Goal: Task Accomplishment & Management: Use online tool/utility

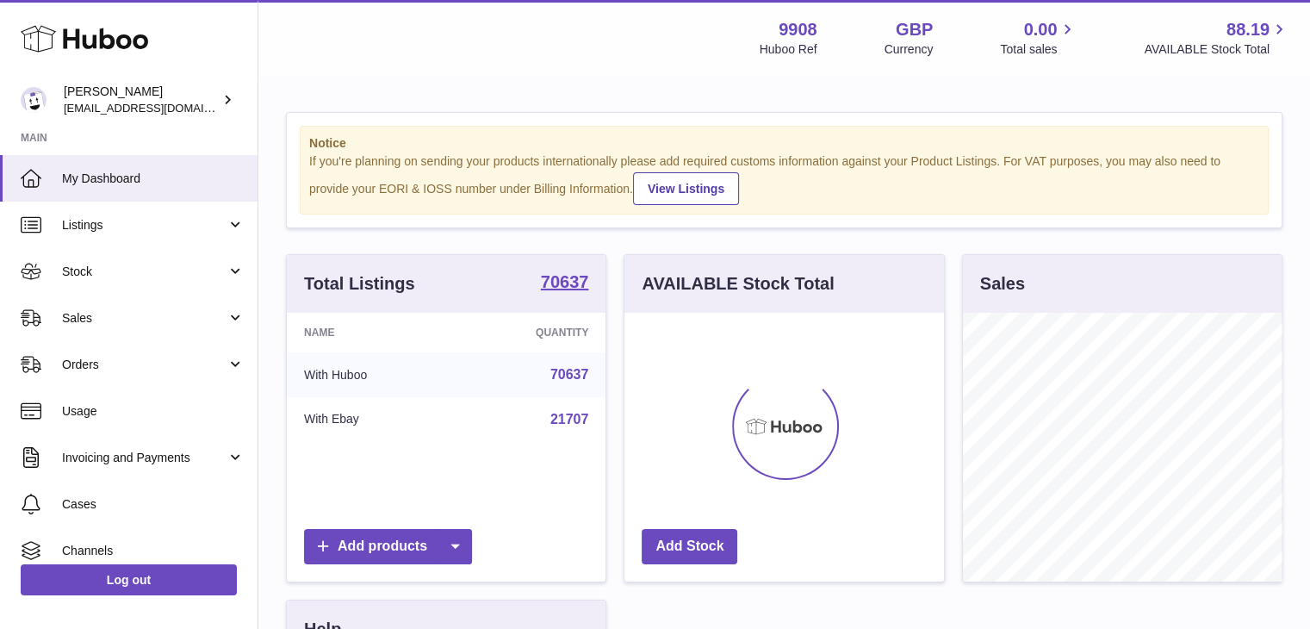
scroll to position [269, 319]
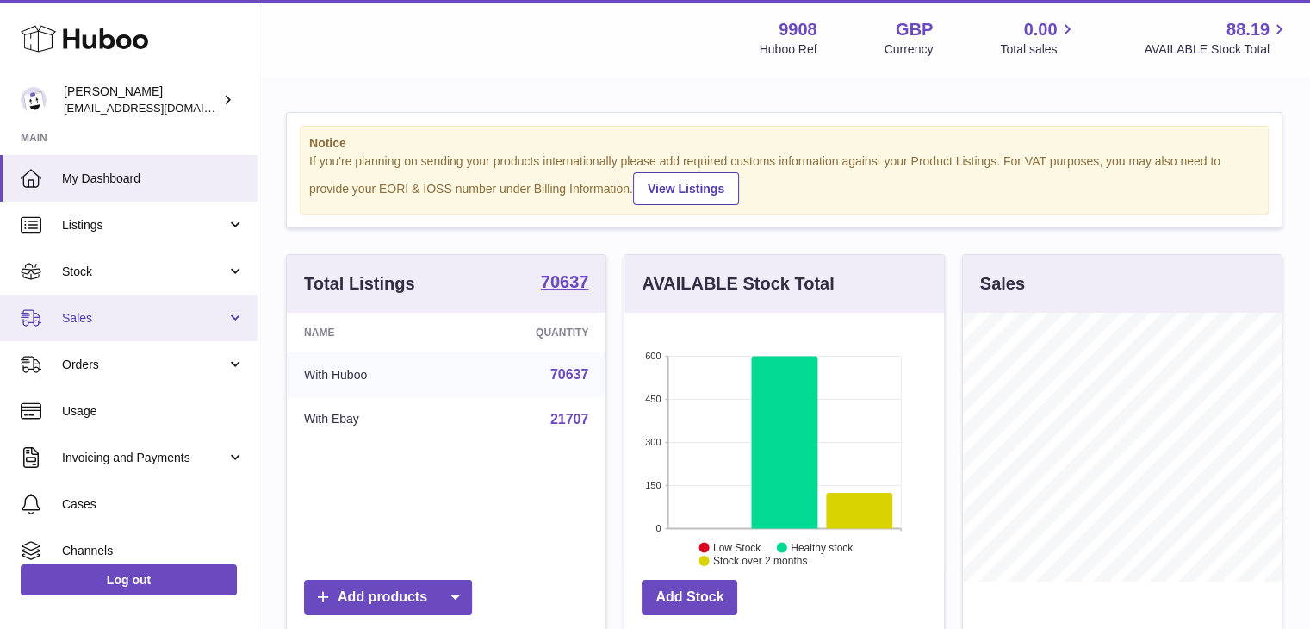
click at [107, 313] on span "Sales" at bounding box center [144, 318] width 164 height 16
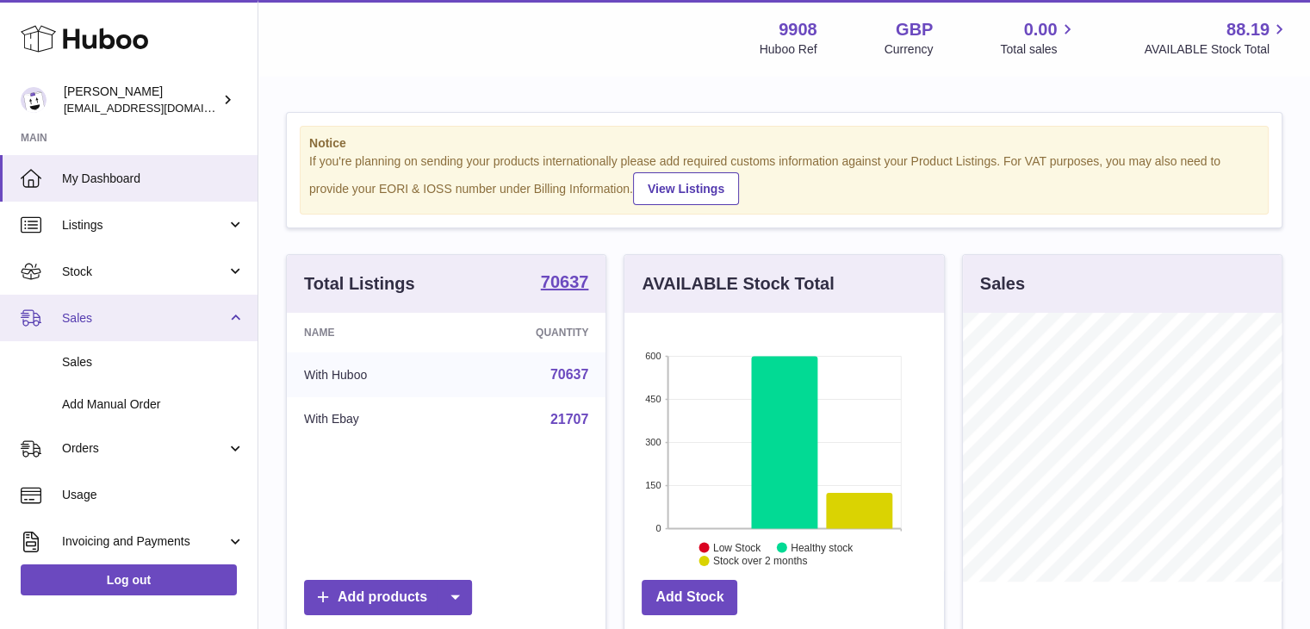
click at [107, 316] on span "Sales" at bounding box center [144, 318] width 164 height 16
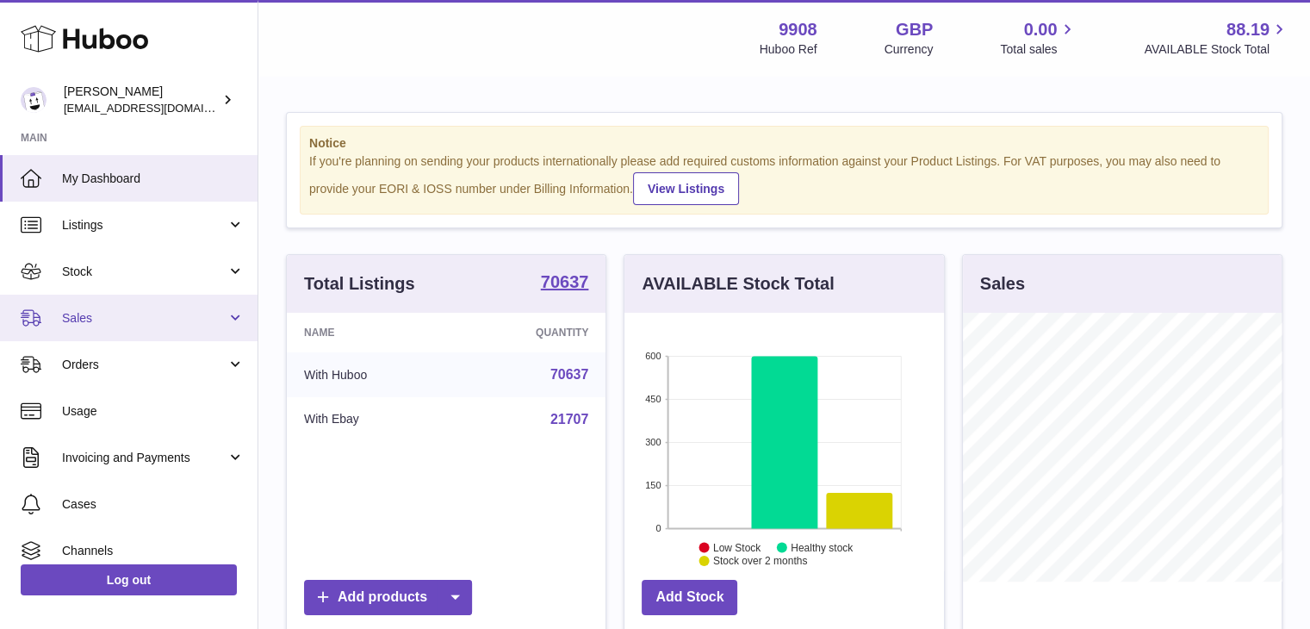
click at [115, 321] on span "Sales" at bounding box center [144, 318] width 164 height 16
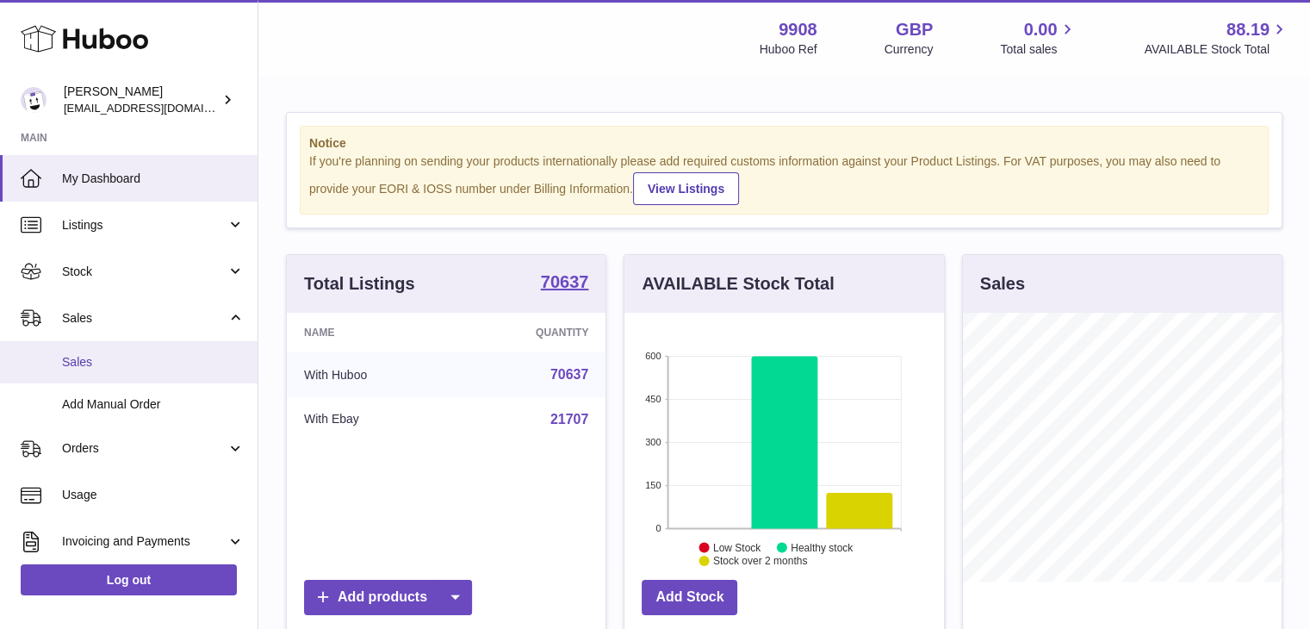
click at [99, 354] on span "Sales" at bounding box center [153, 362] width 183 height 16
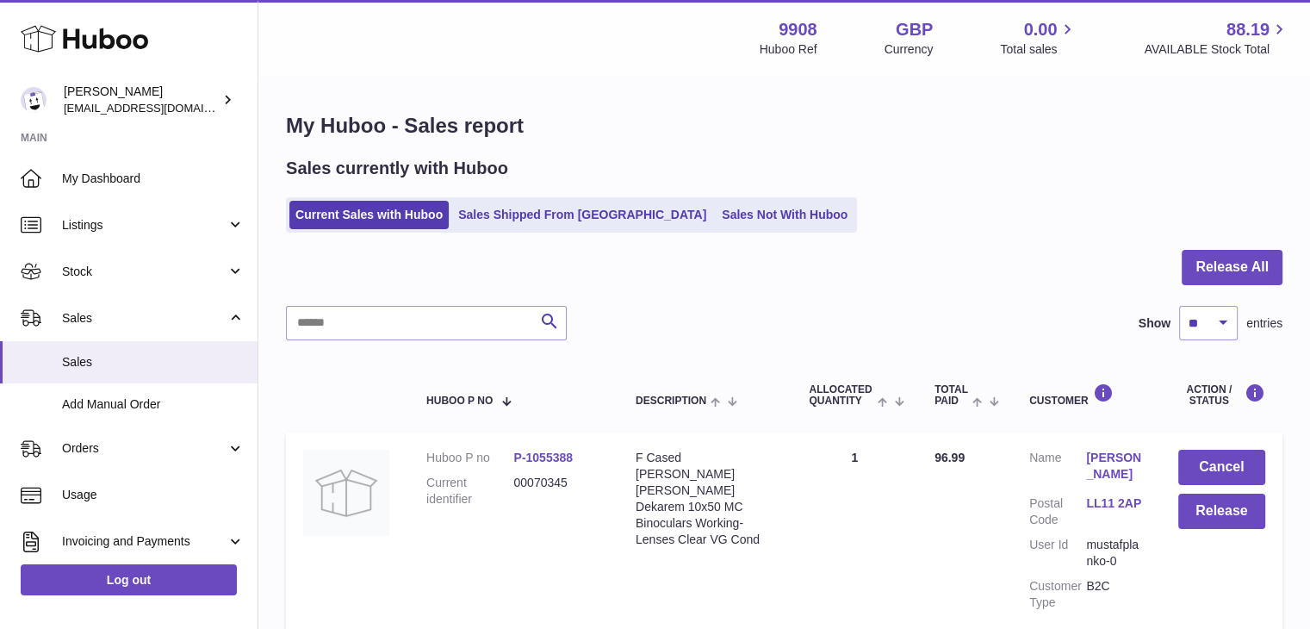
scroll to position [83, 0]
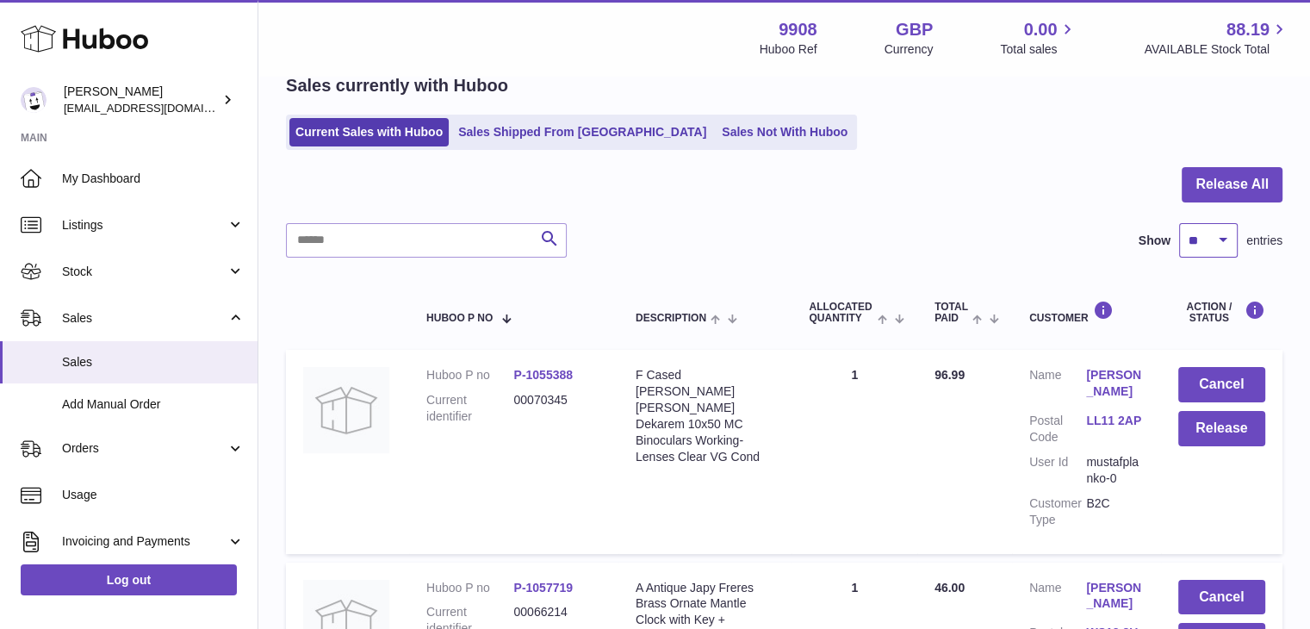
click at [1223, 236] on select "** ** ** ***" at bounding box center [1208, 240] width 59 height 34
select select "***"
click at [1179, 223] on select "** ** ** ***" at bounding box center [1208, 240] width 59 height 34
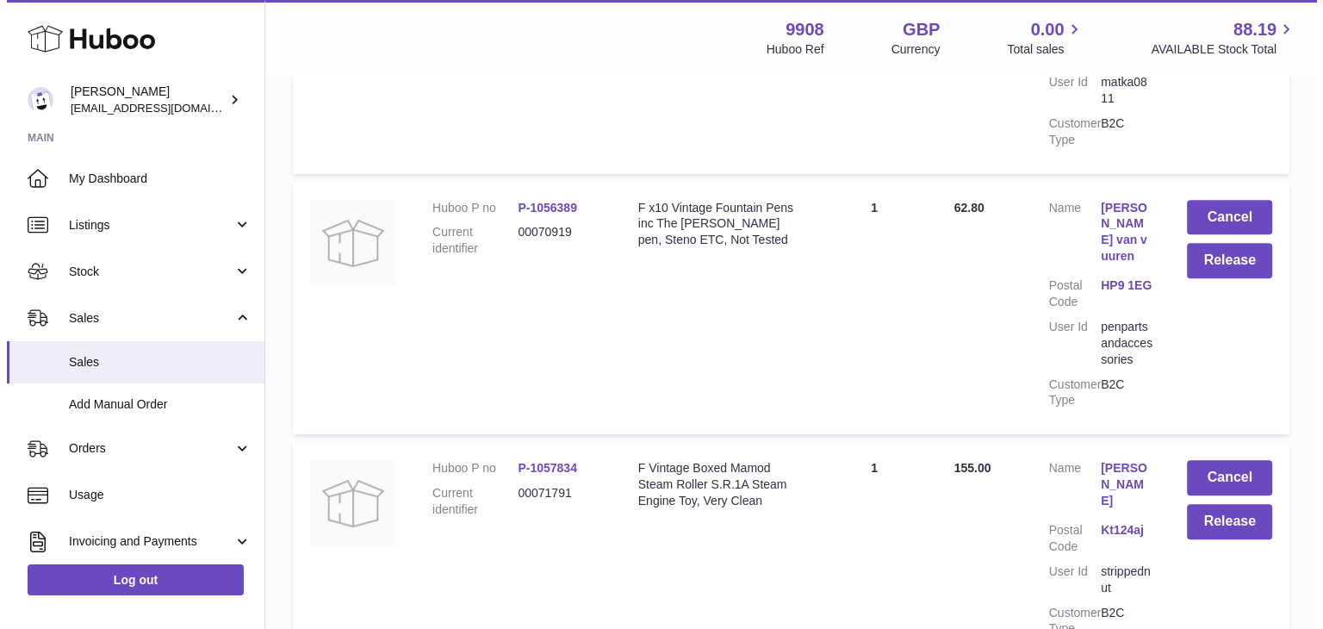
scroll to position [933, 0]
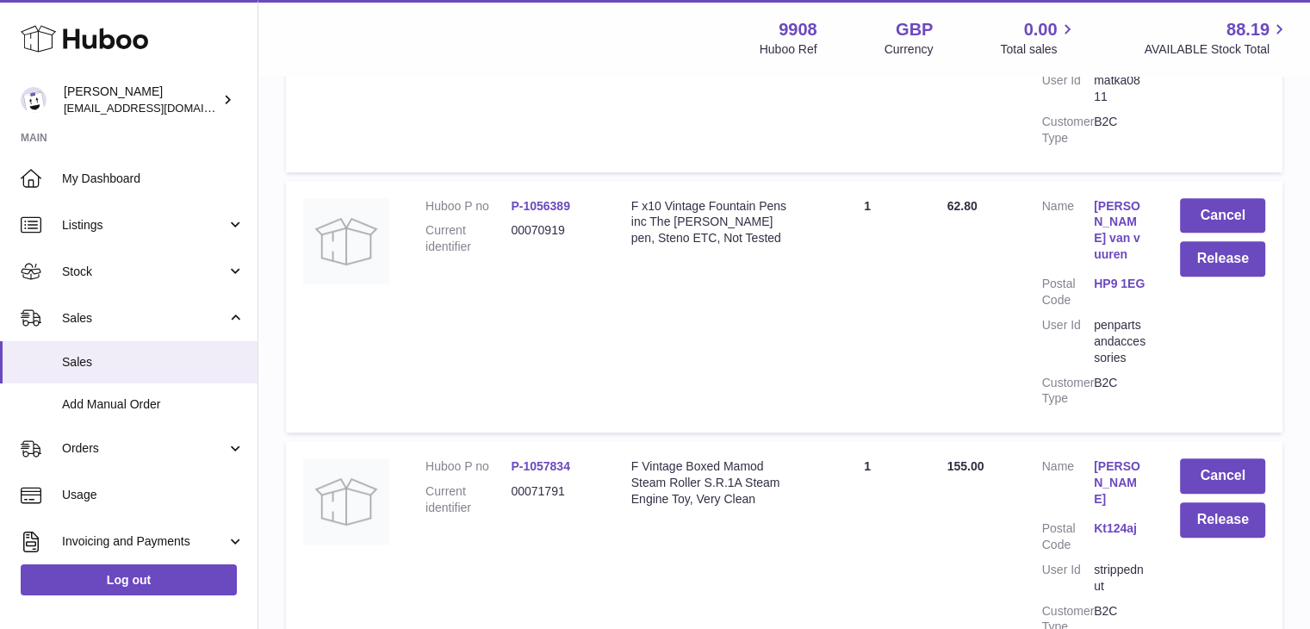
click at [1109, 458] on link "Colin Mackinnon" at bounding box center [1120, 482] width 52 height 49
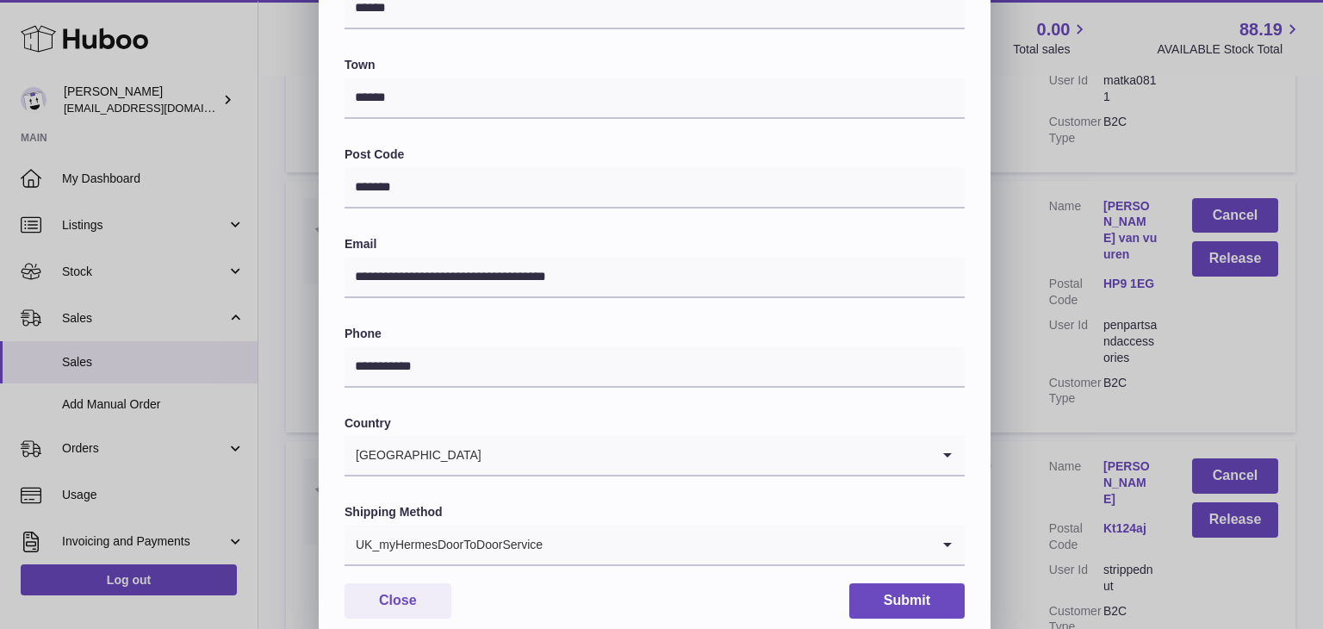
scroll to position [456, 0]
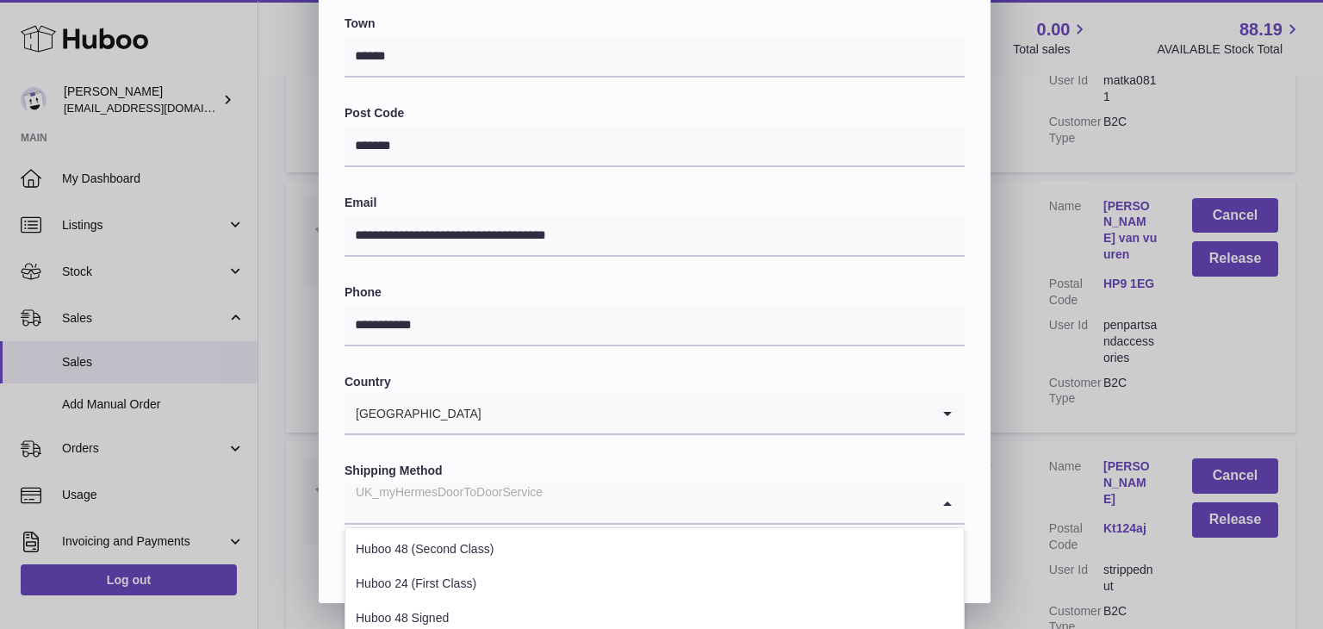
click at [654, 511] on input "Search for option" at bounding box center [637, 503] width 586 height 40
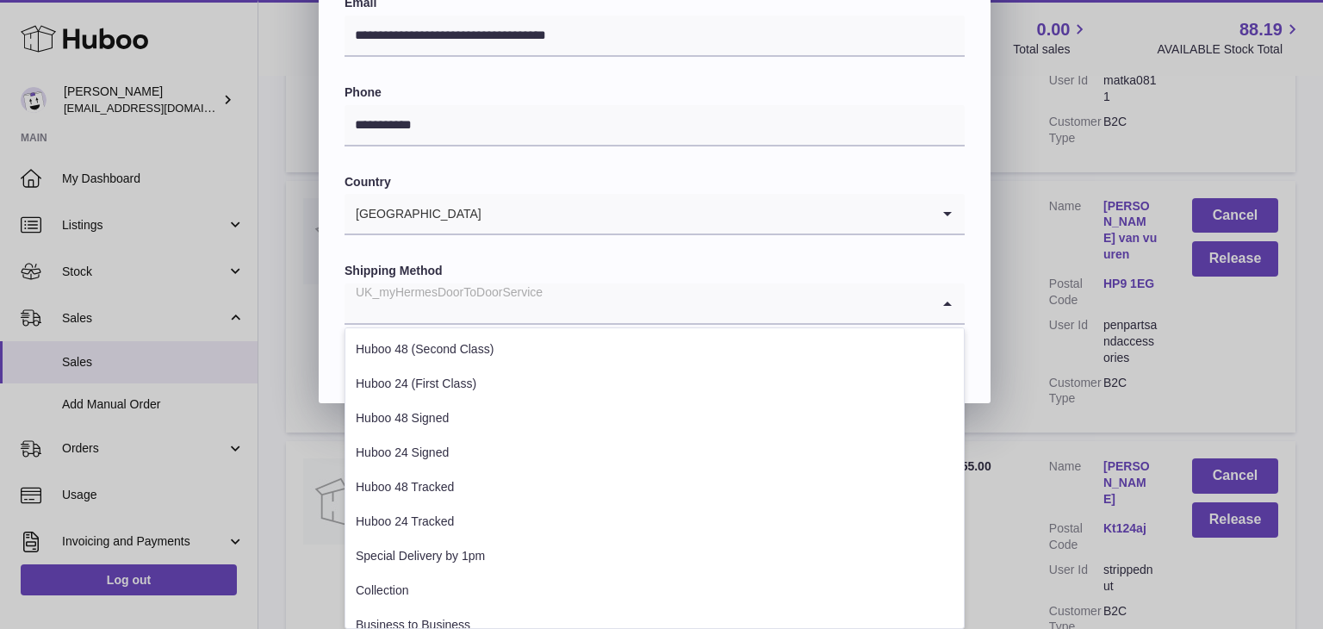
scroll to position [657, 0]
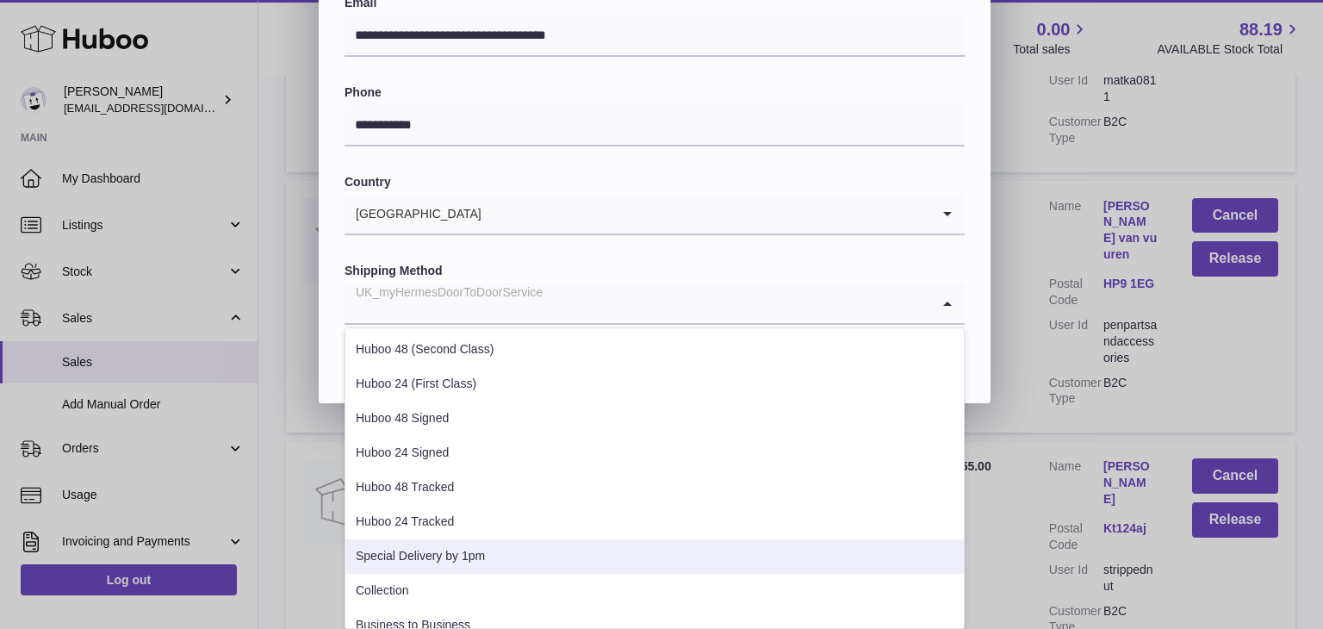
click at [499, 557] on li "Special Delivery by 1pm" at bounding box center [654, 556] width 618 height 34
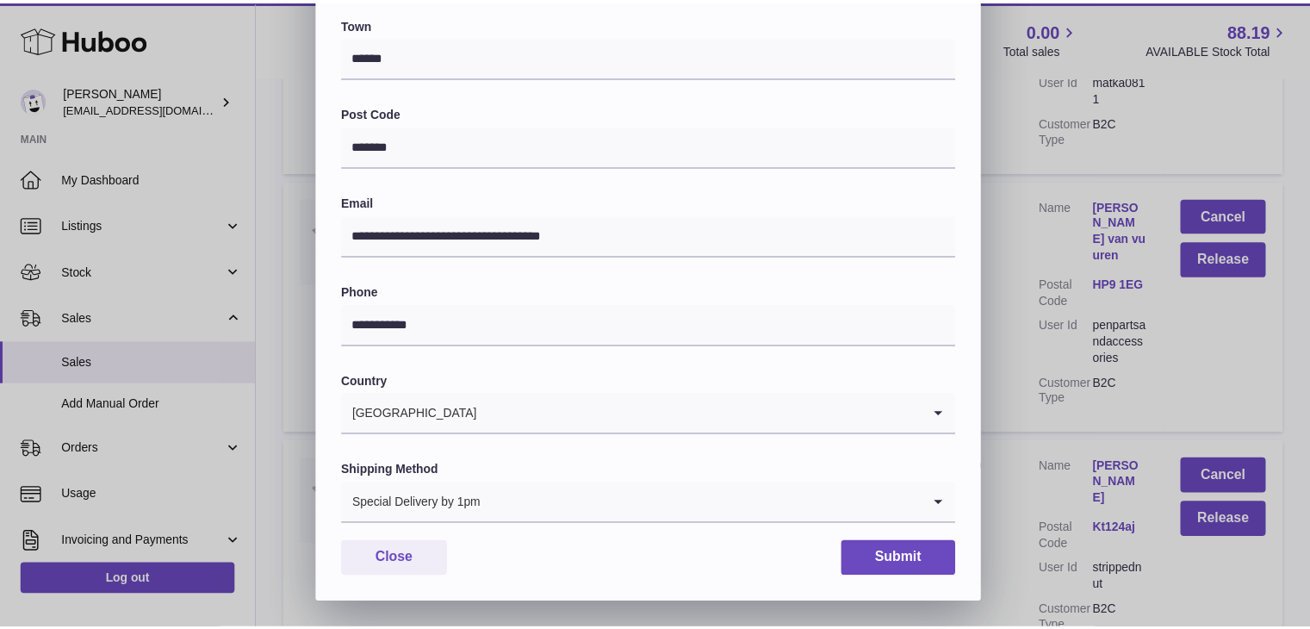
scroll to position [456, 0]
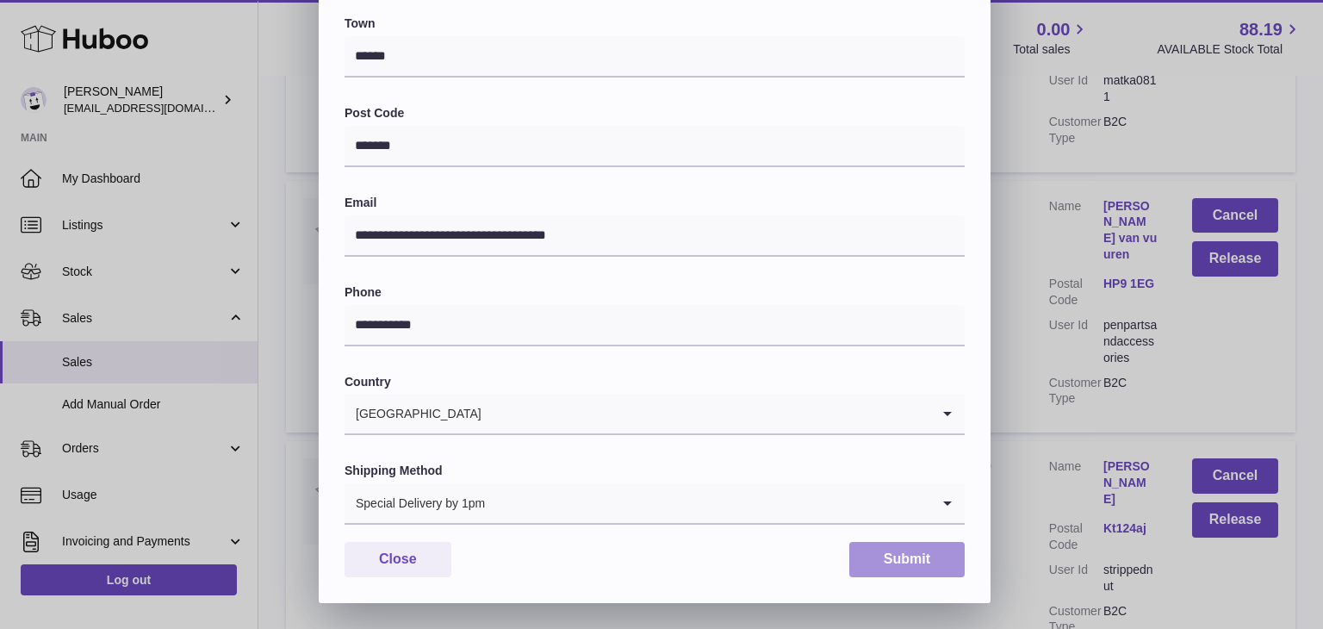
click at [889, 560] on button "Submit" at bounding box center [906, 559] width 115 height 35
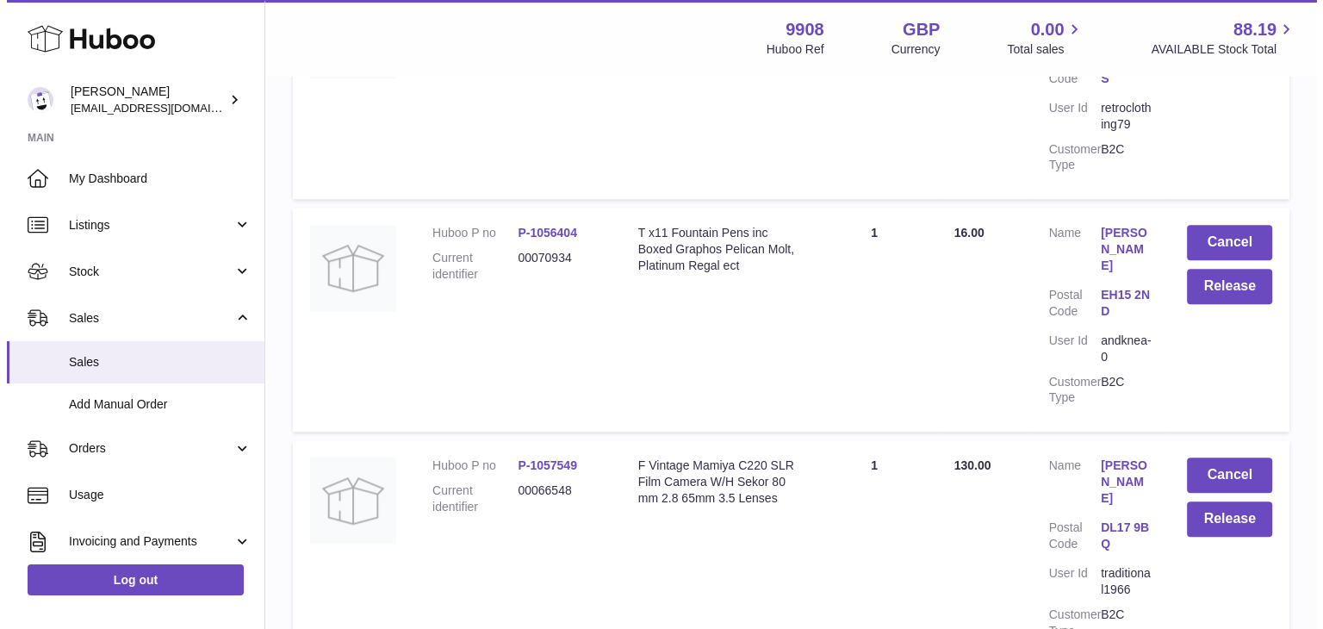
scroll to position [1629, 0]
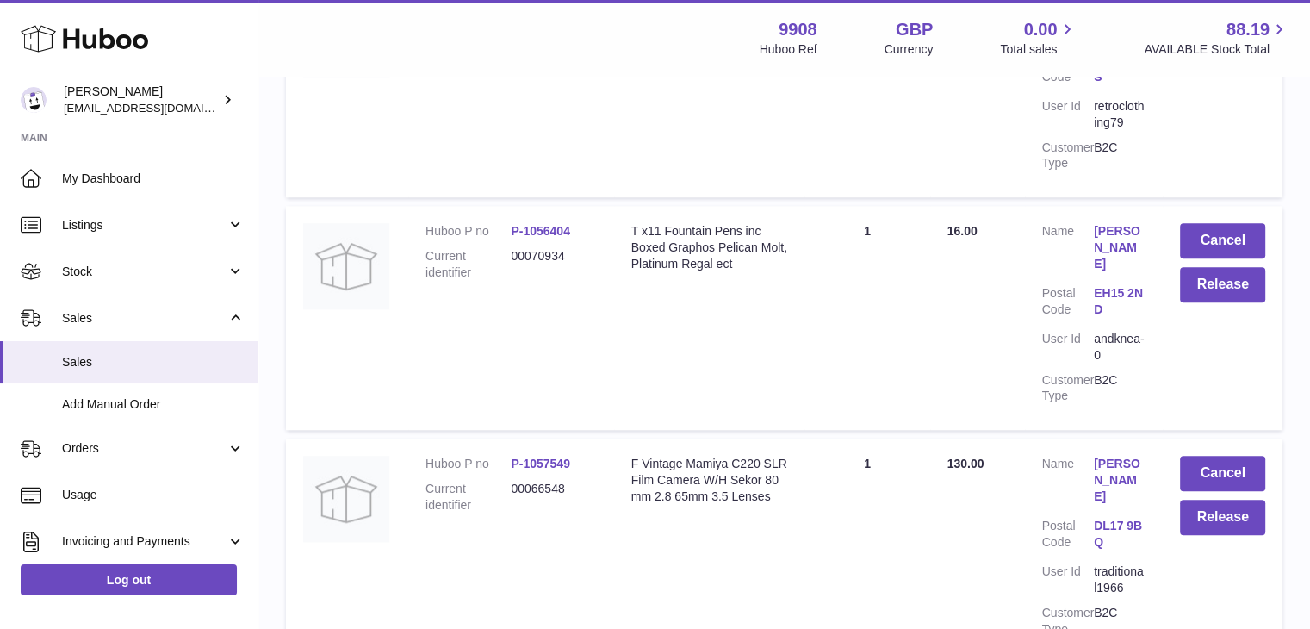
click at [1102, 456] on link "Andrew Cattermole" at bounding box center [1120, 480] width 52 height 49
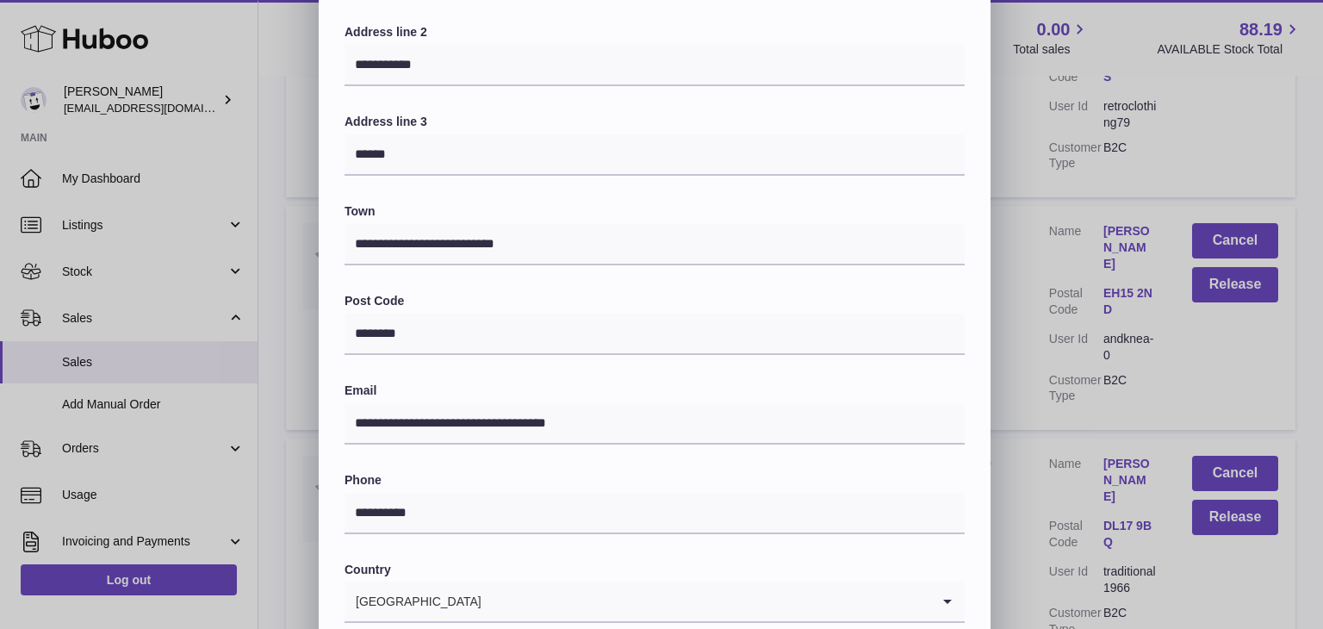
scroll to position [456, 0]
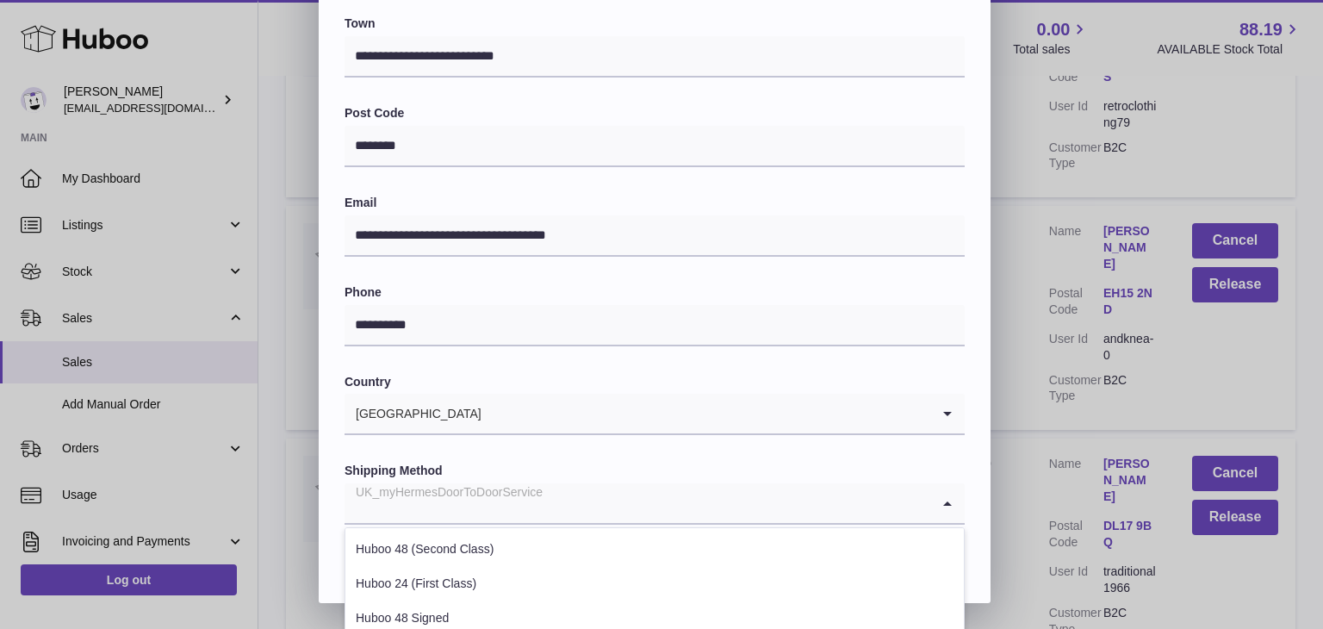
click at [530, 494] on div "UK_myHermesDoorToDoorService" at bounding box center [637, 503] width 586 height 40
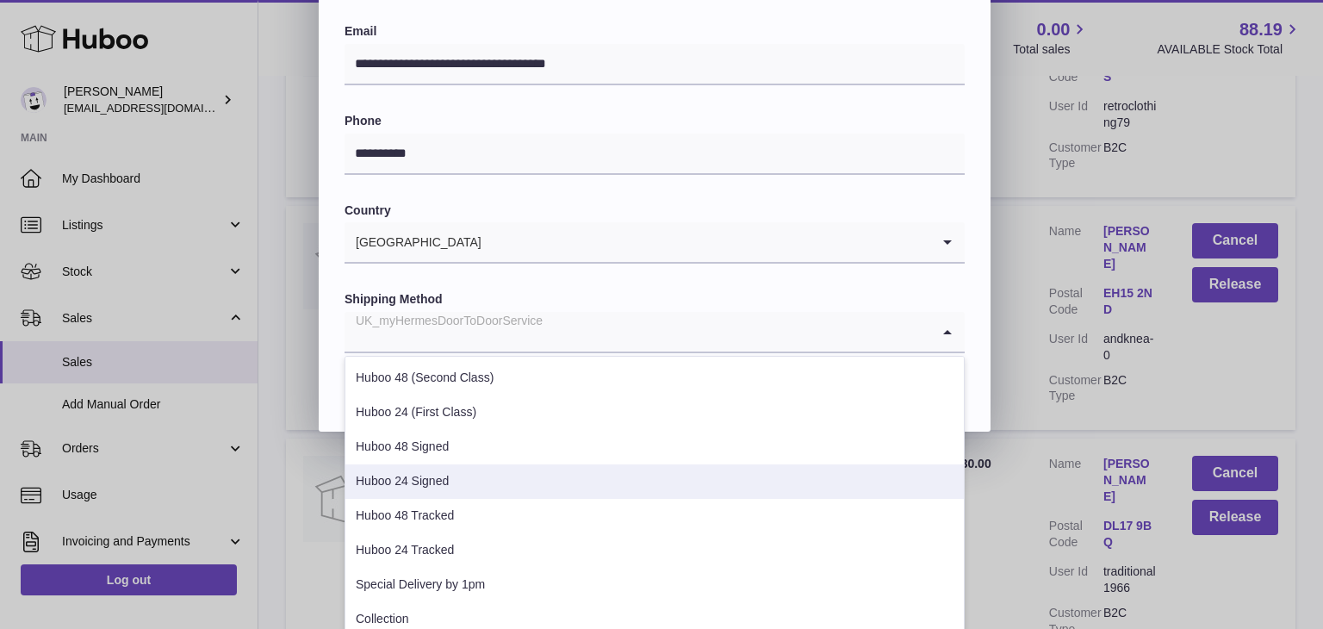
scroll to position [629, 0]
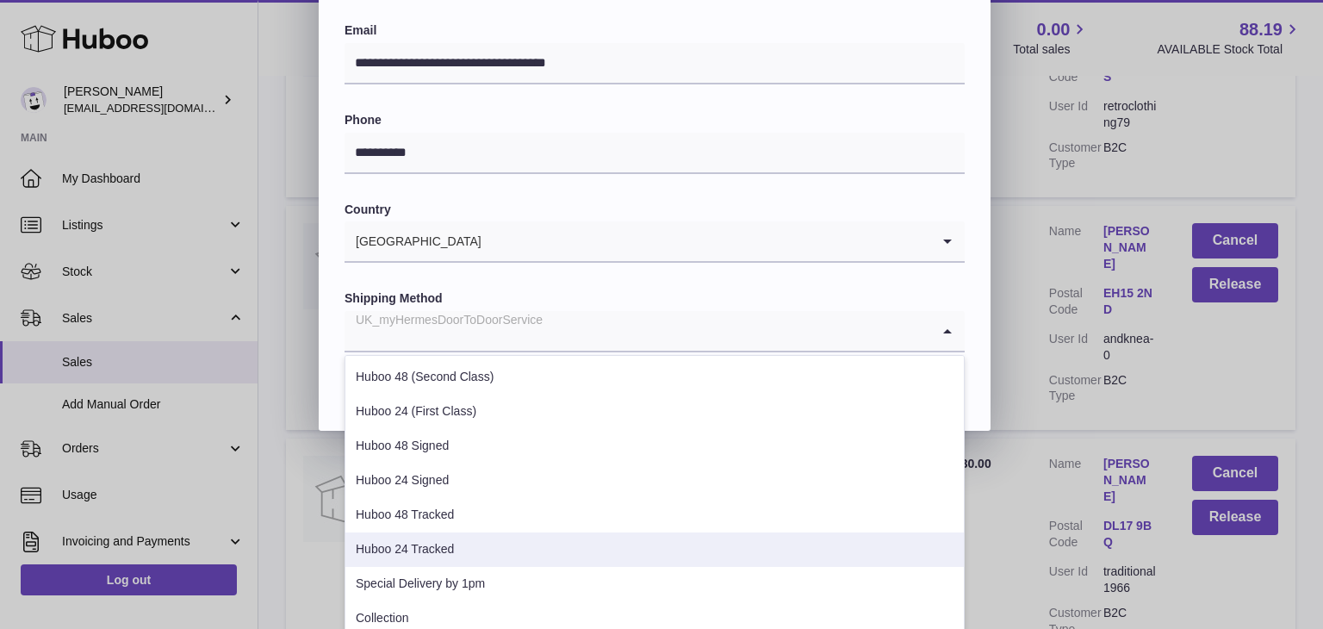
click at [459, 551] on li "Huboo 24 Tracked" at bounding box center [654, 549] width 618 height 34
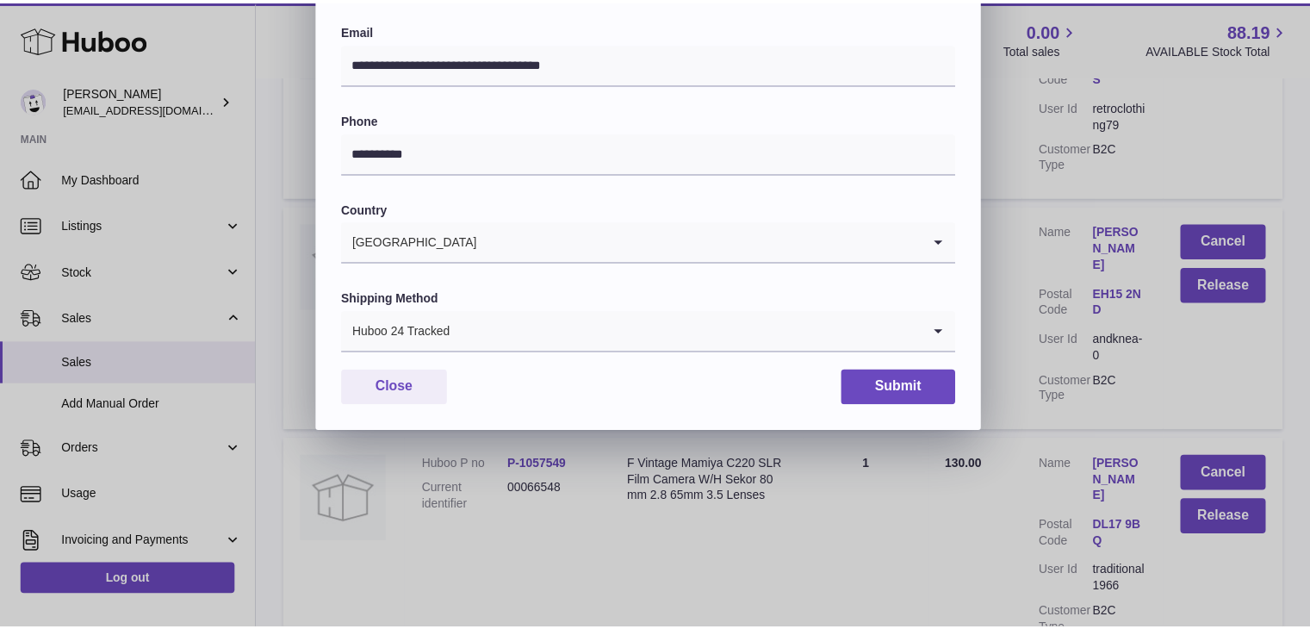
scroll to position [456, 0]
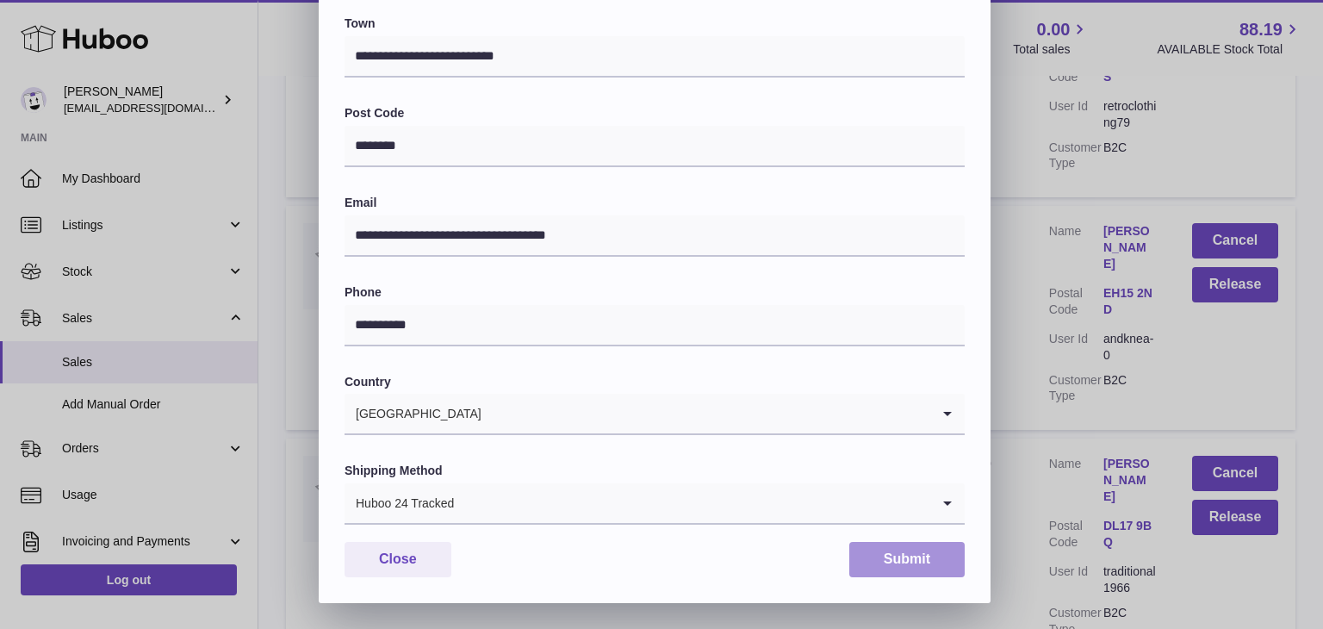
click at [892, 558] on button "Submit" at bounding box center [906, 559] width 115 height 35
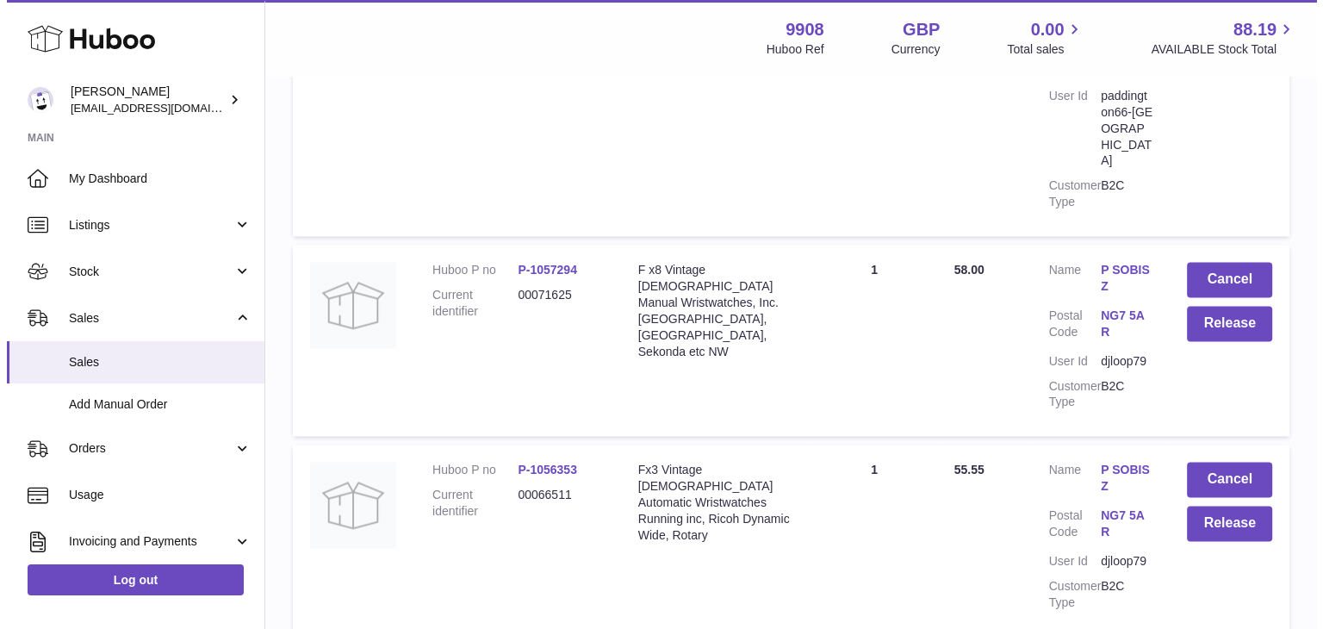
scroll to position [2396, 0]
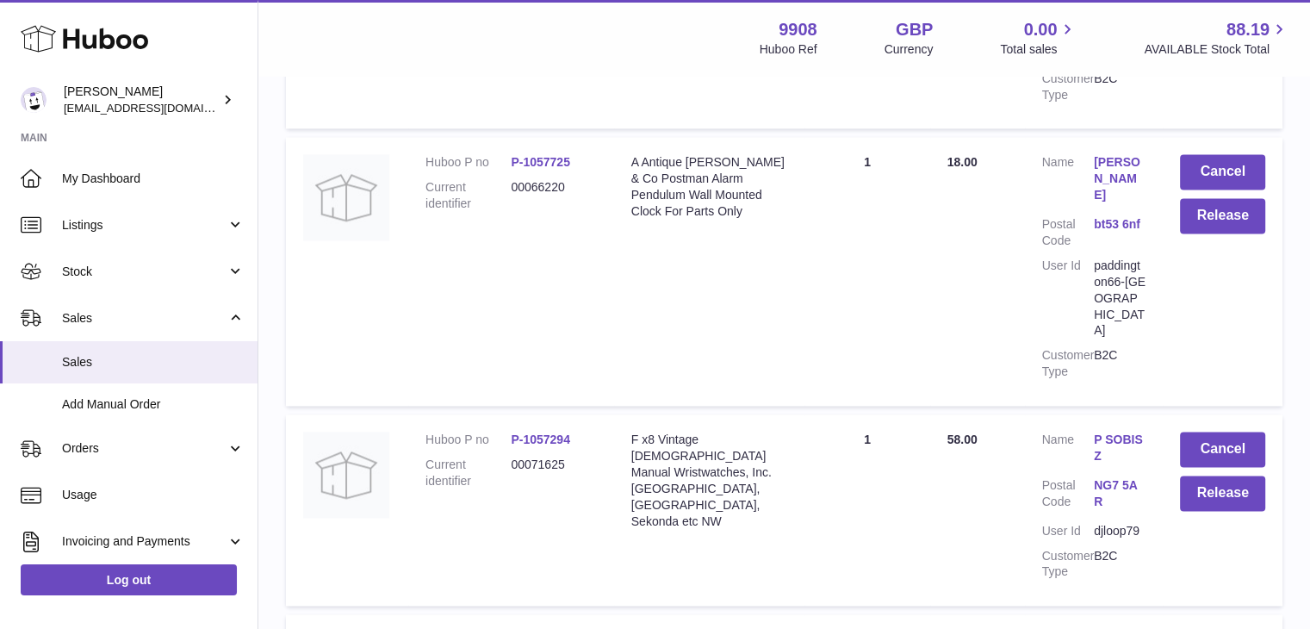
click at [1109, 431] on link "P SOBISZ" at bounding box center [1120, 447] width 52 height 33
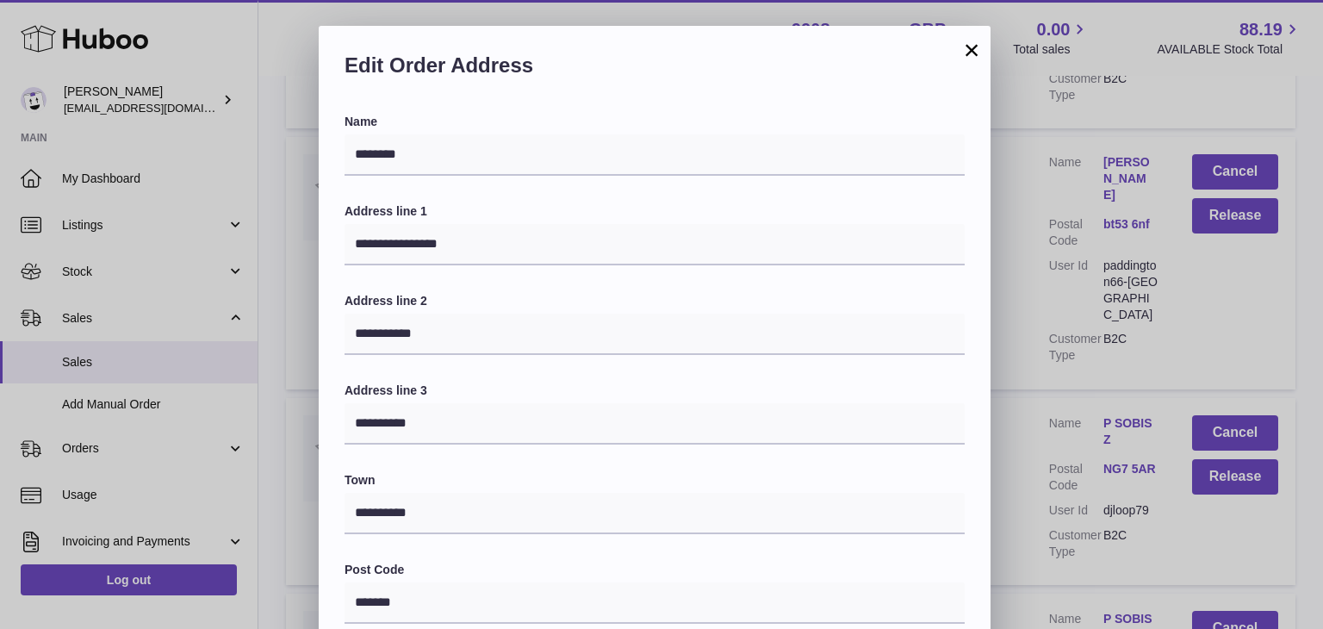
scroll to position [456, 0]
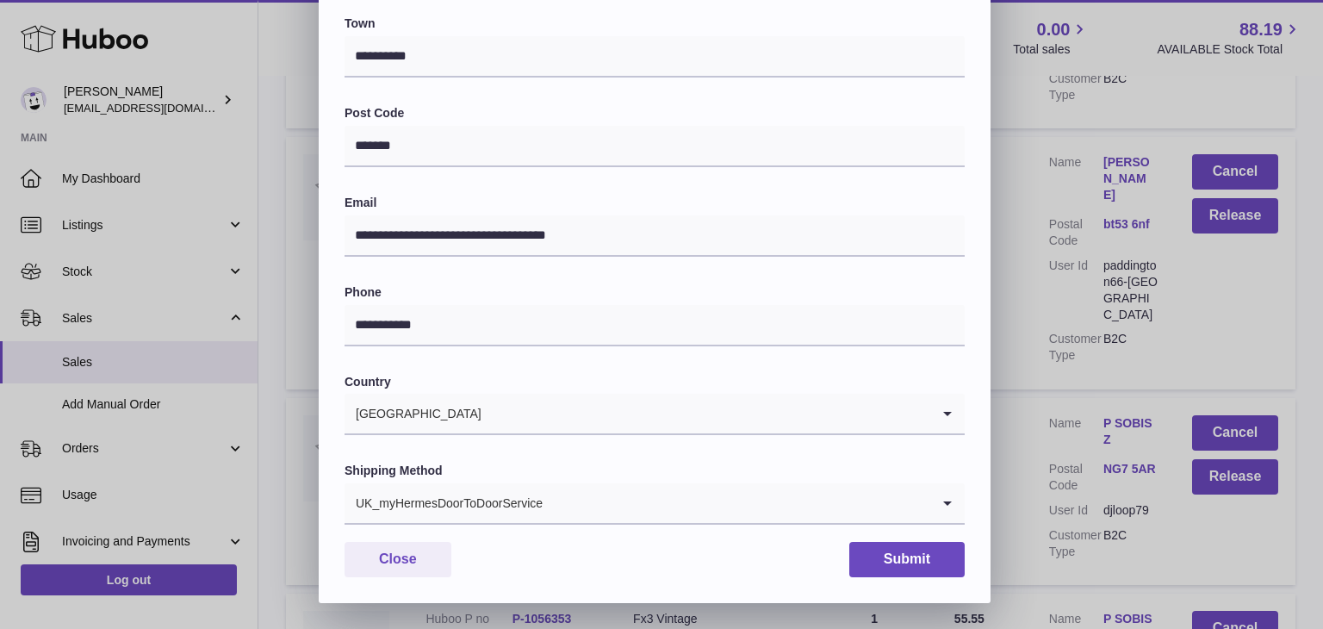
click at [598, 511] on input "Search for option" at bounding box center [736, 503] width 387 height 40
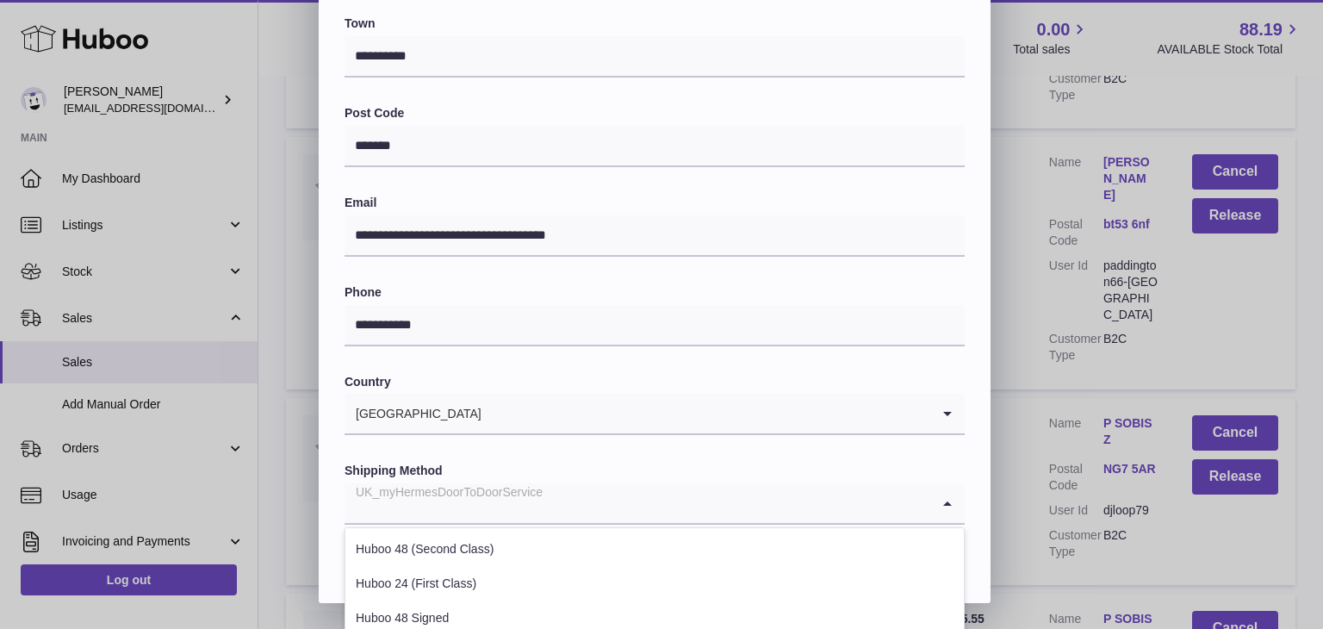
click at [598, 511] on input "Search for option" at bounding box center [637, 503] width 586 height 40
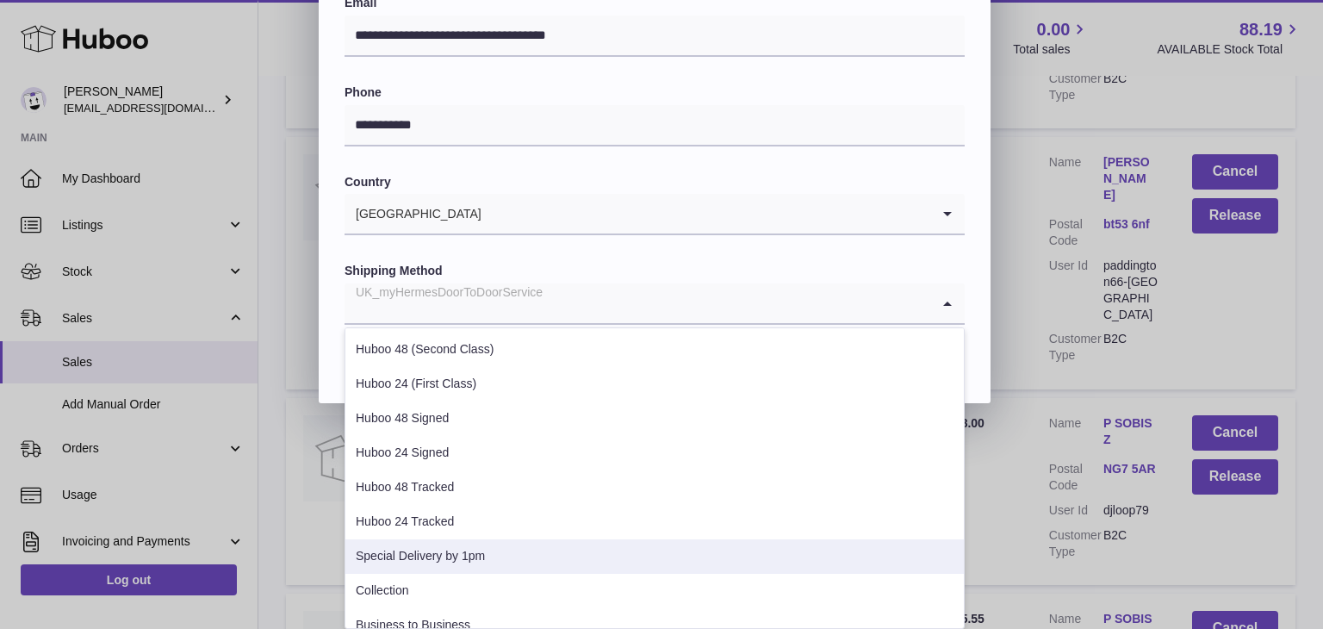
click at [527, 565] on li "Special Delivery by 1pm" at bounding box center [654, 556] width 618 height 34
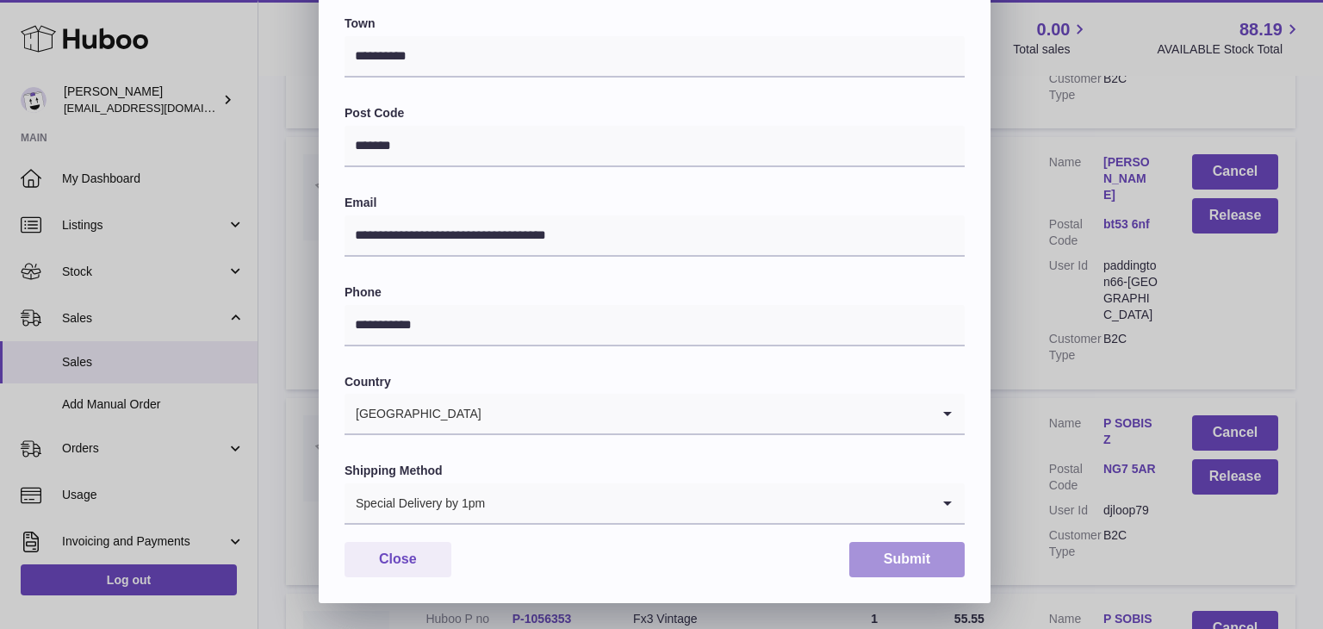
click at [880, 559] on button "Submit" at bounding box center [906, 559] width 115 height 35
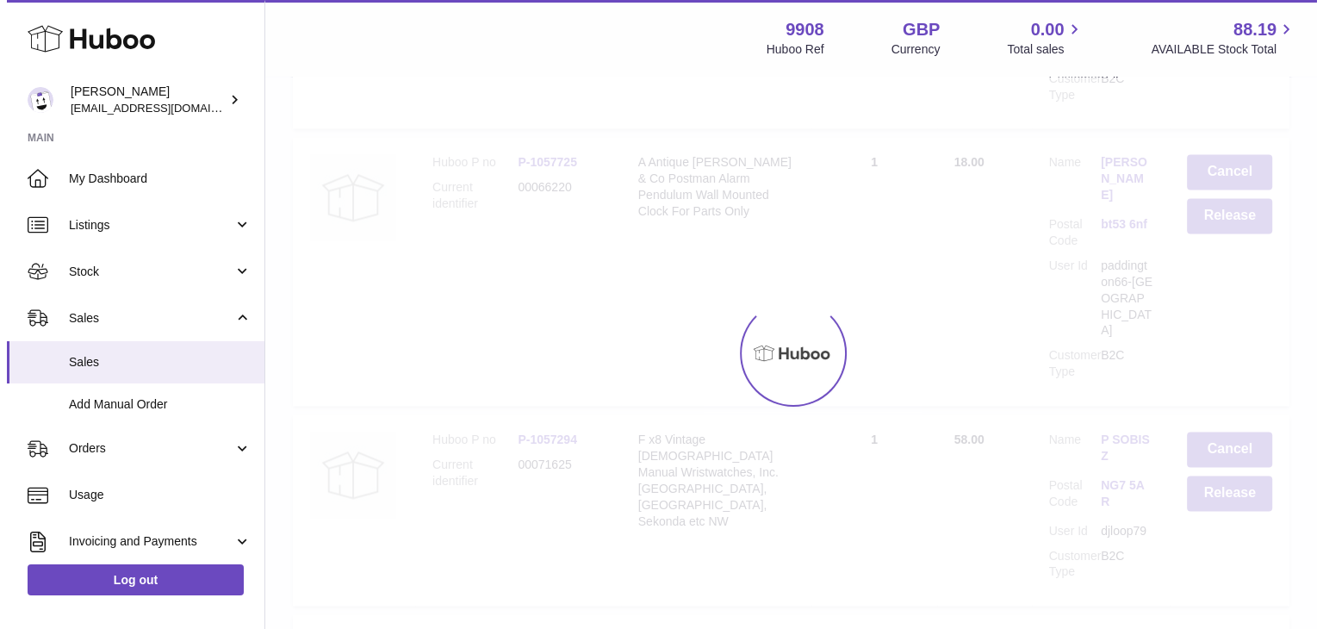
scroll to position [0, 0]
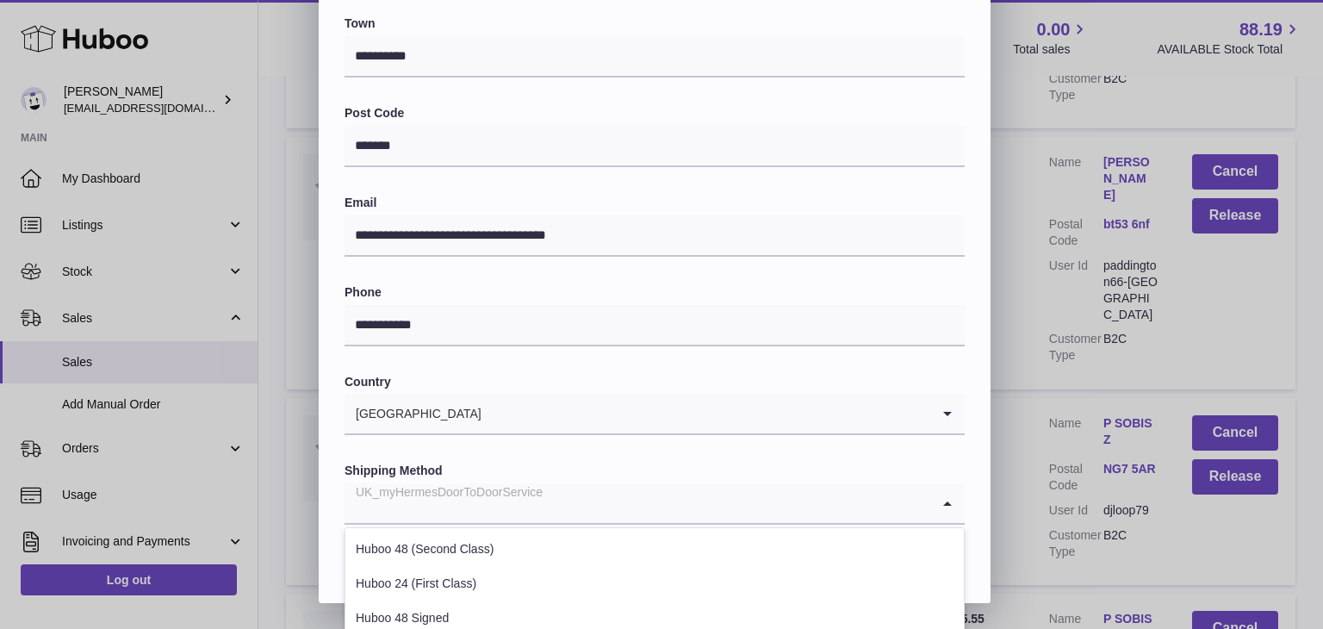
click at [570, 504] on input "Search for option" at bounding box center [637, 503] width 586 height 40
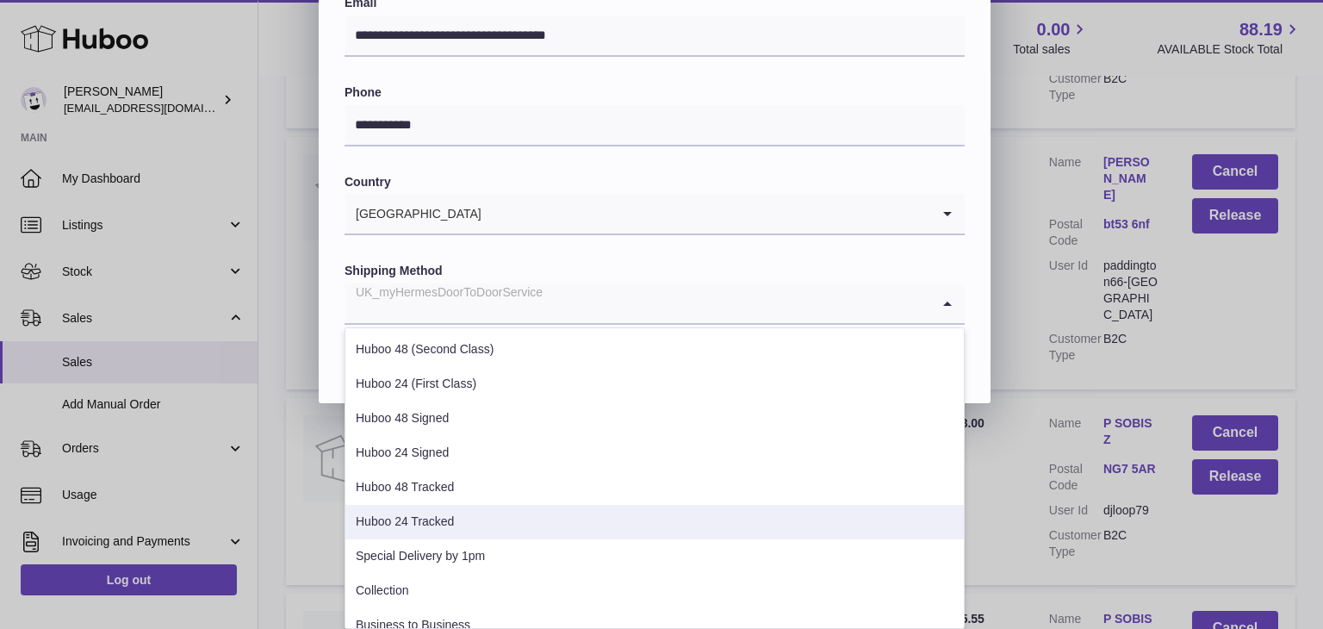
scroll to position [656, 0]
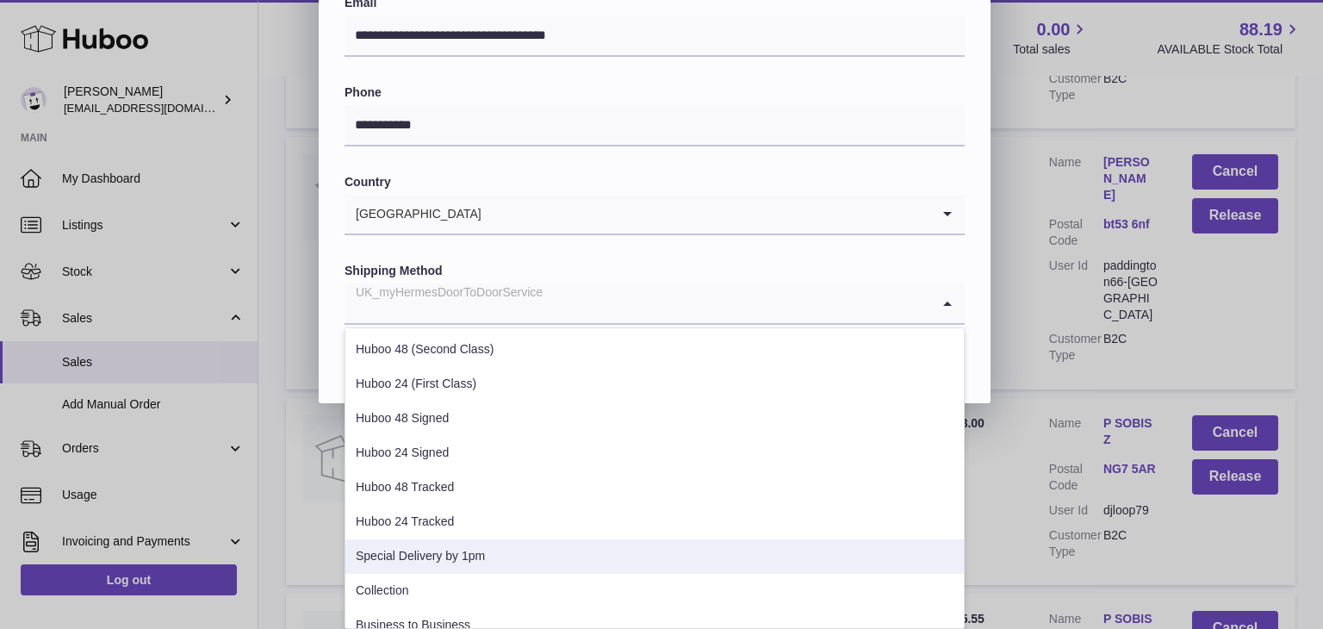
click at [512, 554] on li "Special Delivery by 1pm" at bounding box center [654, 556] width 618 height 34
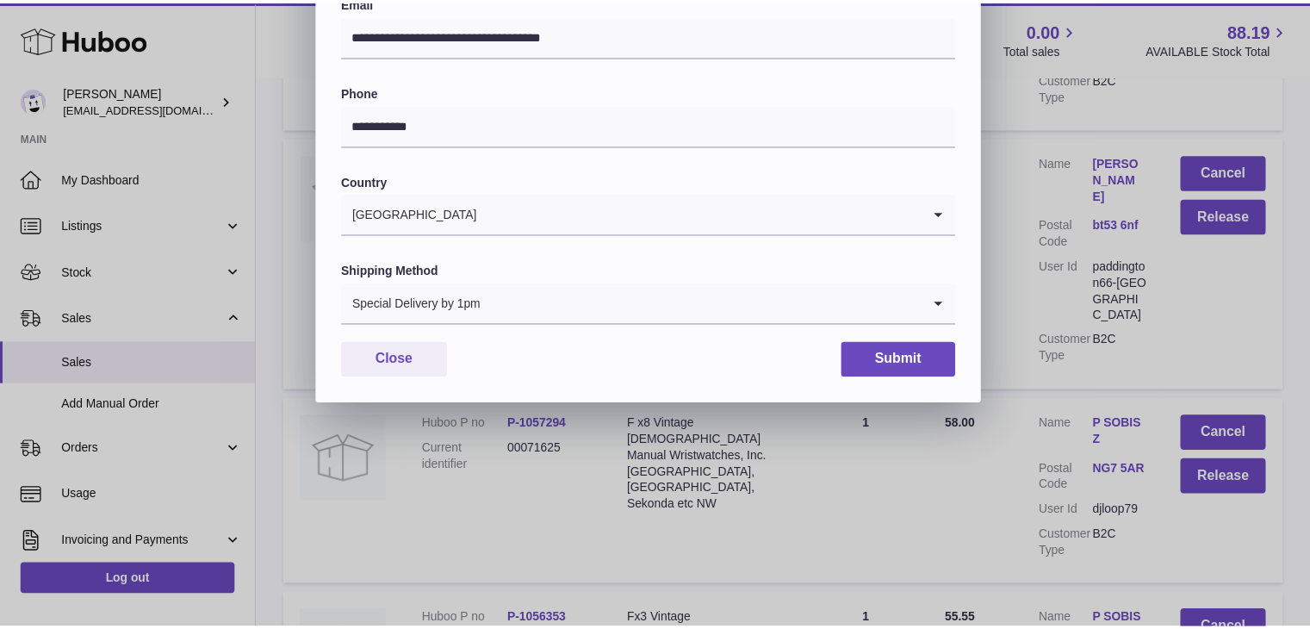
scroll to position [456, 0]
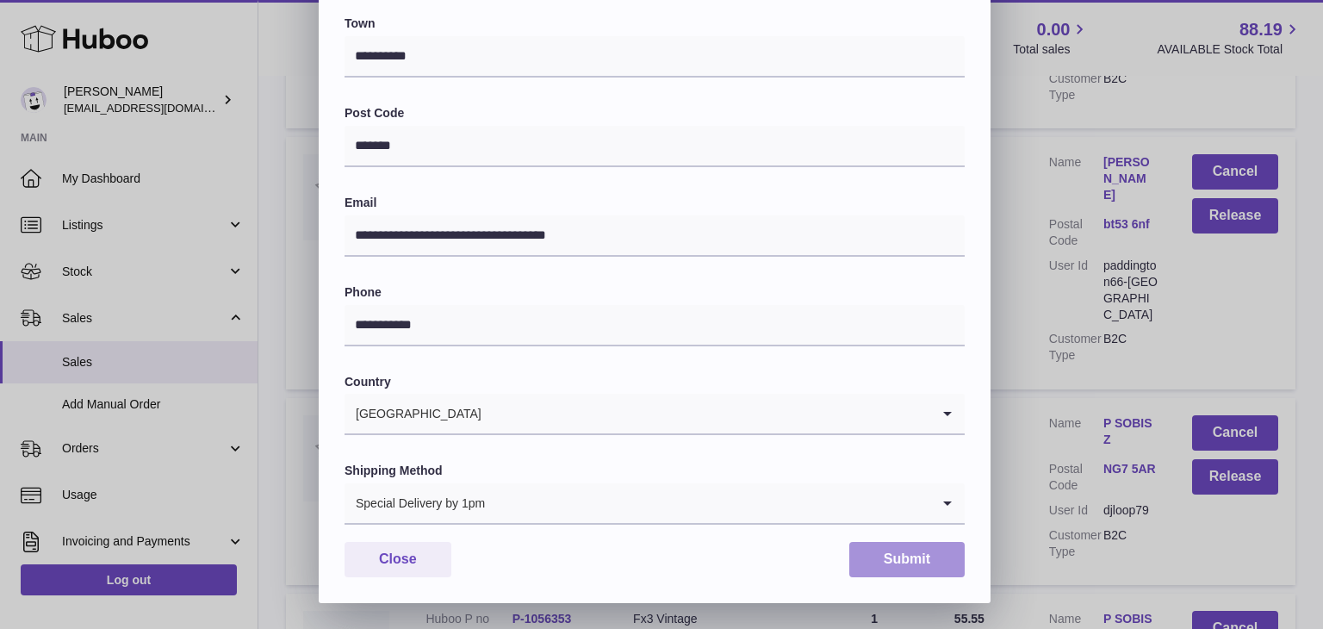
click at [877, 554] on button "Submit" at bounding box center [906, 559] width 115 height 35
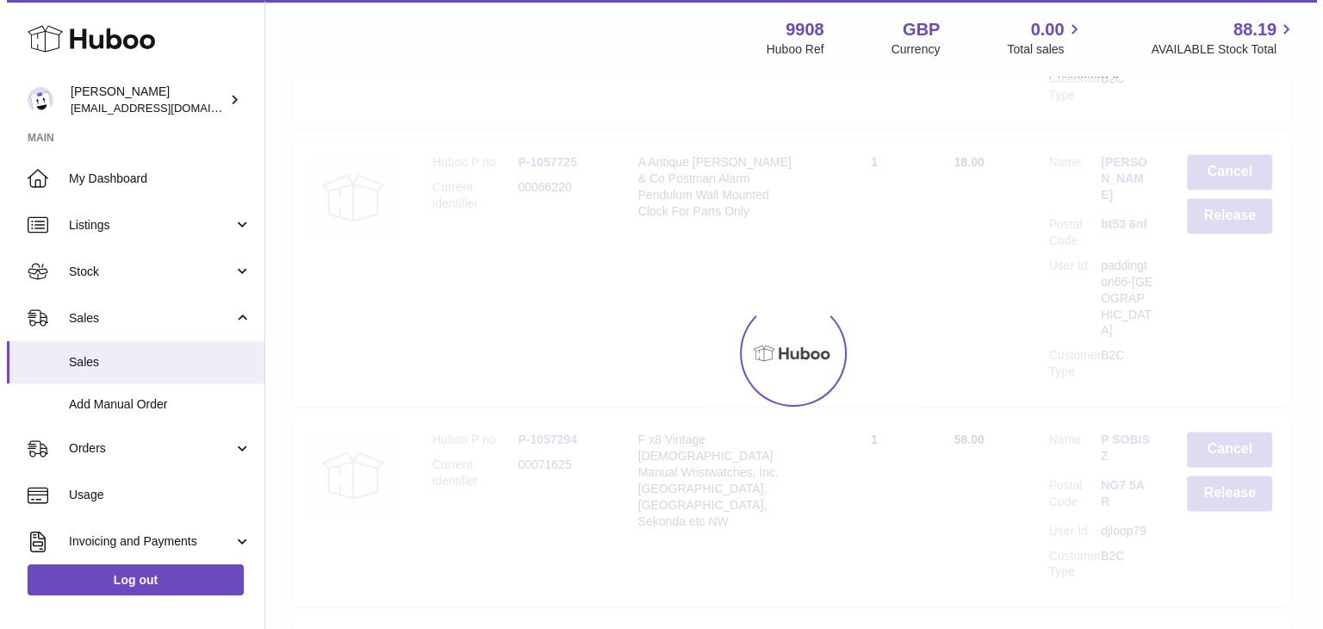
scroll to position [0, 0]
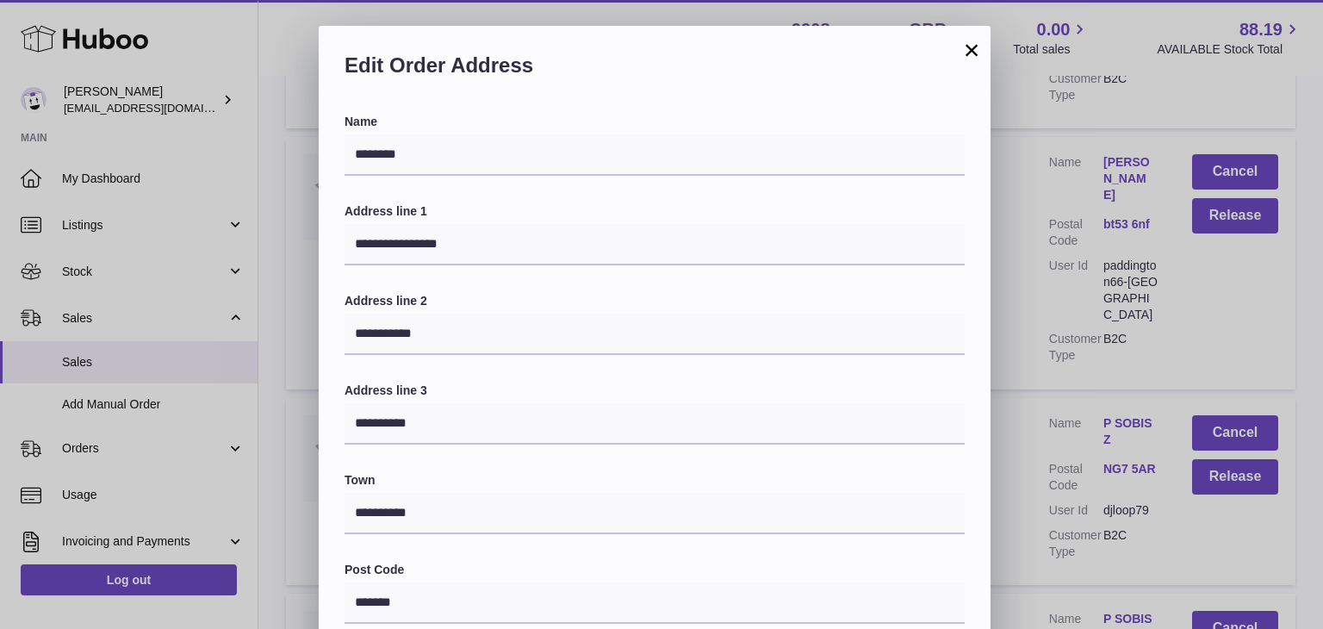
scroll to position [456, 0]
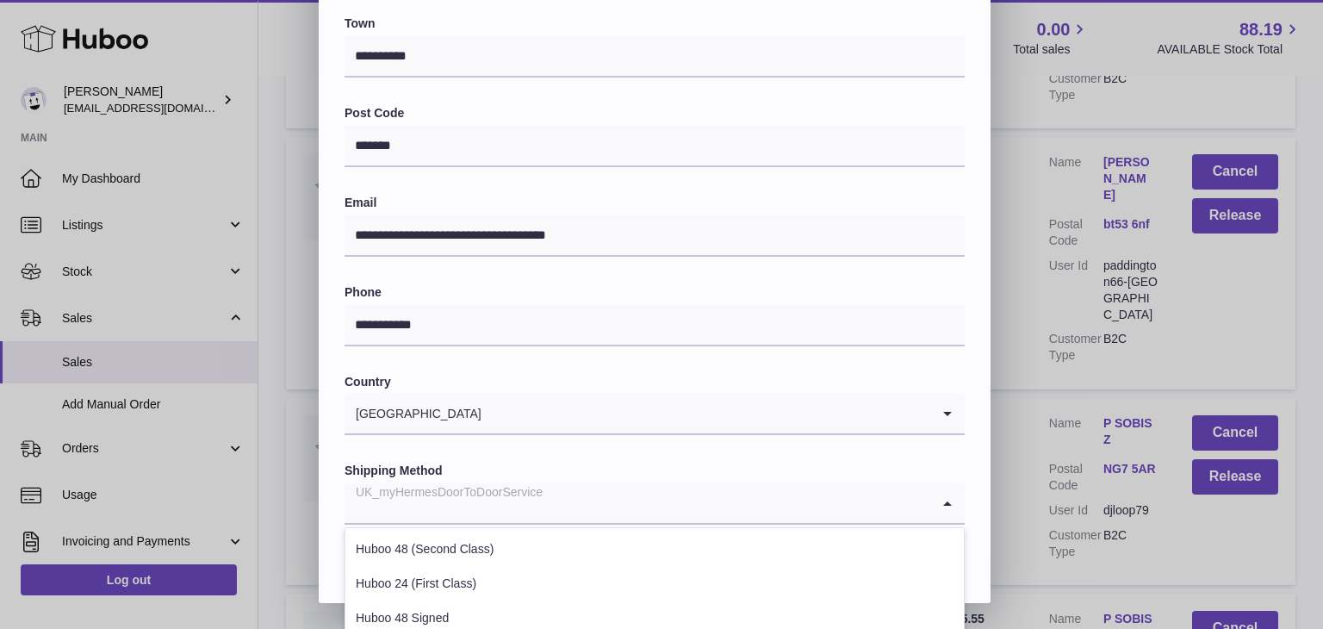
click at [619, 500] on input "Search for option" at bounding box center [637, 503] width 586 height 40
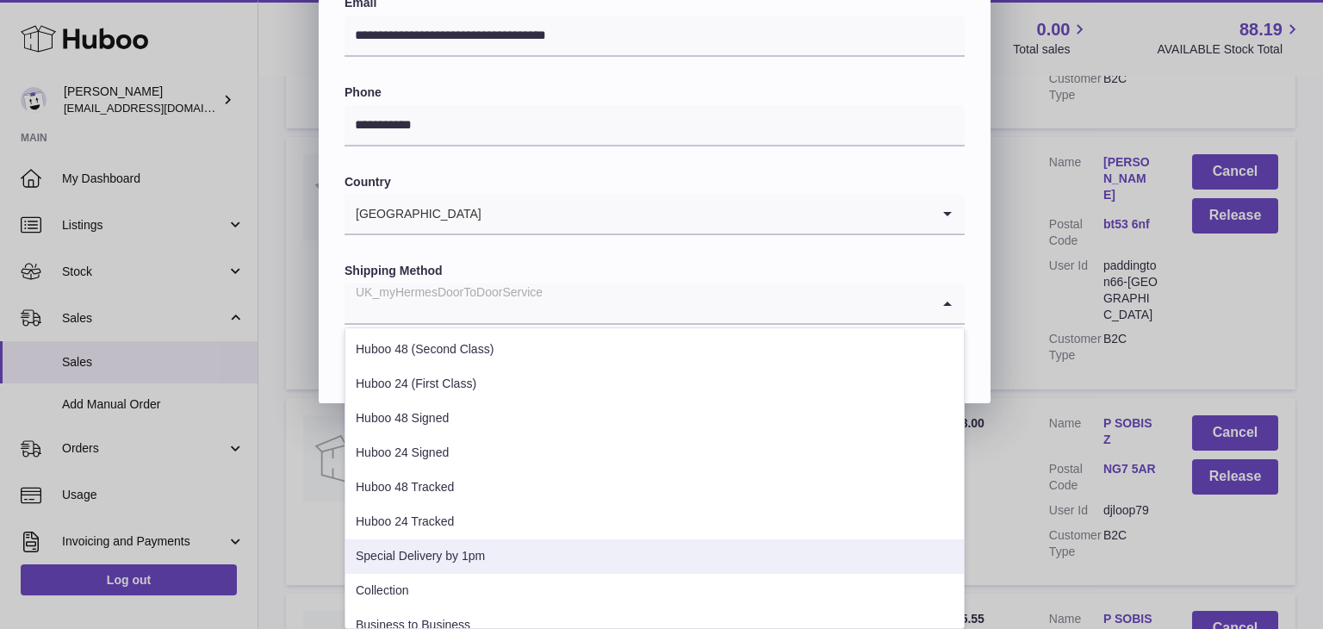
click at [549, 559] on li "Special Delivery by 1pm" at bounding box center [654, 556] width 618 height 34
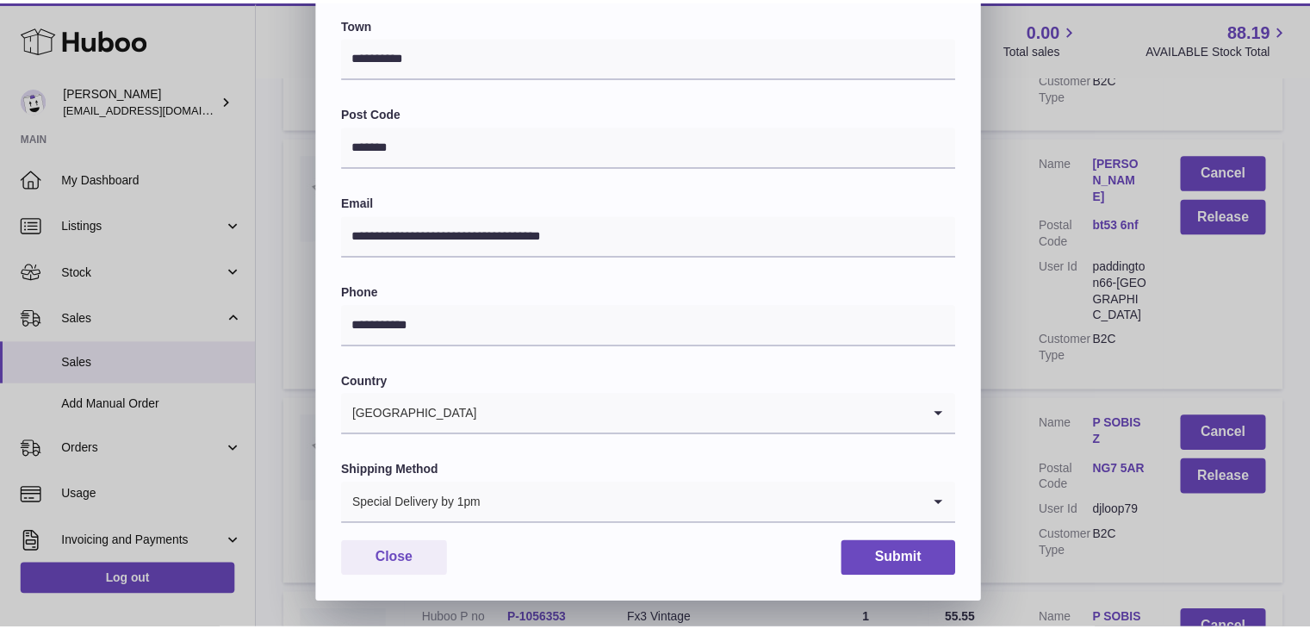
scroll to position [456, 0]
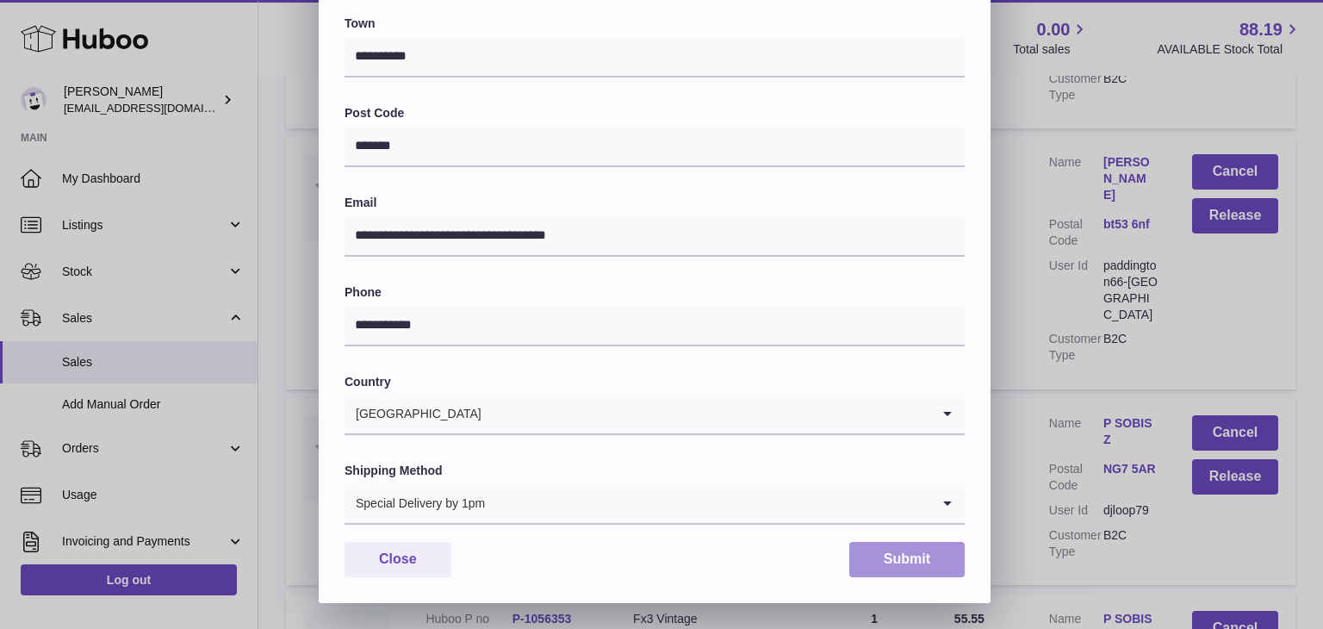
click at [898, 547] on button "Submit" at bounding box center [906, 559] width 115 height 35
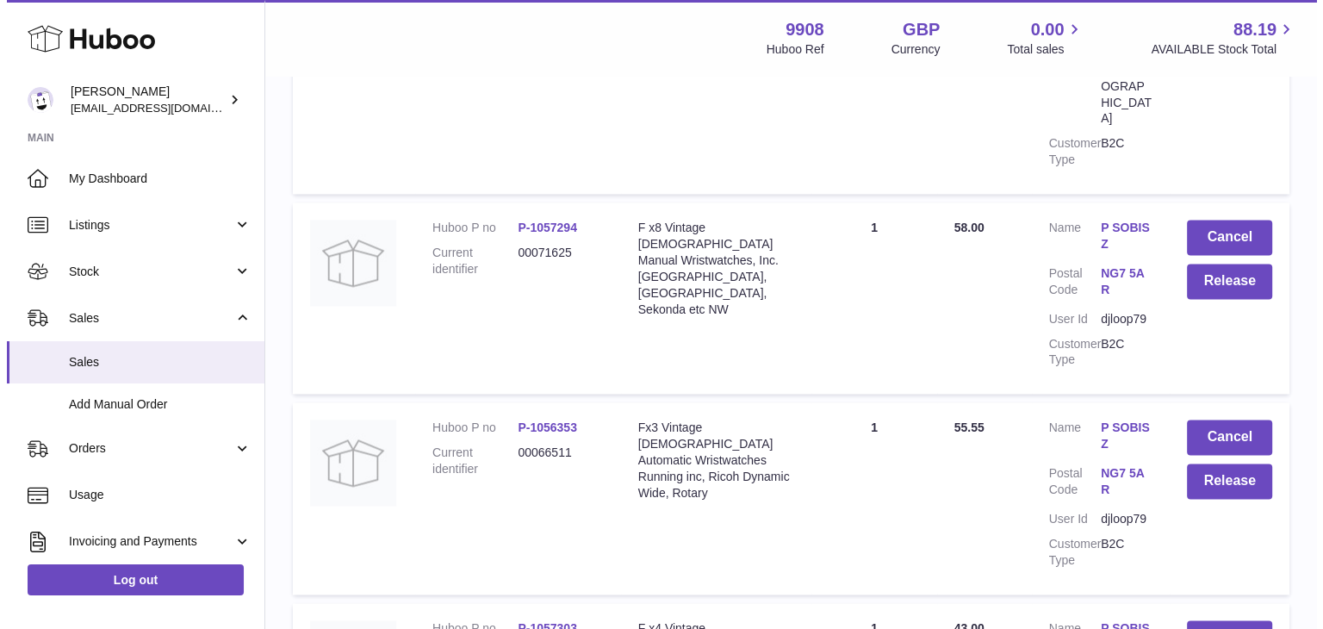
scroll to position [2618, 0]
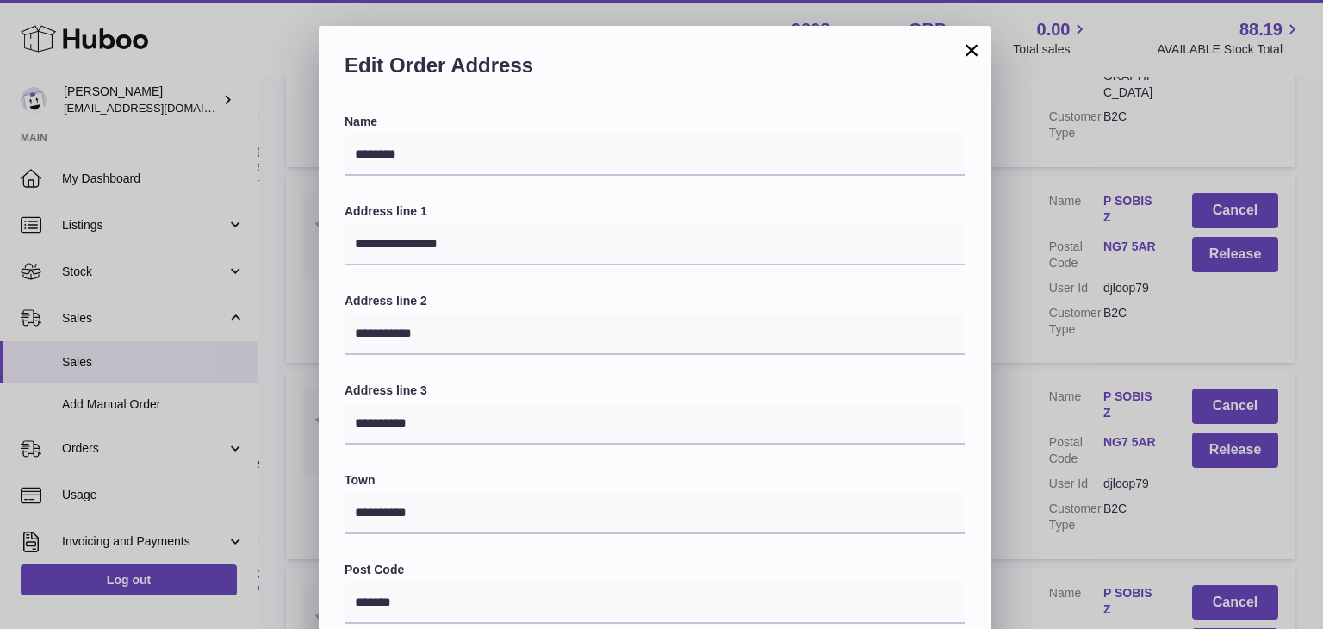
scroll to position [456, 0]
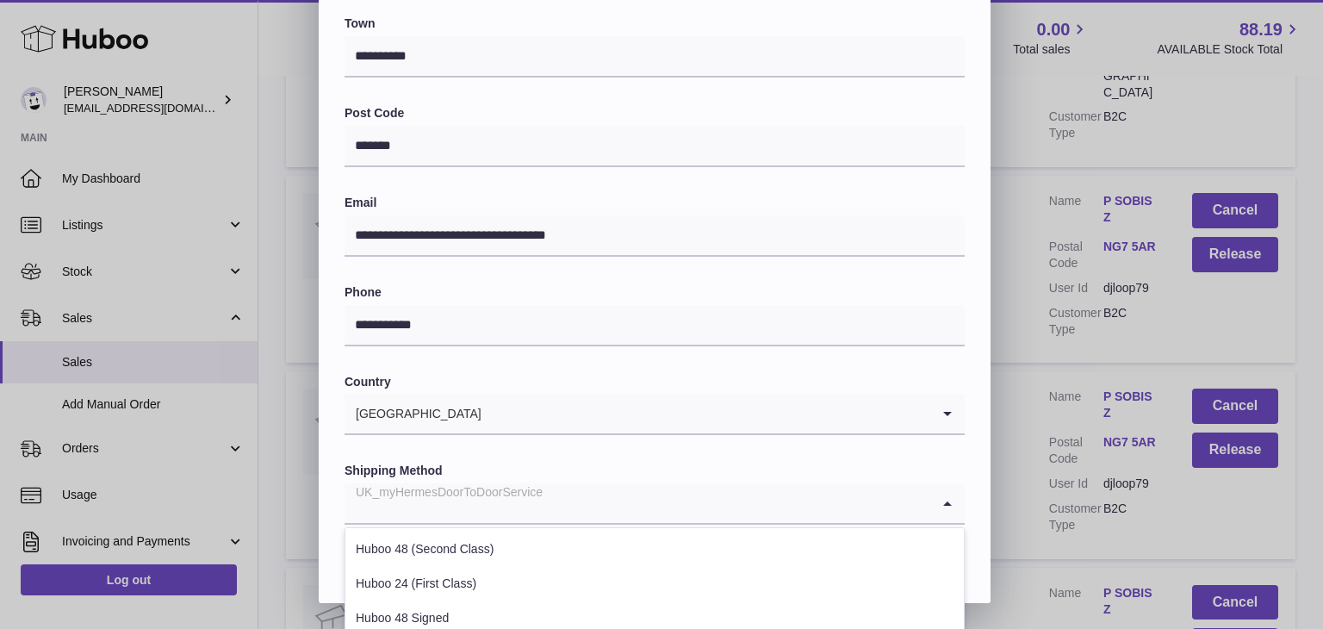
click at [586, 501] on input "Search for option" at bounding box center [637, 503] width 586 height 40
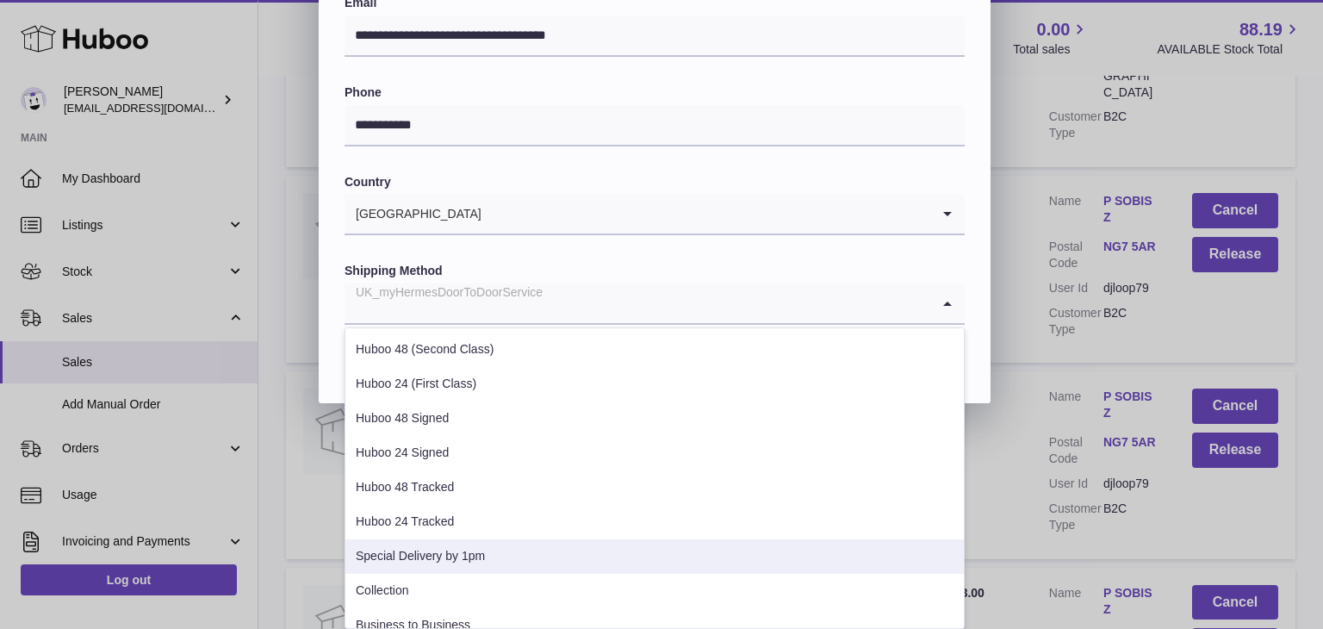
click at [521, 552] on li "Special Delivery by 1pm" at bounding box center [654, 556] width 618 height 34
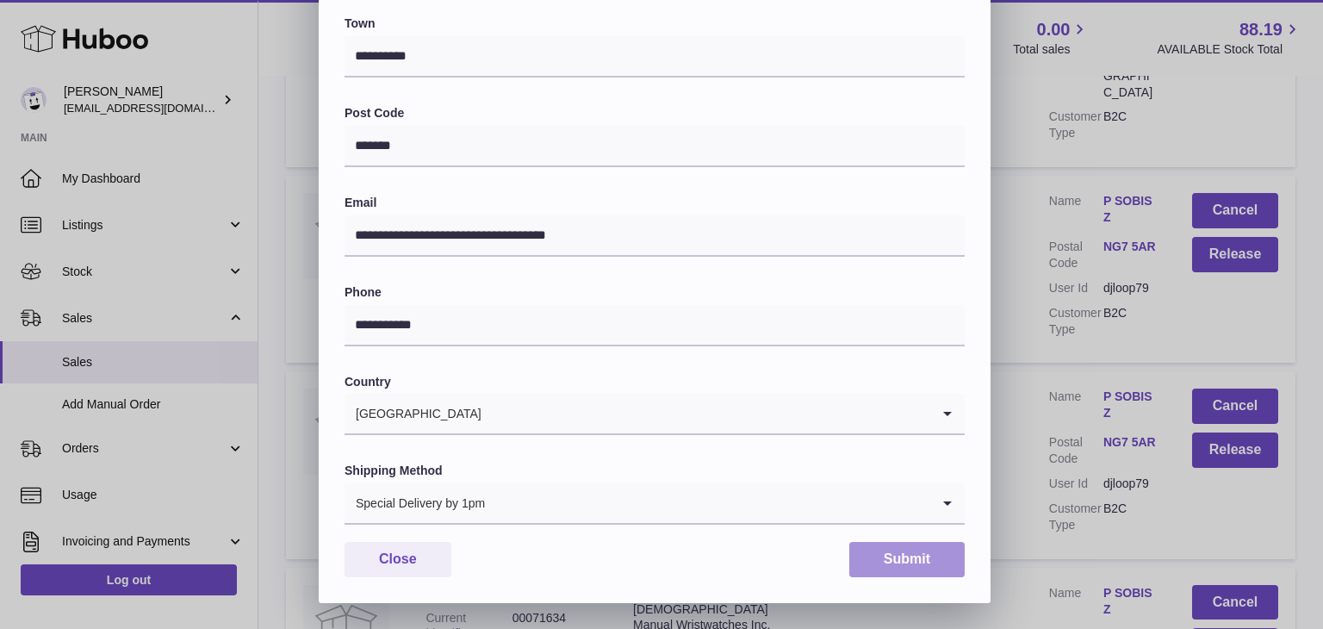
click at [882, 549] on button "Submit" at bounding box center [906, 559] width 115 height 35
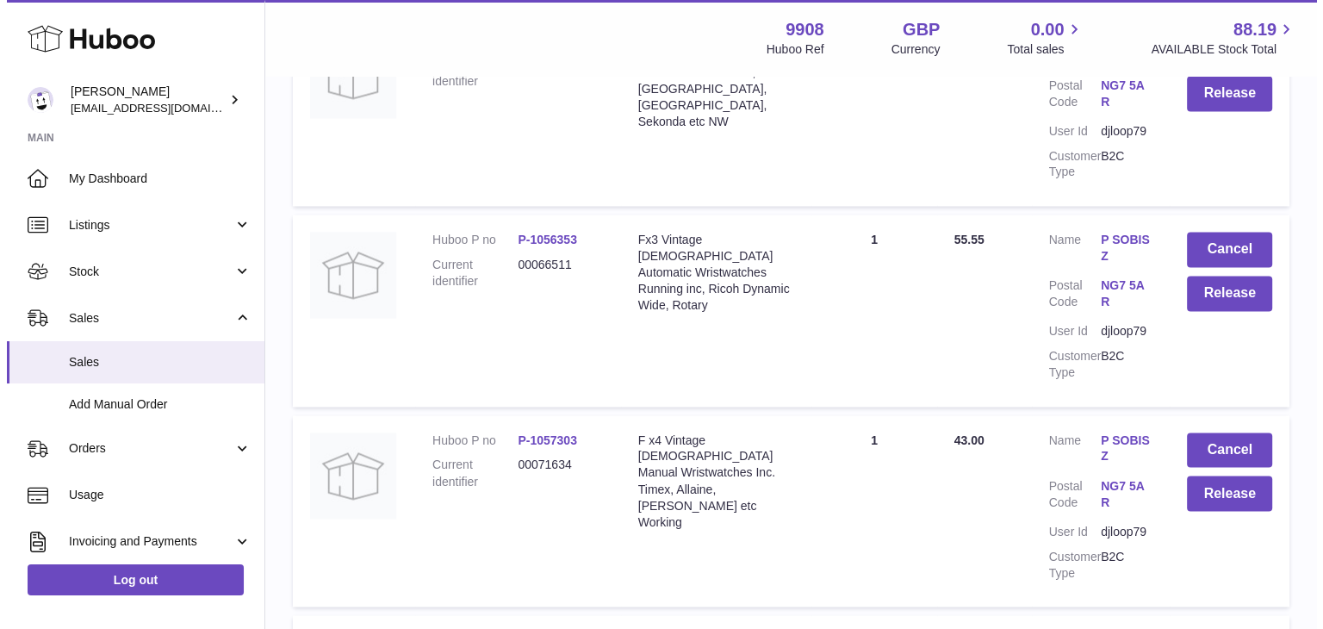
scroll to position [2797, 0]
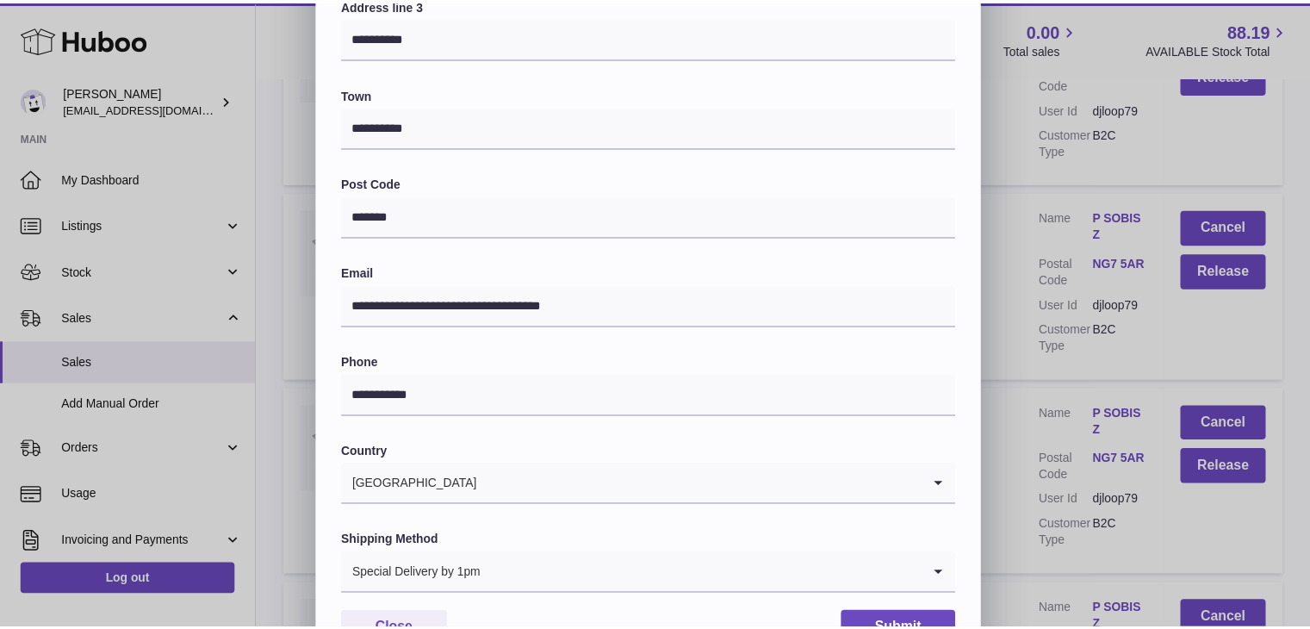
scroll to position [456, 0]
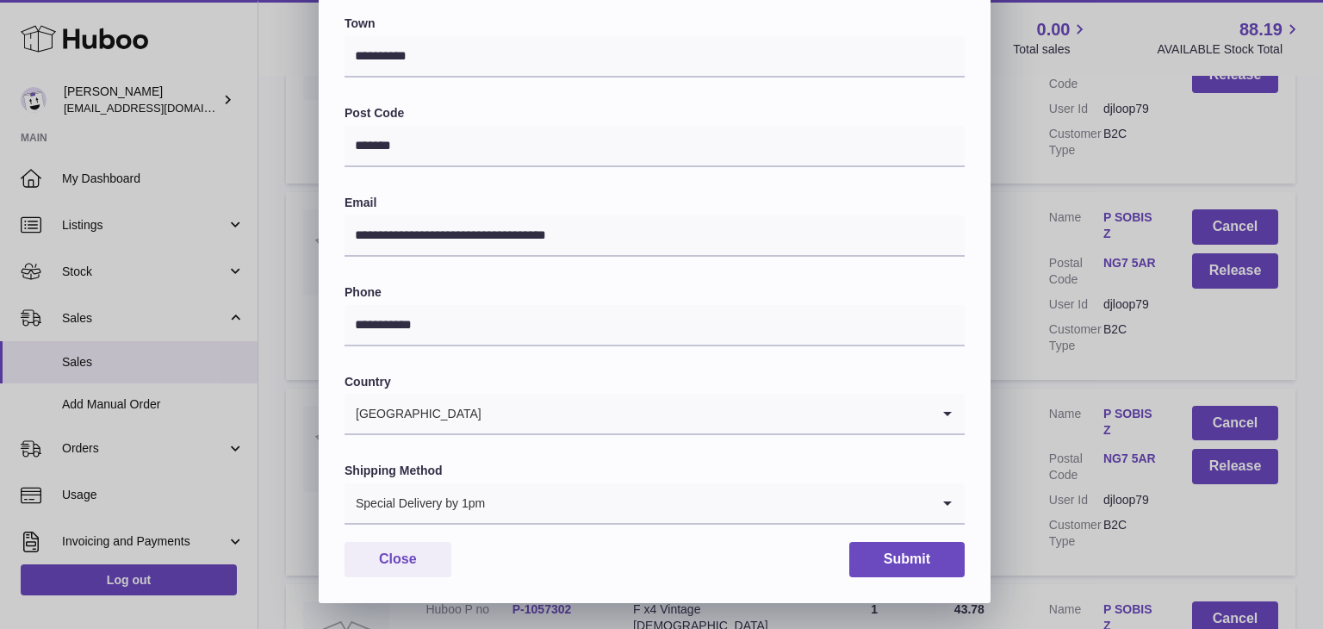
click at [1034, 400] on div "**********" at bounding box center [661, 85] width 1323 height 1033
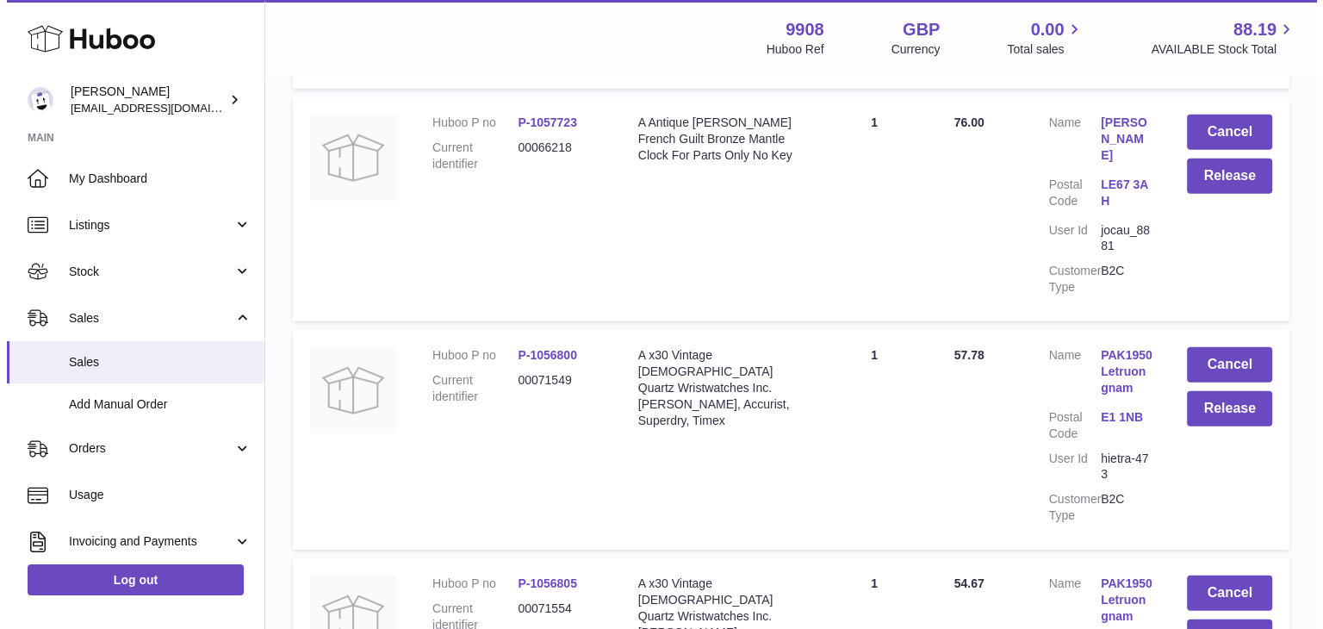
scroll to position [4890, 0]
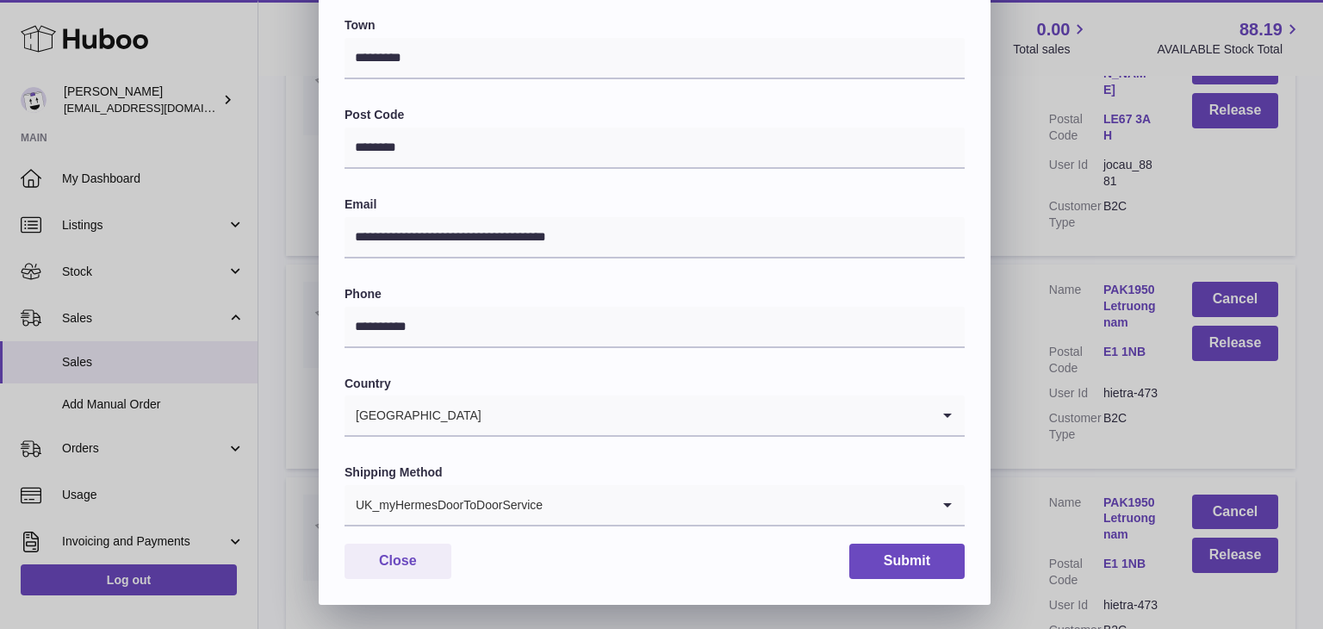
scroll to position [456, 0]
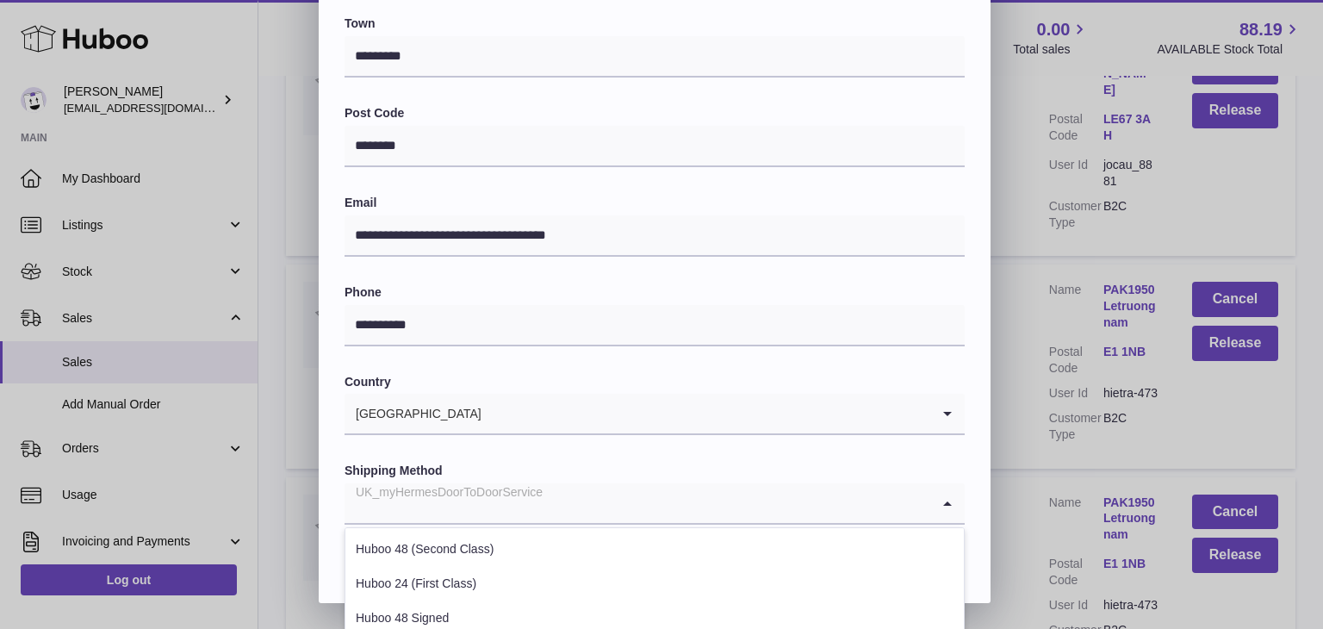
click at [589, 510] on input "Search for option" at bounding box center [637, 503] width 586 height 40
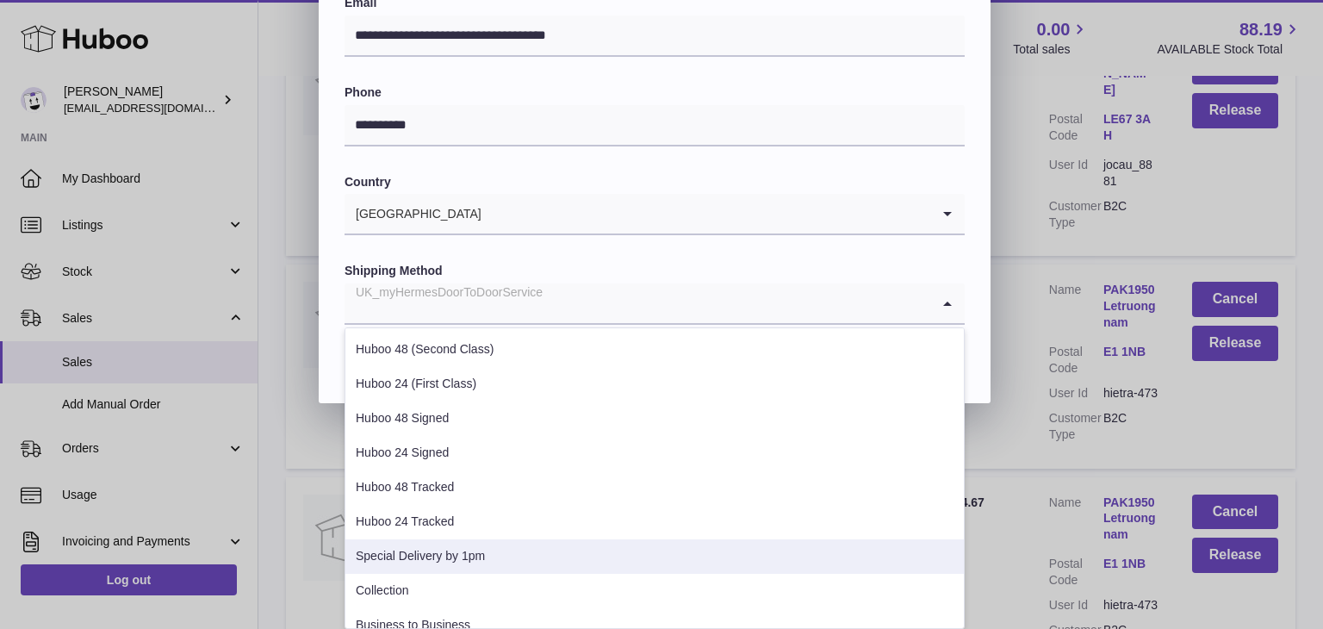
click at [540, 542] on li "Special Delivery by 1pm" at bounding box center [654, 556] width 618 height 34
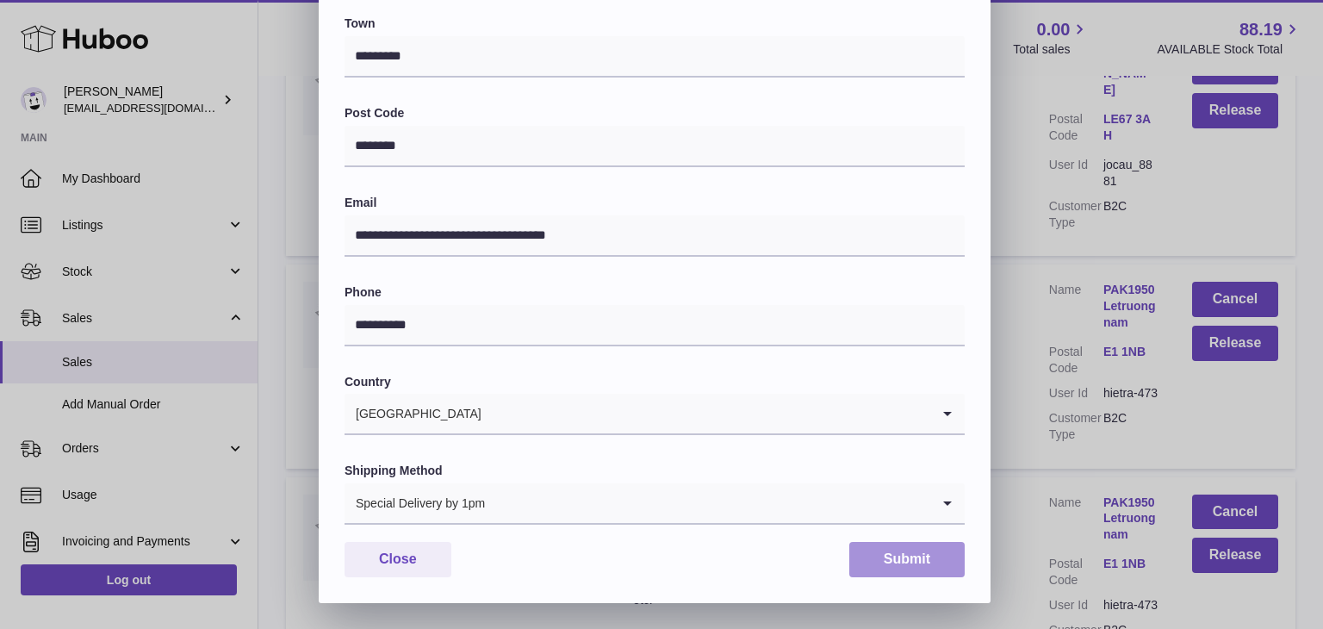
click at [900, 560] on button "Submit" at bounding box center [906, 559] width 115 height 35
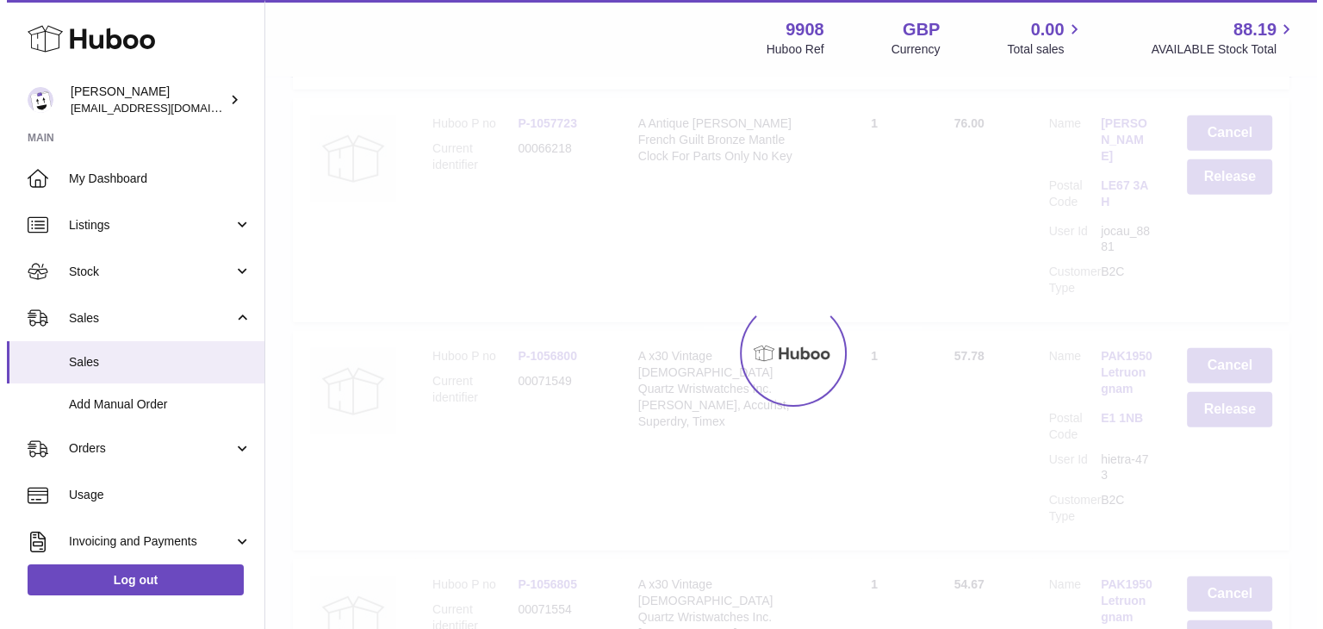
scroll to position [0, 0]
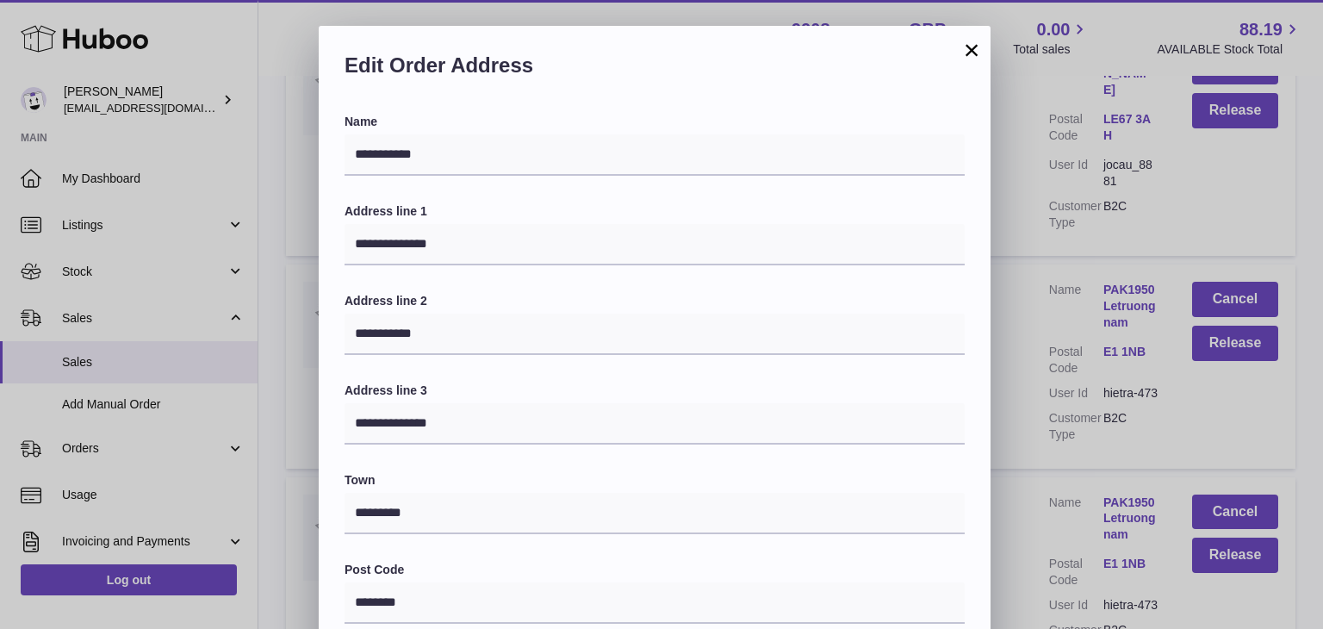
scroll to position [456, 0]
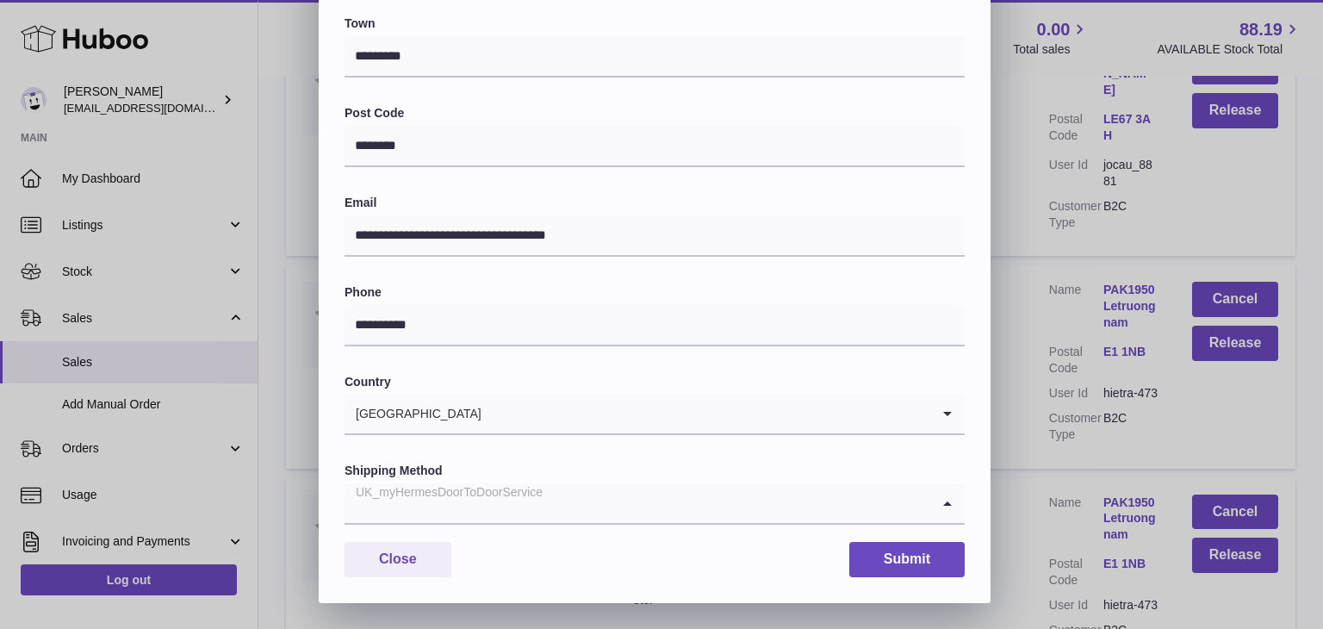
click at [618, 505] on input "Search for option" at bounding box center [637, 503] width 586 height 40
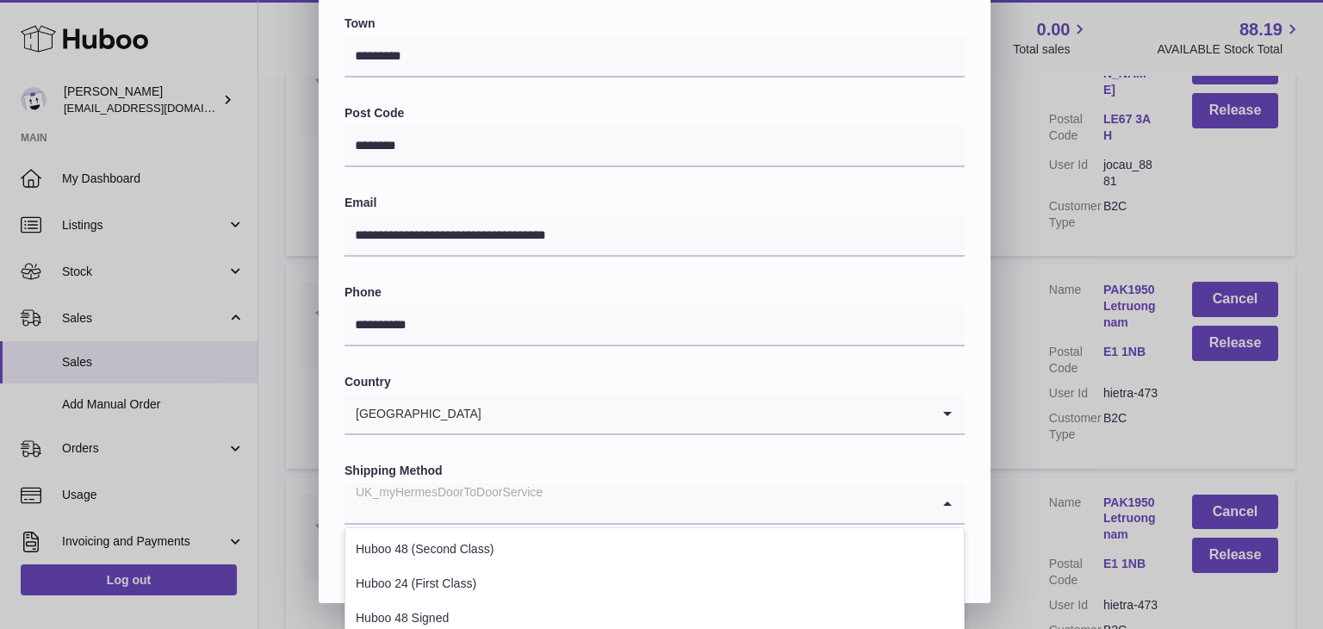
scroll to position [657, 0]
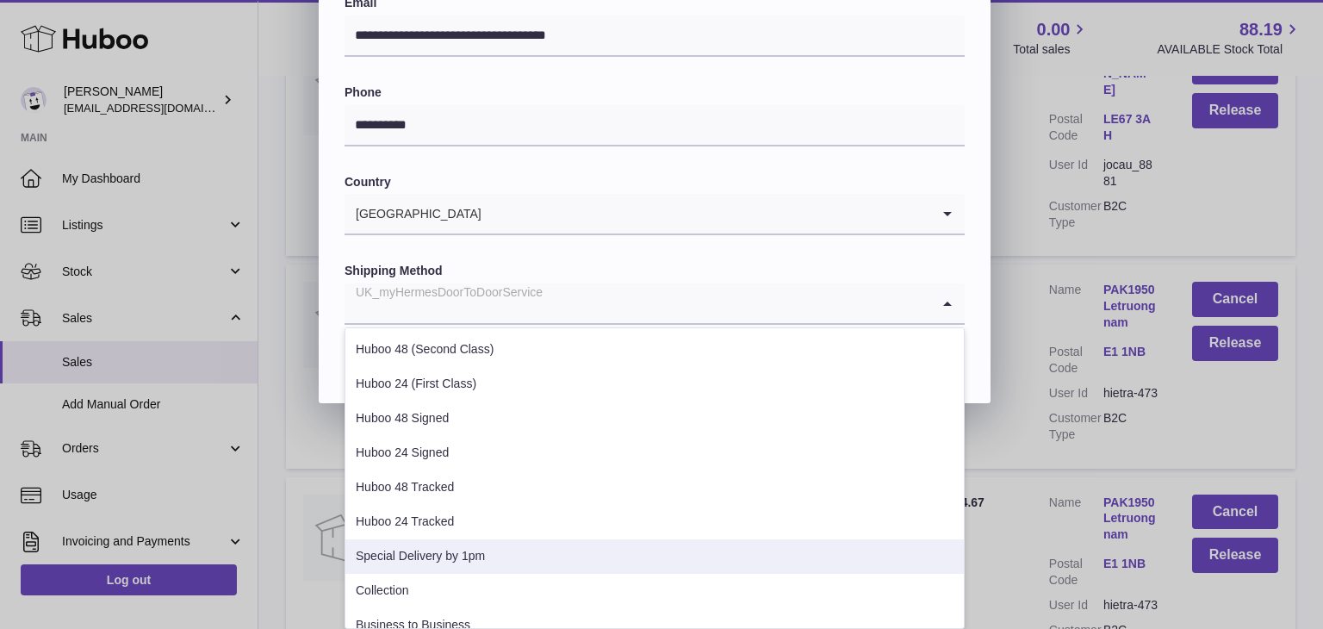
click at [531, 565] on li "Special Delivery by 1pm" at bounding box center [654, 556] width 618 height 34
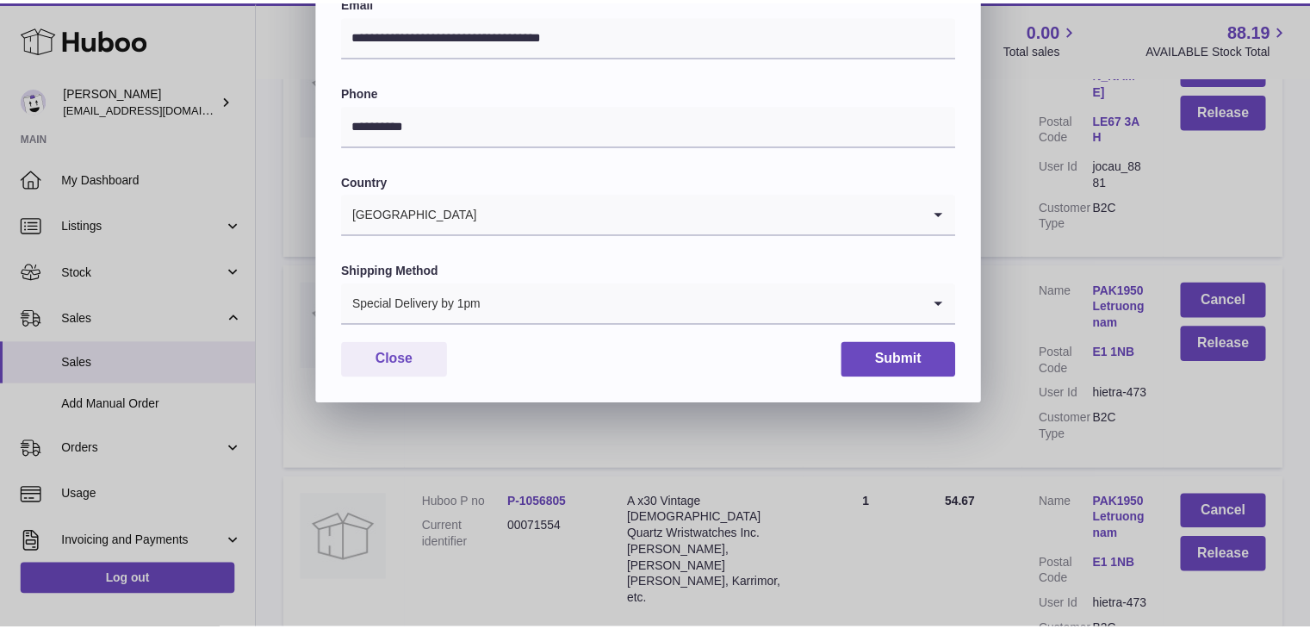
scroll to position [456, 0]
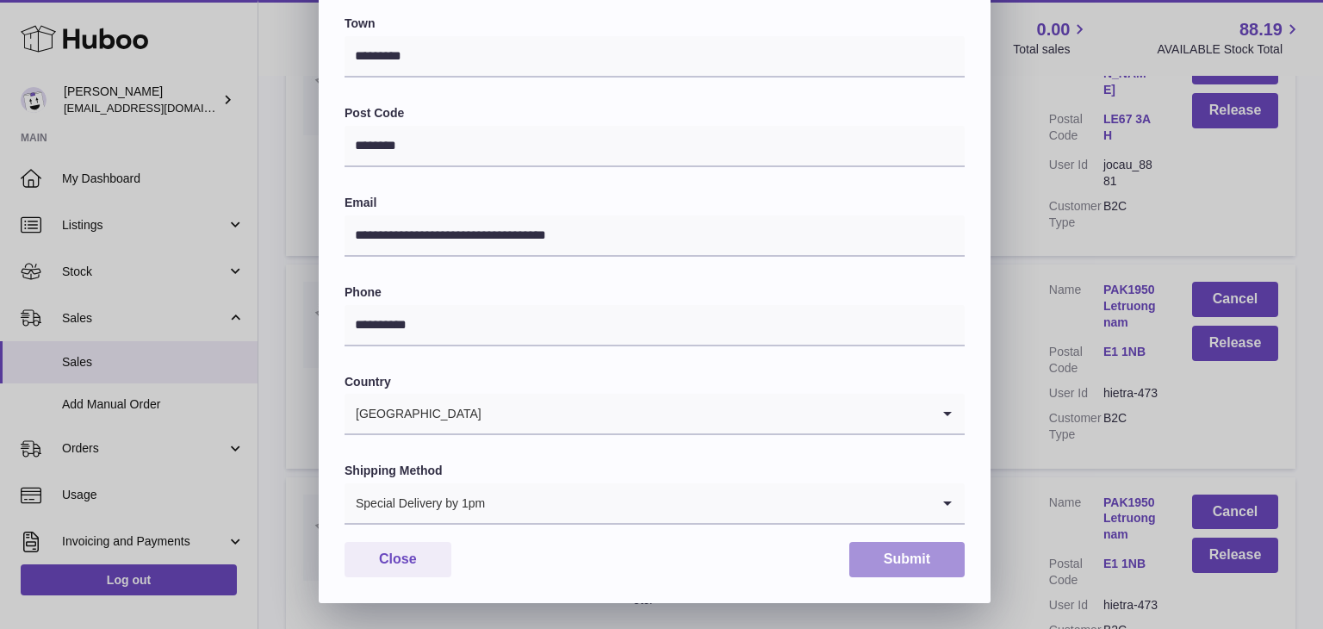
click at [891, 554] on button "Submit" at bounding box center [906, 559] width 115 height 35
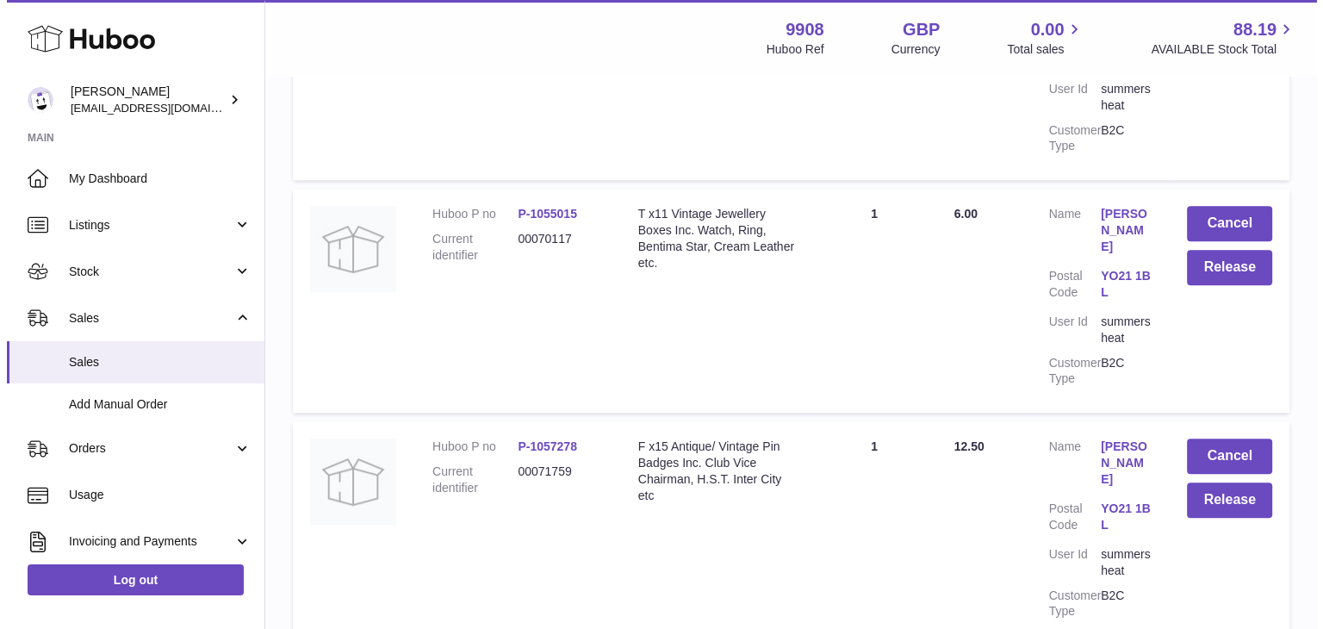
scroll to position [7812, 0]
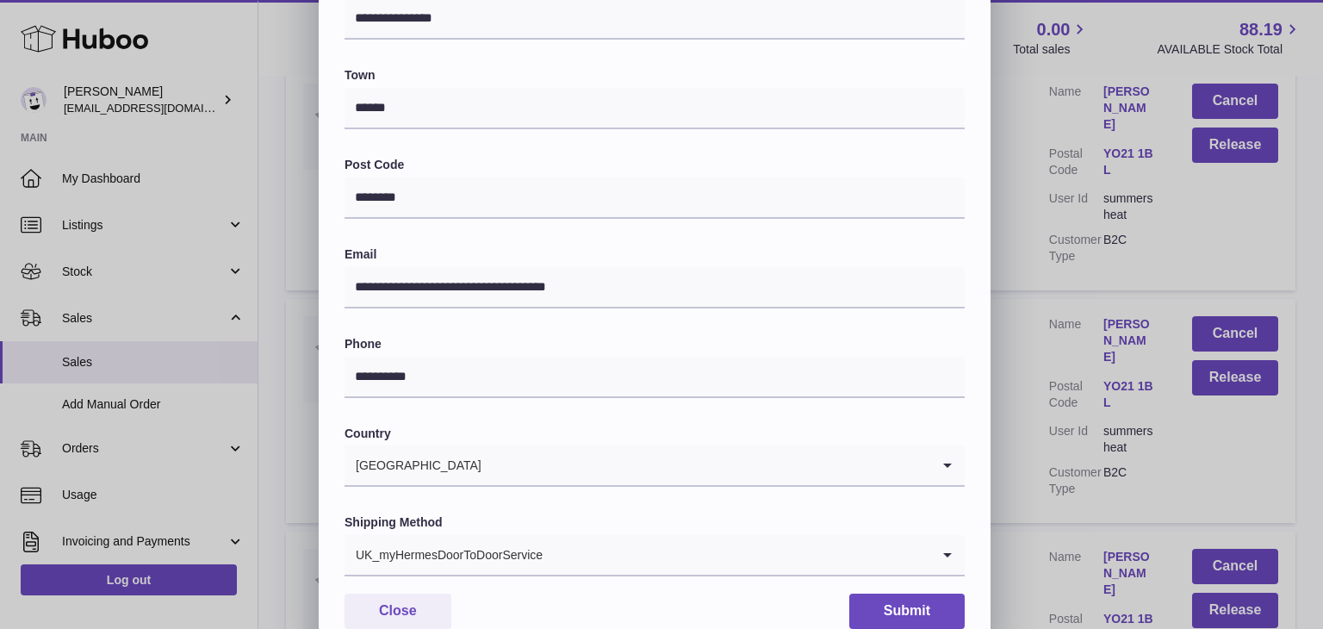
scroll to position [456, 0]
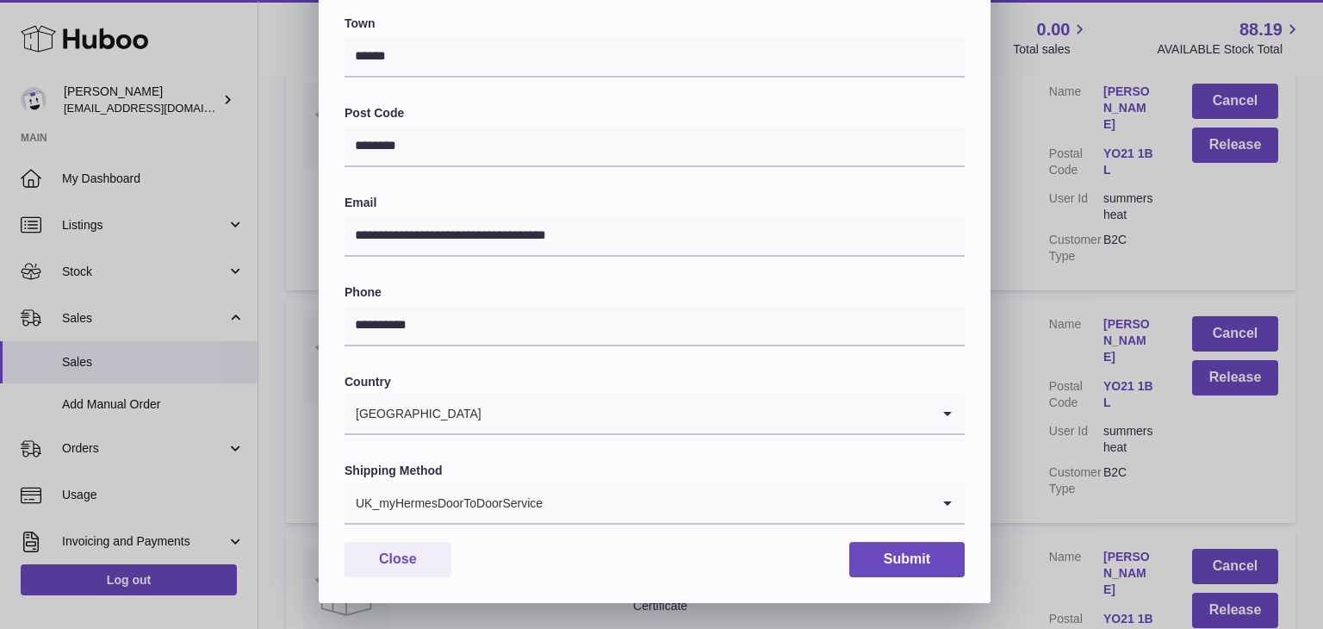
click at [575, 507] on input "Search for option" at bounding box center [736, 503] width 387 height 40
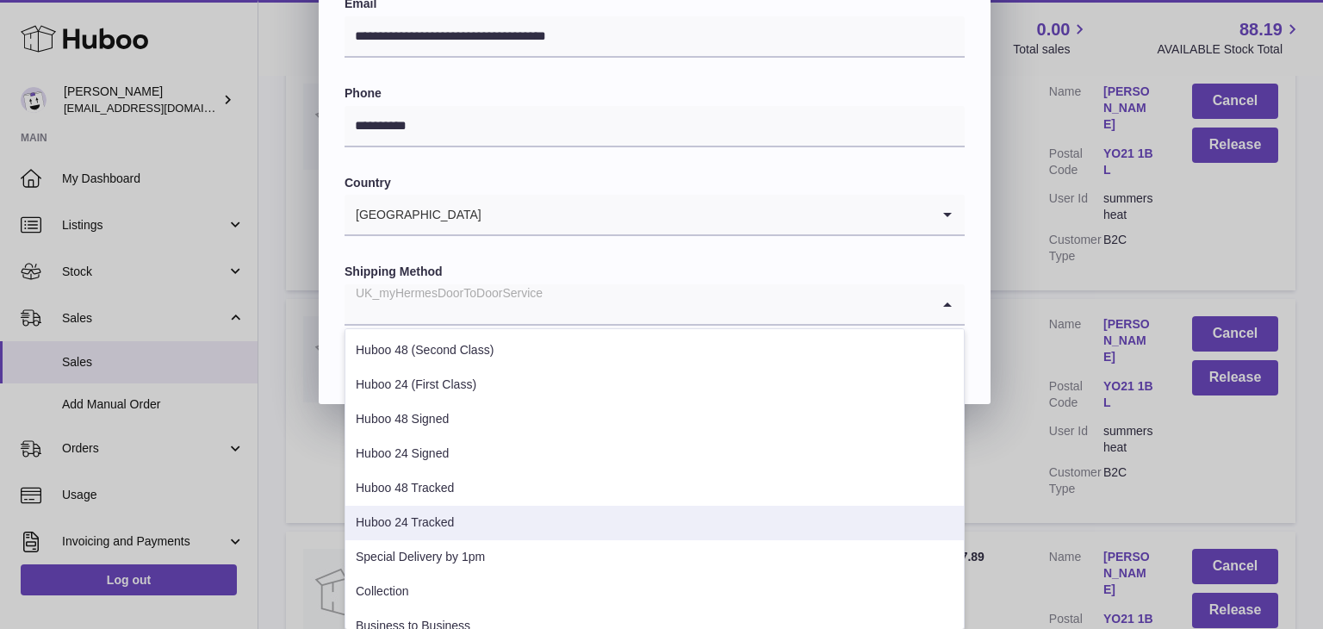
click at [517, 513] on li "Huboo 24 Tracked" at bounding box center [654, 522] width 618 height 34
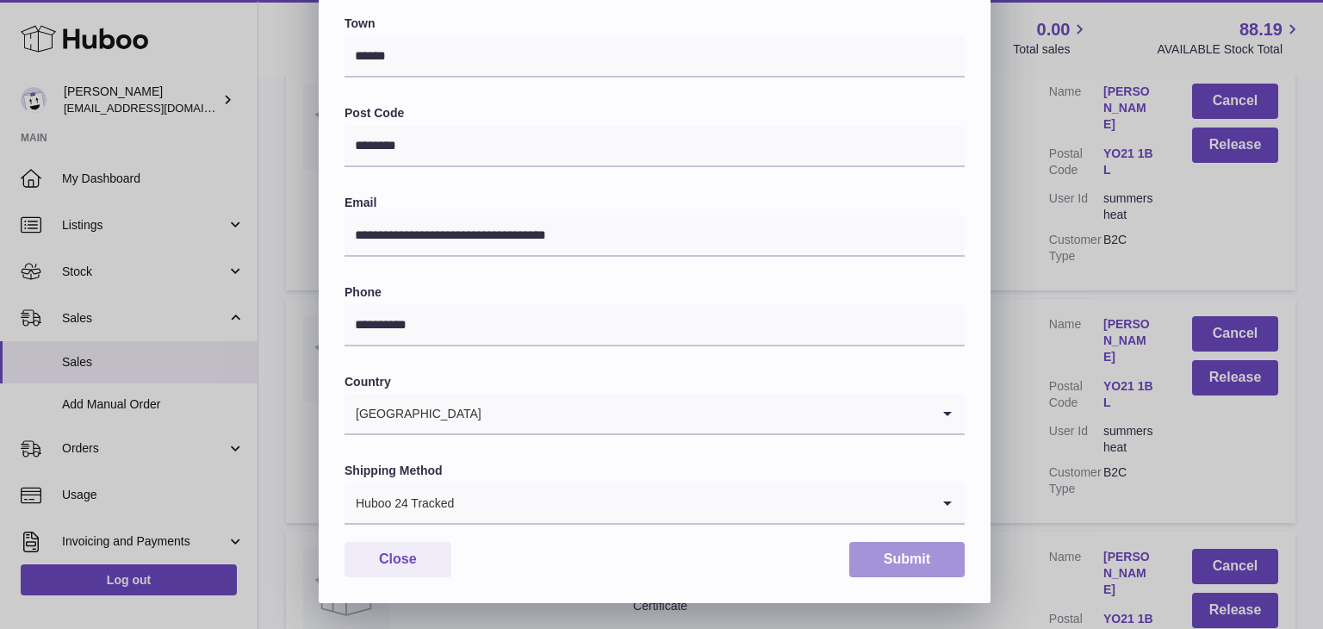
click at [875, 552] on button "Submit" at bounding box center [906, 559] width 115 height 35
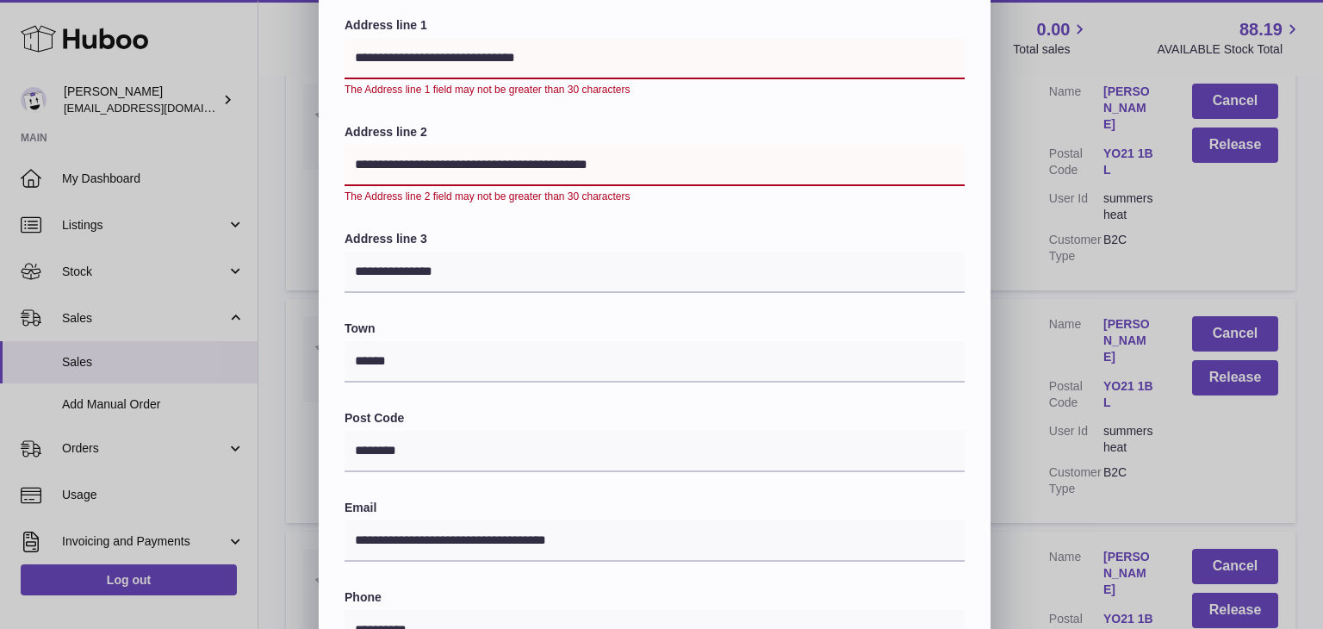
scroll to position [185, 0]
drag, startPoint x: 575, startPoint y: 66, endPoint x: 448, endPoint y: 61, distance: 127.6
click at [448, 61] on input "**********" at bounding box center [654, 59] width 620 height 41
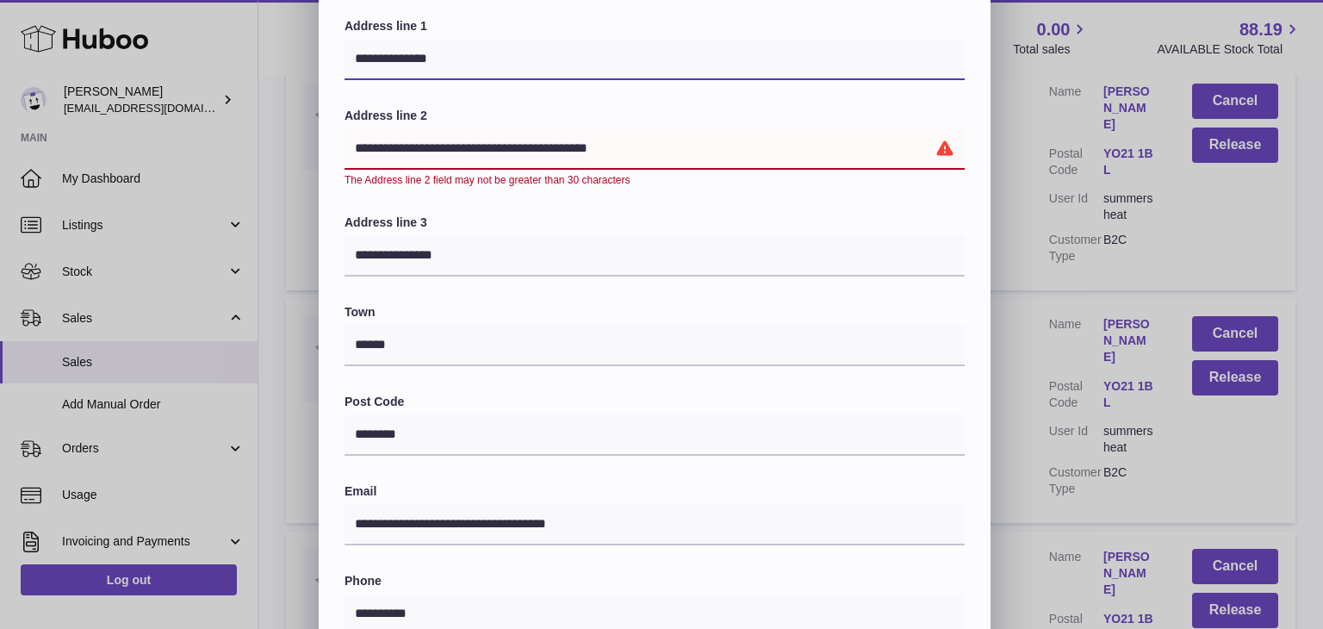
type input "**********"
drag, startPoint x: 647, startPoint y: 149, endPoint x: 222, endPoint y: 141, distance: 424.6
click at [222, 141] on div "**********" at bounding box center [661, 366] width 1323 height 1051
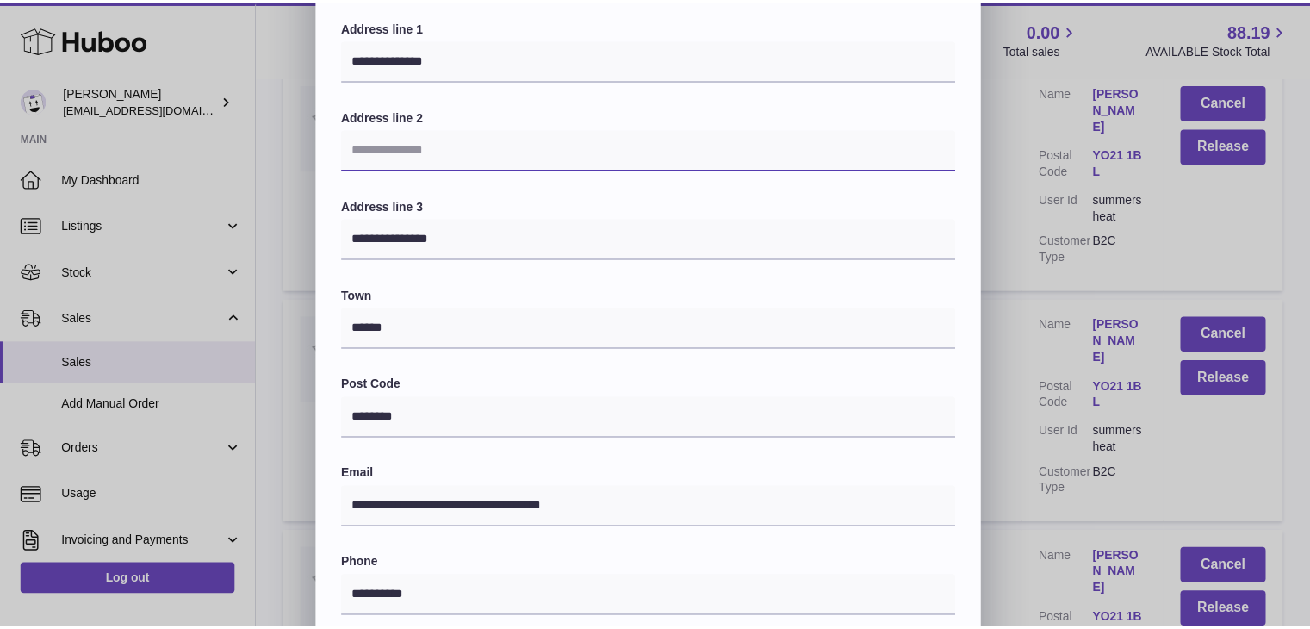
scroll to position [456, 0]
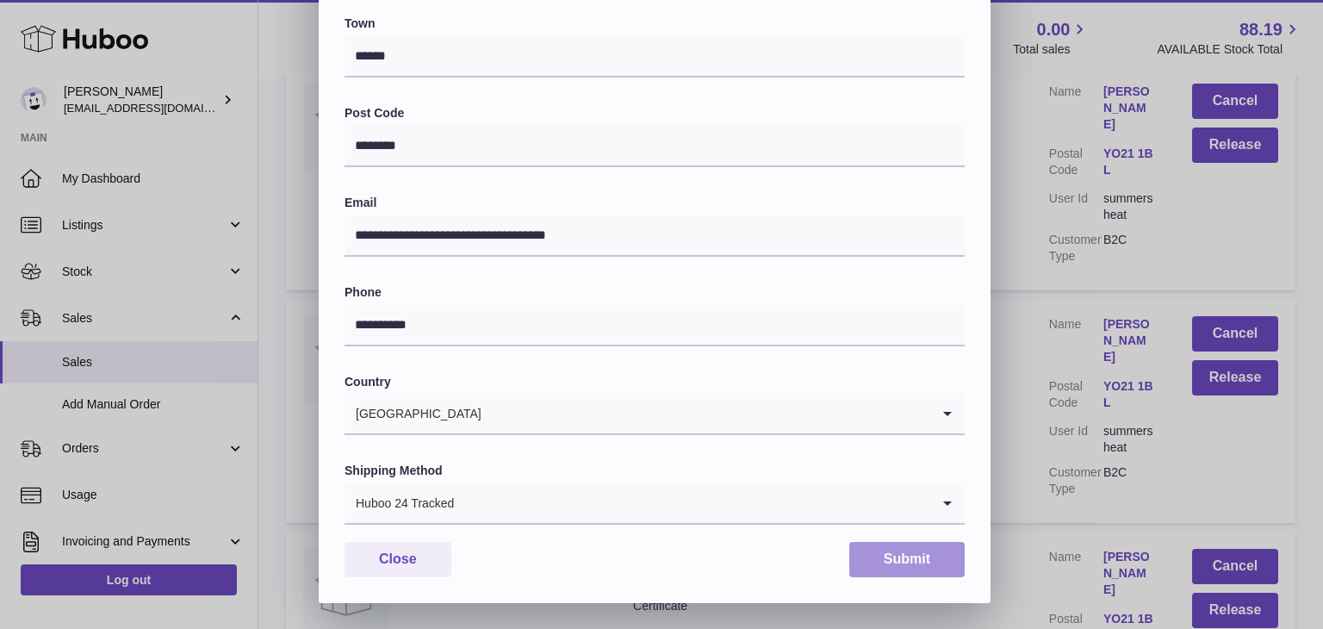
click at [885, 543] on button "Submit" at bounding box center [906, 559] width 115 height 35
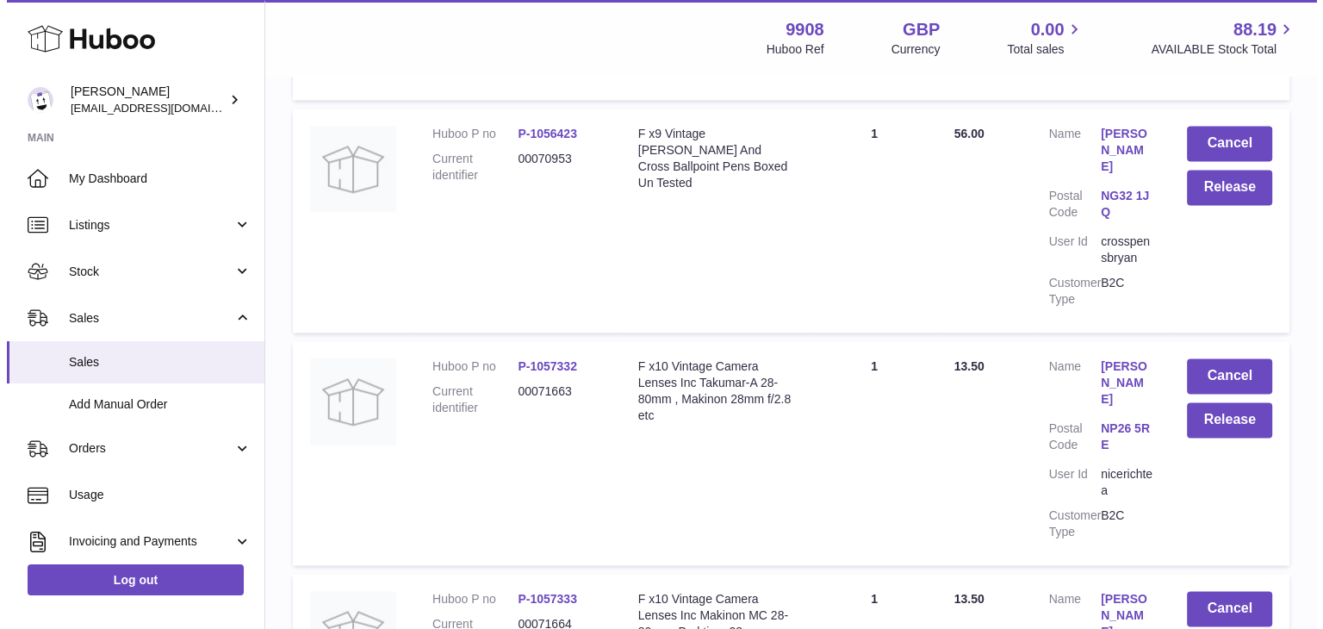
scroll to position [9052, 0]
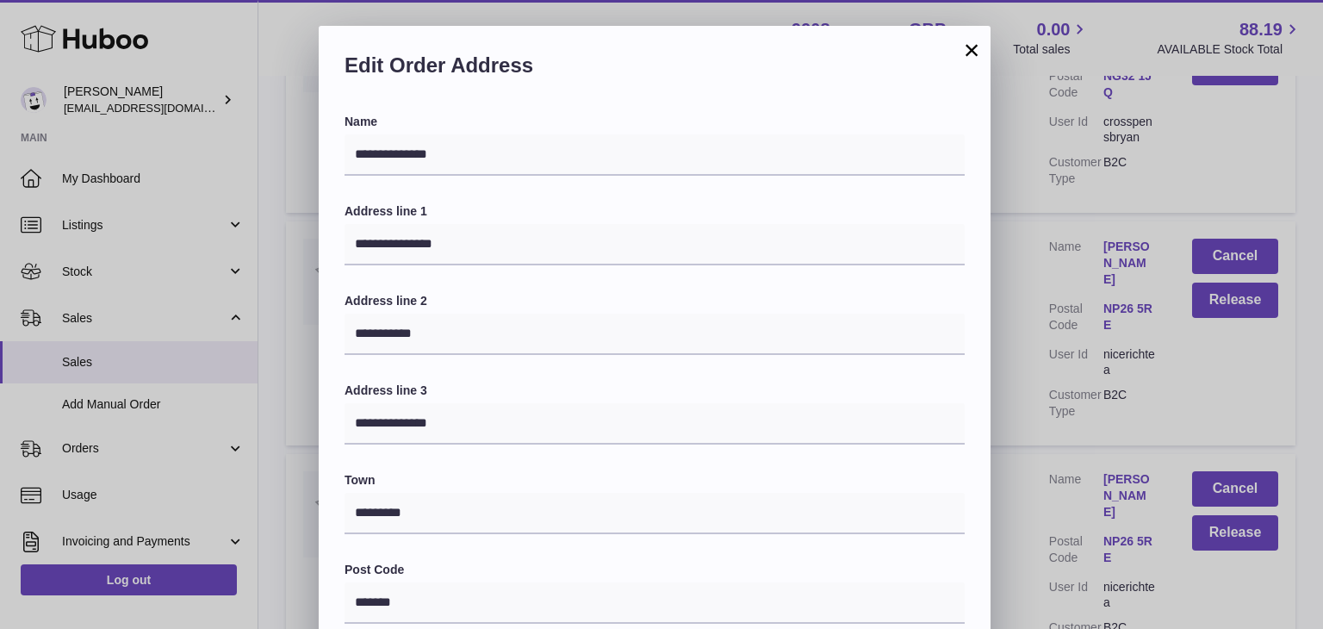
scroll to position [456, 0]
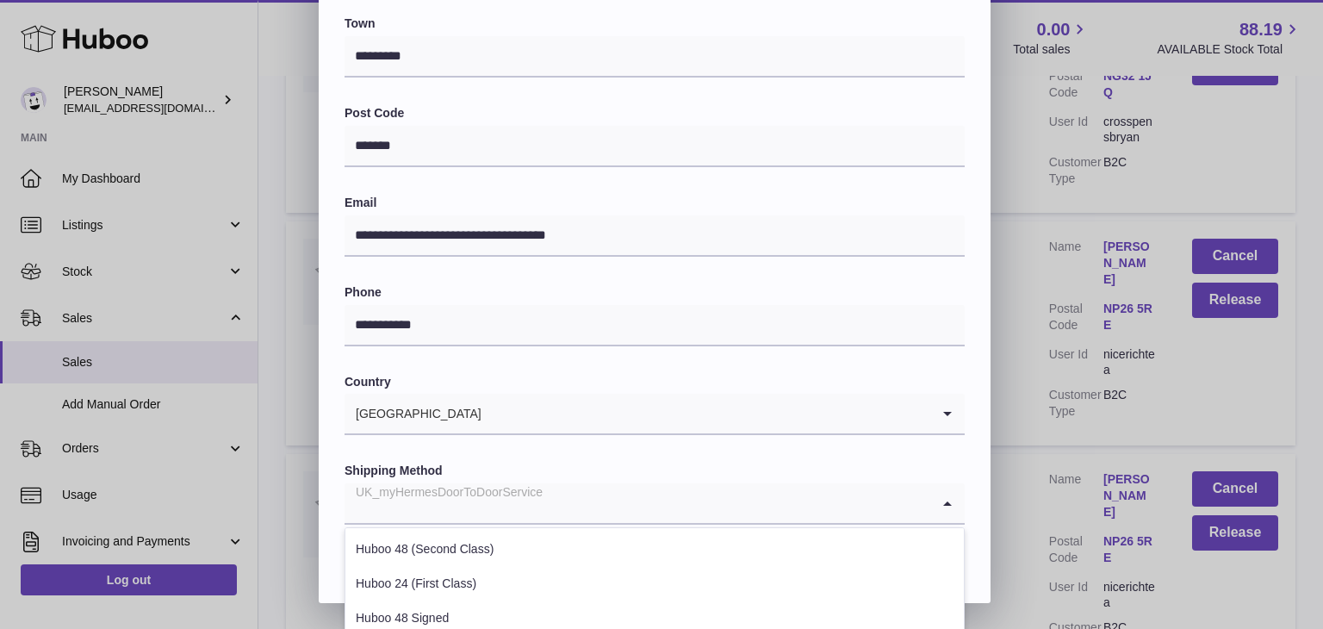
click at [689, 505] on input "Search for option" at bounding box center [637, 503] width 586 height 40
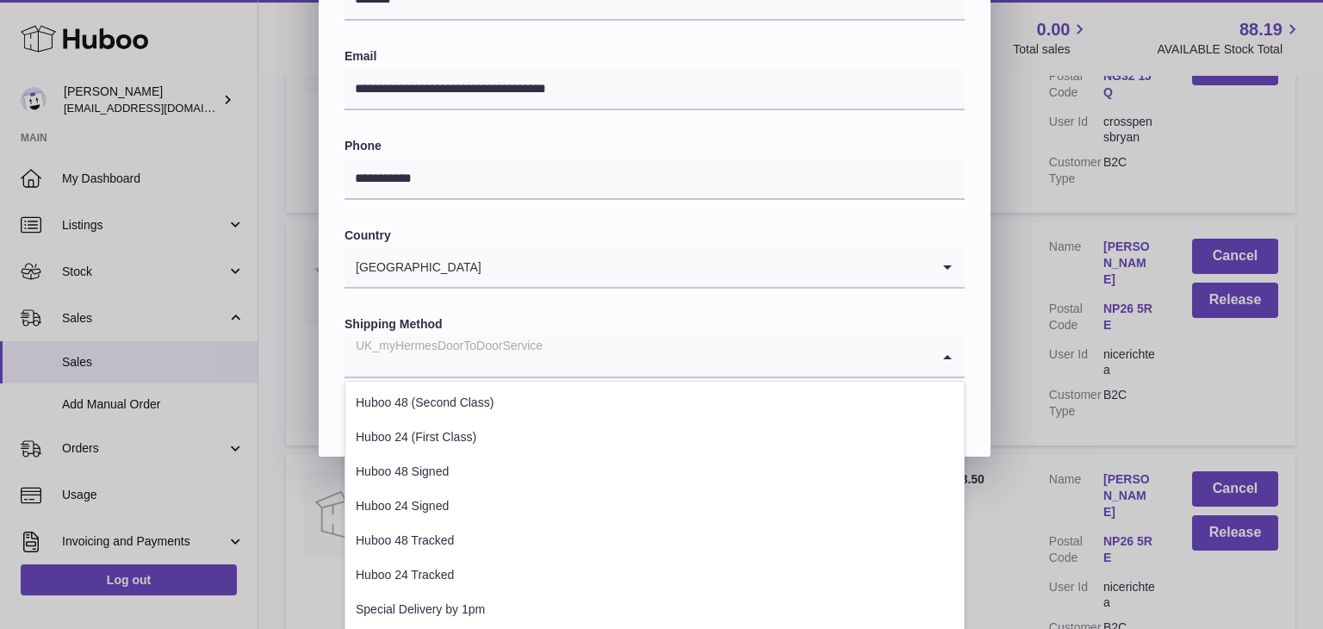
scroll to position [657, 0]
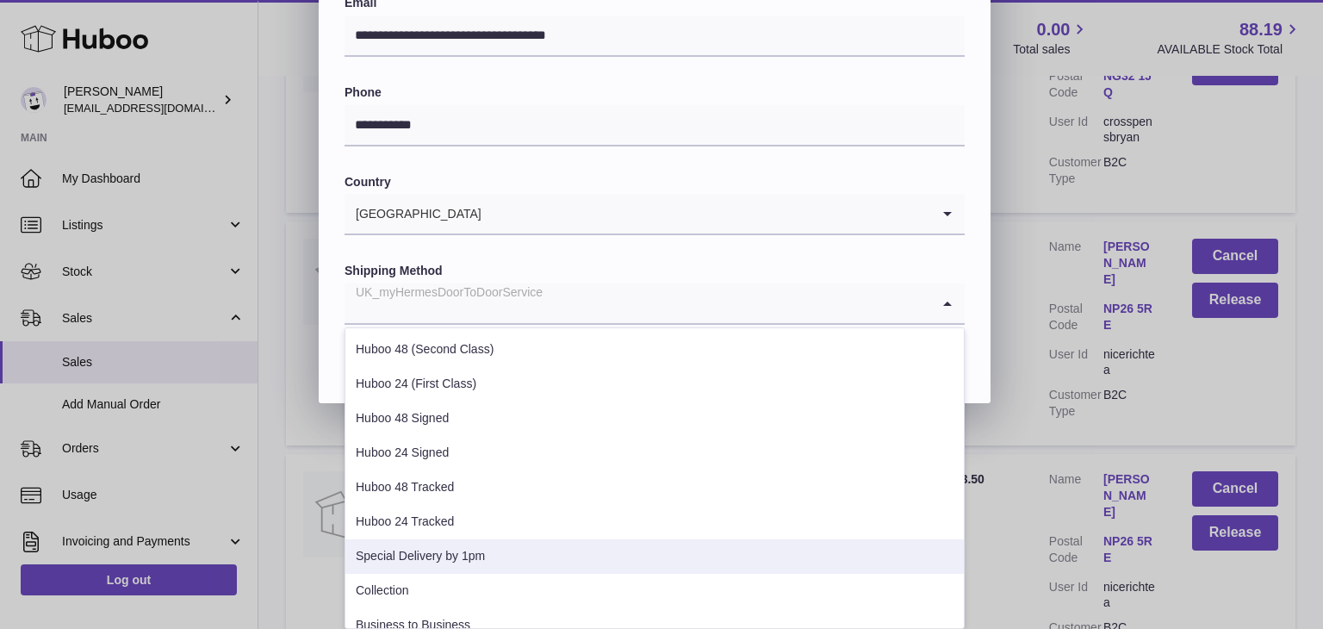
click at [592, 549] on li "Special Delivery by 1pm" at bounding box center [654, 556] width 618 height 34
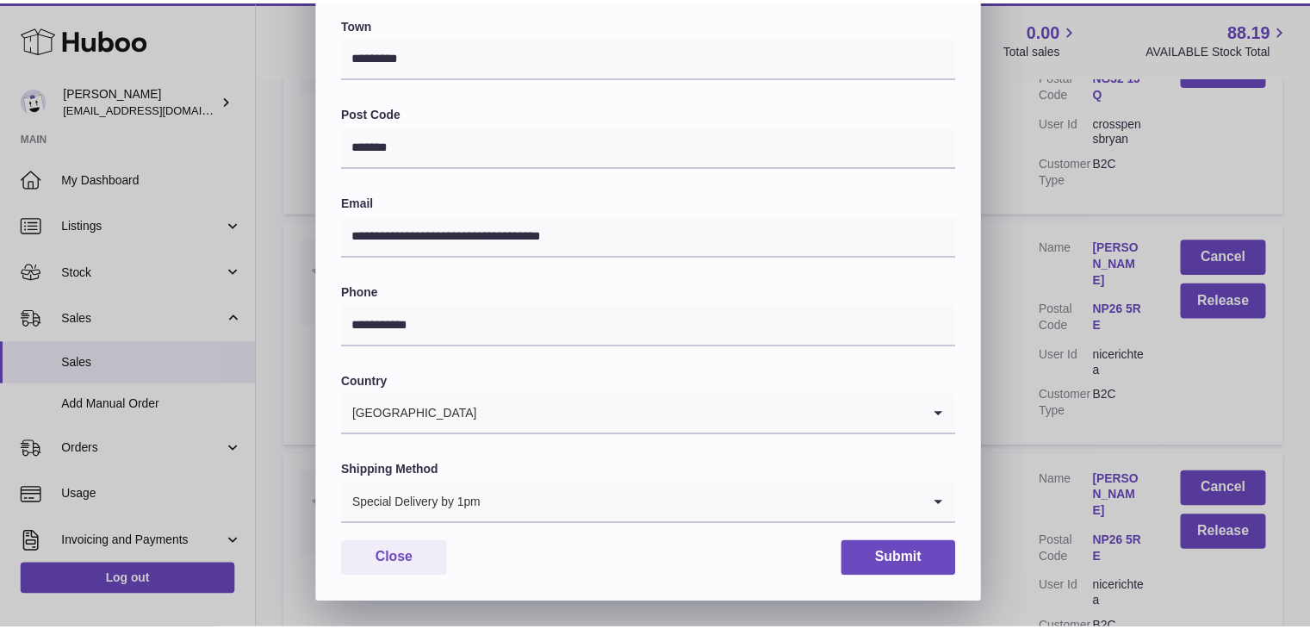
scroll to position [456, 0]
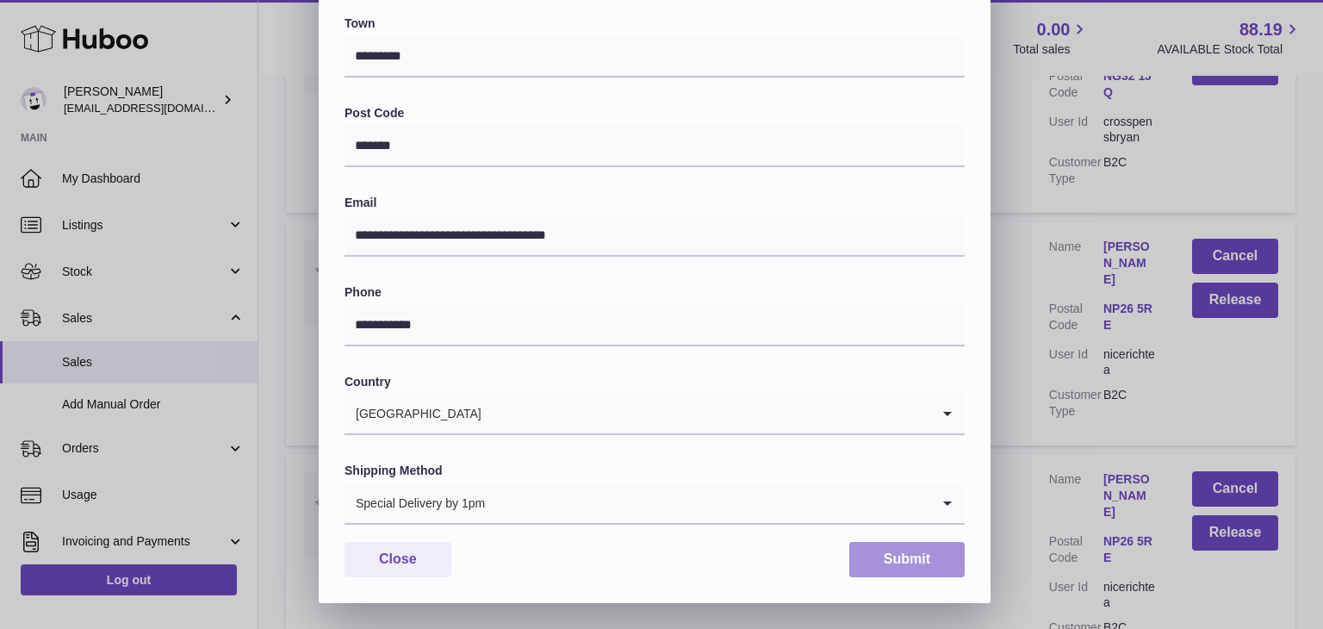
click at [893, 560] on button "Submit" at bounding box center [906, 559] width 115 height 35
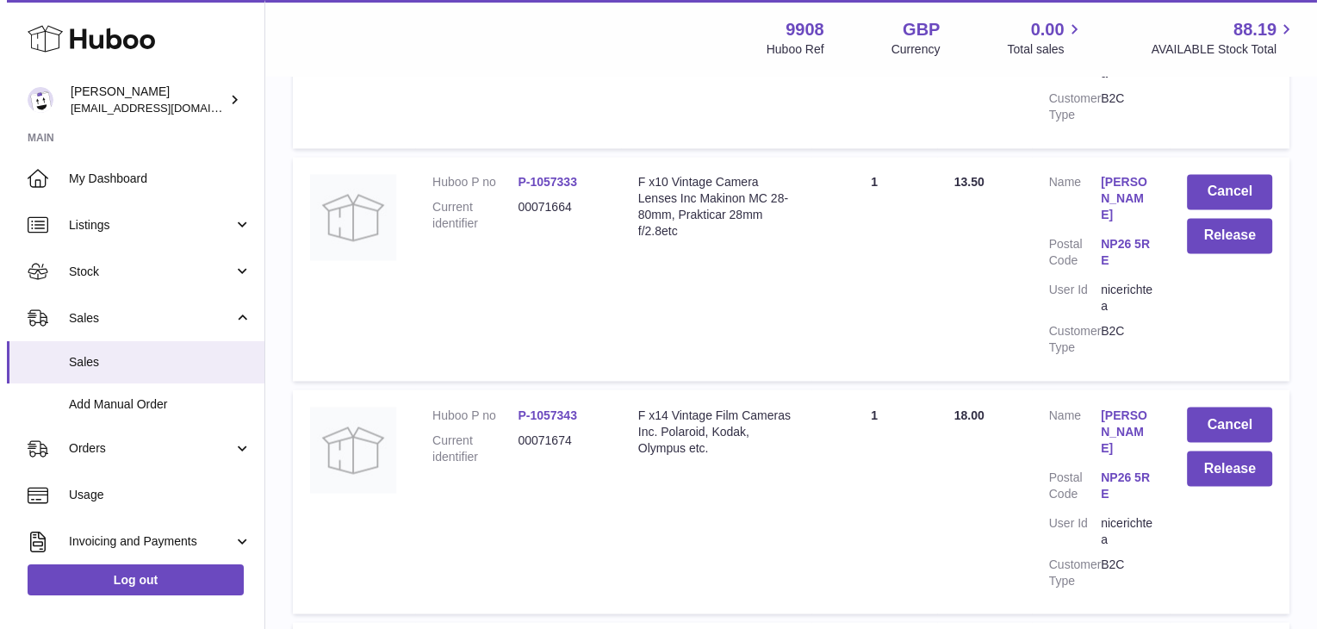
scroll to position [9466, 0]
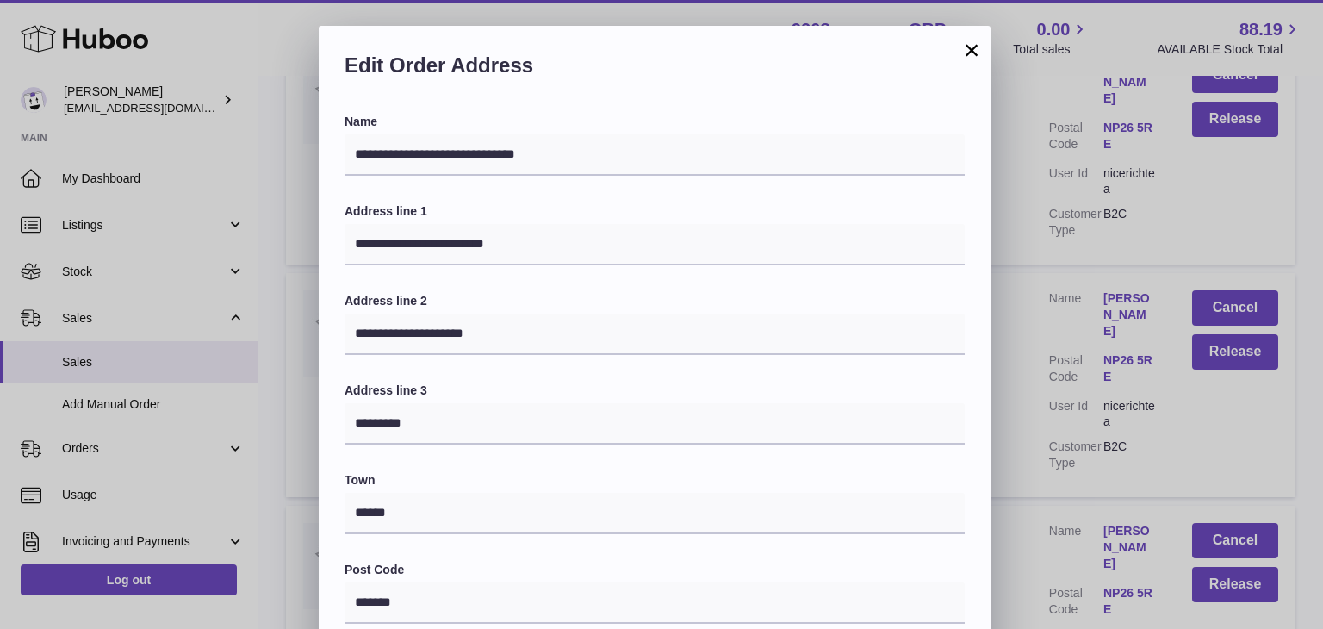
scroll to position [456, 0]
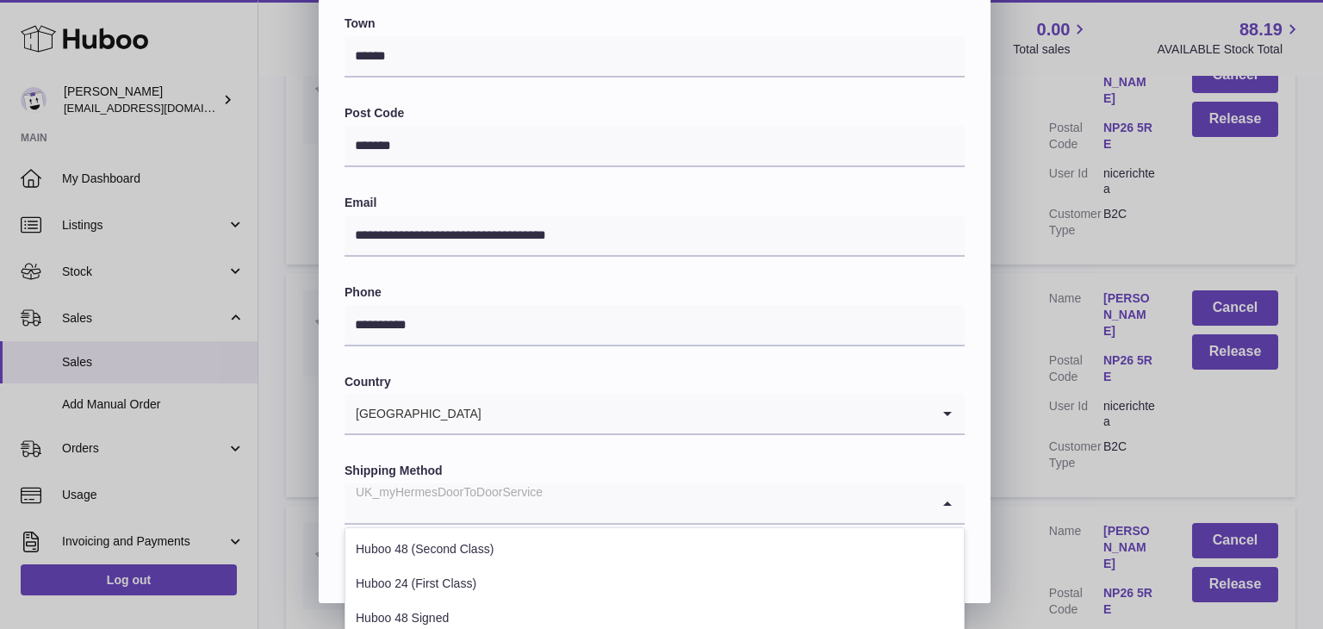
click at [590, 523] on div "UK_myHermesDoorToDoorService Loading..." at bounding box center [654, 503] width 620 height 41
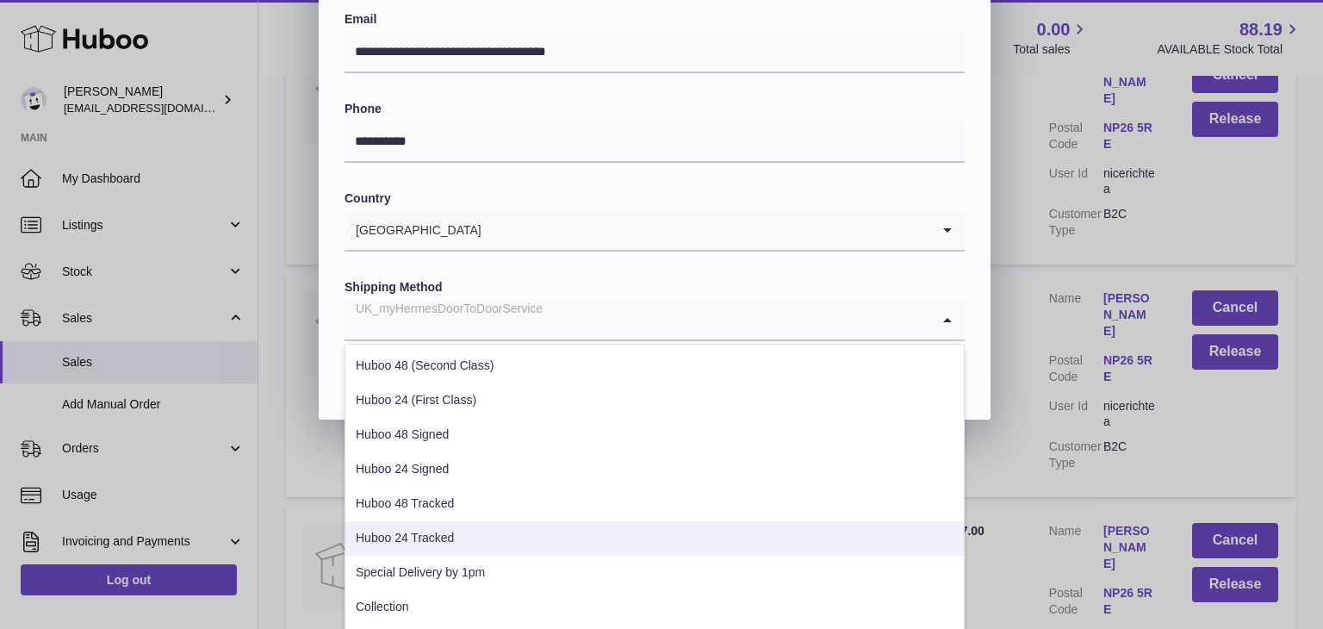
click at [528, 550] on li "Huboo 24 Tracked" at bounding box center [654, 538] width 618 height 34
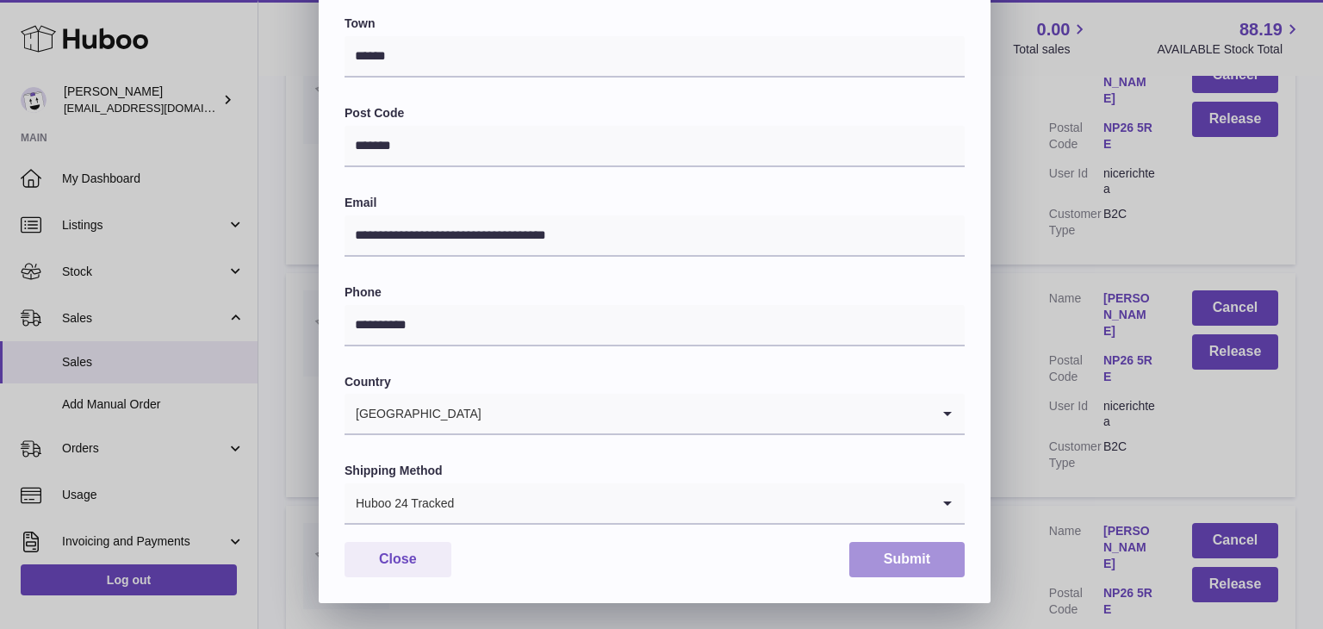
click at [916, 552] on button "Submit" at bounding box center [906, 559] width 115 height 35
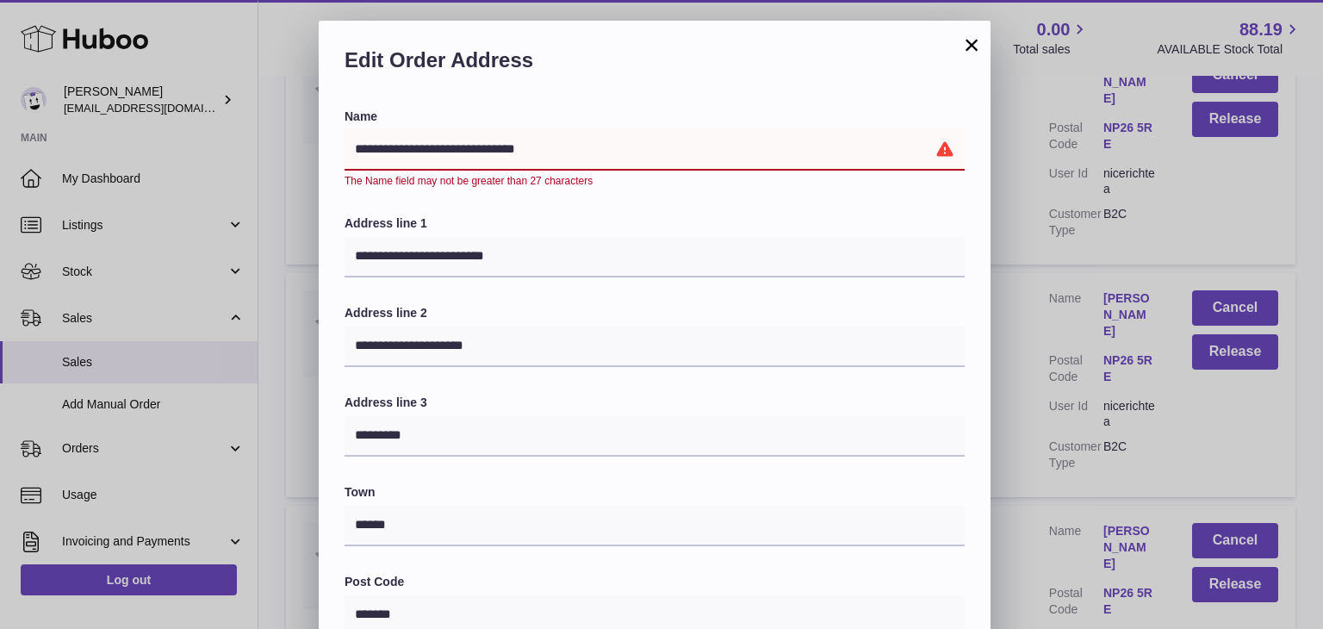
scroll to position [0, 0]
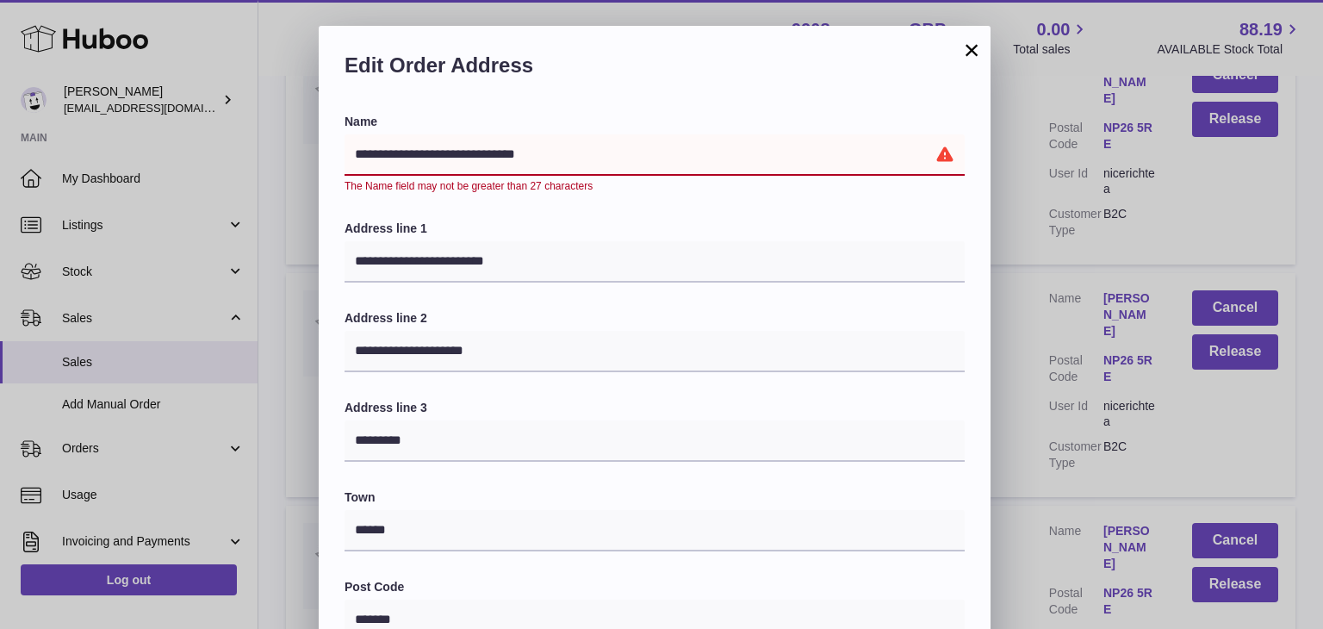
drag, startPoint x: 596, startPoint y: 149, endPoint x: 471, endPoint y: 152, distance: 124.9
click at [471, 152] on input "**********" at bounding box center [654, 154] width 620 height 41
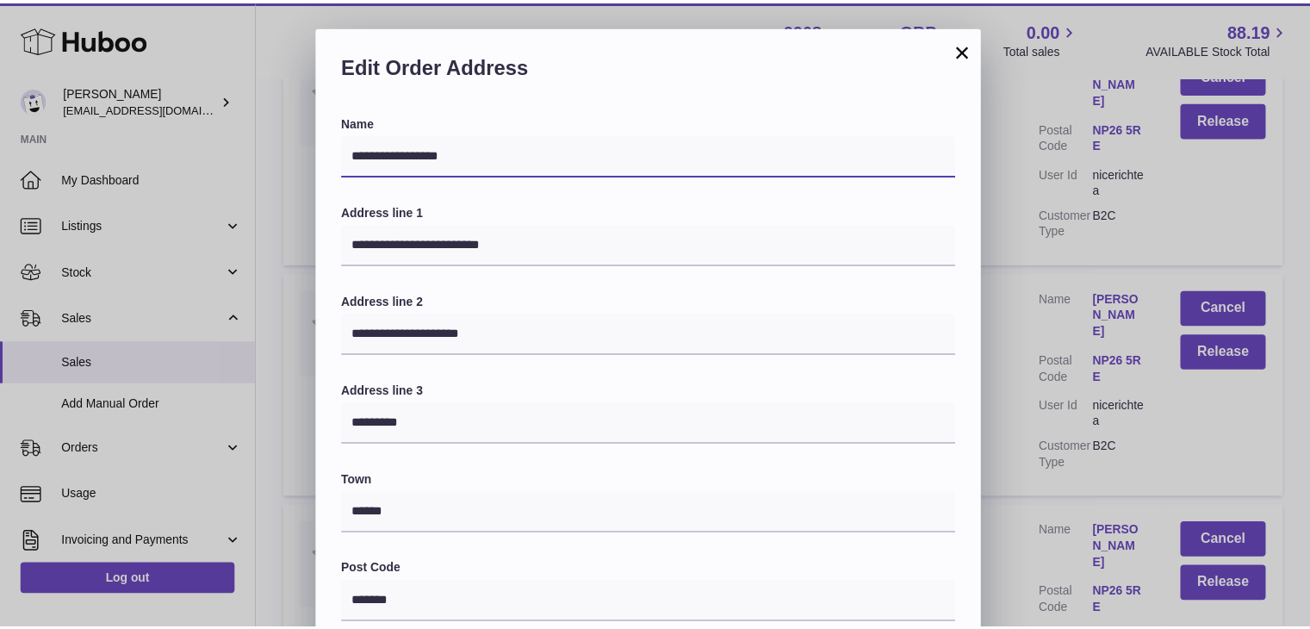
scroll to position [456, 0]
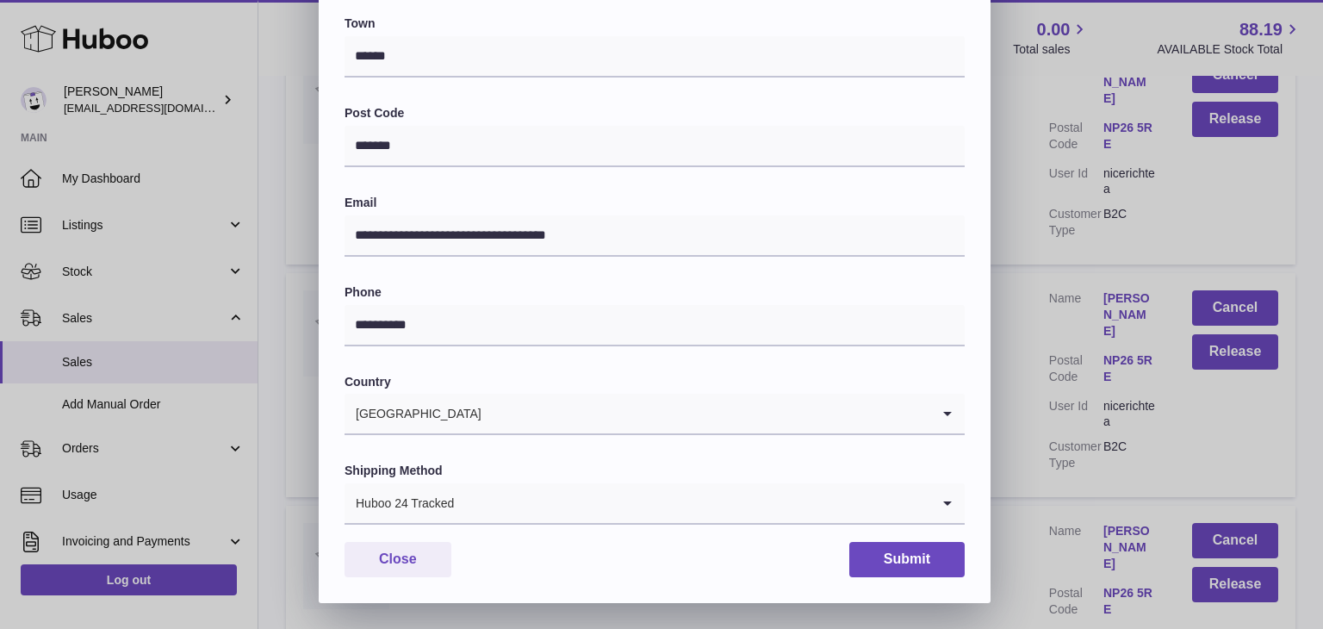
type input "**********"
click at [889, 580] on div "**********" at bounding box center [655, 130] width 672 height 946
click at [894, 567] on button "Submit" at bounding box center [906, 559] width 115 height 35
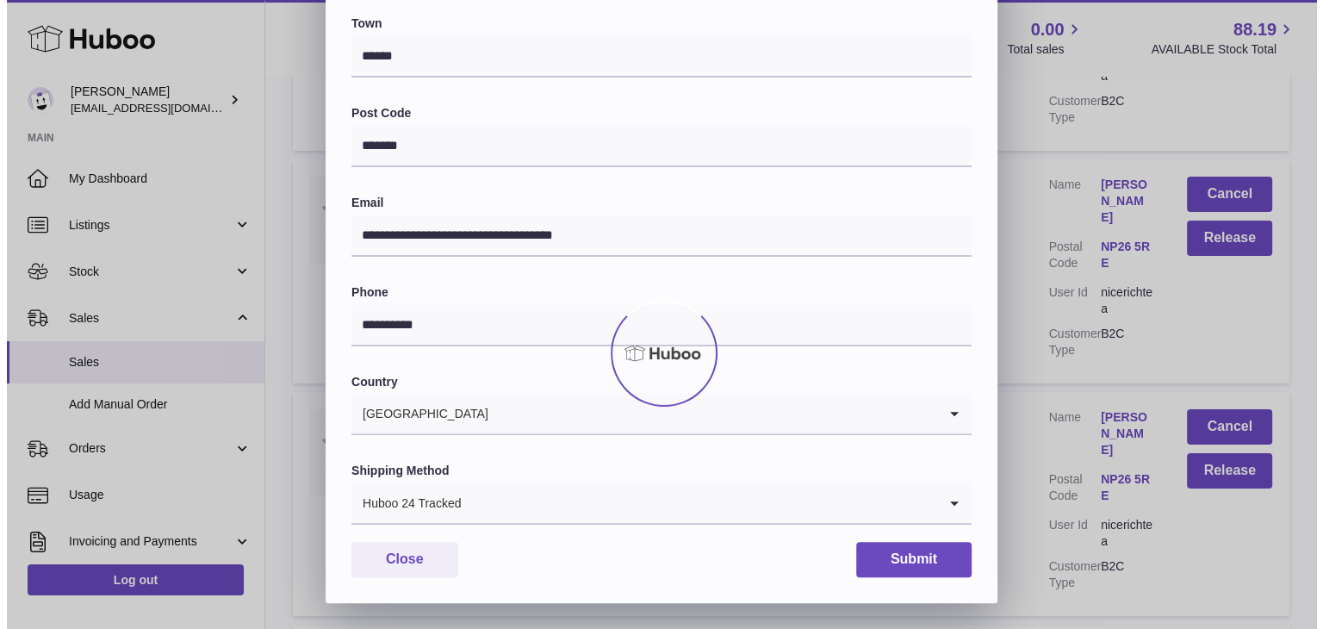
scroll to position [0, 0]
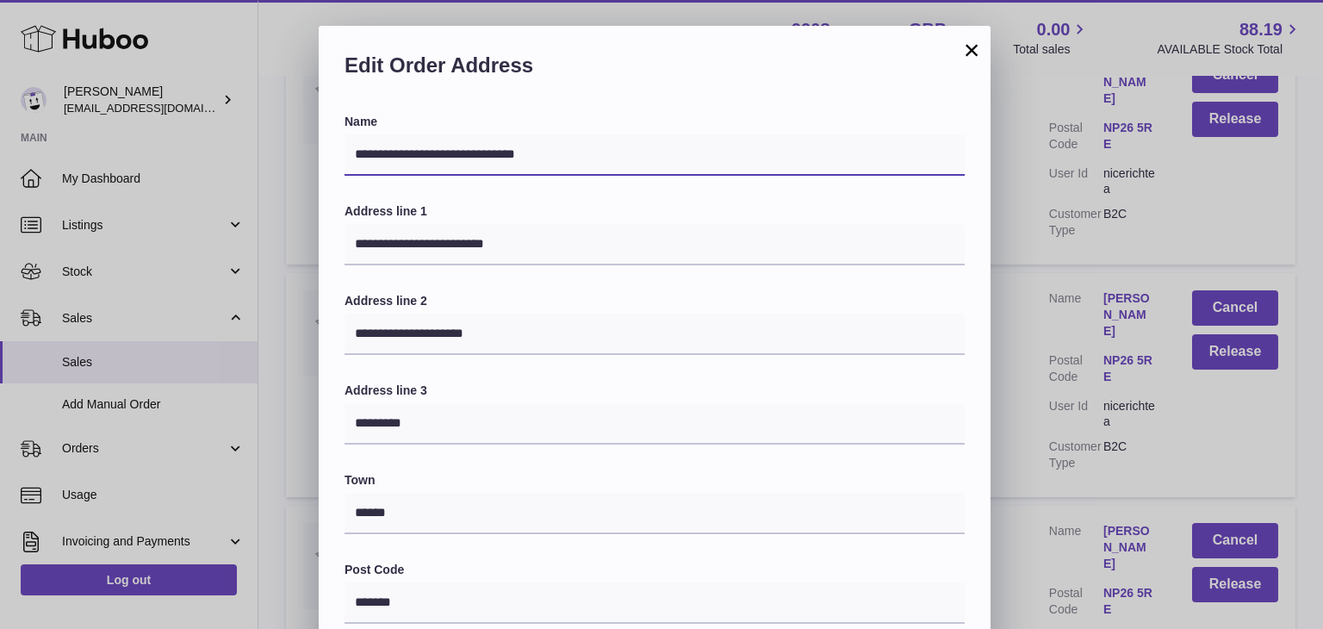
drag, startPoint x: 605, startPoint y: 156, endPoint x: 457, endPoint y: 142, distance: 148.8
click at [457, 142] on input "**********" at bounding box center [654, 154] width 620 height 41
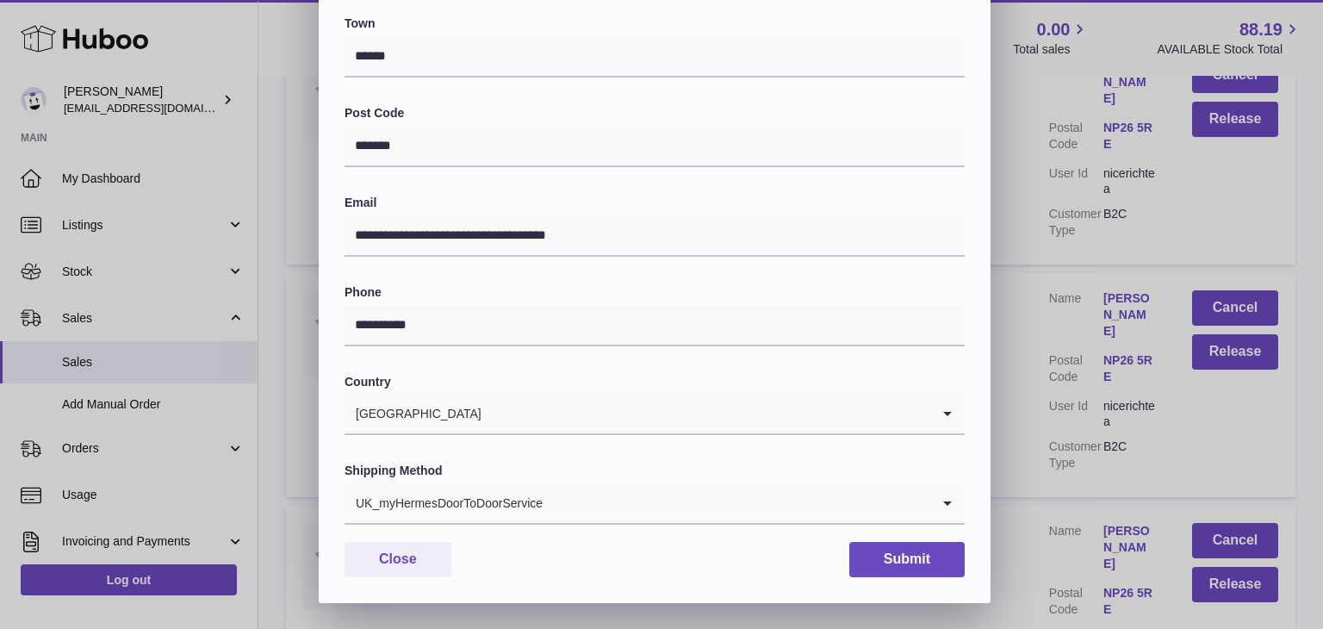
type input "**********"
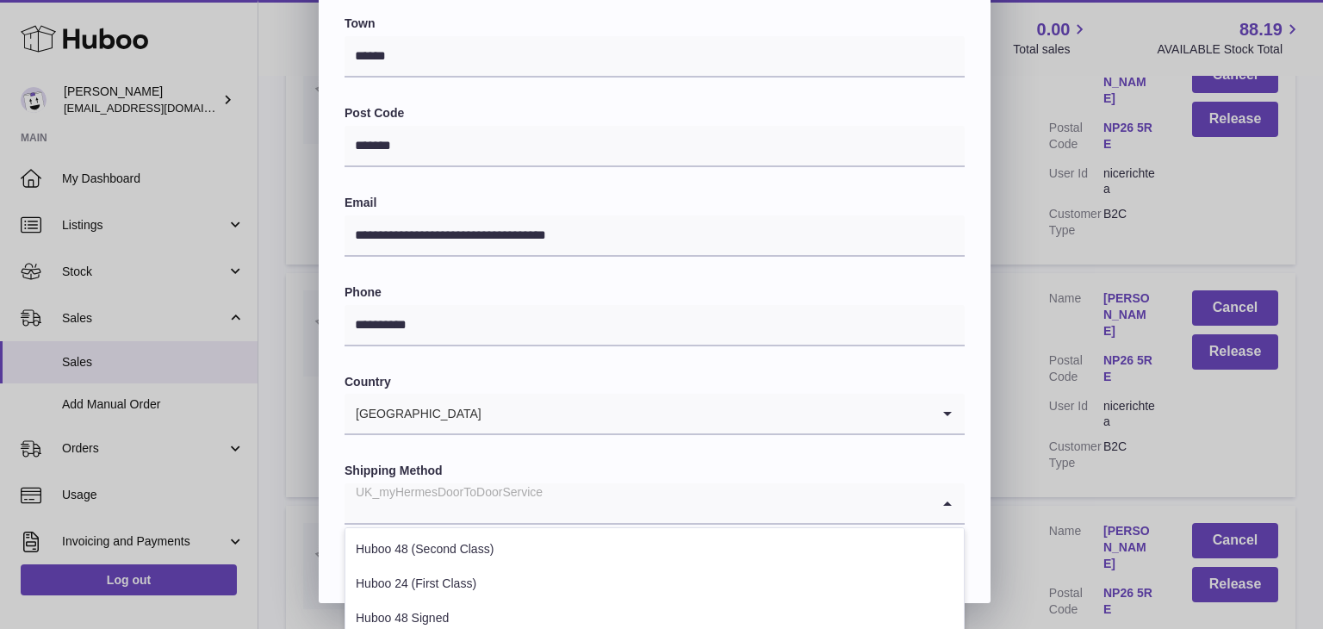
click at [481, 500] on div "UK_myHermesDoorToDoorService" at bounding box center [637, 503] width 586 height 40
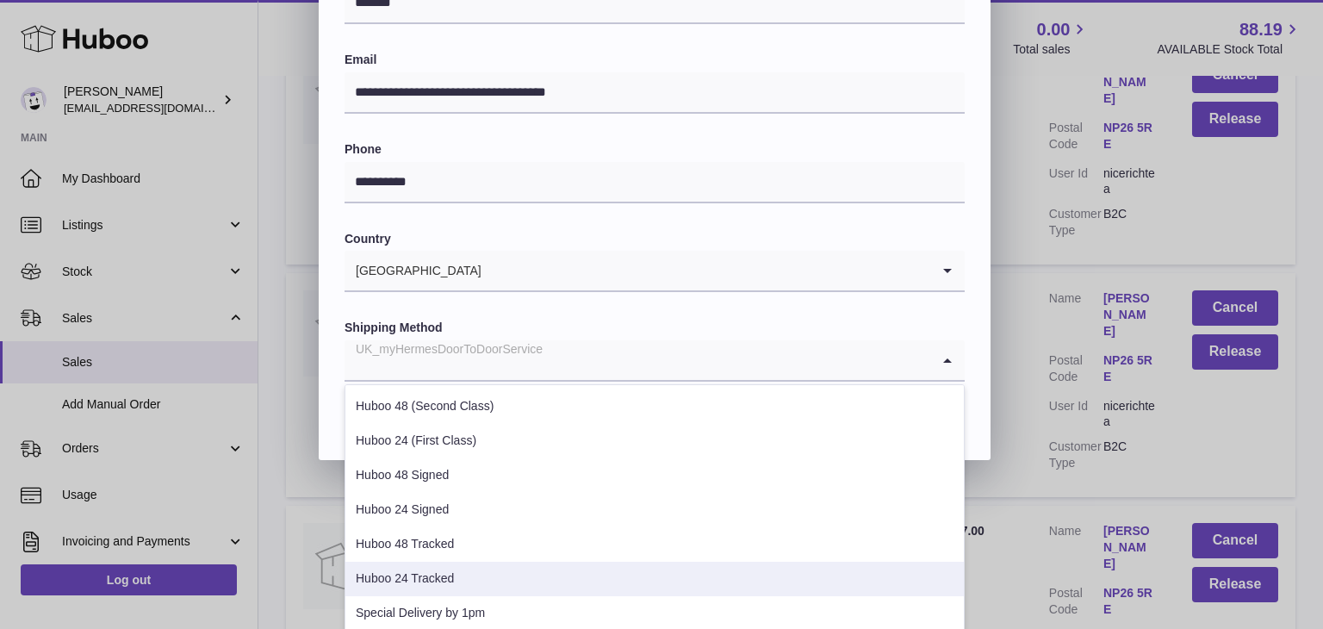
click at [443, 580] on li "Huboo 24 Tracked" at bounding box center [654, 578] width 618 height 34
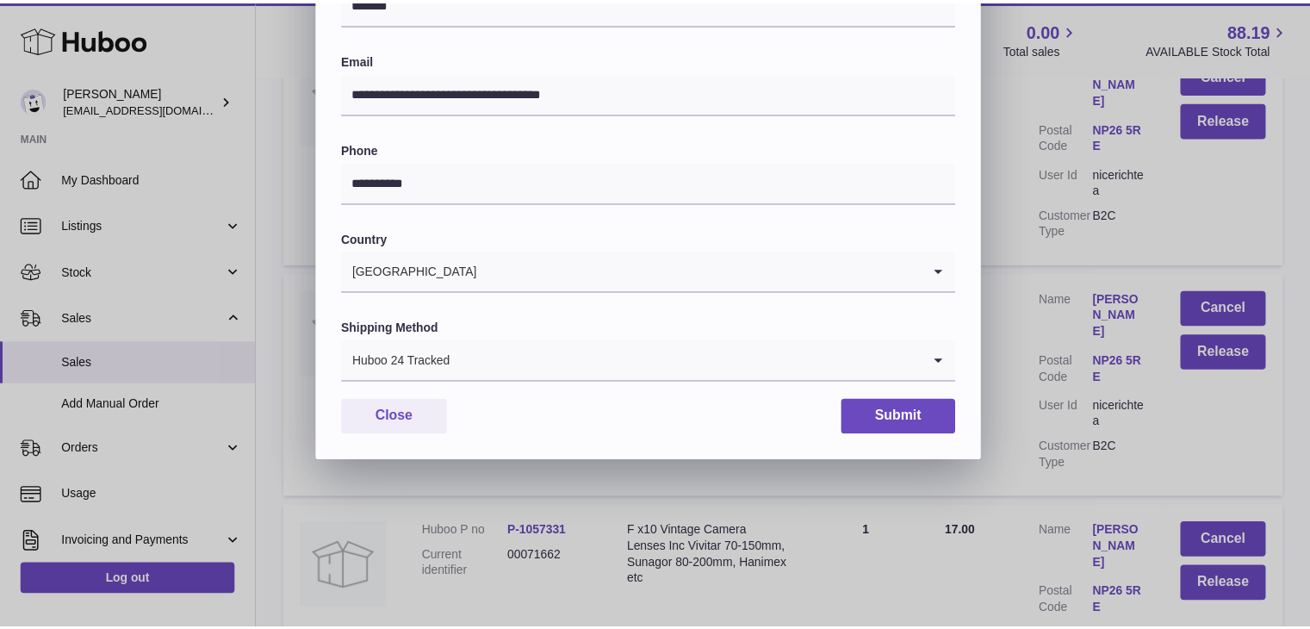
scroll to position [456, 0]
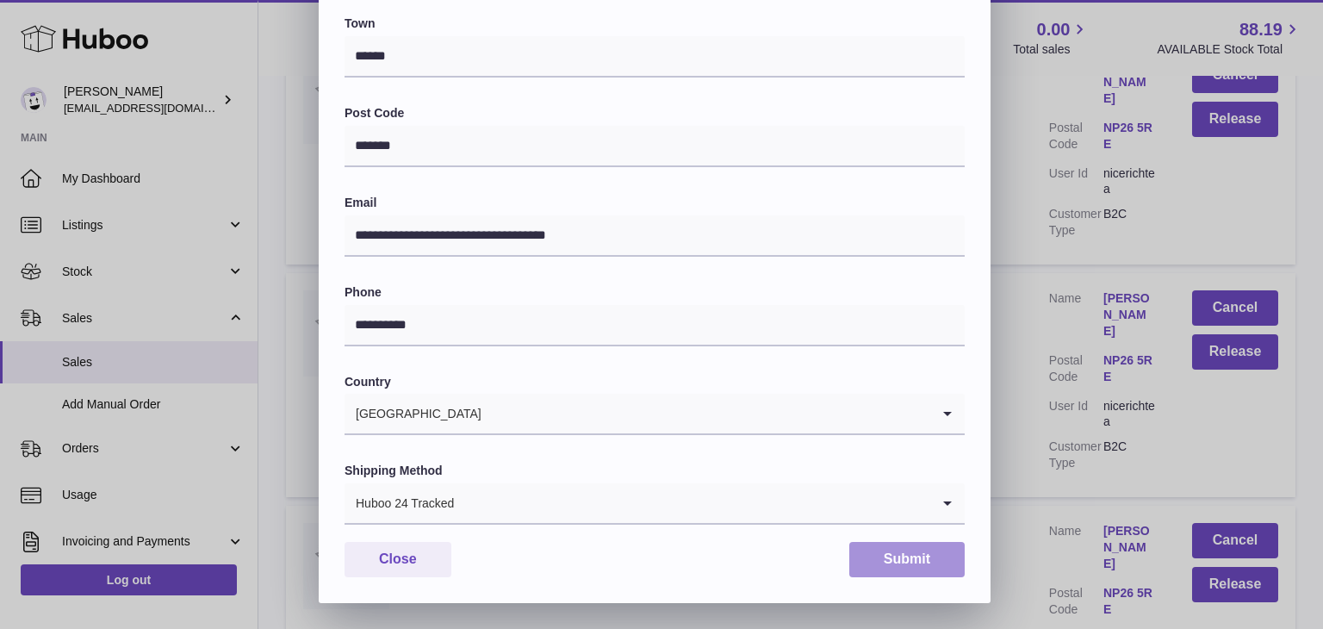
click at [888, 567] on button "Submit" at bounding box center [906, 559] width 115 height 35
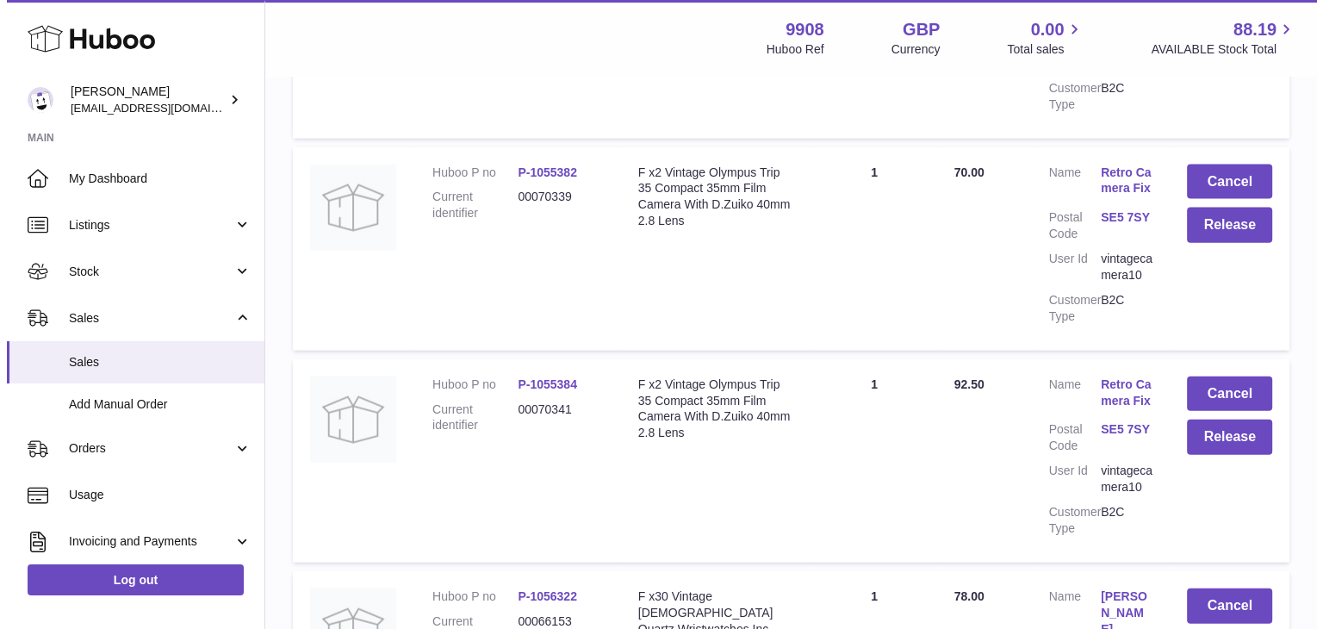
scroll to position [10433, 0]
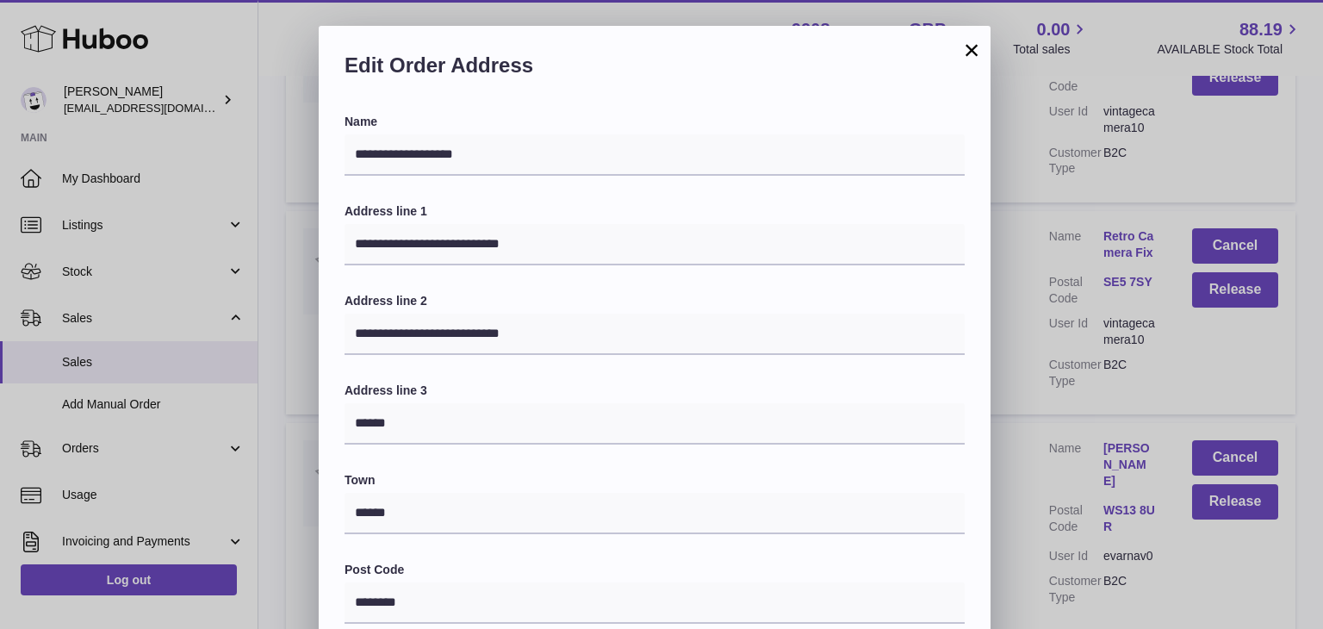
scroll to position [456, 0]
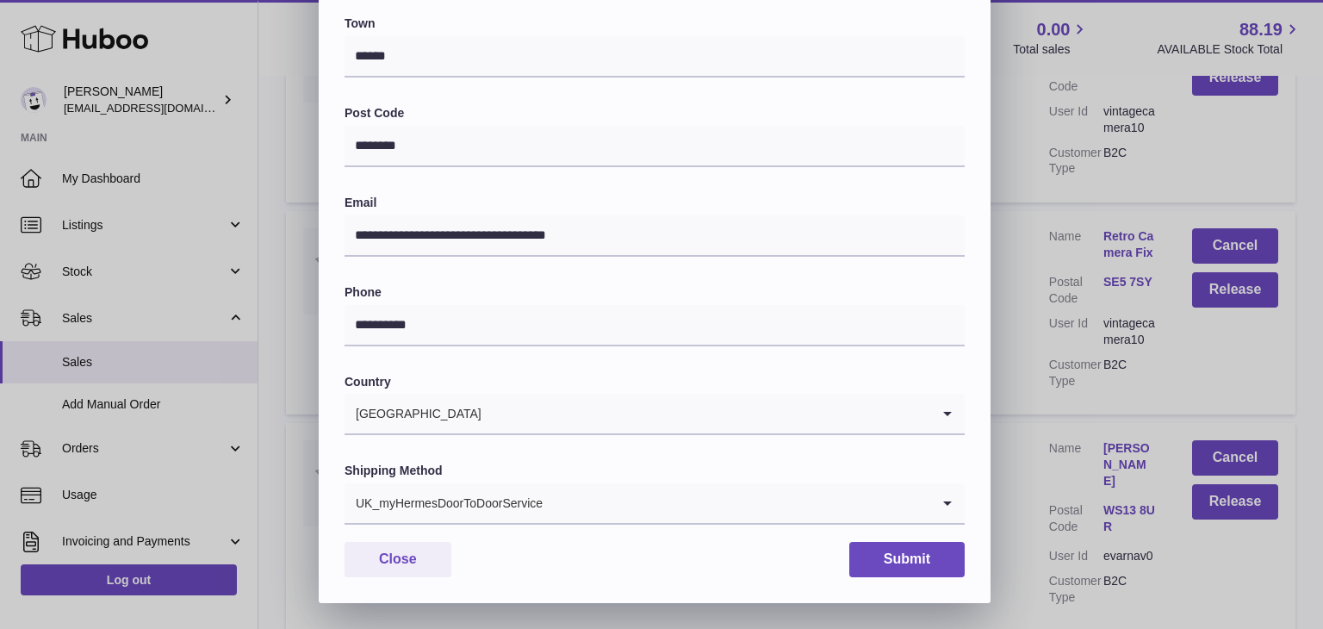
click at [598, 506] on input "Search for option" at bounding box center [736, 503] width 387 height 40
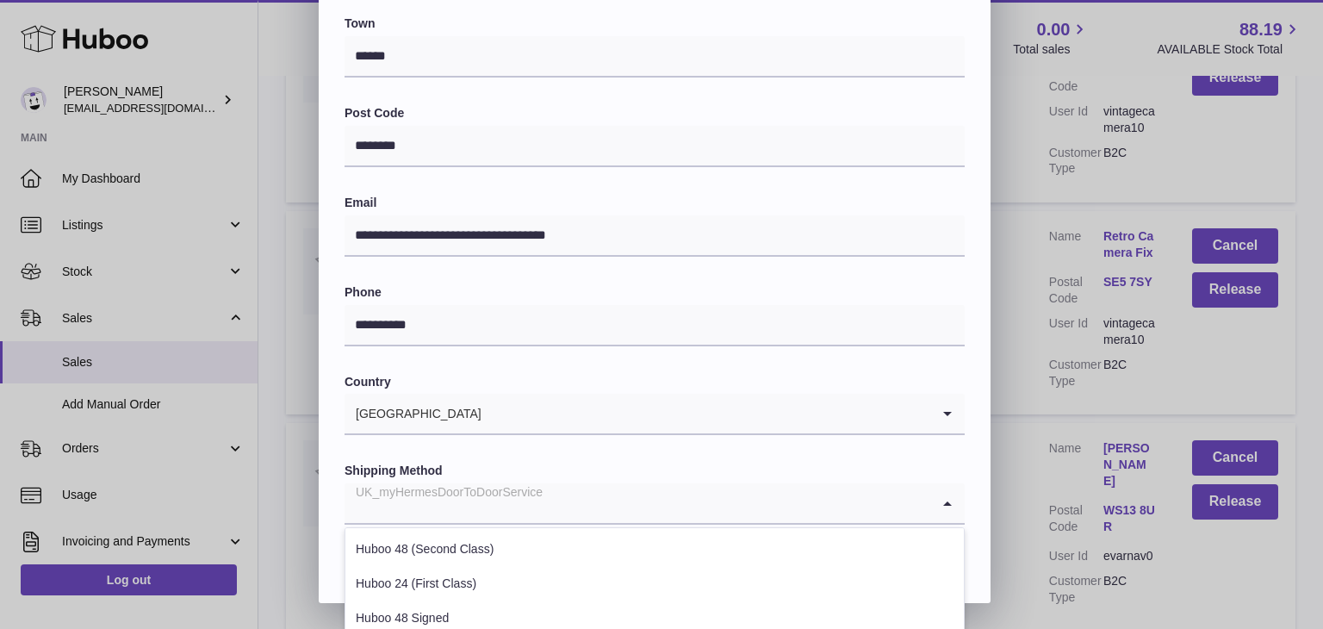
scroll to position [657, 0]
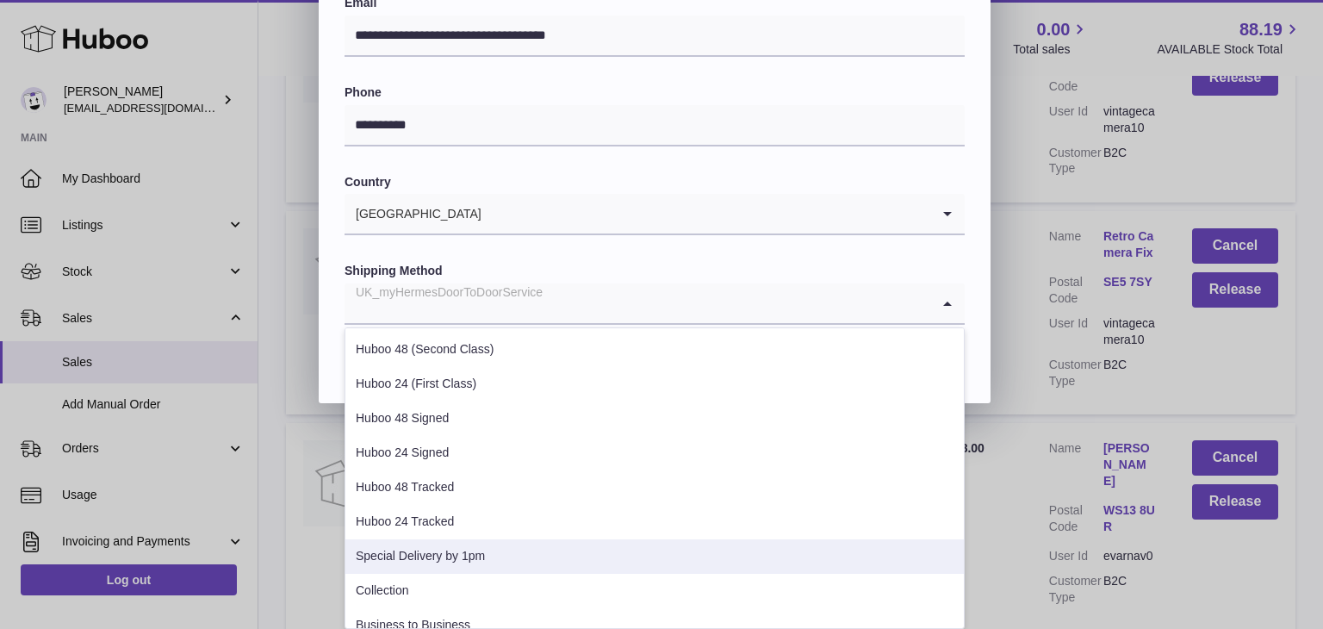
click at [520, 562] on li "Special Delivery by 1pm" at bounding box center [654, 556] width 618 height 34
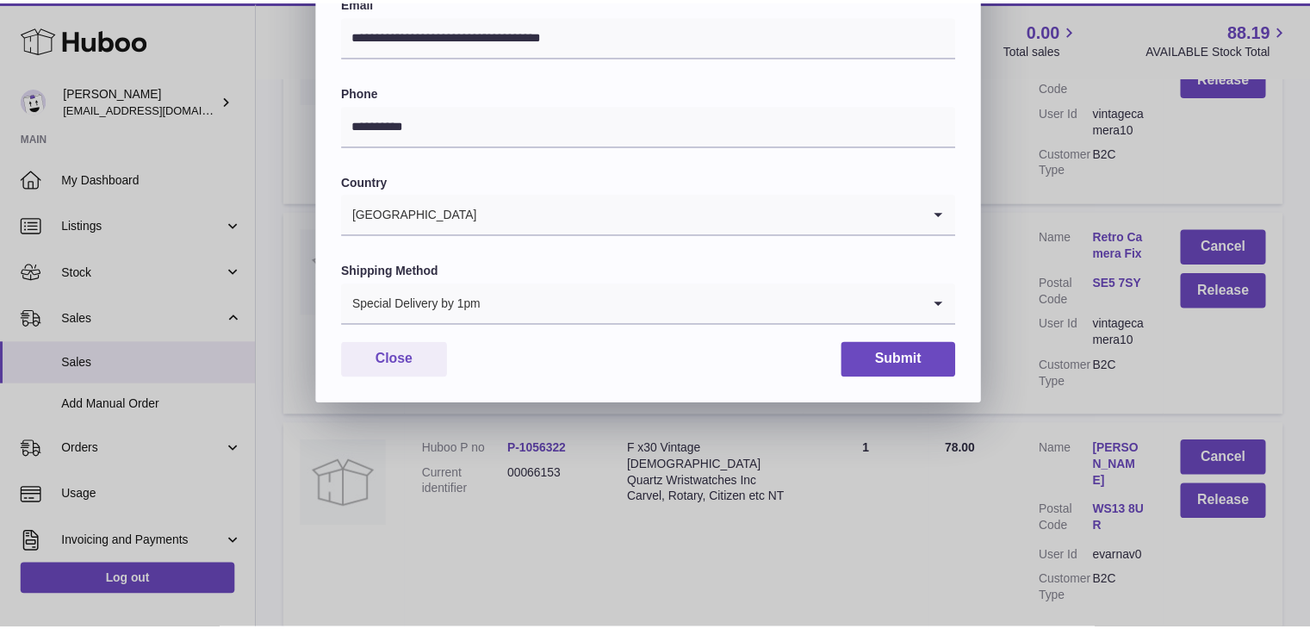
scroll to position [456, 0]
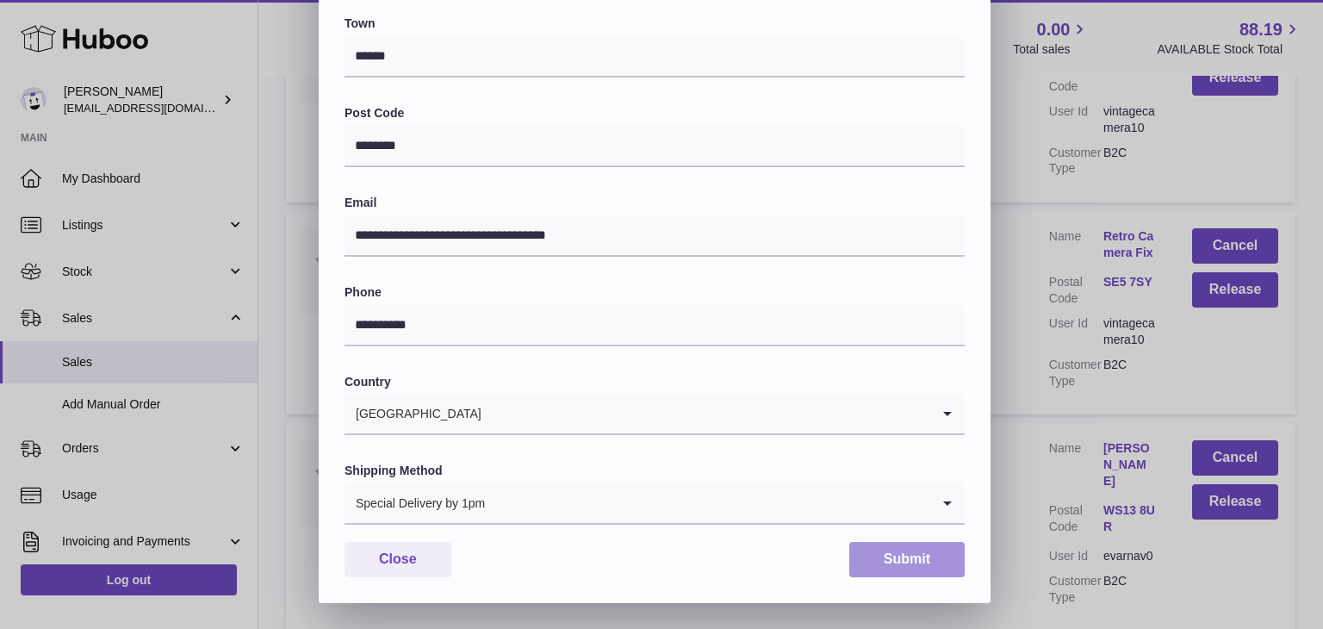
click at [888, 566] on button "Submit" at bounding box center [906, 559] width 115 height 35
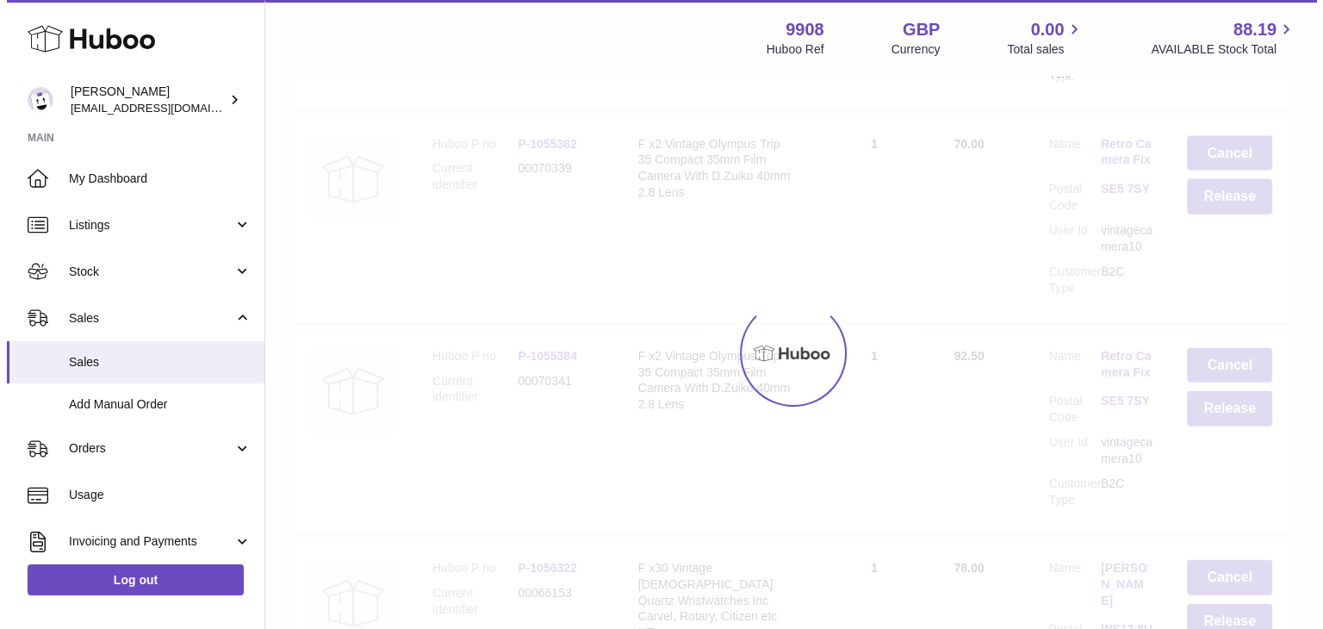
scroll to position [0, 0]
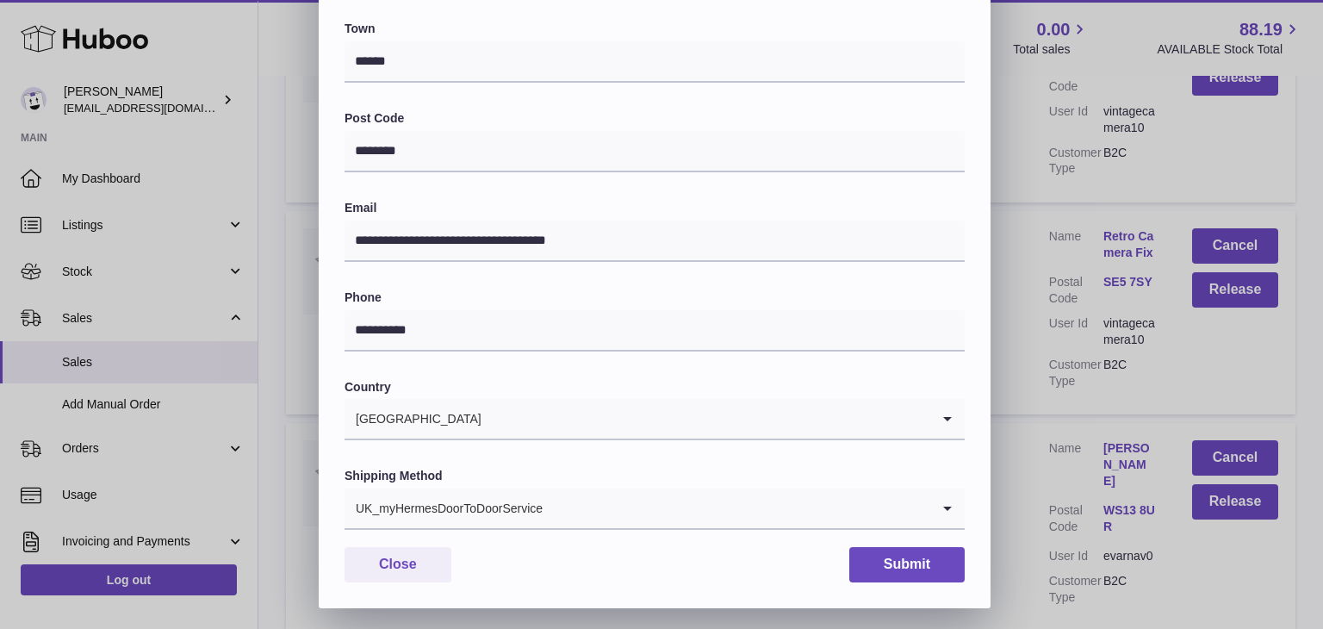
scroll to position [456, 0]
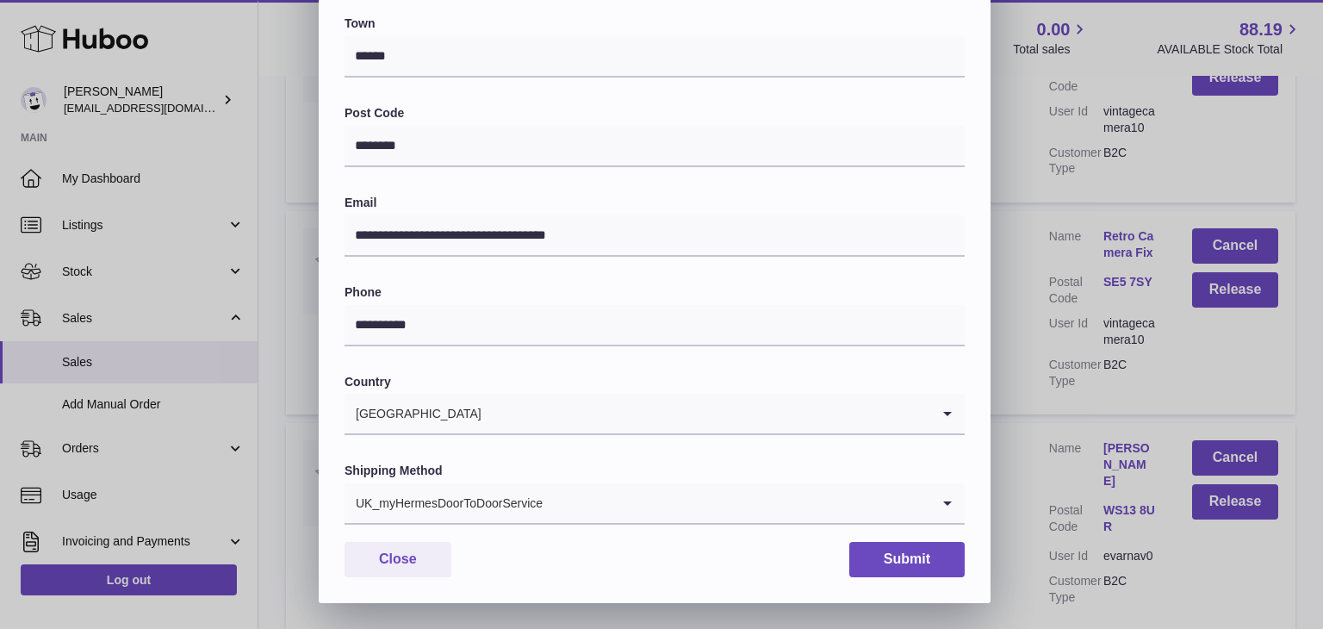
drag, startPoint x: 607, startPoint y: 528, endPoint x: 628, endPoint y: 506, distance: 29.8
click at [628, 506] on div "**********" at bounding box center [655, 130] width 672 height 946
click at [569, 492] on input "Search for option" at bounding box center [736, 503] width 387 height 40
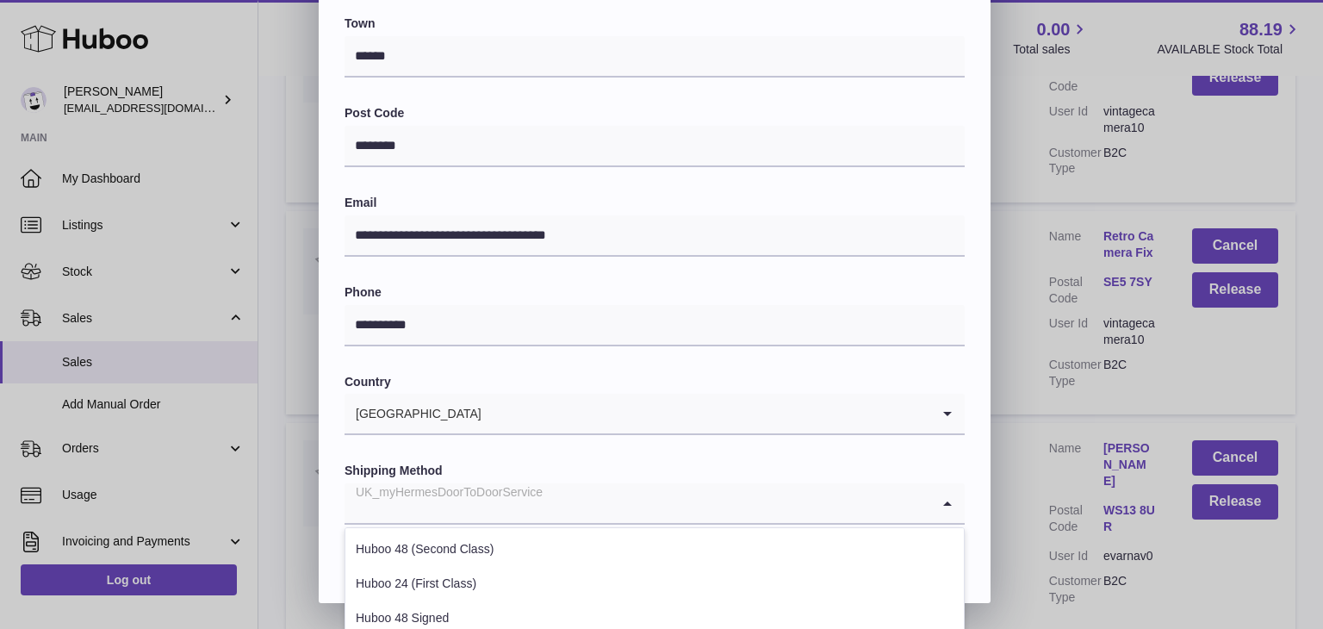
scroll to position [657, 0]
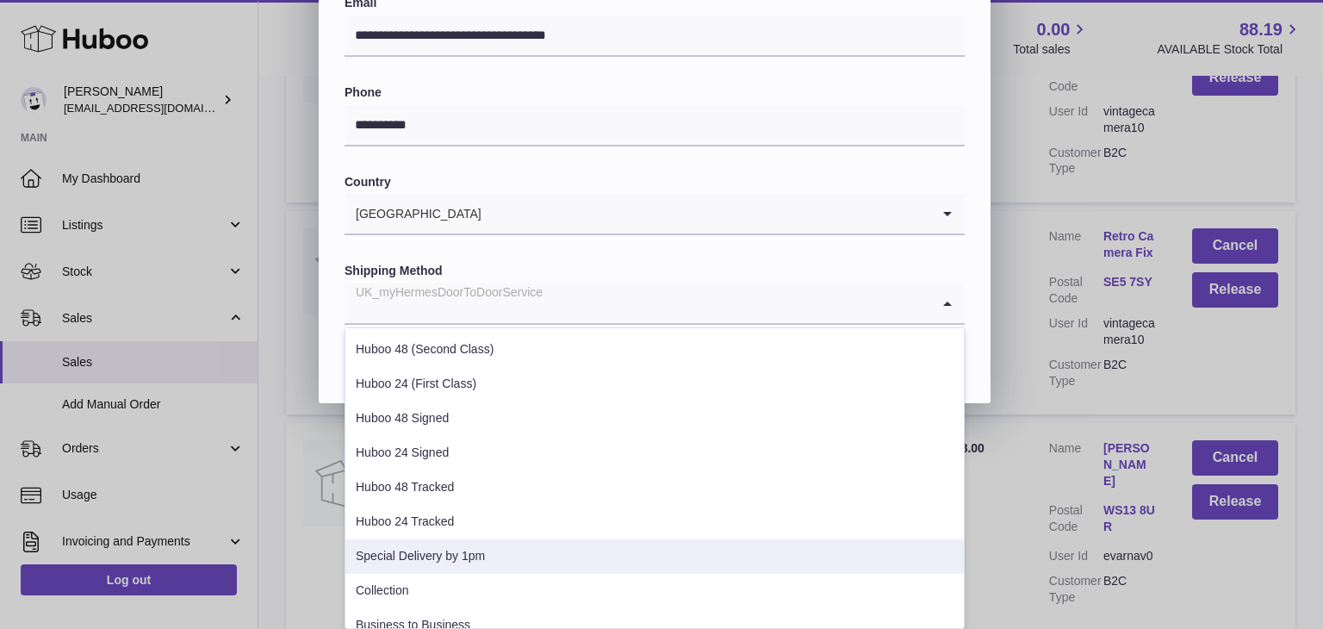
click at [533, 541] on li "Special Delivery by 1pm" at bounding box center [654, 556] width 618 height 34
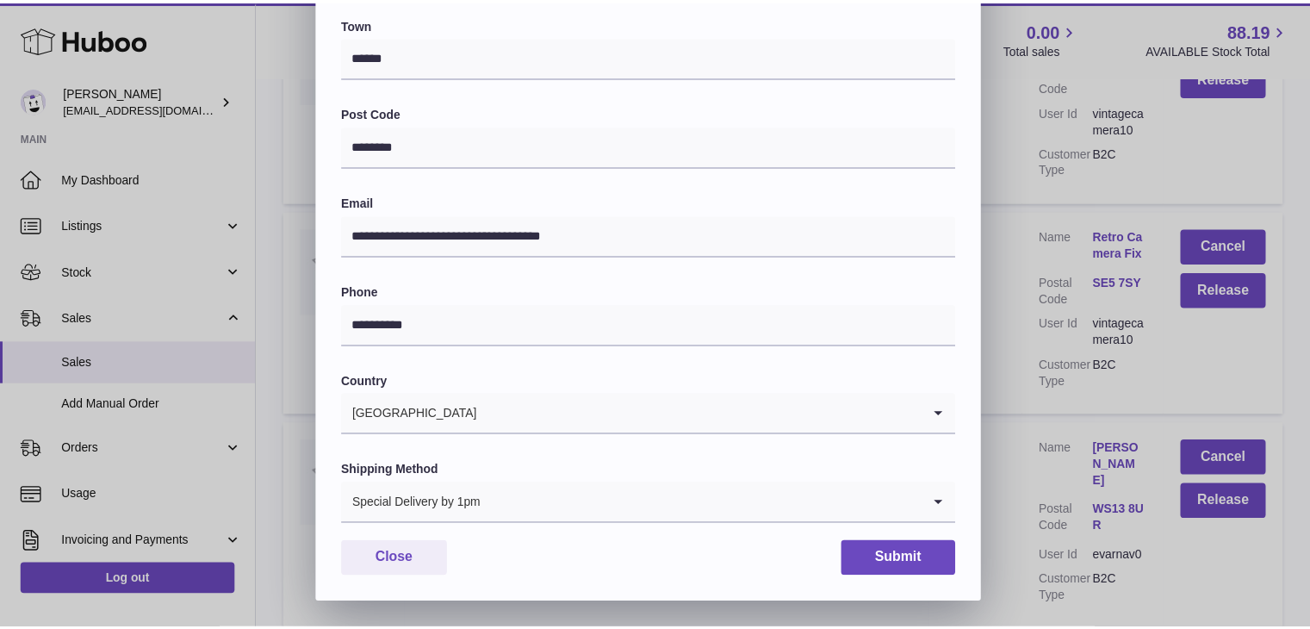
scroll to position [456, 0]
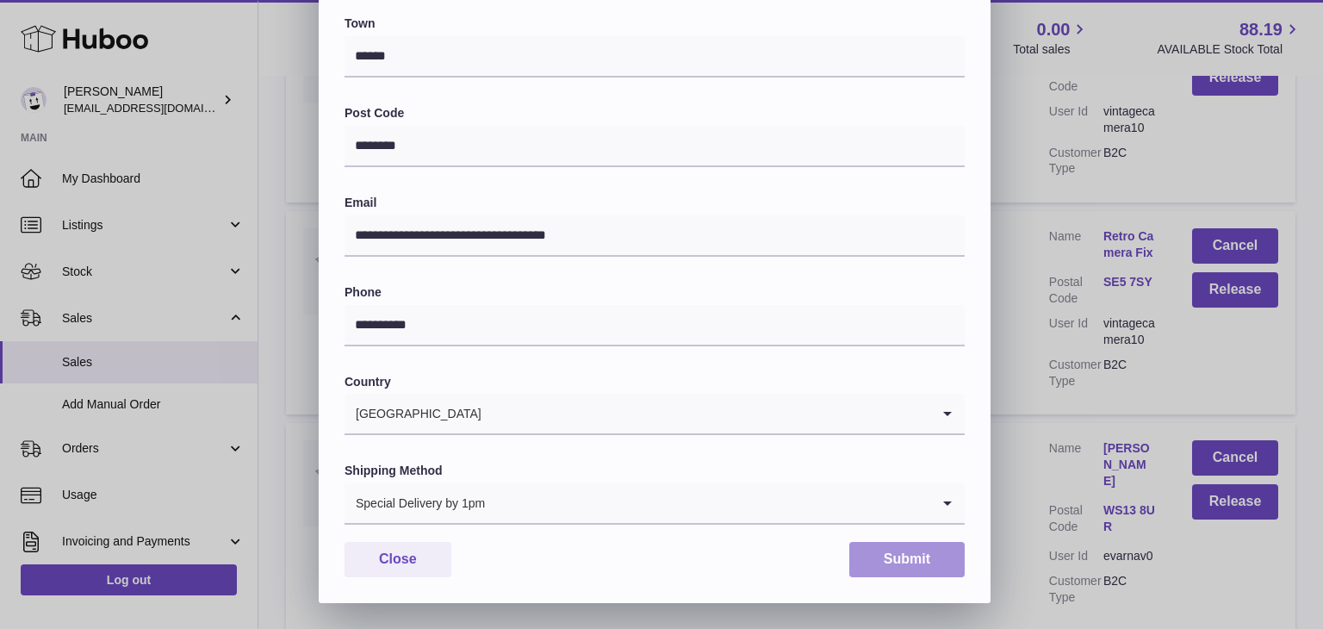
click at [885, 569] on button "Submit" at bounding box center [906, 559] width 115 height 35
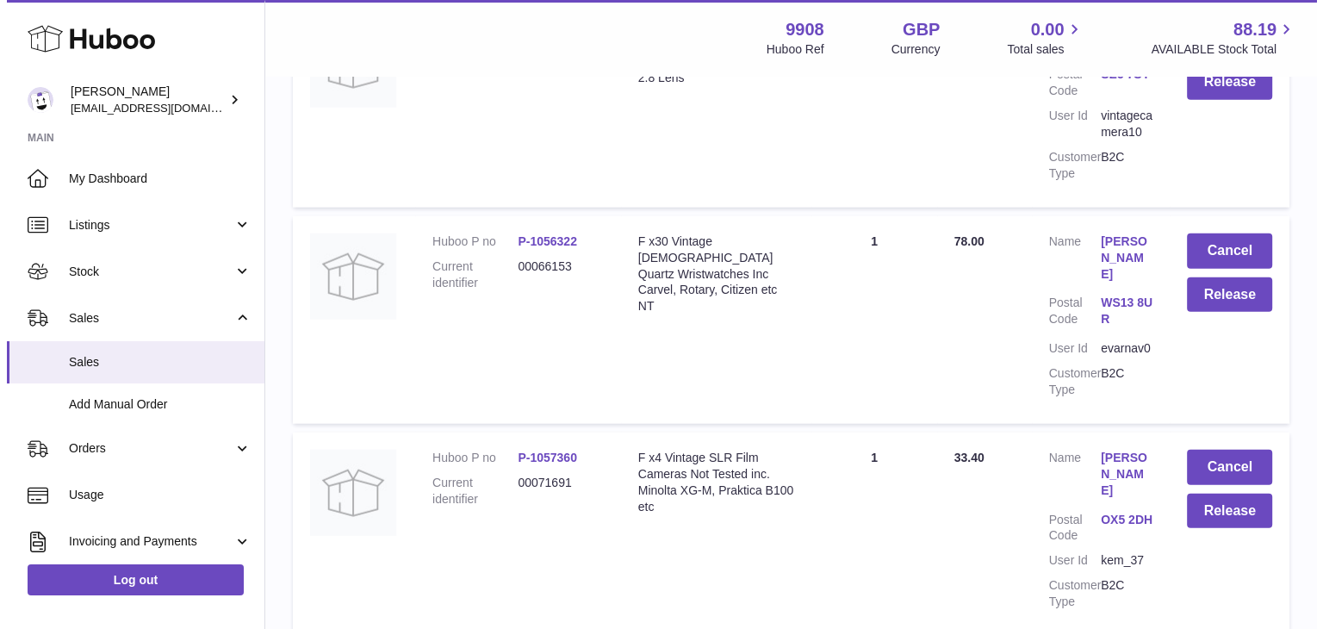
scroll to position [10760, 0]
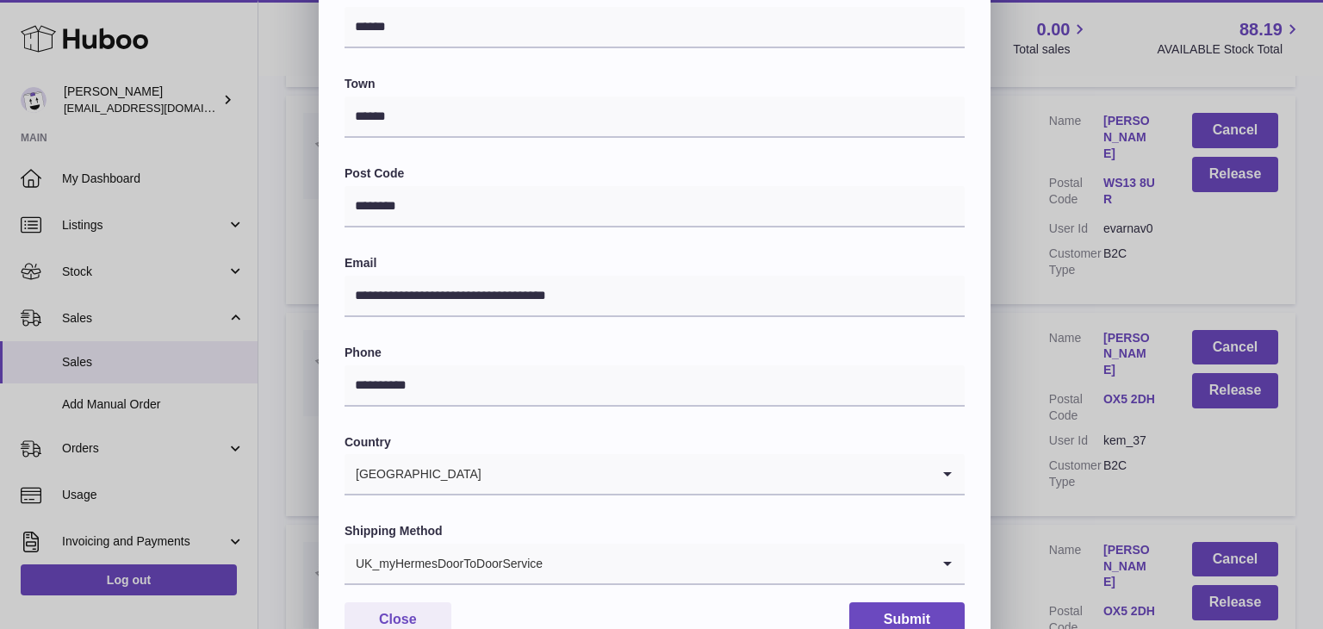
scroll to position [429, 0]
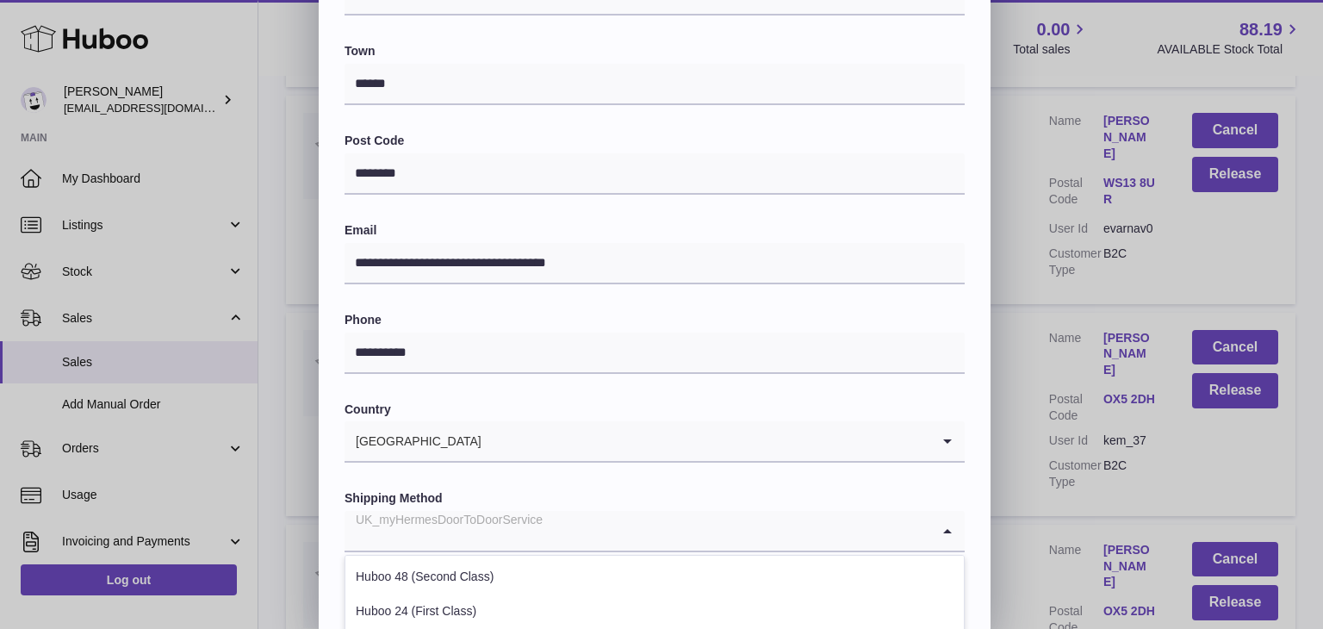
click at [520, 524] on div "UK_myHermesDoorToDoorService" at bounding box center [637, 531] width 586 height 40
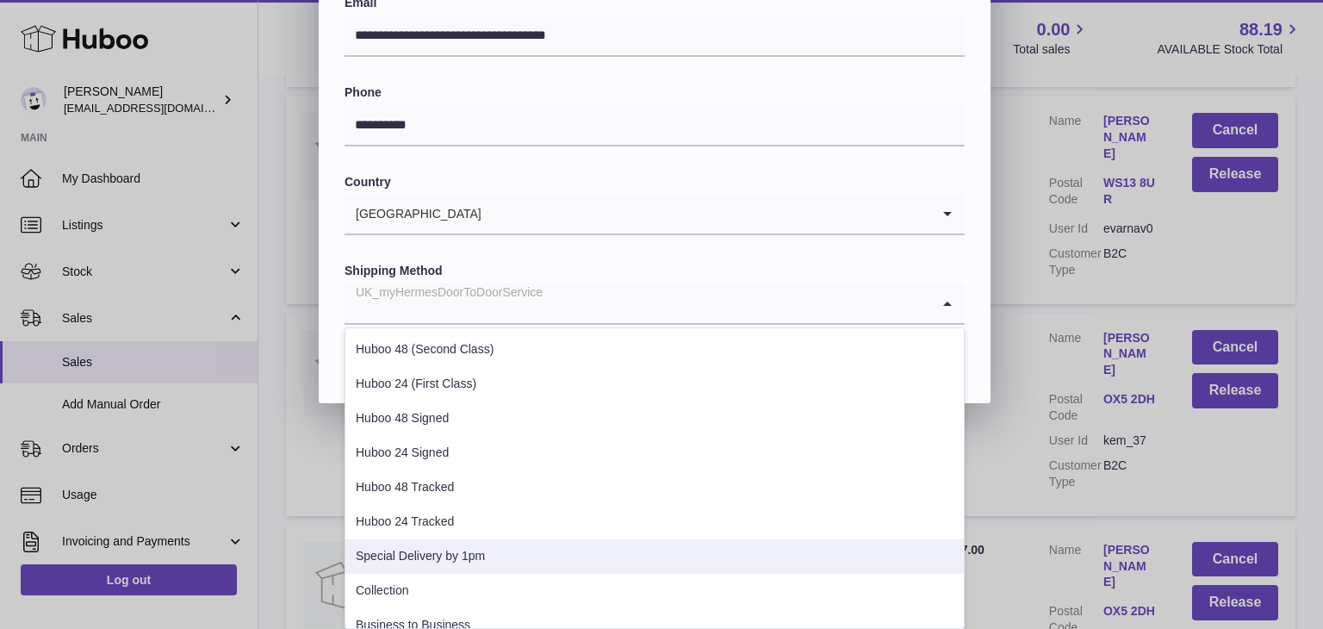
click at [479, 553] on li "Special Delivery by 1pm" at bounding box center [654, 556] width 618 height 34
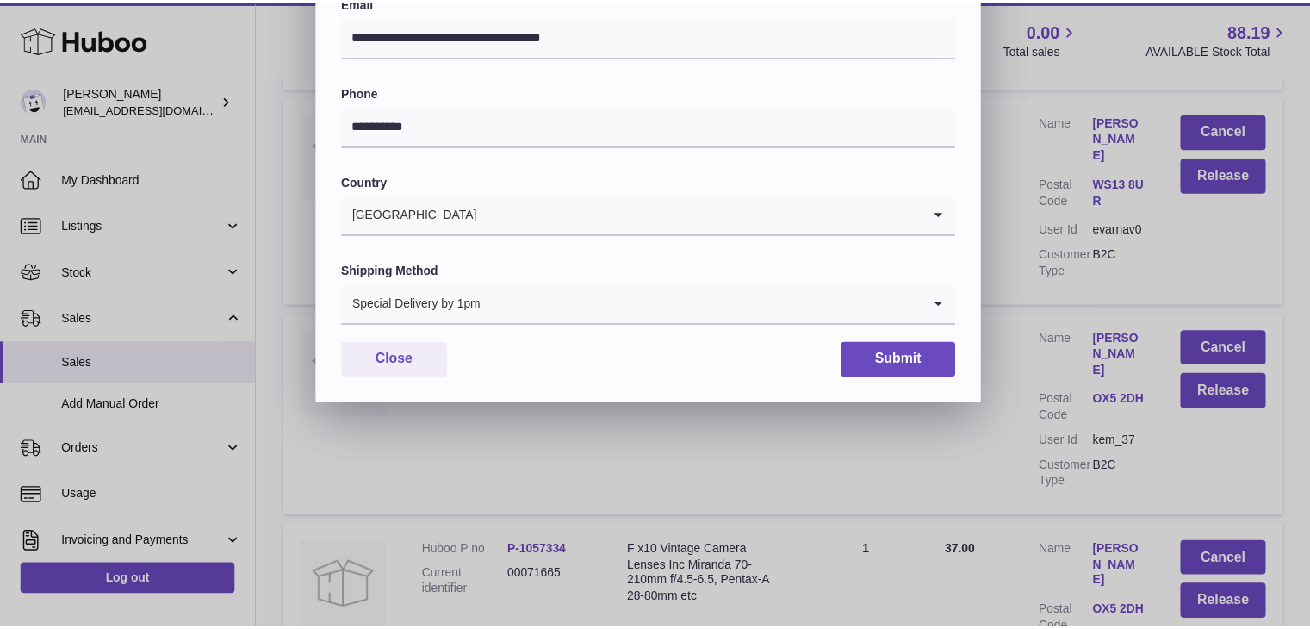
scroll to position [456, 0]
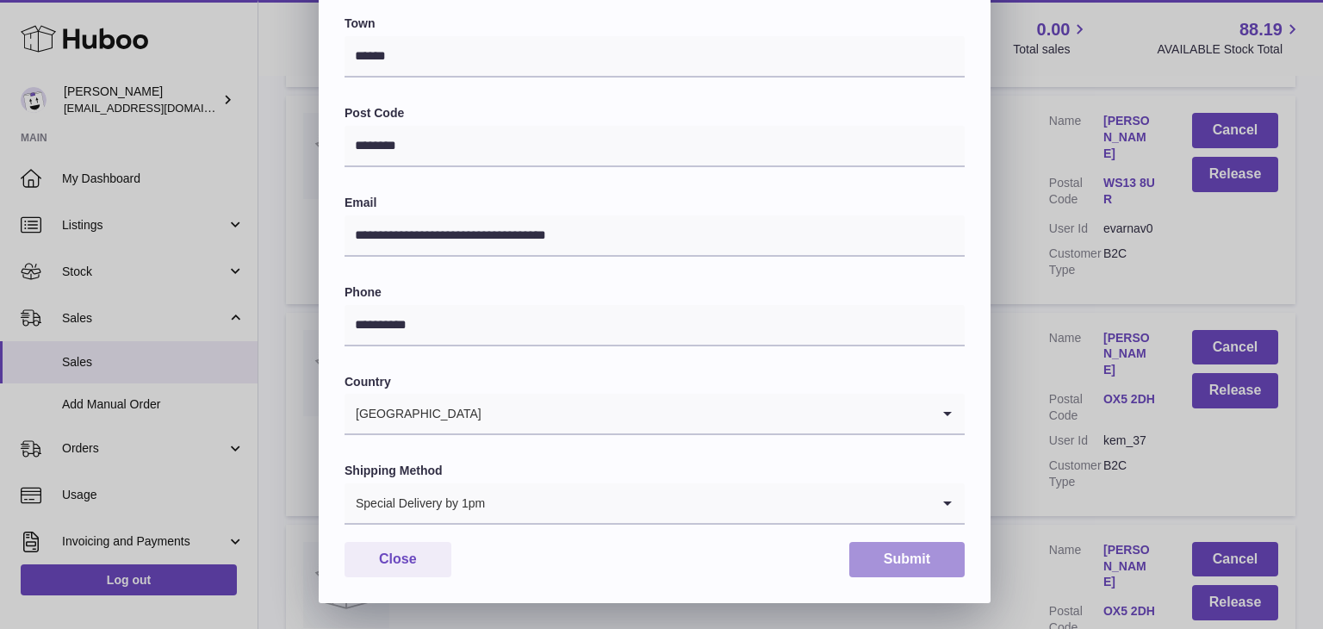
click at [880, 553] on button "Submit" at bounding box center [906, 559] width 115 height 35
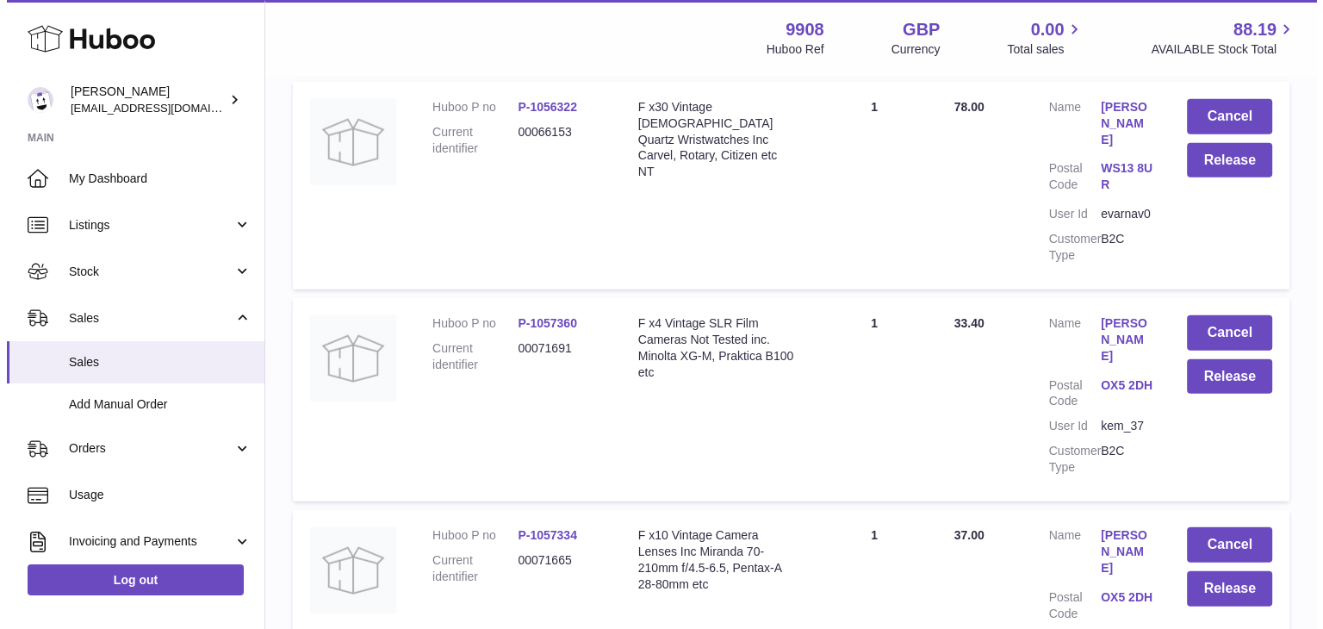
scroll to position [10894, 0]
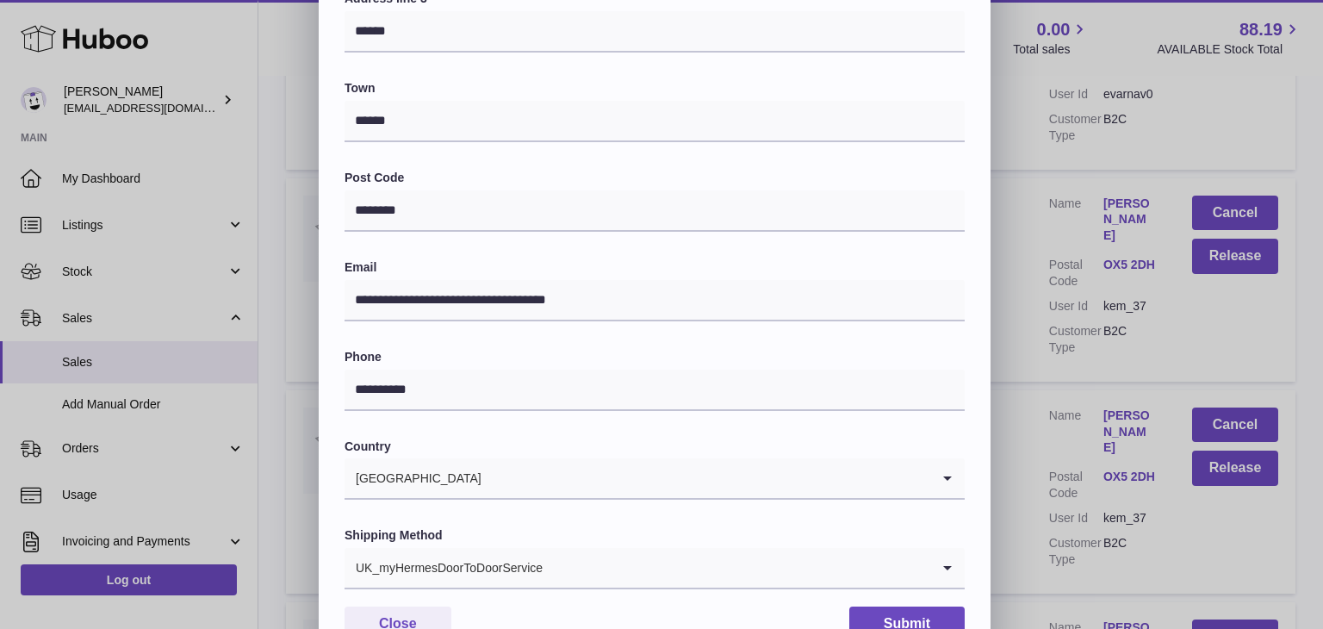
scroll to position [456, 0]
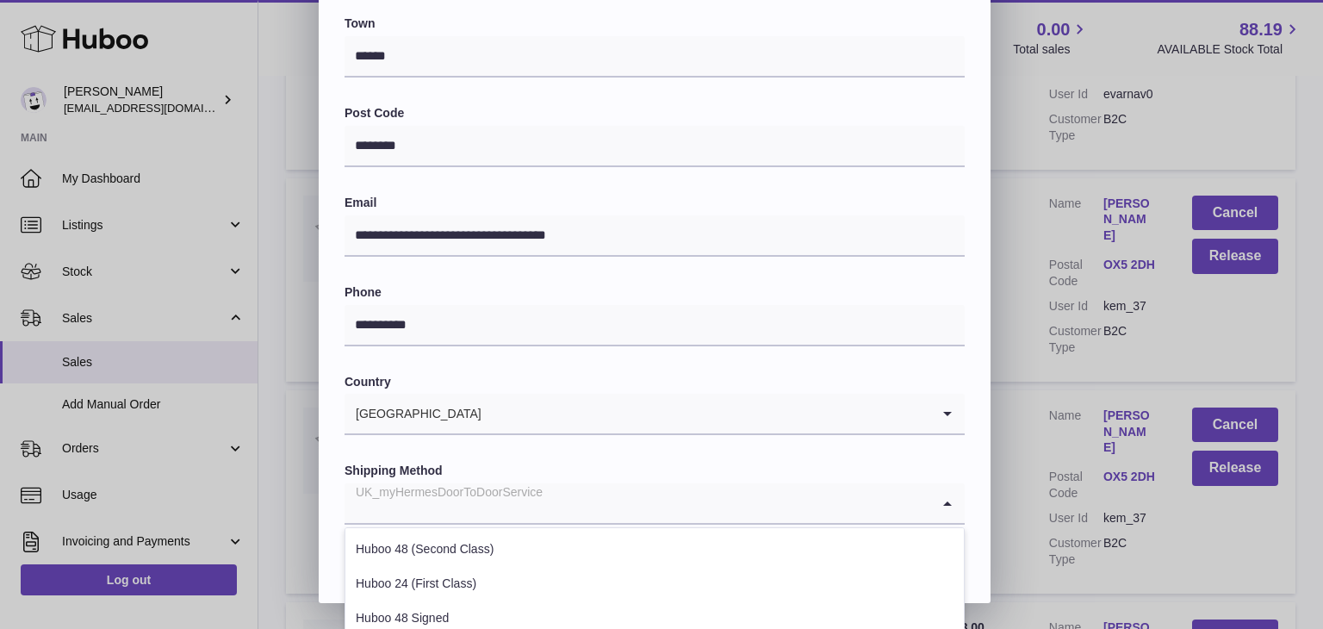
click at [635, 519] on input "Search for option" at bounding box center [637, 503] width 586 height 40
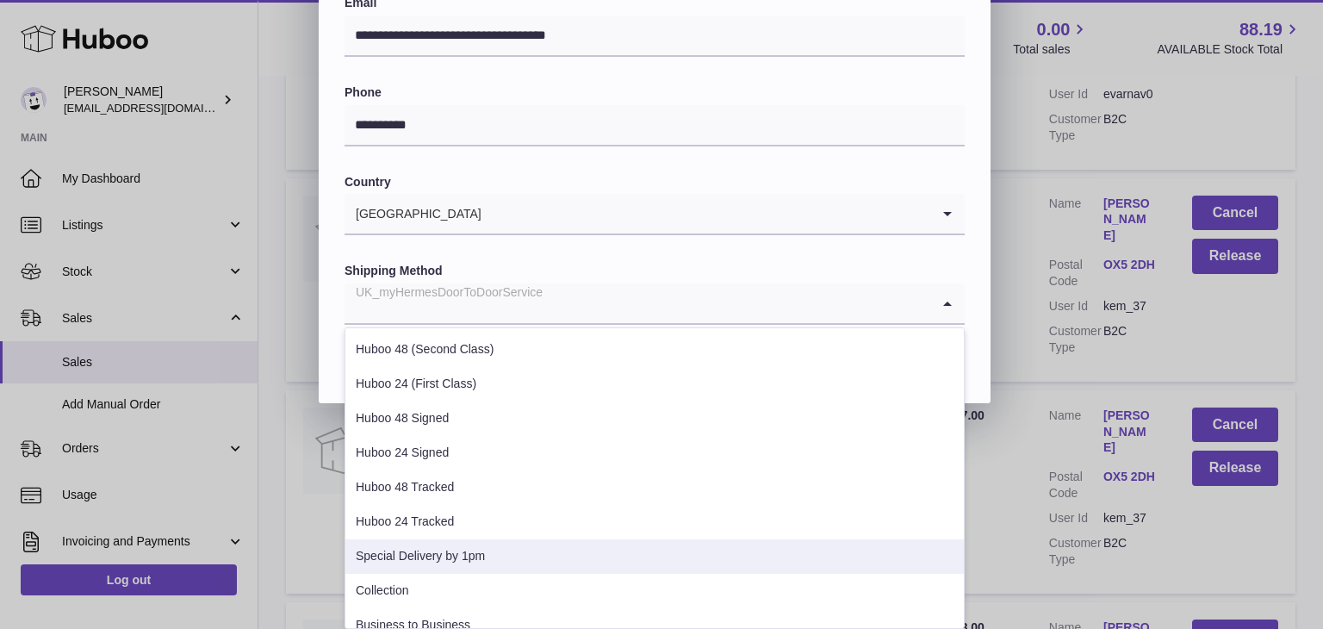
click at [571, 546] on li "Special Delivery by 1pm" at bounding box center [654, 556] width 618 height 34
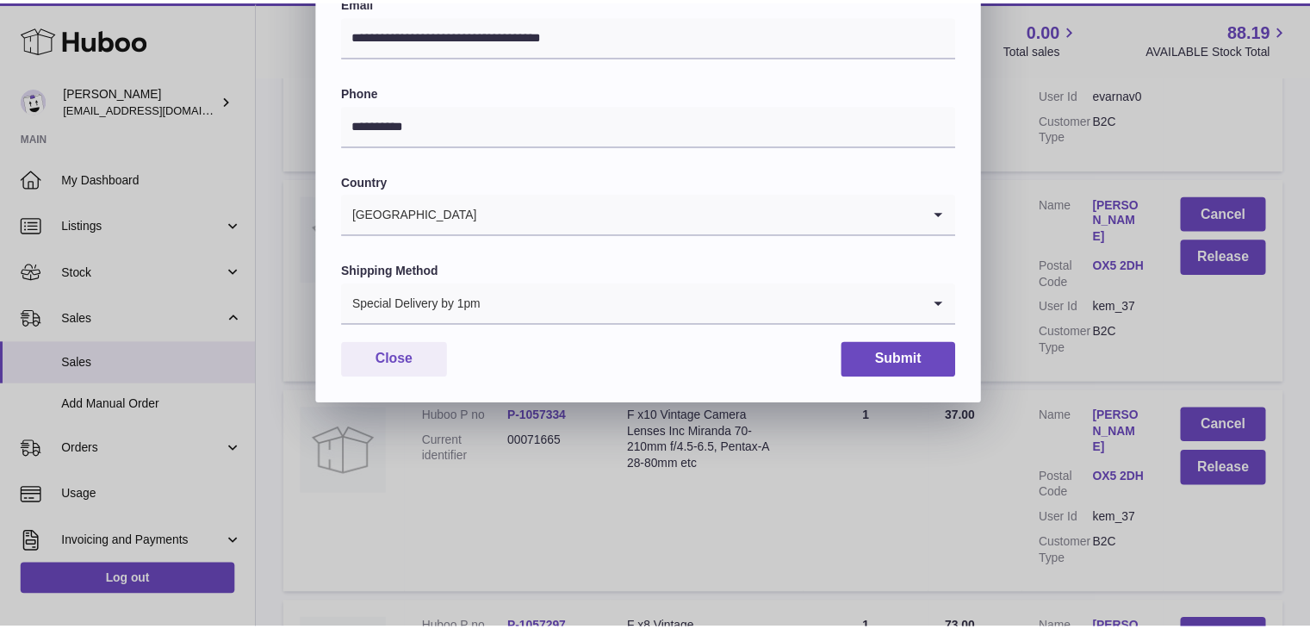
scroll to position [456, 0]
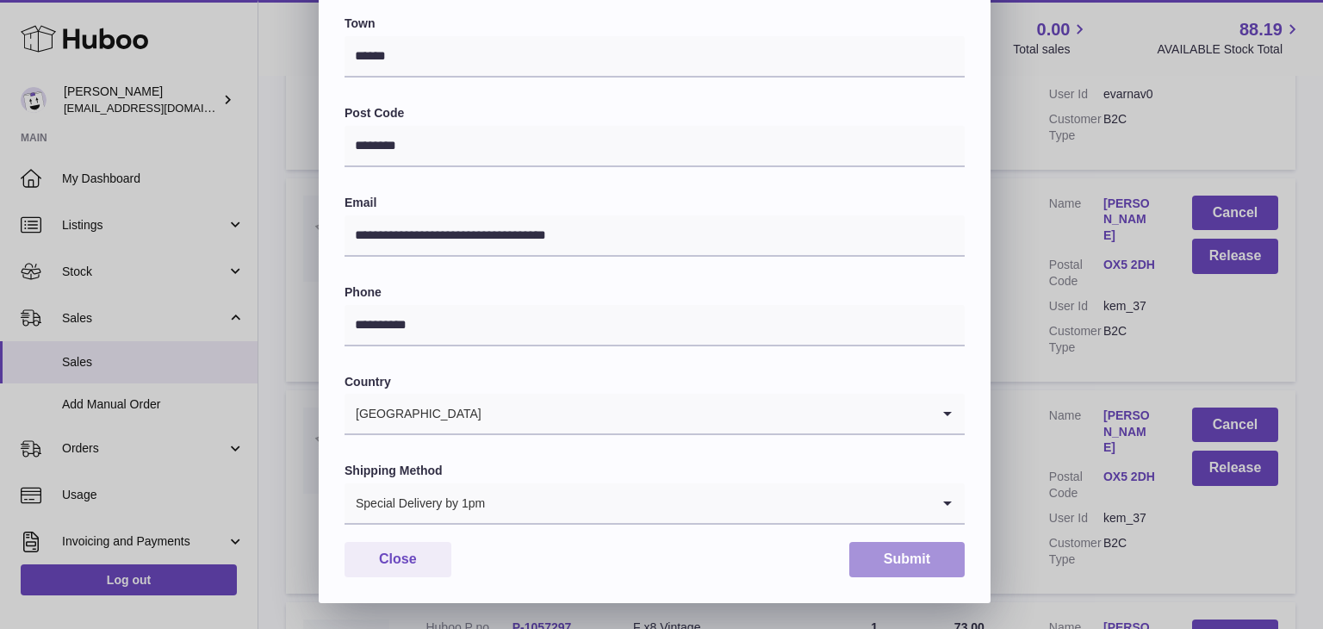
click at [880, 552] on button "Submit" at bounding box center [906, 559] width 115 height 35
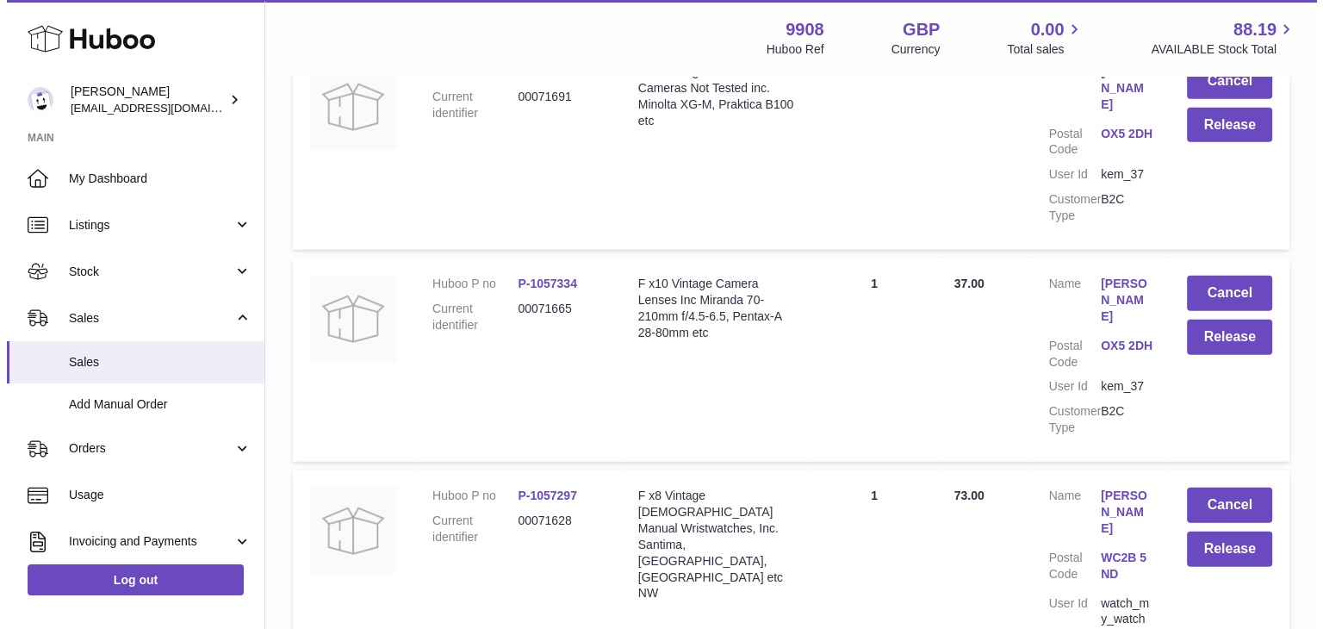
scroll to position [11146, 0]
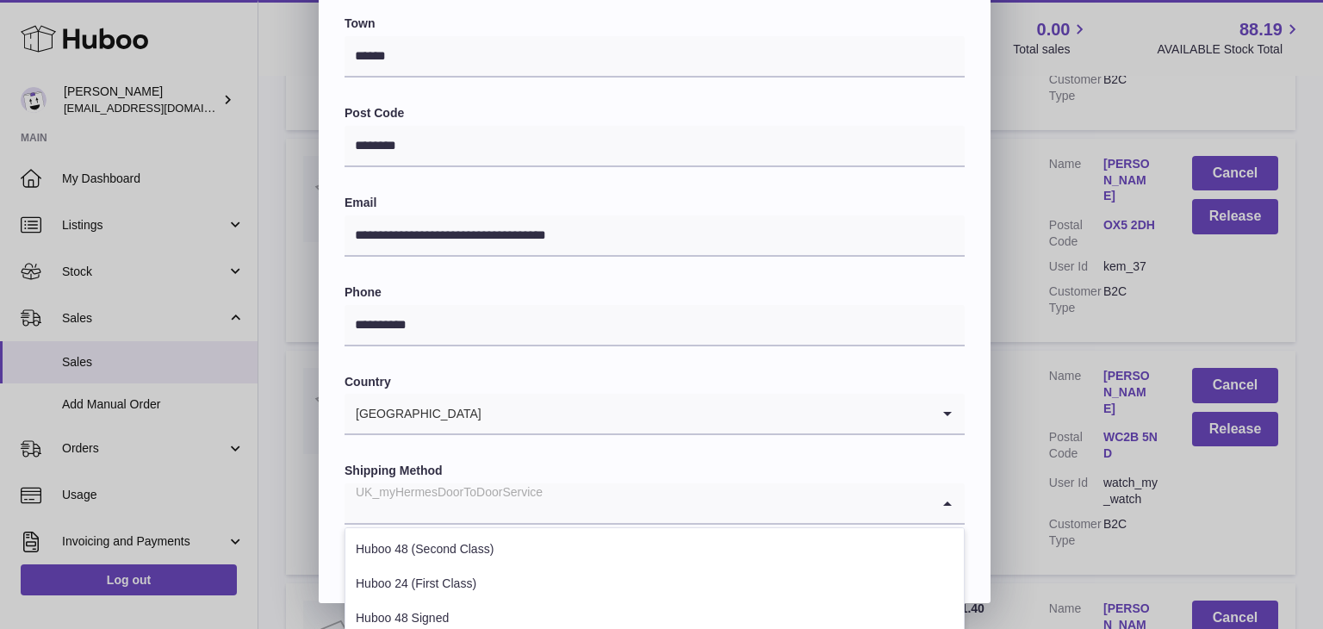
click at [643, 500] on input "Search for option" at bounding box center [637, 503] width 586 height 40
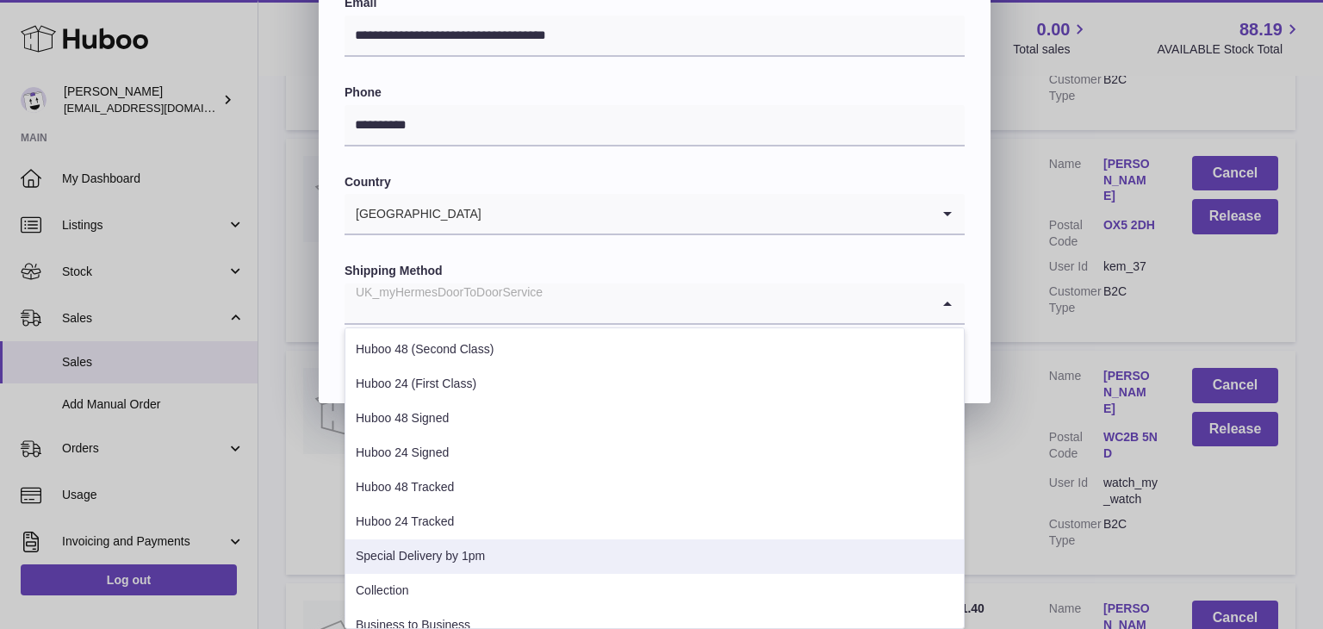
click at [575, 549] on li "Special Delivery by 1pm" at bounding box center [654, 556] width 618 height 34
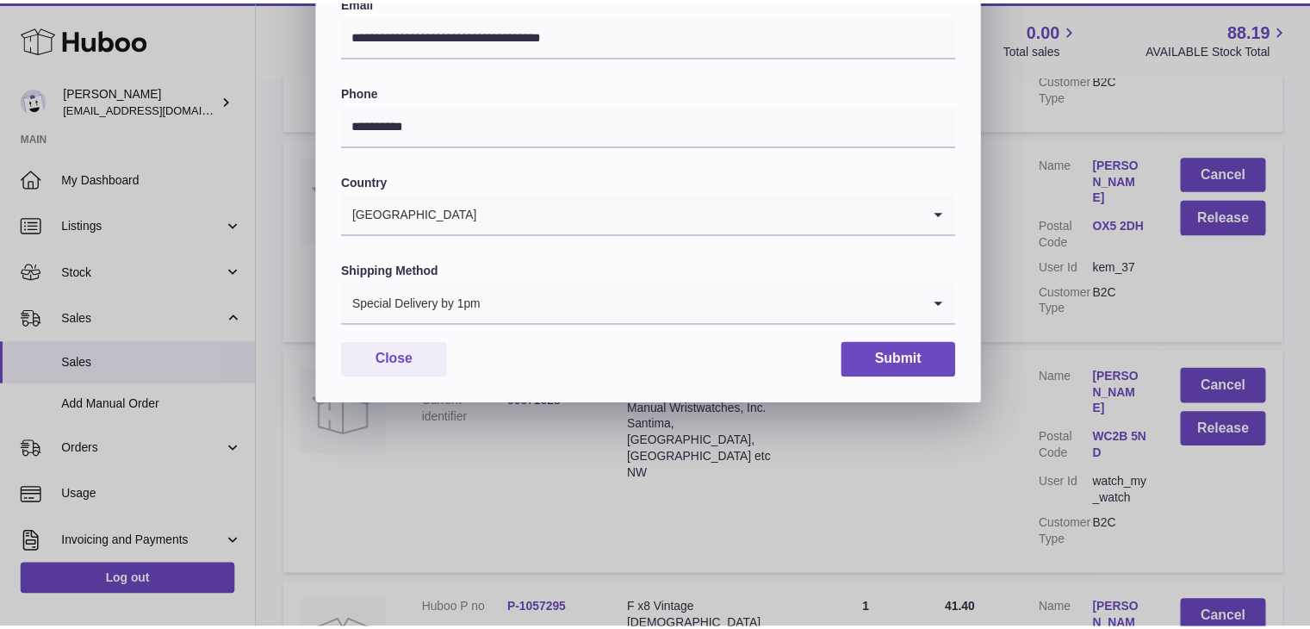
scroll to position [456, 0]
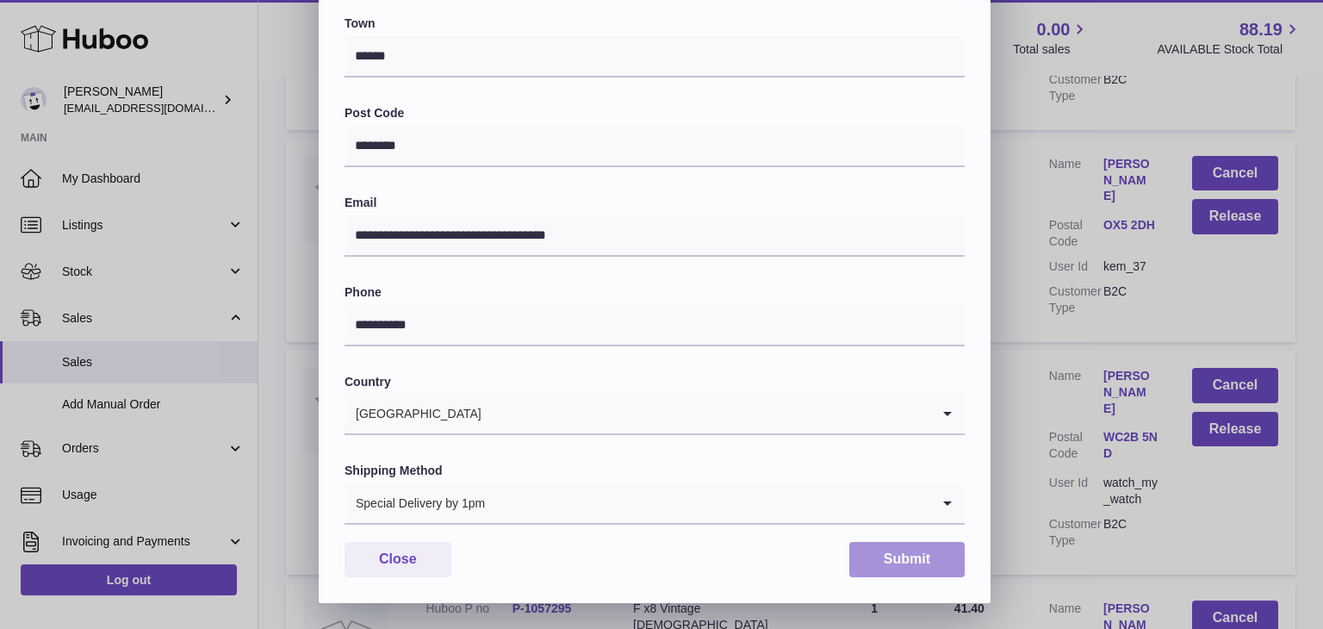
click at [896, 567] on button "Submit" at bounding box center [906, 559] width 115 height 35
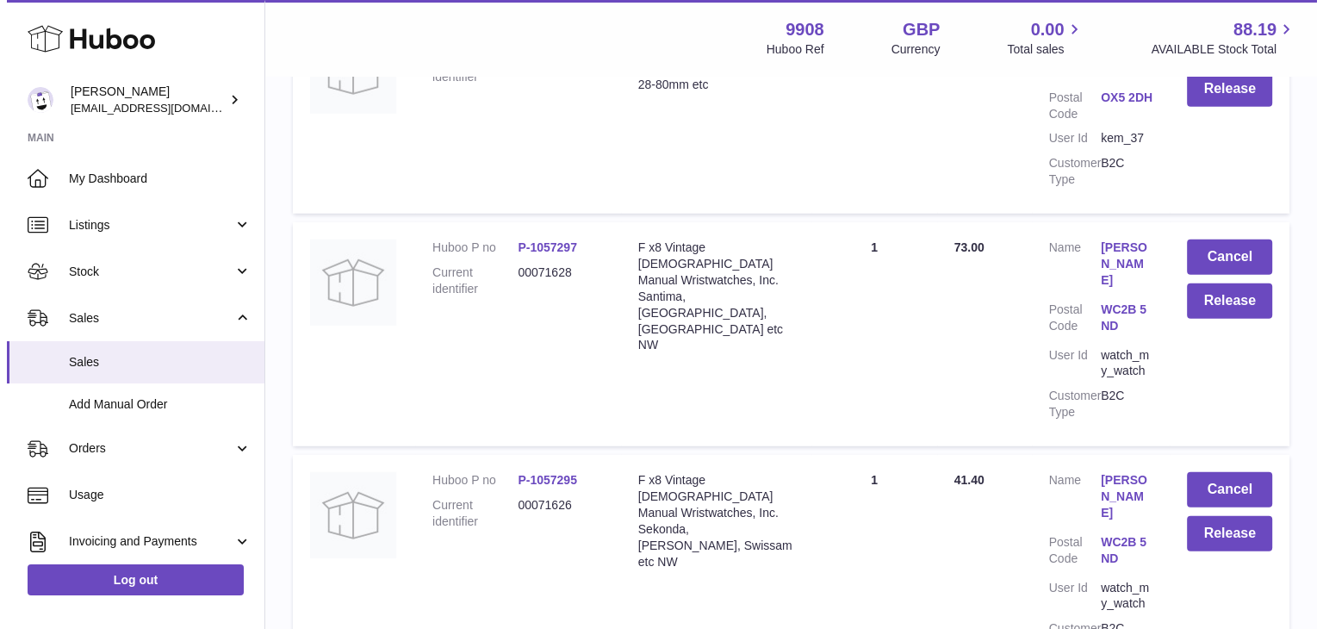
scroll to position [11394, 0]
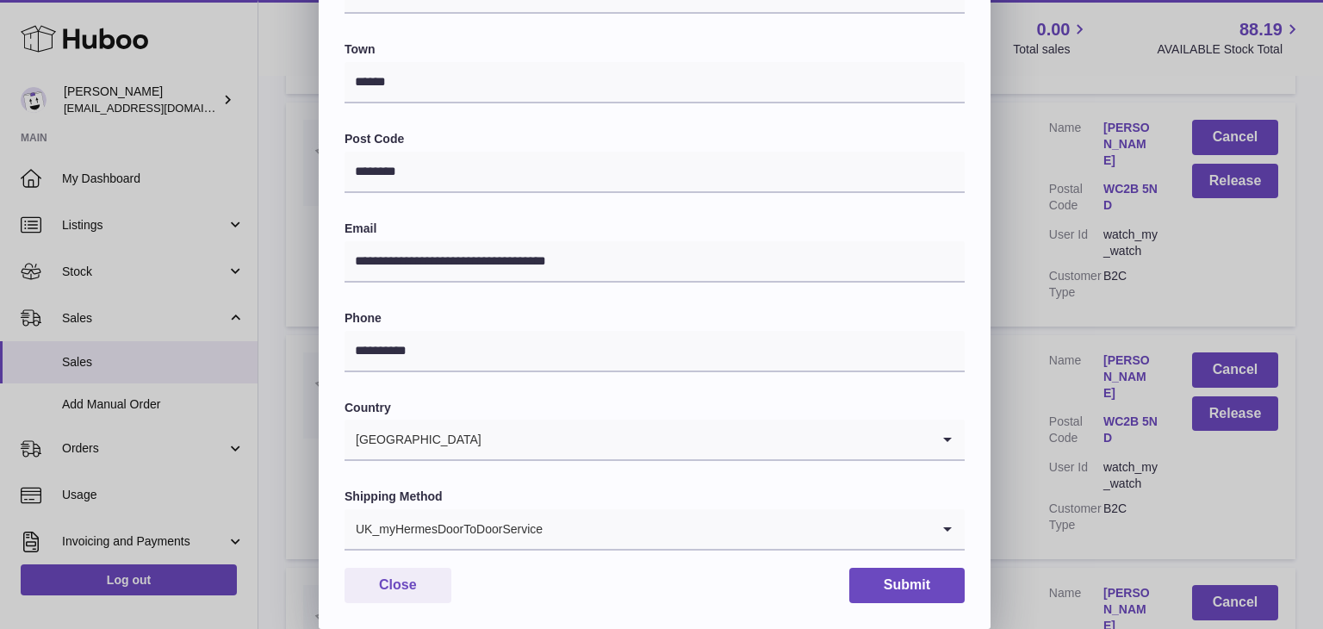
scroll to position [456, 0]
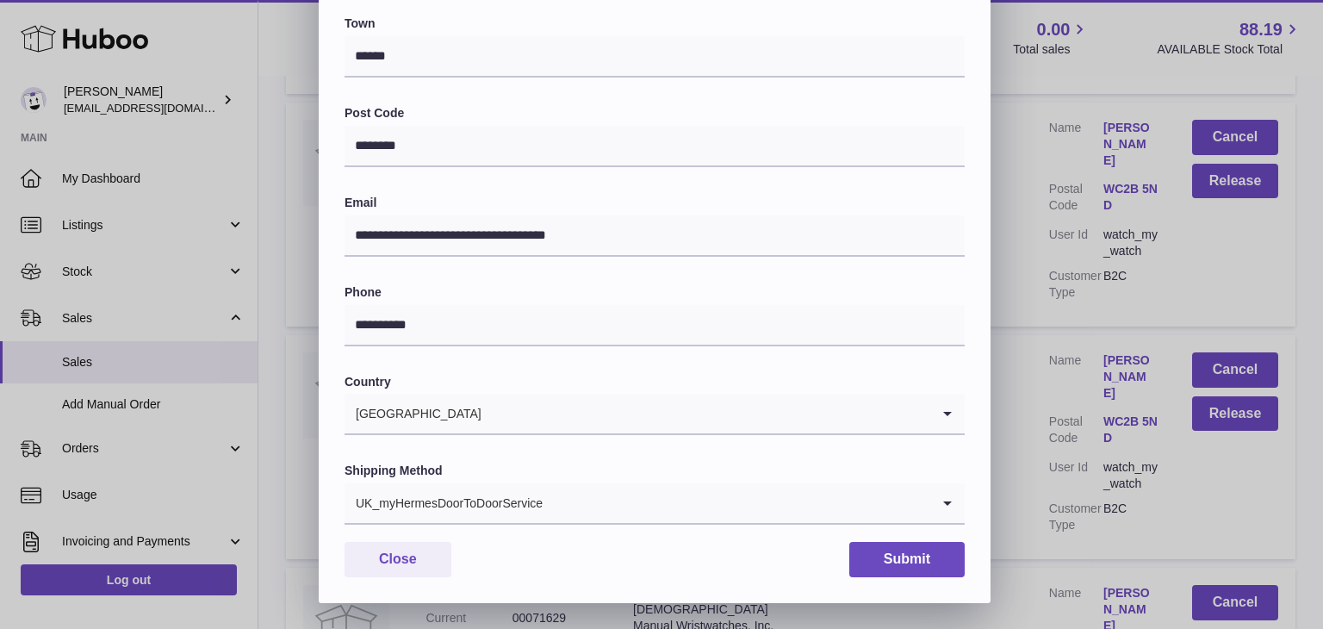
click at [599, 497] on input "Search for option" at bounding box center [736, 503] width 387 height 40
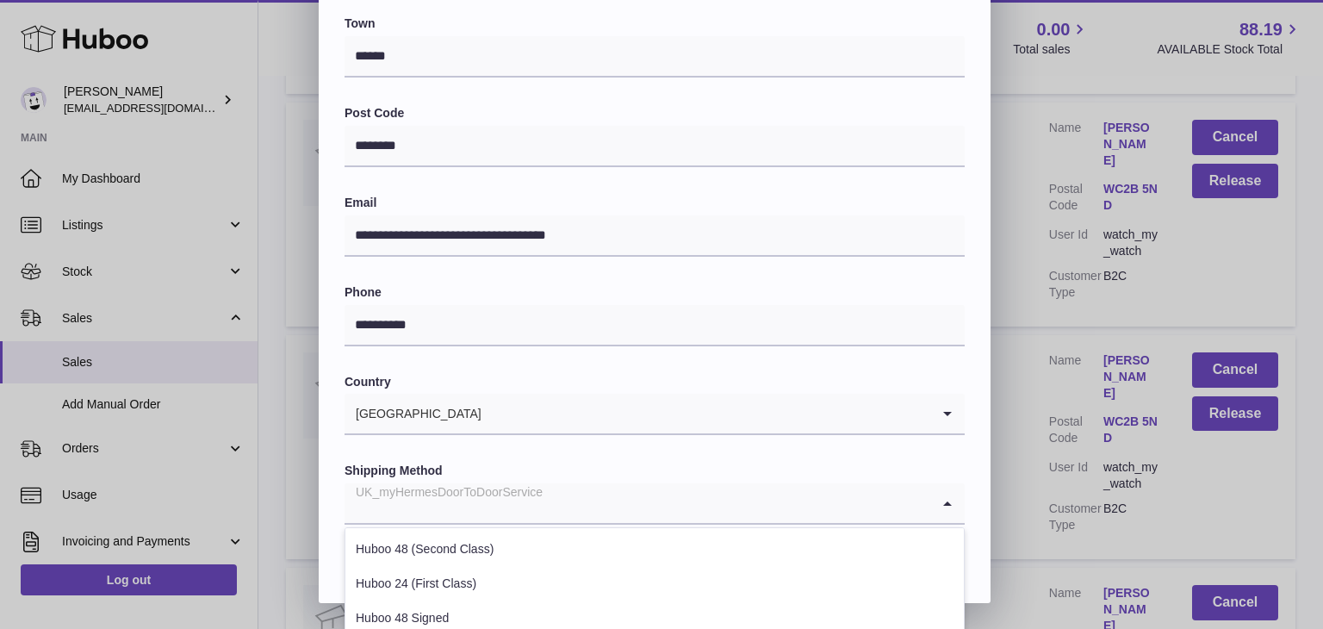
scroll to position [0, 0]
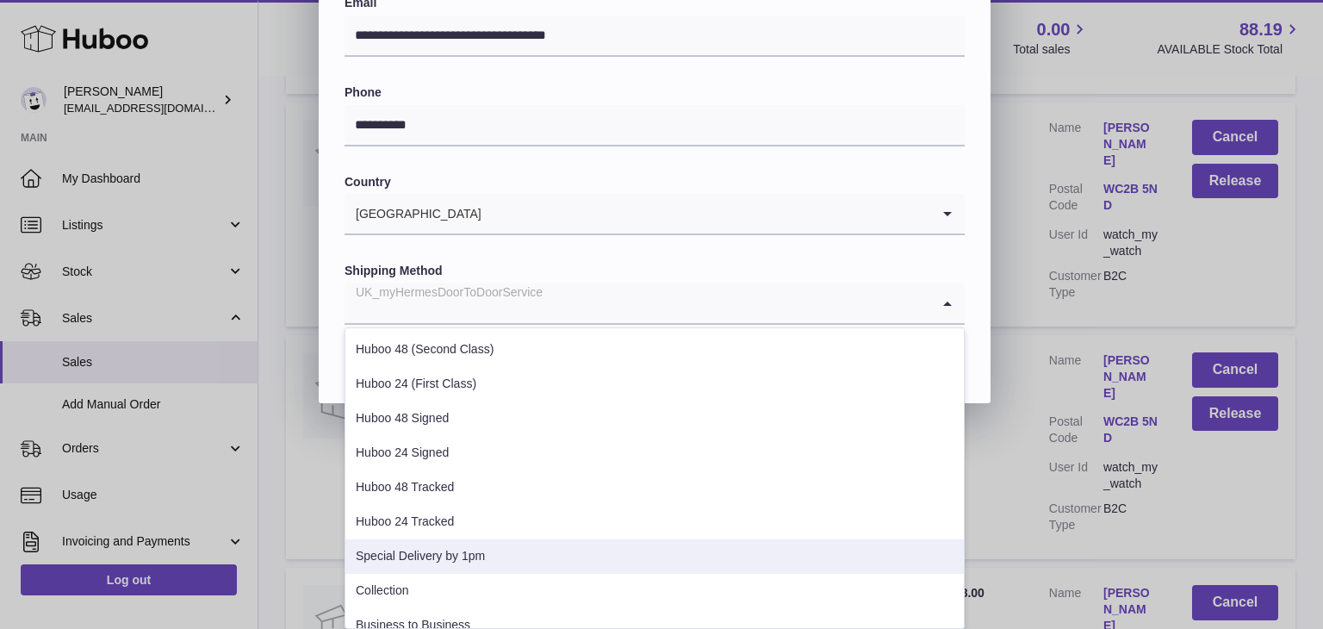
click at [529, 551] on li "Special Delivery by 1pm" at bounding box center [654, 556] width 618 height 34
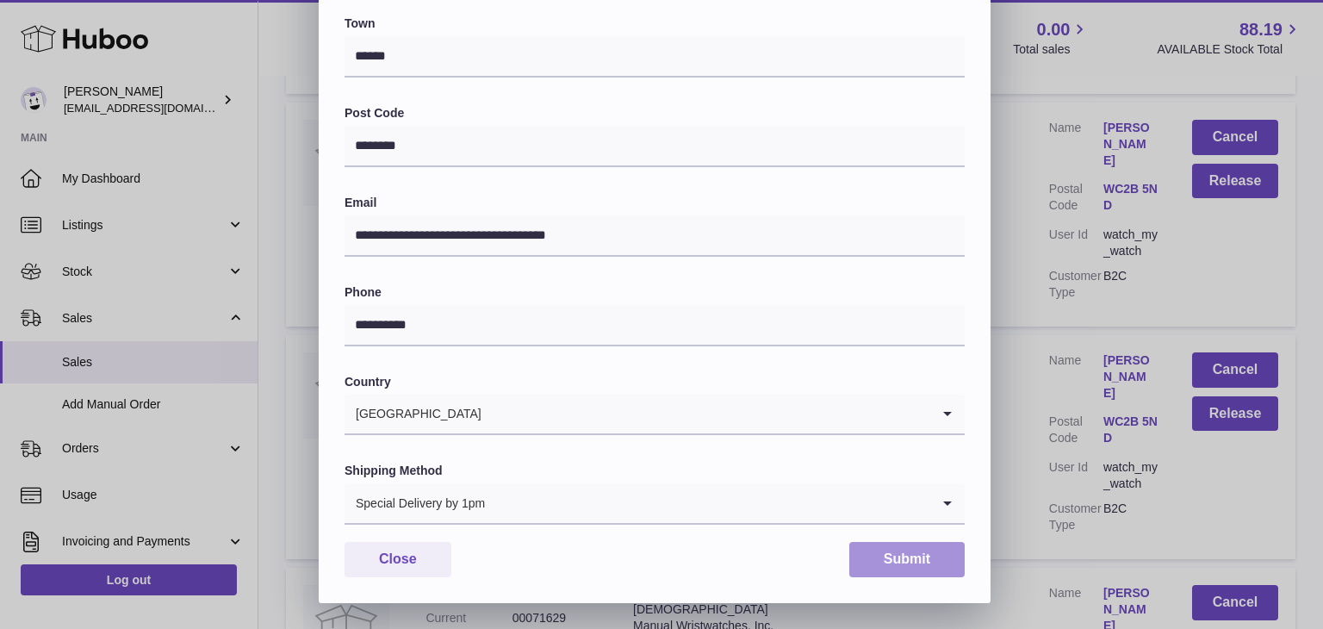
click at [897, 562] on button "Submit" at bounding box center [906, 559] width 115 height 35
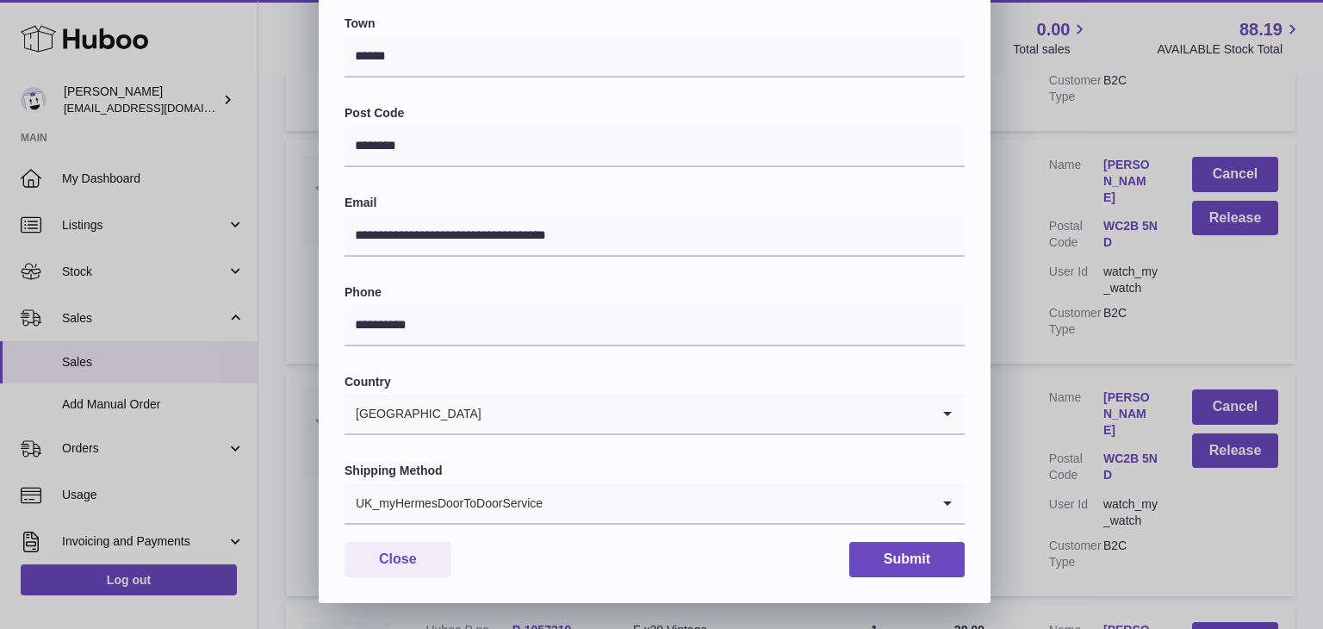
click at [554, 499] on input "Search for option" at bounding box center [736, 503] width 387 height 40
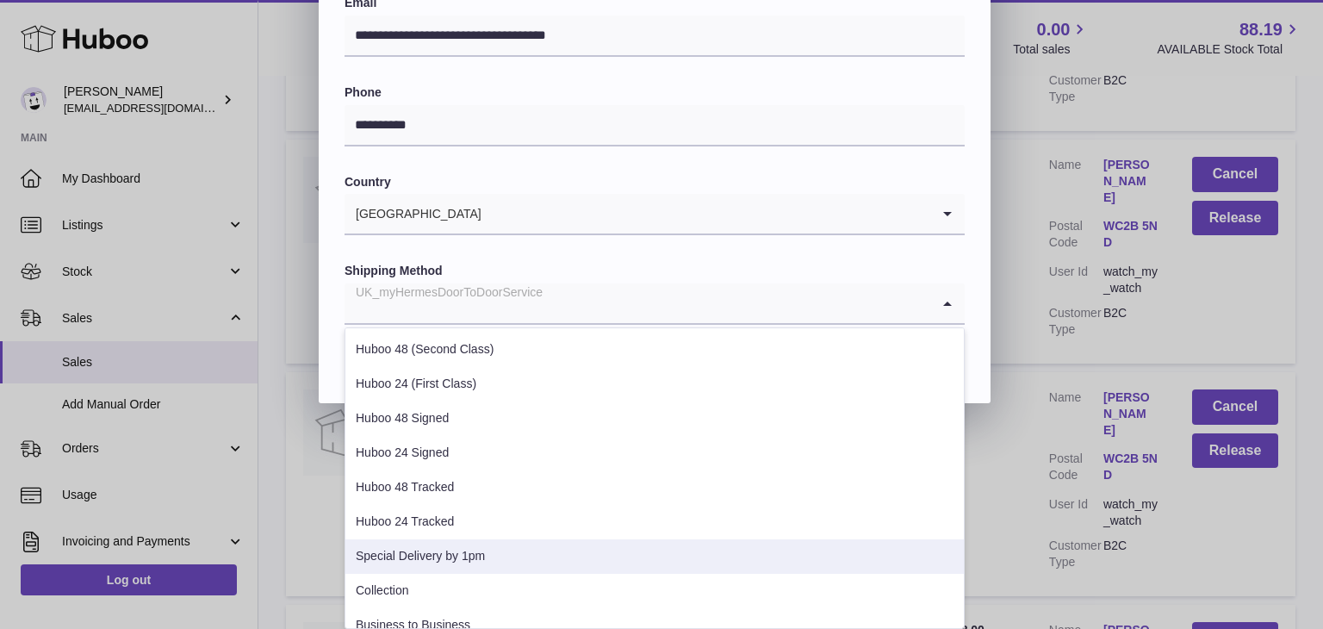
click at [503, 552] on li "Special Delivery by 1pm" at bounding box center [654, 556] width 618 height 34
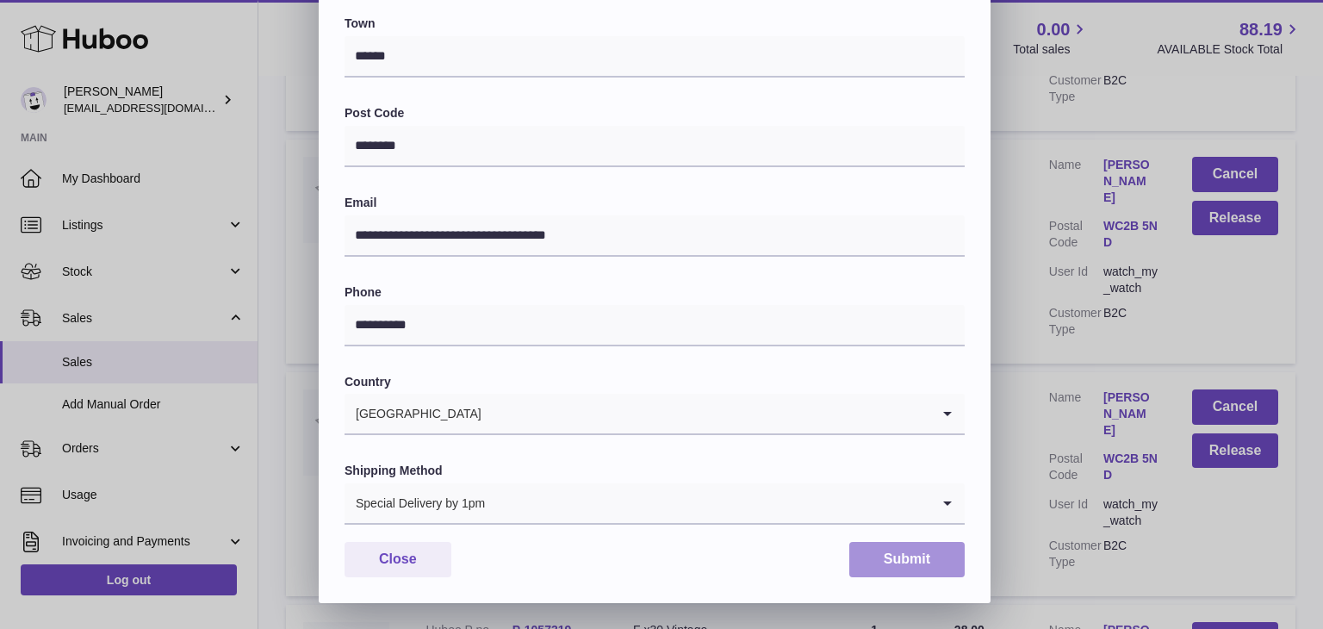
click at [892, 559] on button "Submit" at bounding box center [906, 559] width 115 height 35
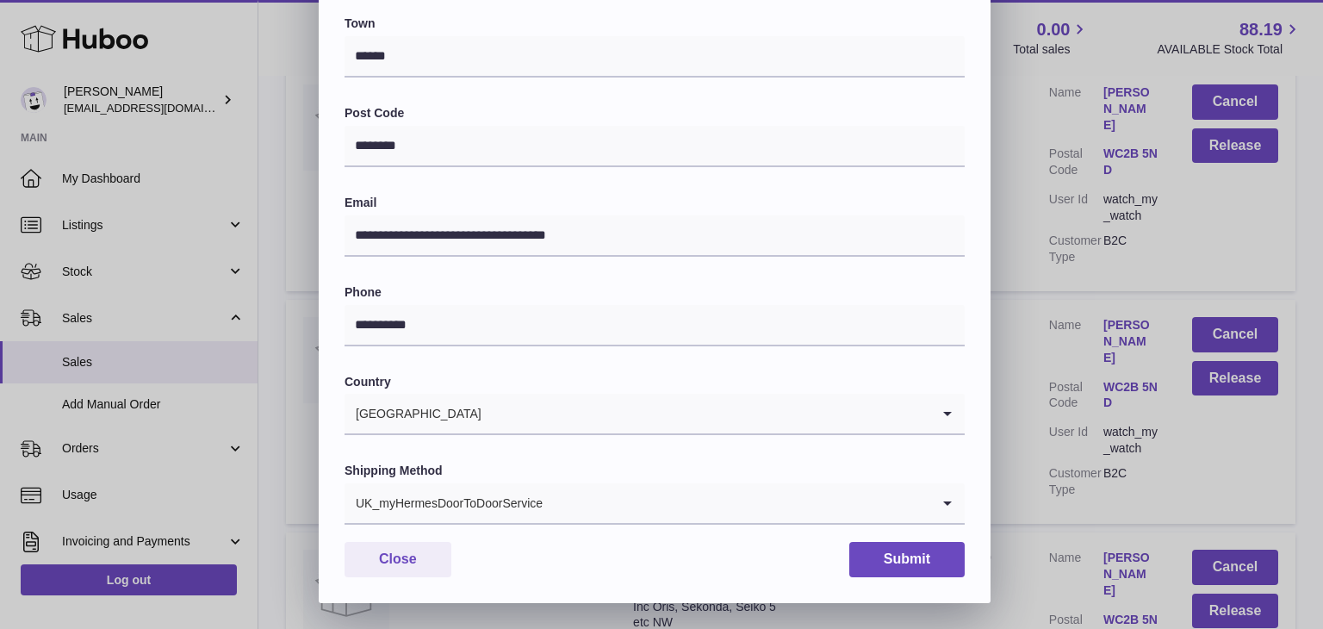
click at [596, 516] on input "Search for option" at bounding box center [736, 503] width 387 height 40
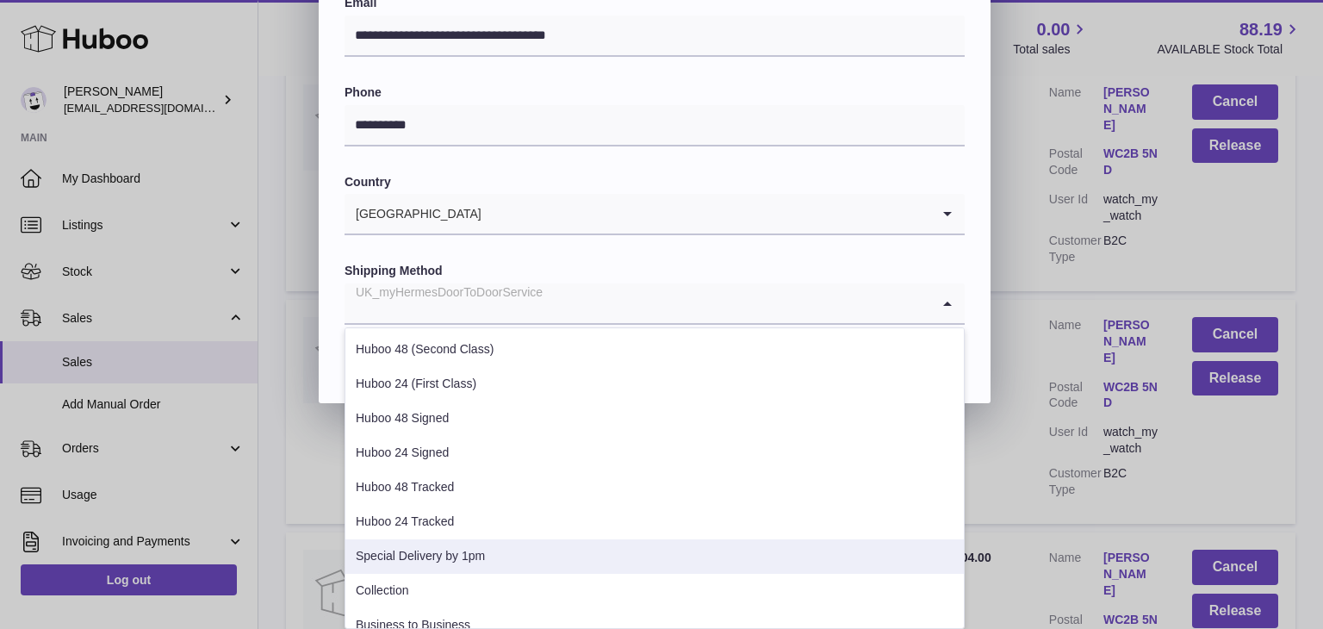
click at [543, 545] on li "Special Delivery by 1pm" at bounding box center [654, 556] width 618 height 34
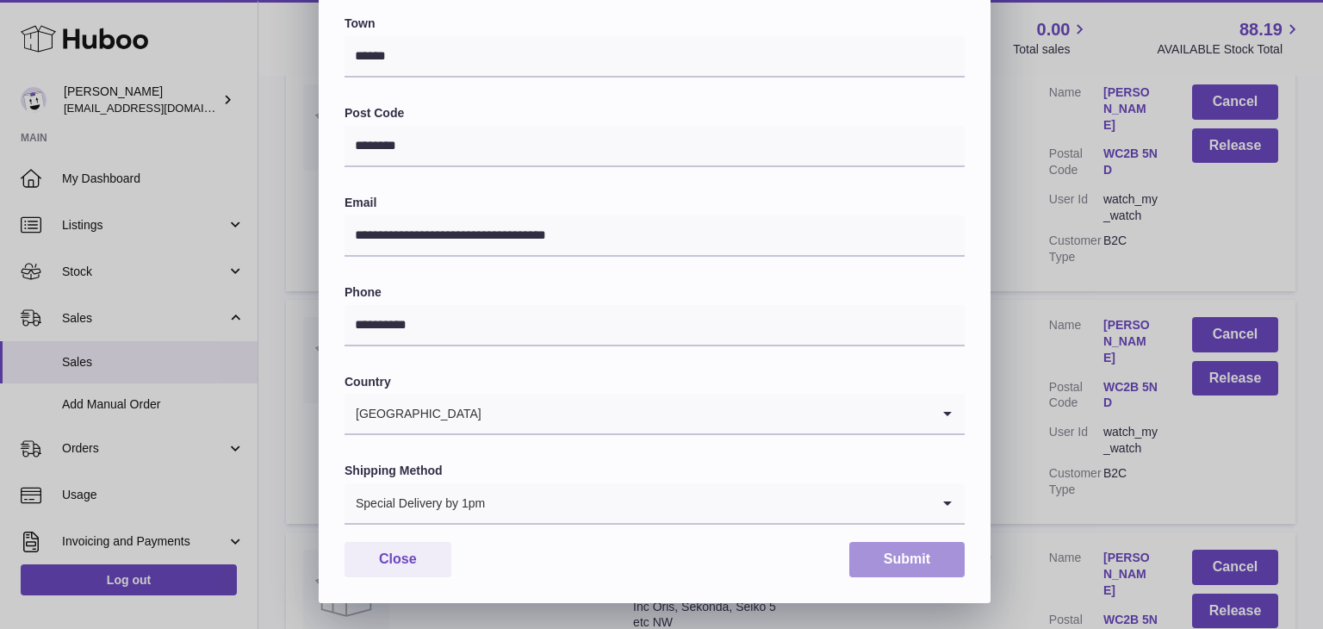
click at [906, 551] on button "Submit" at bounding box center [906, 559] width 115 height 35
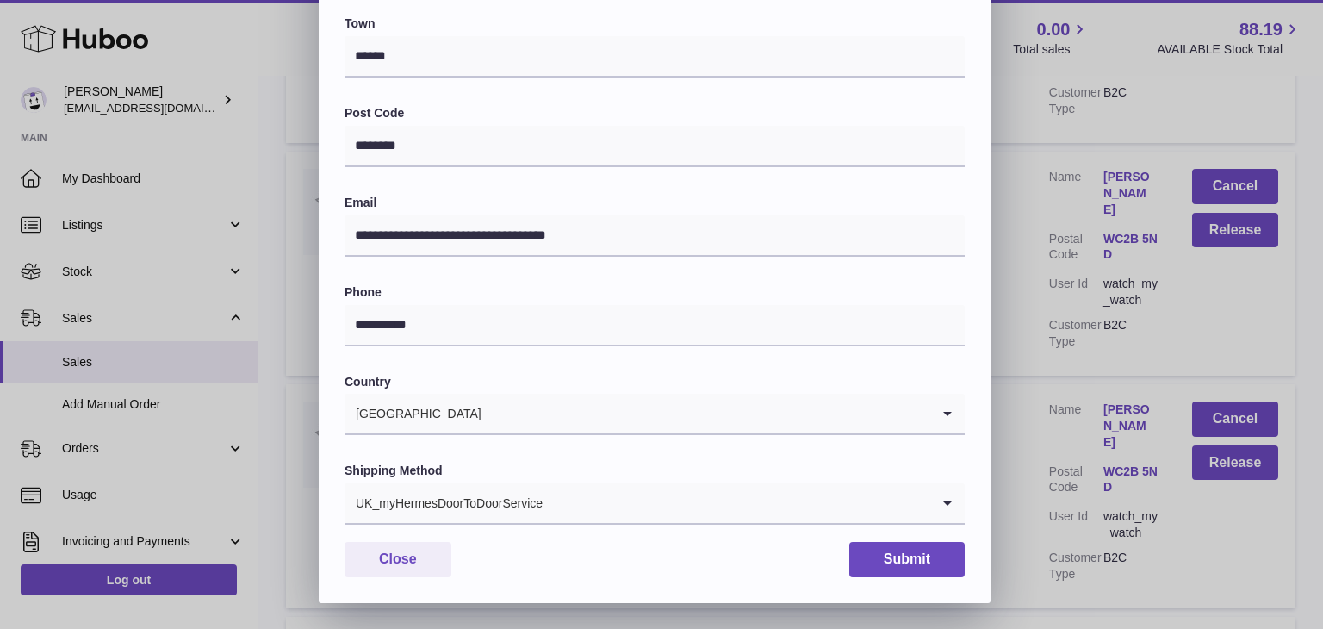
click at [622, 507] on input "Search for option" at bounding box center [736, 503] width 387 height 40
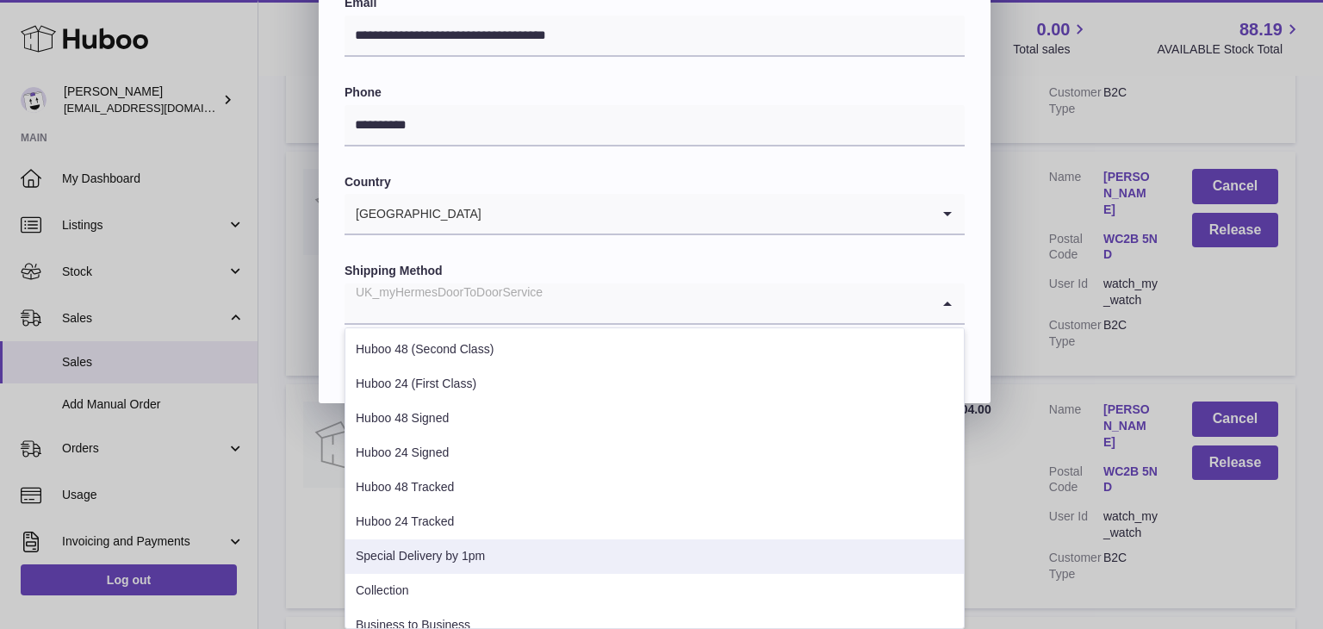
click at [568, 542] on li "Special Delivery by 1pm" at bounding box center [654, 556] width 618 height 34
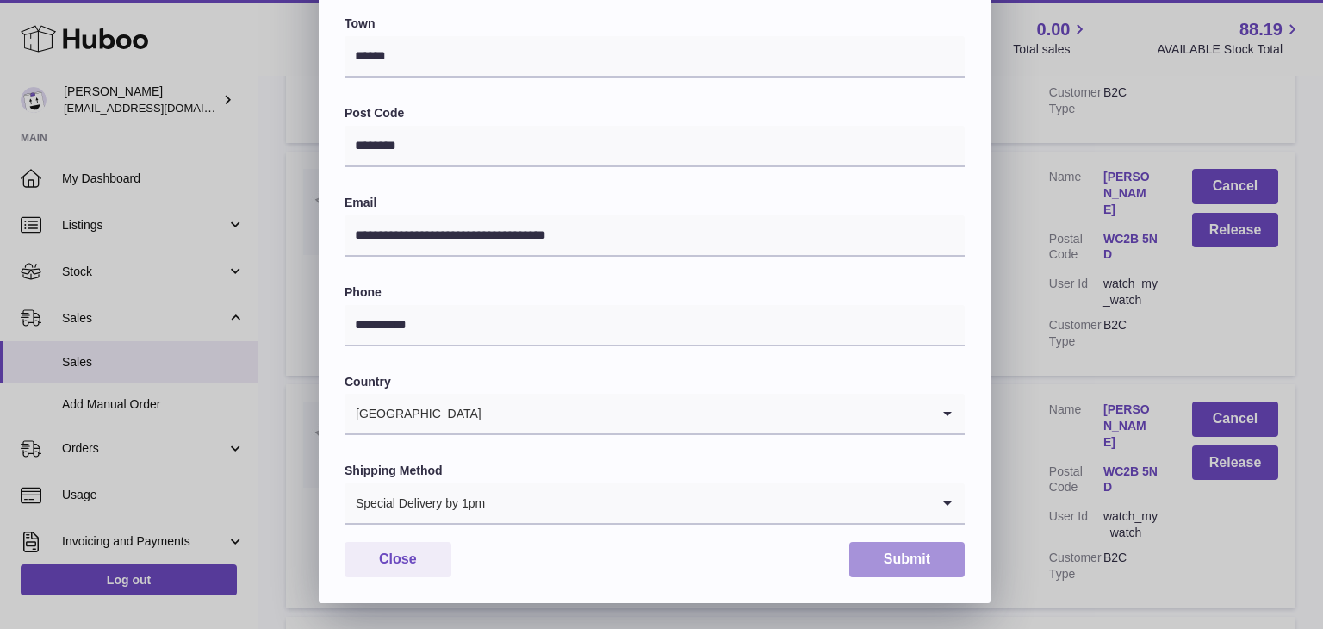
click at [906, 549] on button "Submit" at bounding box center [906, 559] width 115 height 35
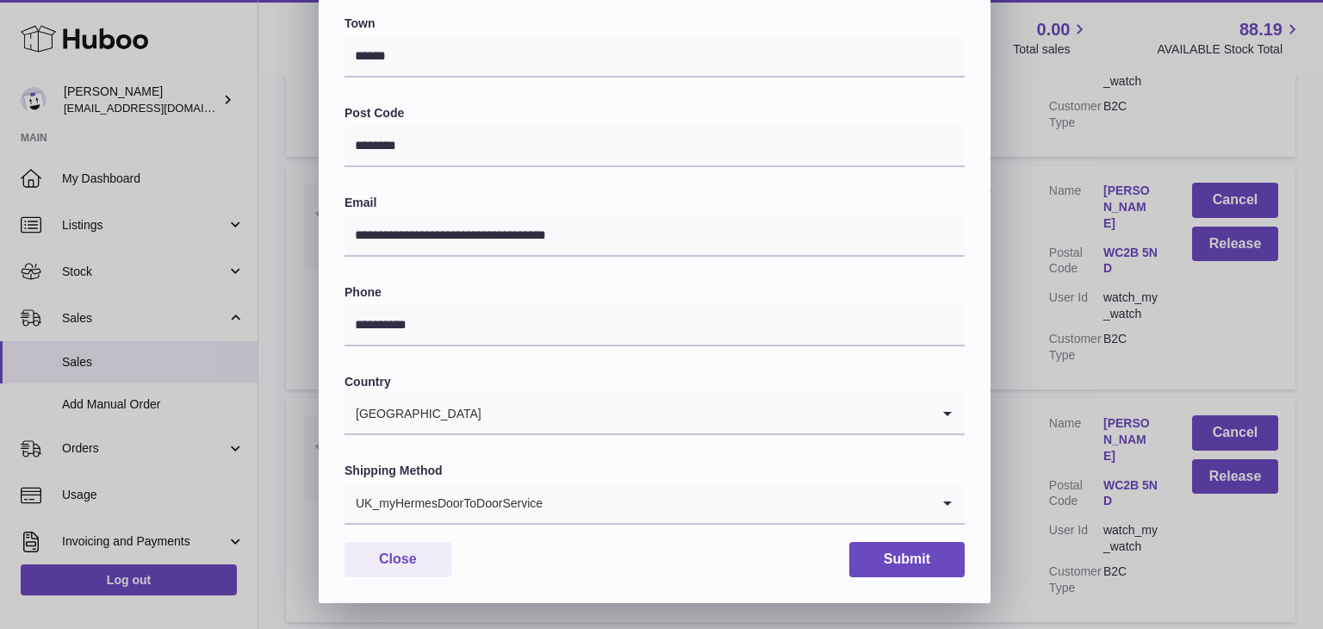
click at [667, 487] on input "Search for option" at bounding box center [736, 503] width 387 height 40
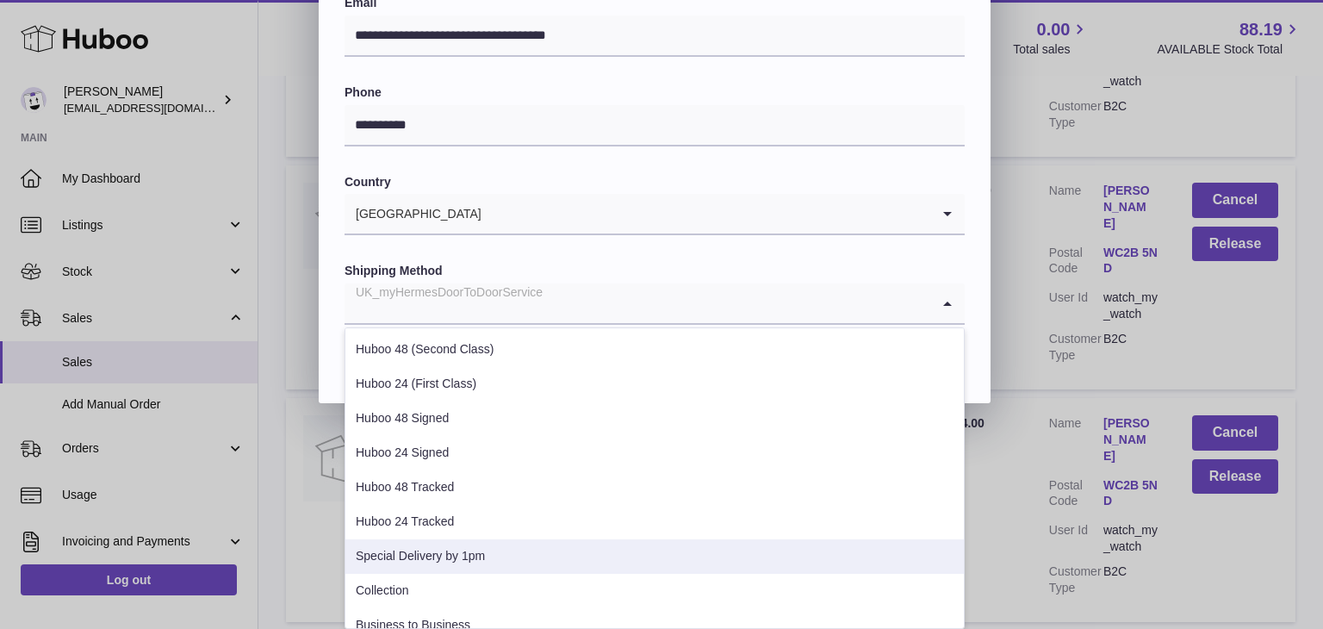
click at [594, 550] on li "Special Delivery by 1pm" at bounding box center [654, 556] width 618 height 34
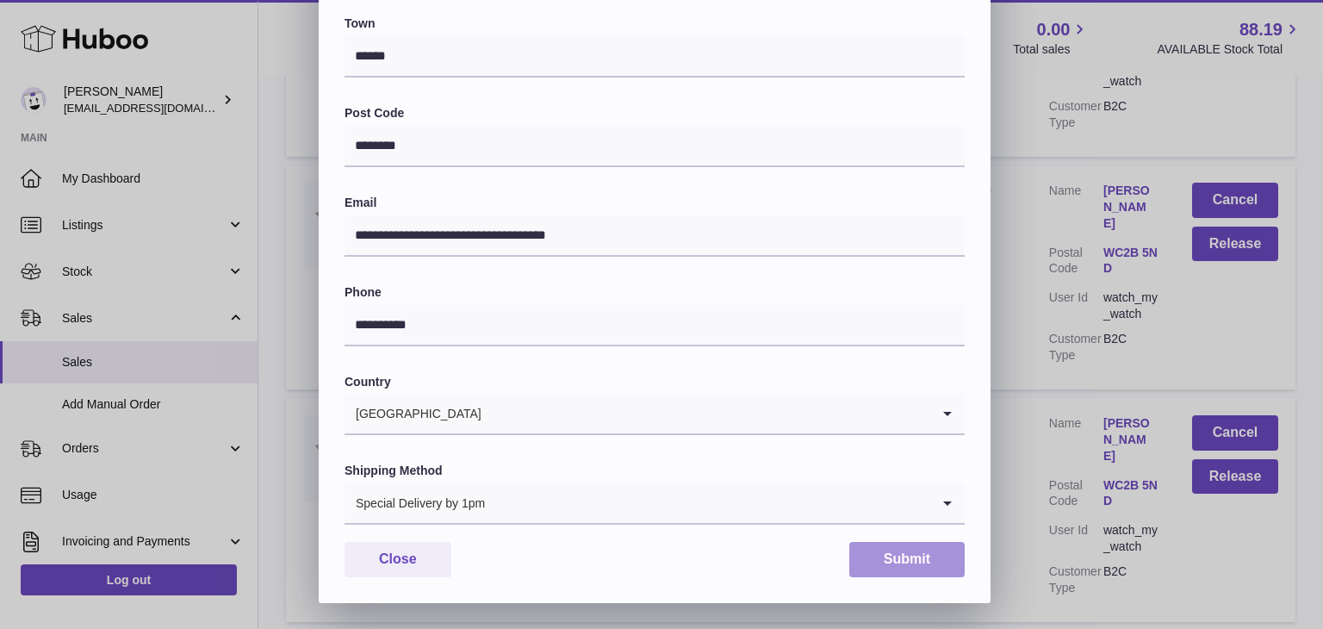
click at [912, 555] on button "Submit" at bounding box center [906, 559] width 115 height 35
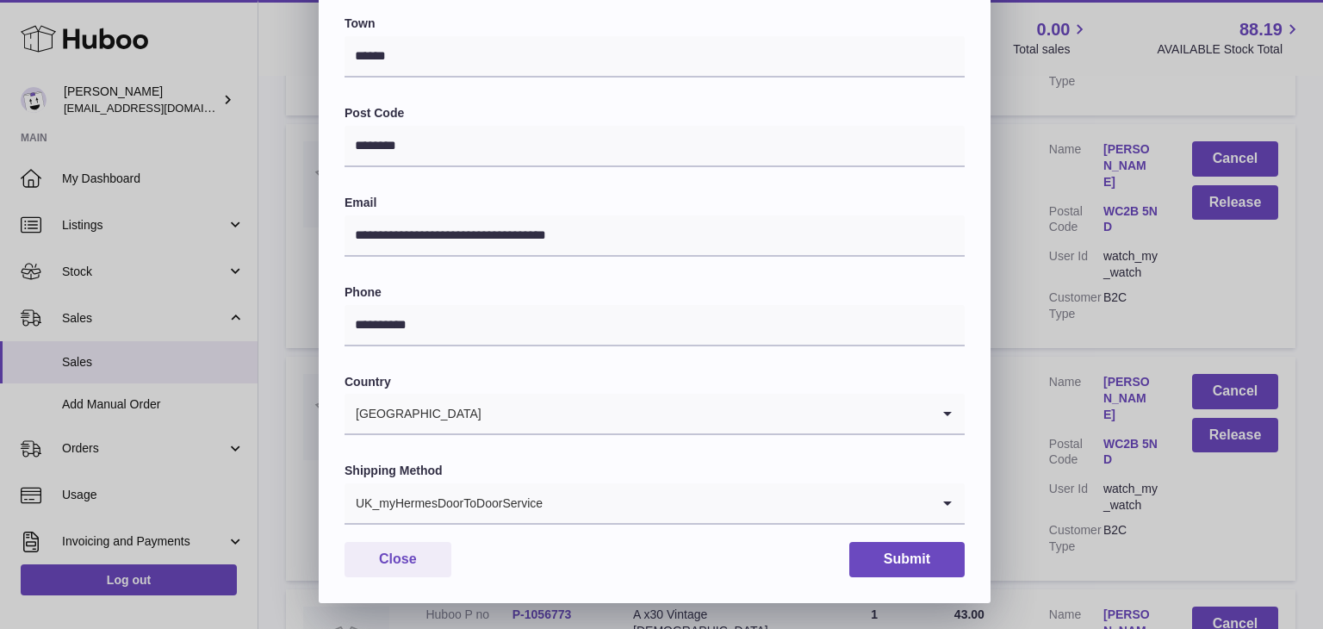
click at [674, 499] on input "Search for option" at bounding box center [736, 503] width 387 height 40
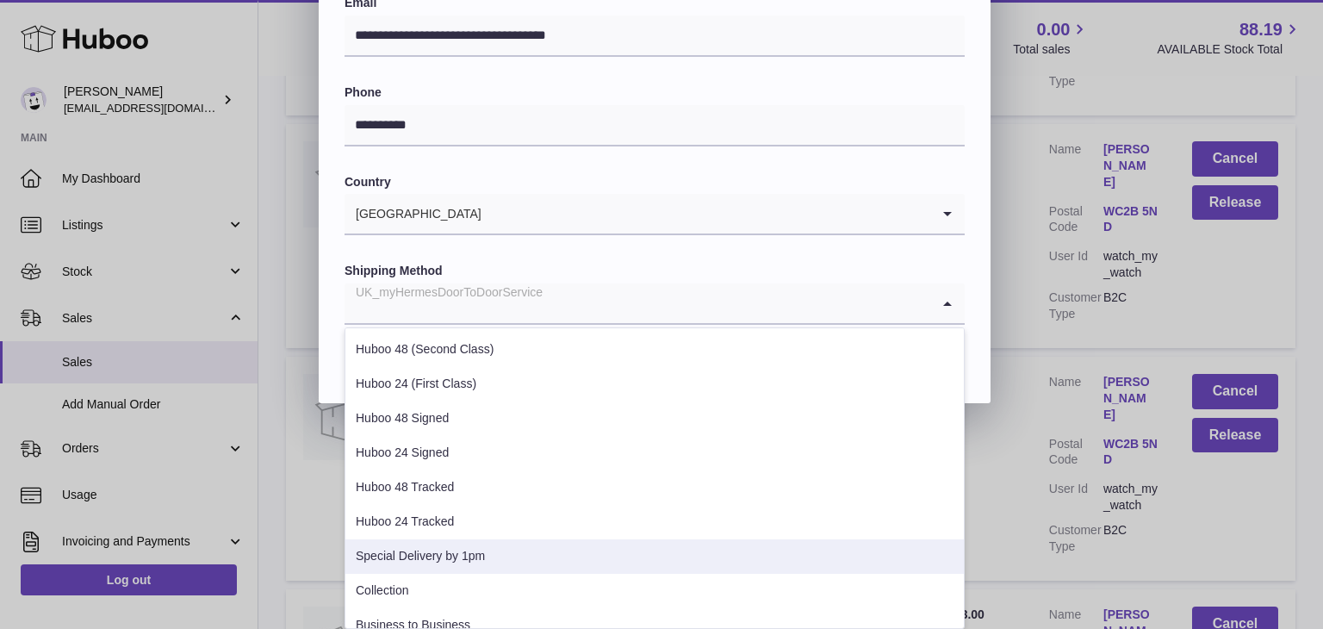
click at [586, 544] on li "Special Delivery by 1pm" at bounding box center [654, 556] width 618 height 34
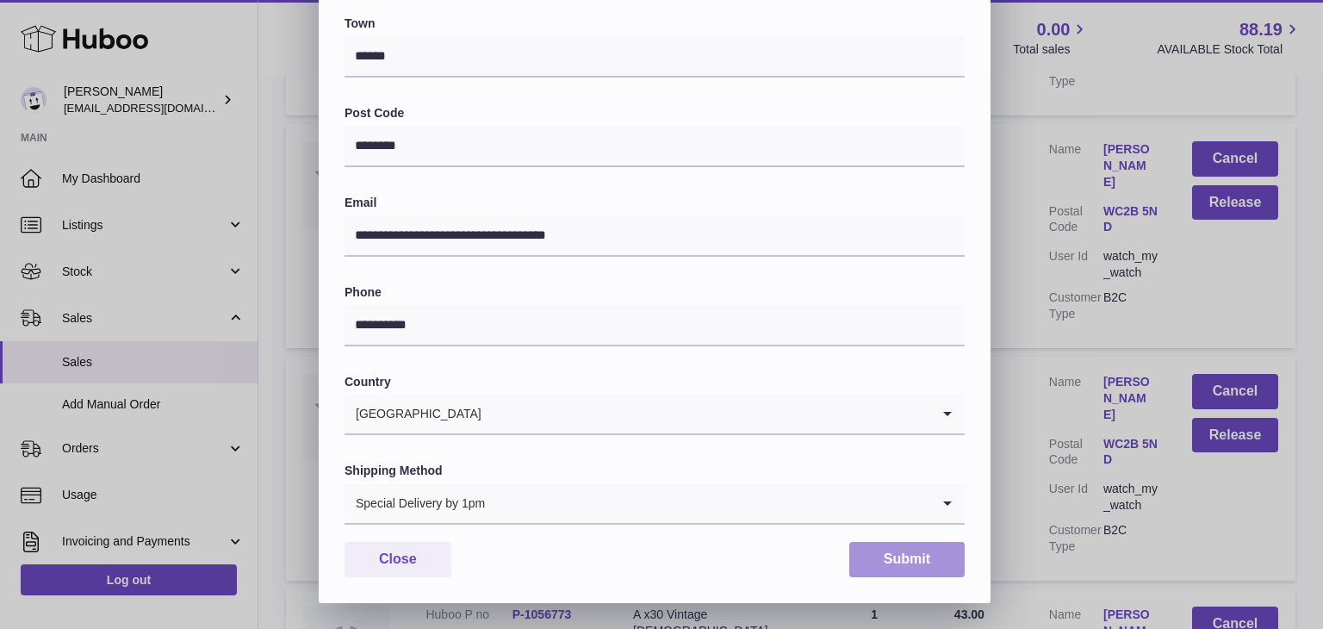
click at [885, 573] on button "Submit" at bounding box center [906, 559] width 115 height 35
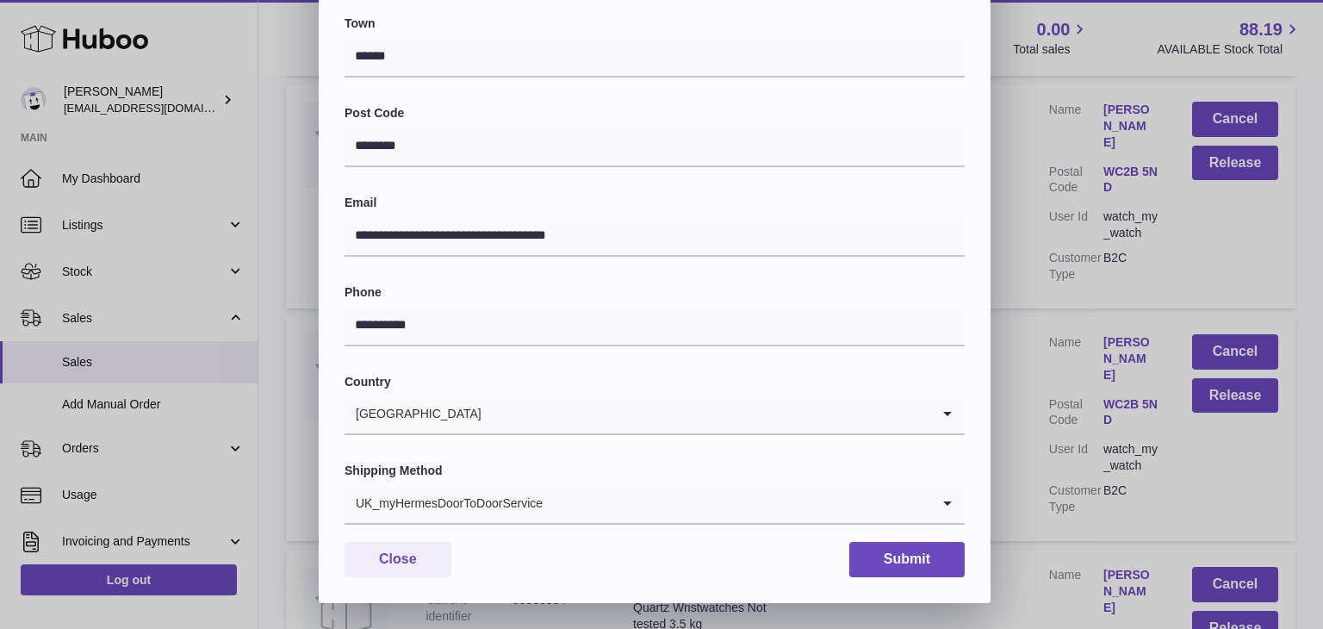
click at [596, 505] on input "Search for option" at bounding box center [736, 503] width 387 height 40
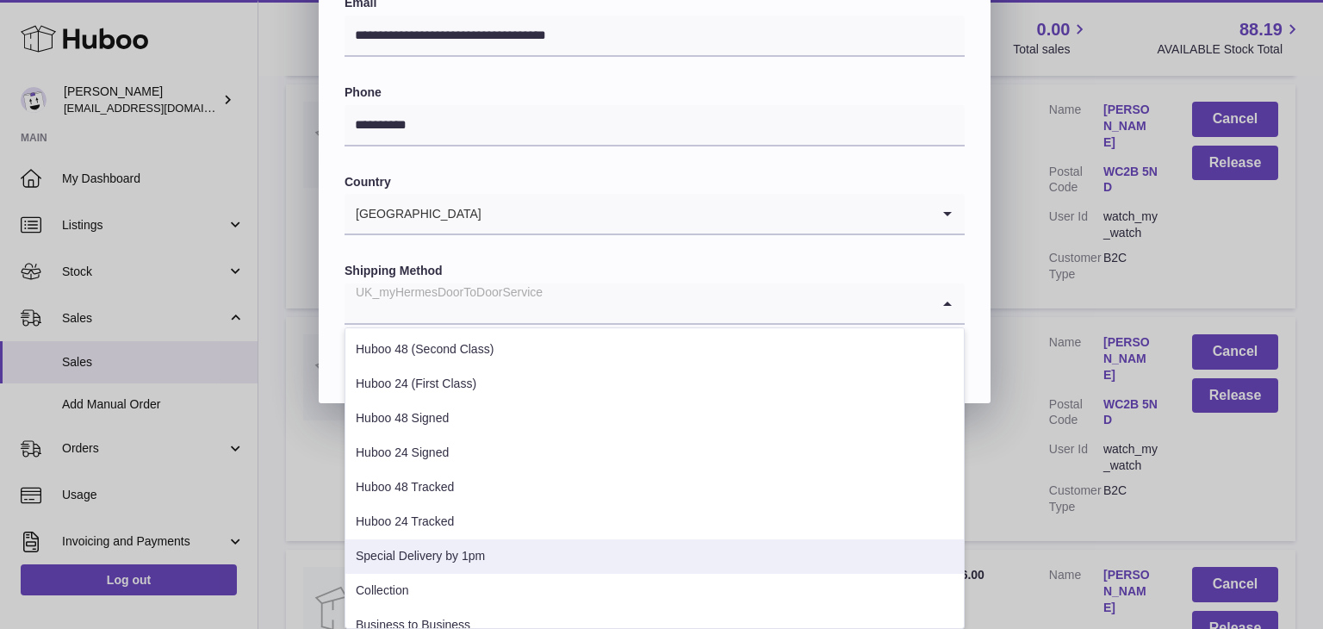
click at [534, 546] on li "Special Delivery by 1pm" at bounding box center [654, 556] width 618 height 34
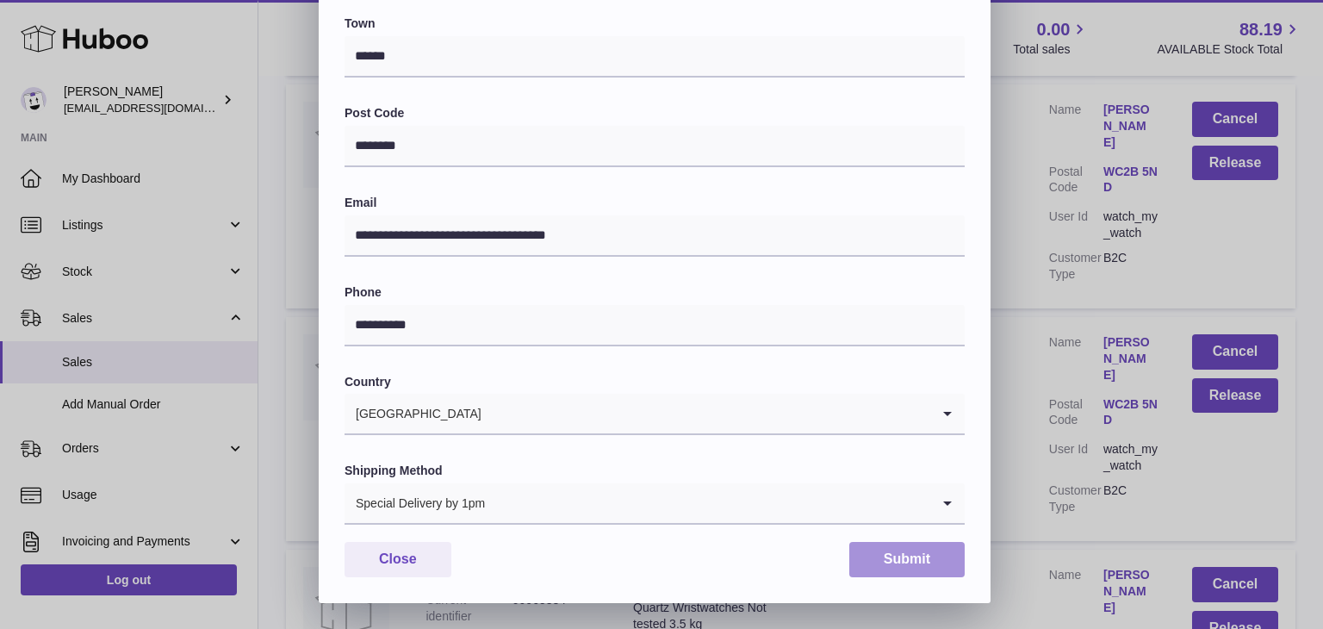
click at [930, 566] on button "Submit" at bounding box center [906, 559] width 115 height 35
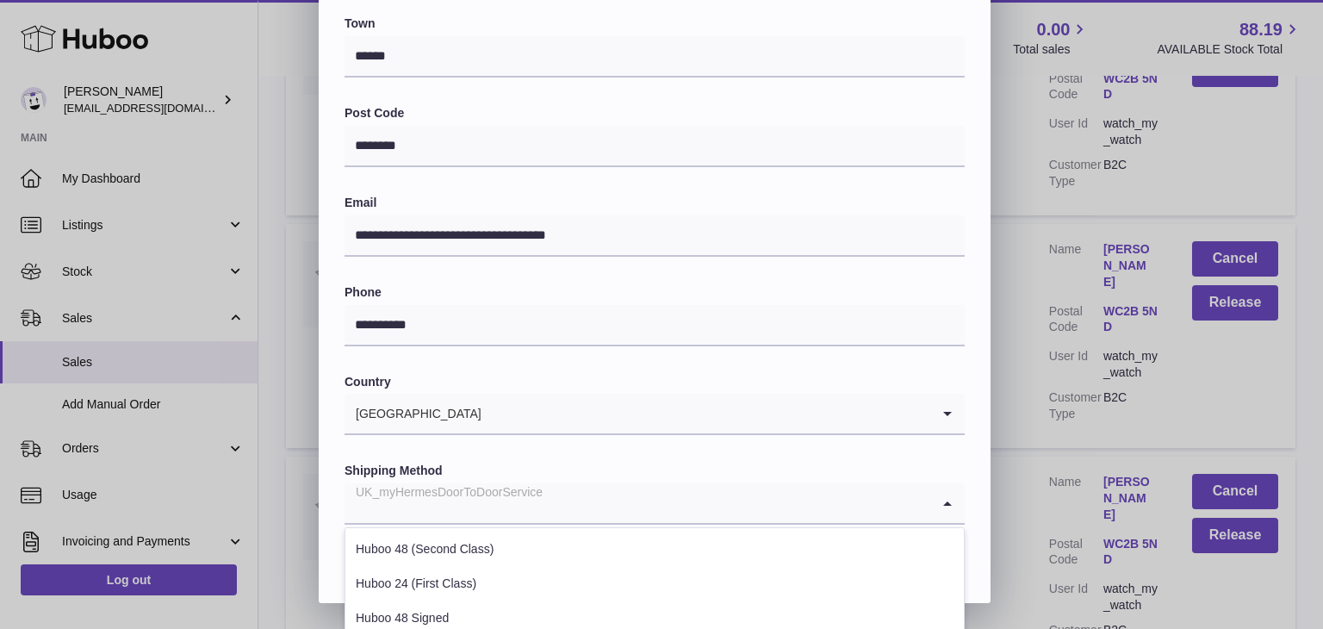
click at [566, 489] on input "Search for option" at bounding box center [637, 503] width 586 height 40
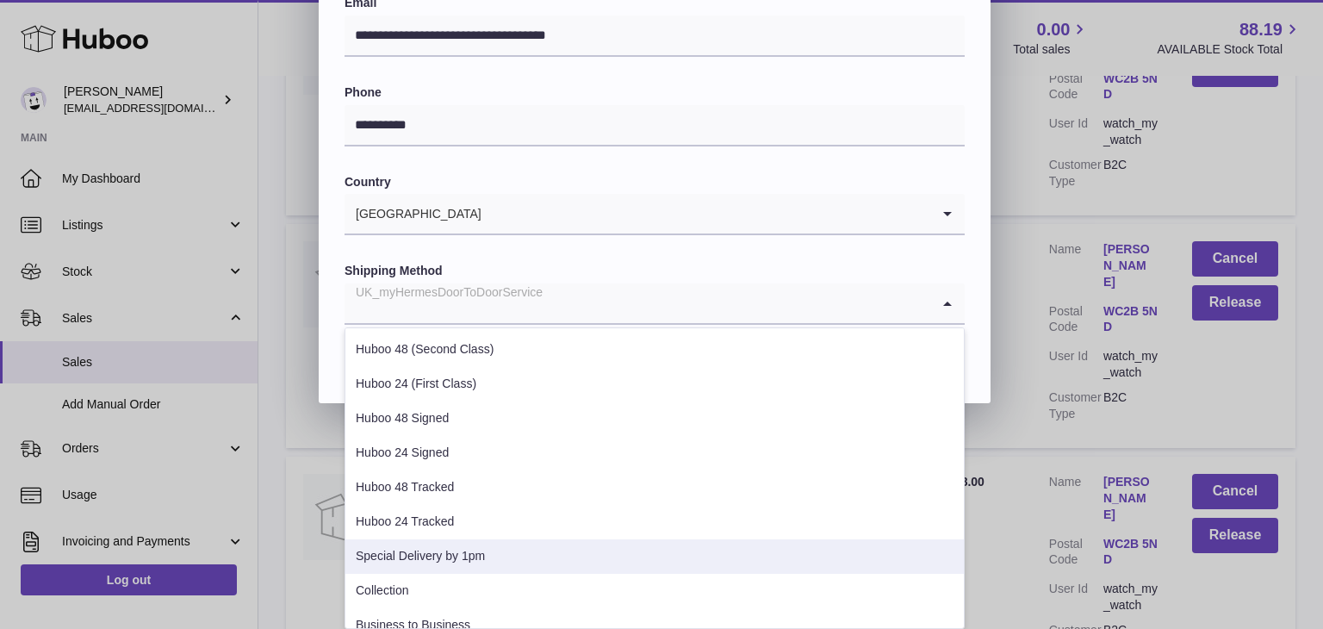
click at [498, 554] on li "Special Delivery by 1pm" at bounding box center [654, 556] width 618 height 34
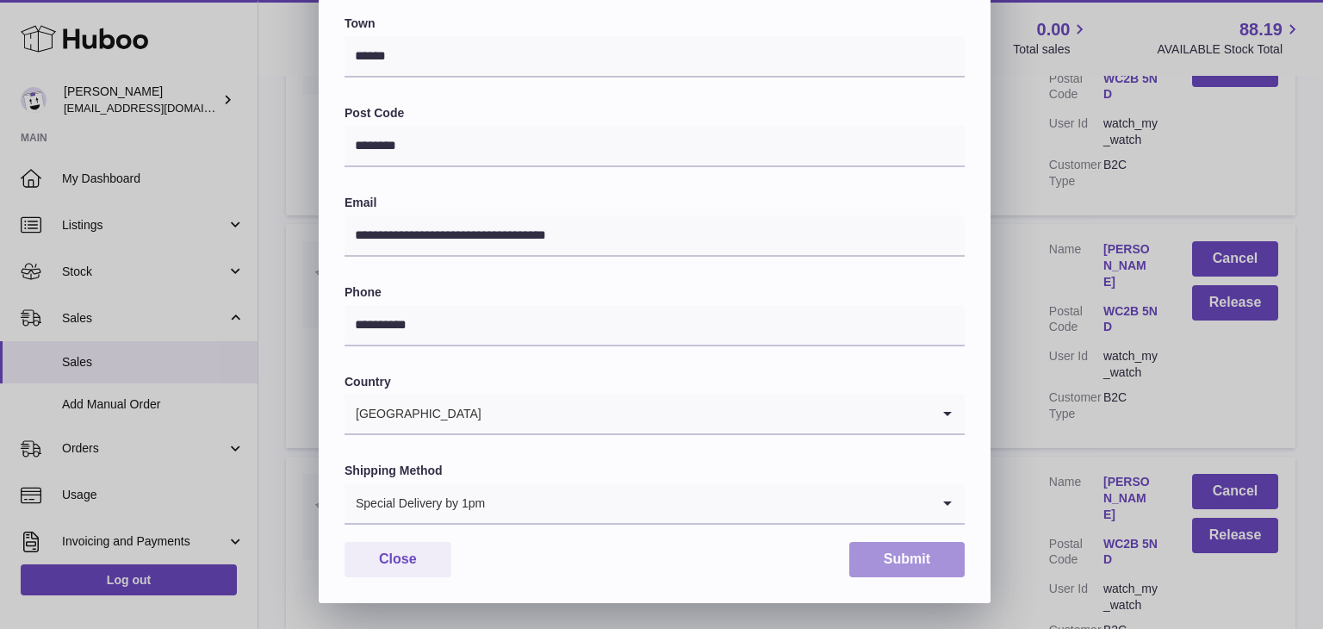
click at [885, 566] on button "Submit" at bounding box center [906, 559] width 115 height 35
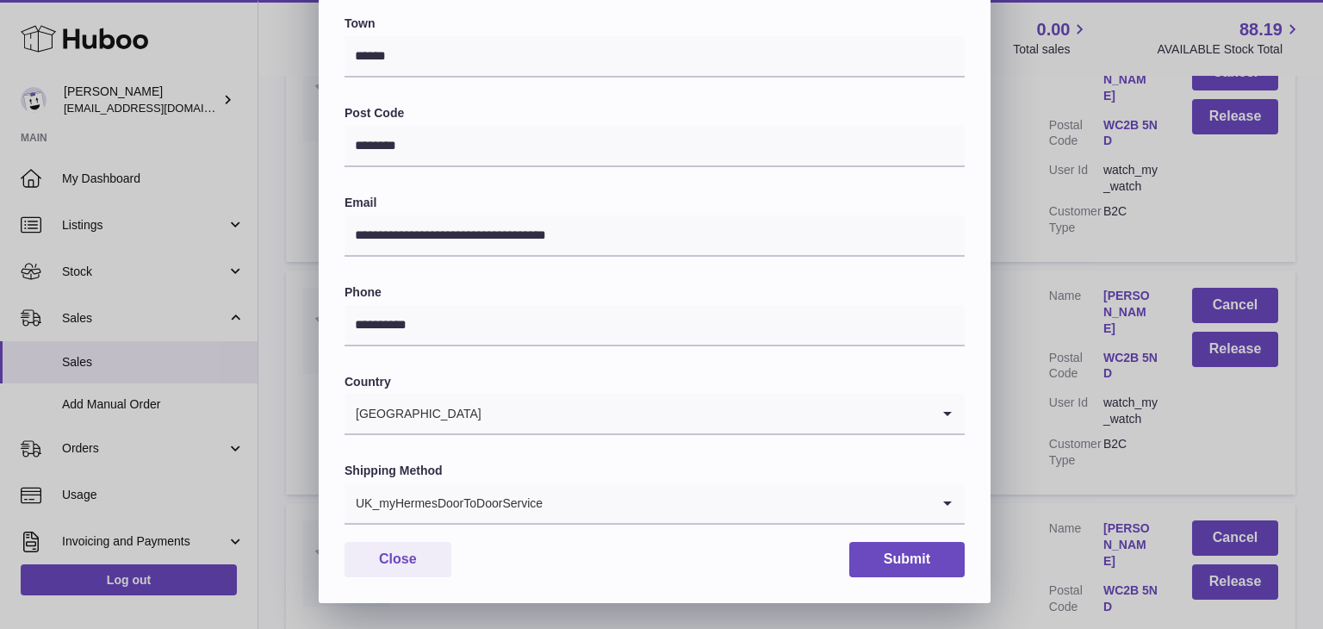
click at [762, 504] on input "Search for option" at bounding box center [736, 503] width 387 height 40
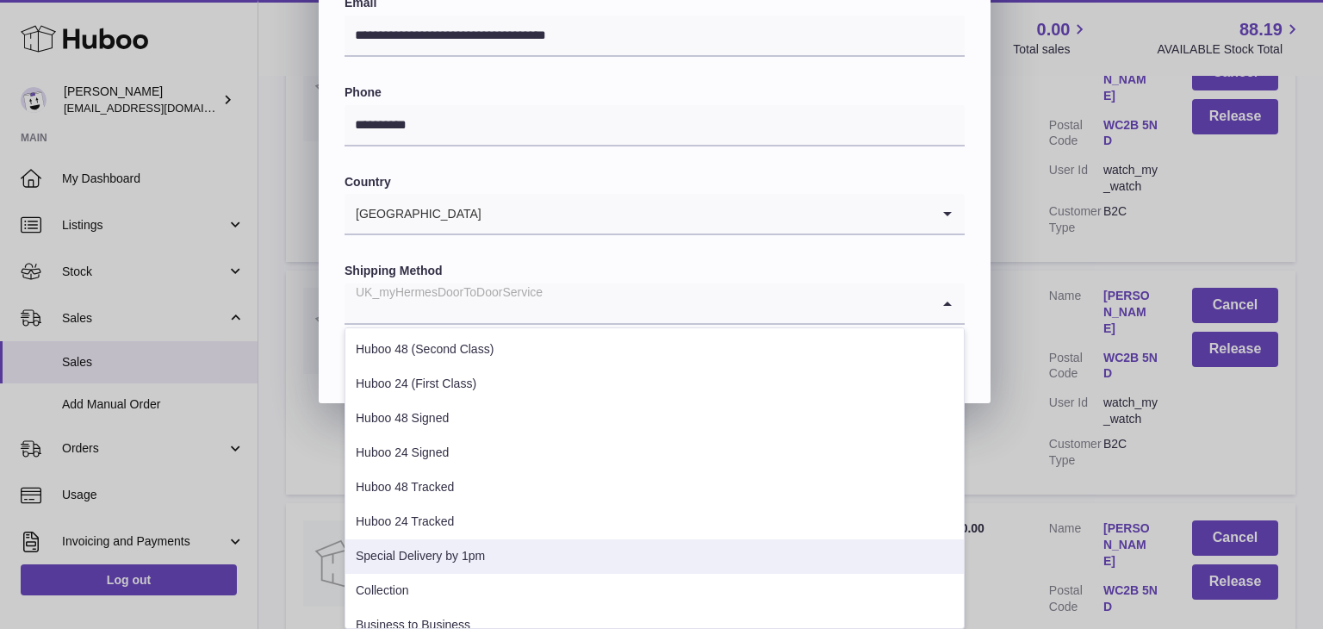
click at [661, 569] on li "Special Delivery by 1pm" at bounding box center [654, 556] width 618 height 34
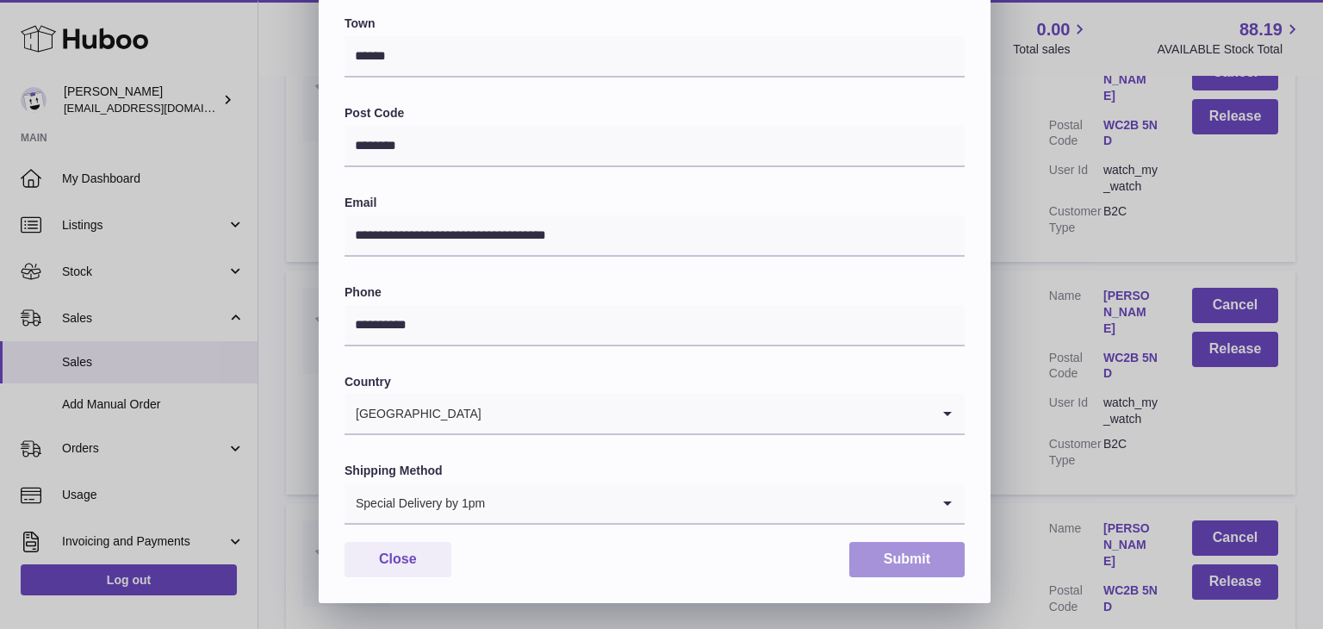
click at [878, 555] on button "Submit" at bounding box center [906, 559] width 115 height 35
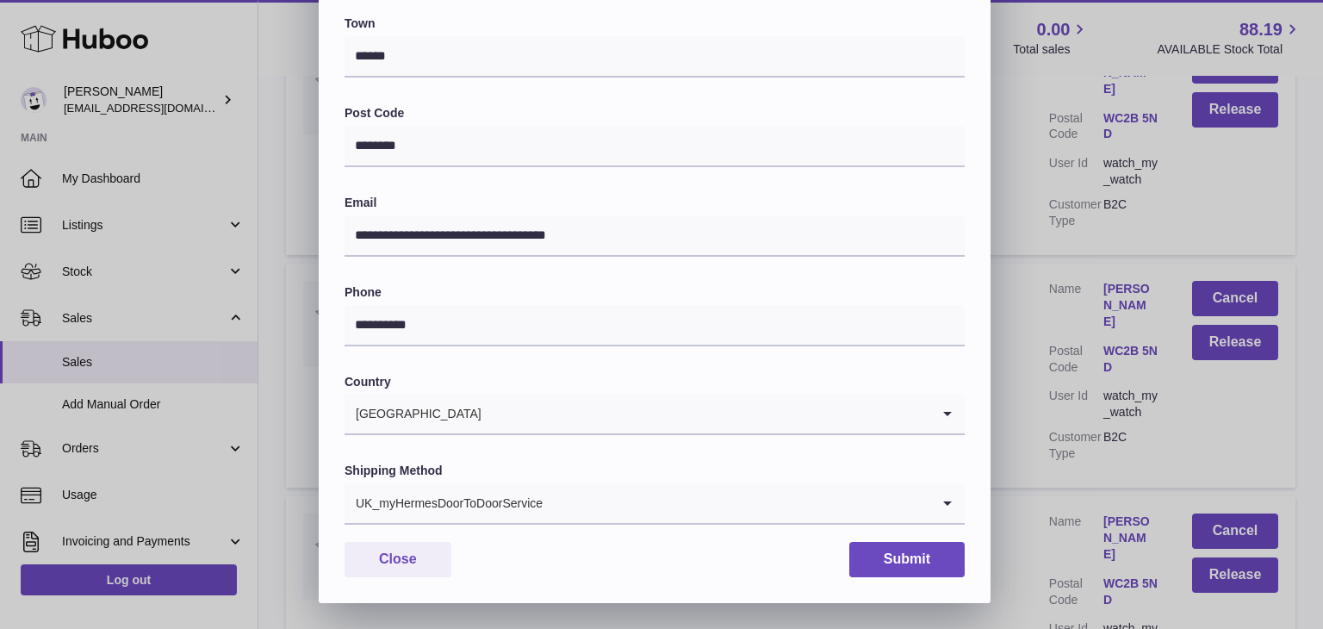
click at [704, 509] on input "Search for option" at bounding box center [736, 503] width 387 height 40
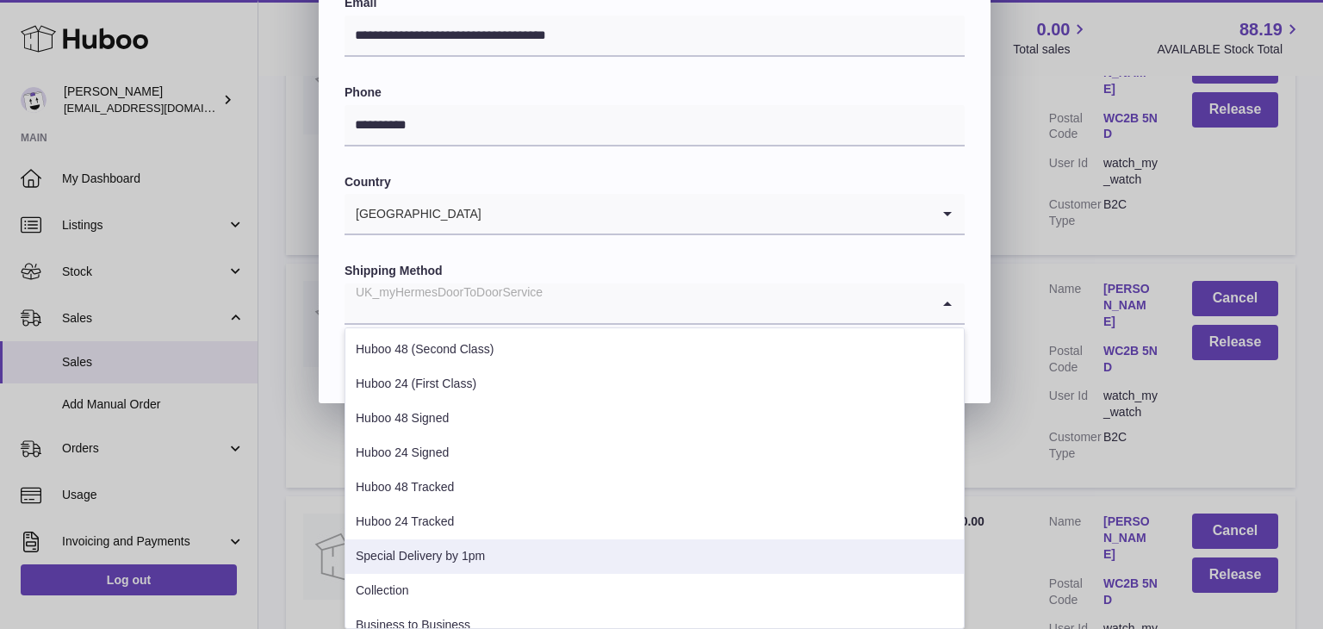
click at [631, 541] on li "Special Delivery by 1pm" at bounding box center [654, 556] width 618 height 34
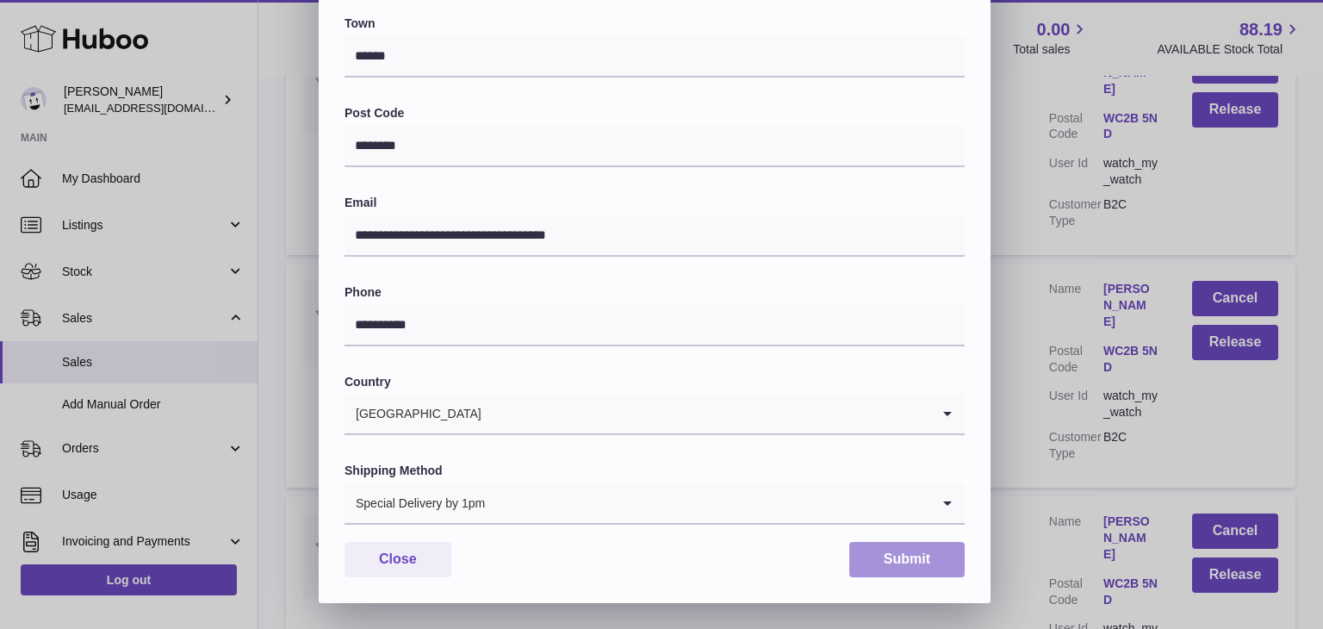
click at [927, 556] on button "Submit" at bounding box center [906, 559] width 115 height 35
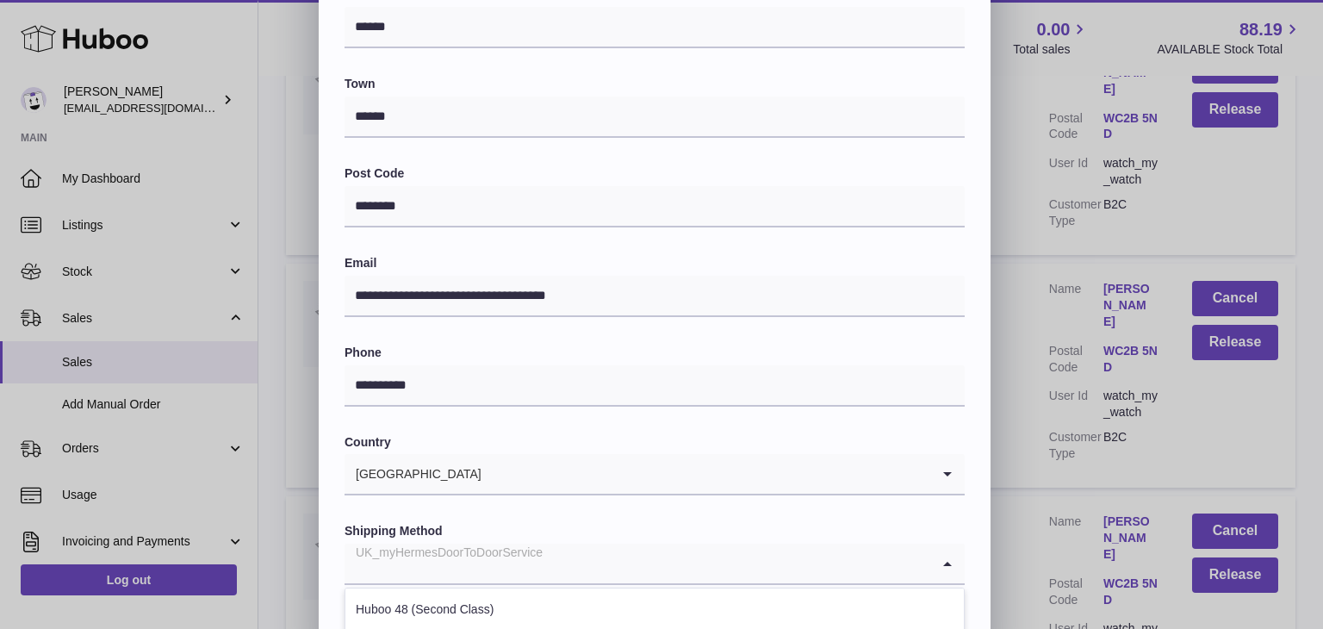
click at [525, 562] on div "UK_myHermesDoorToDoorService" at bounding box center [637, 563] width 586 height 40
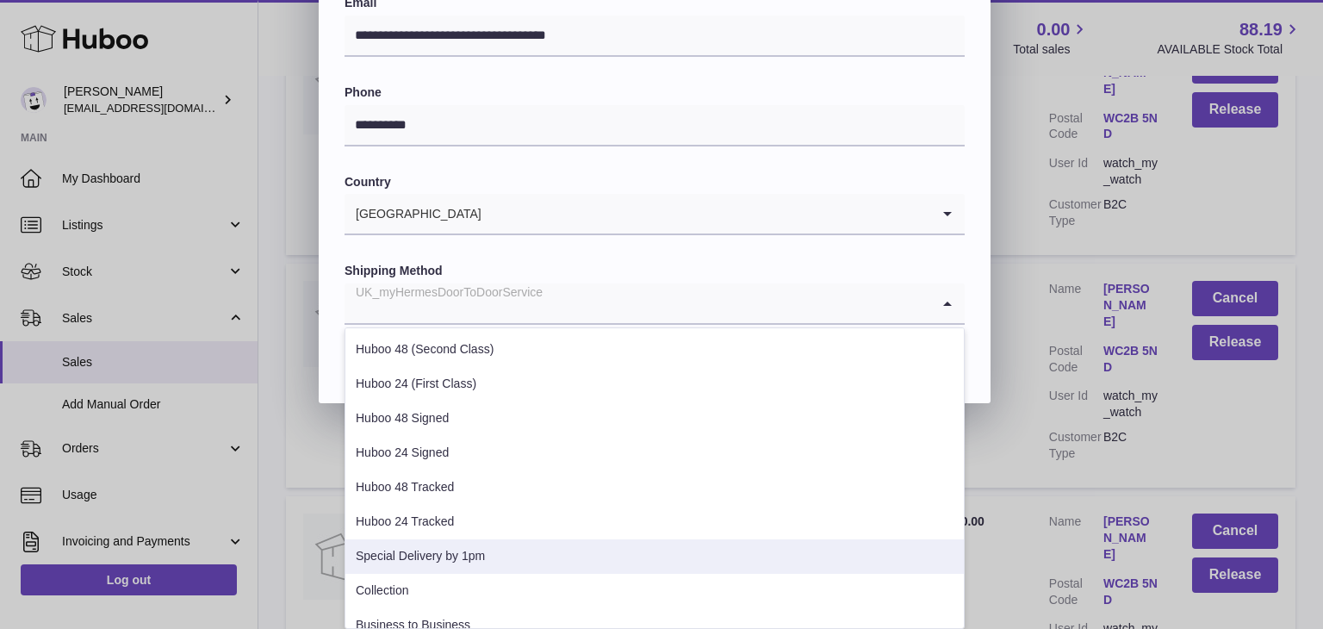
click at [505, 556] on li "Special Delivery by 1pm" at bounding box center [654, 556] width 618 height 34
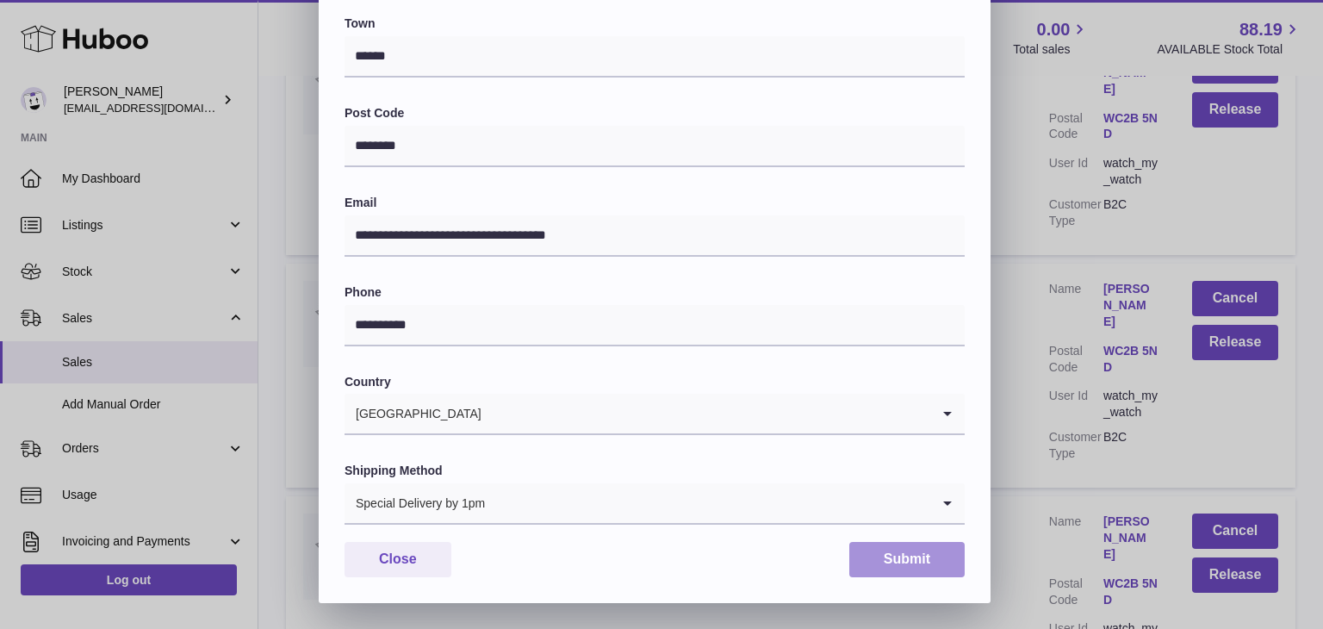
click at [896, 549] on button "Submit" at bounding box center [906, 559] width 115 height 35
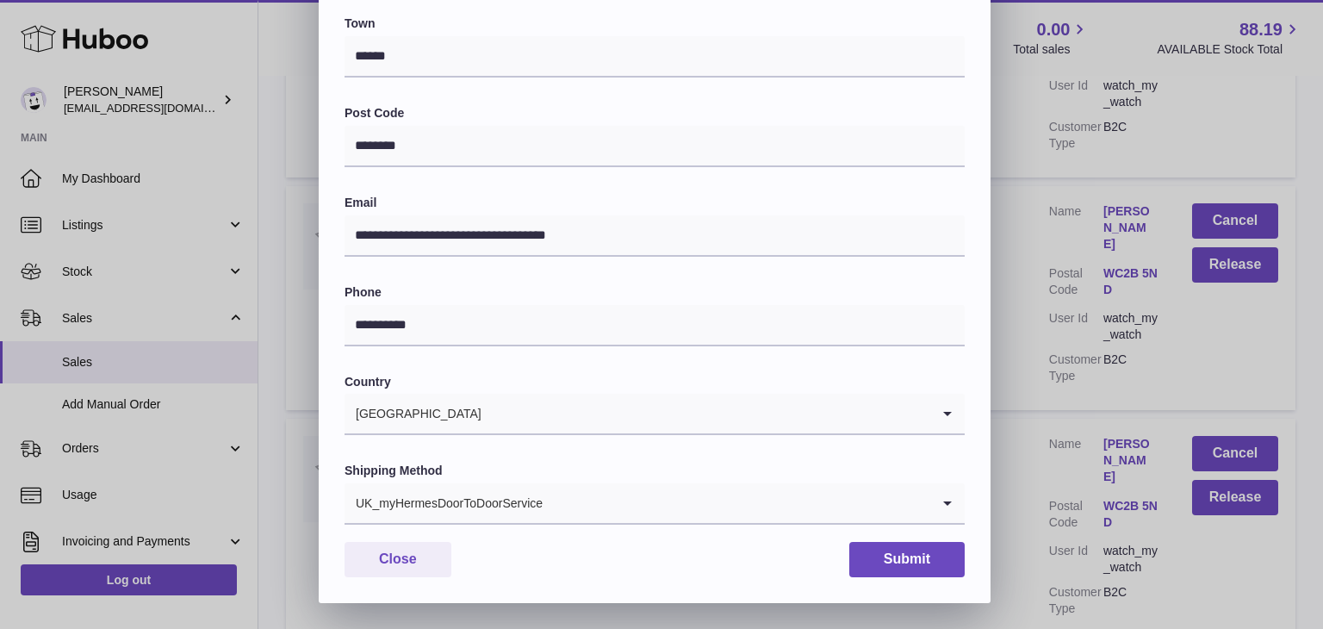
click at [619, 517] on input "Search for option" at bounding box center [736, 503] width 387 height 40
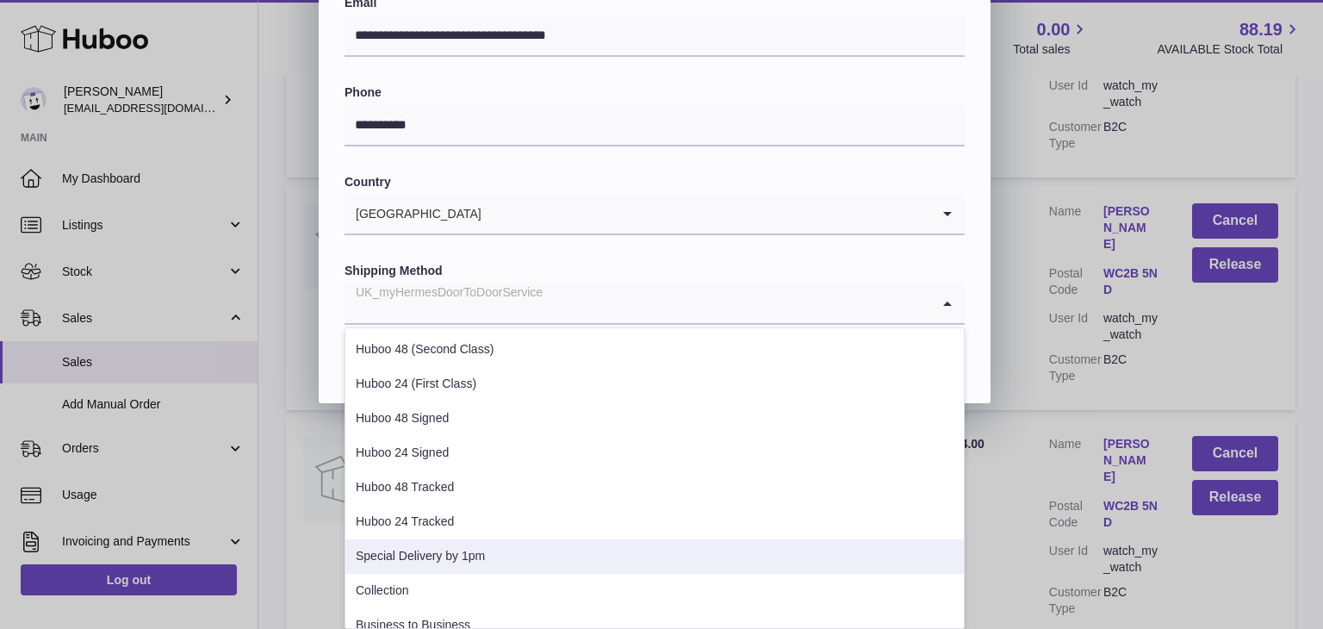
click at [561, 549] on li "Special Delivery by 1pm" at bounding box center [654, 556] width 618 height 34
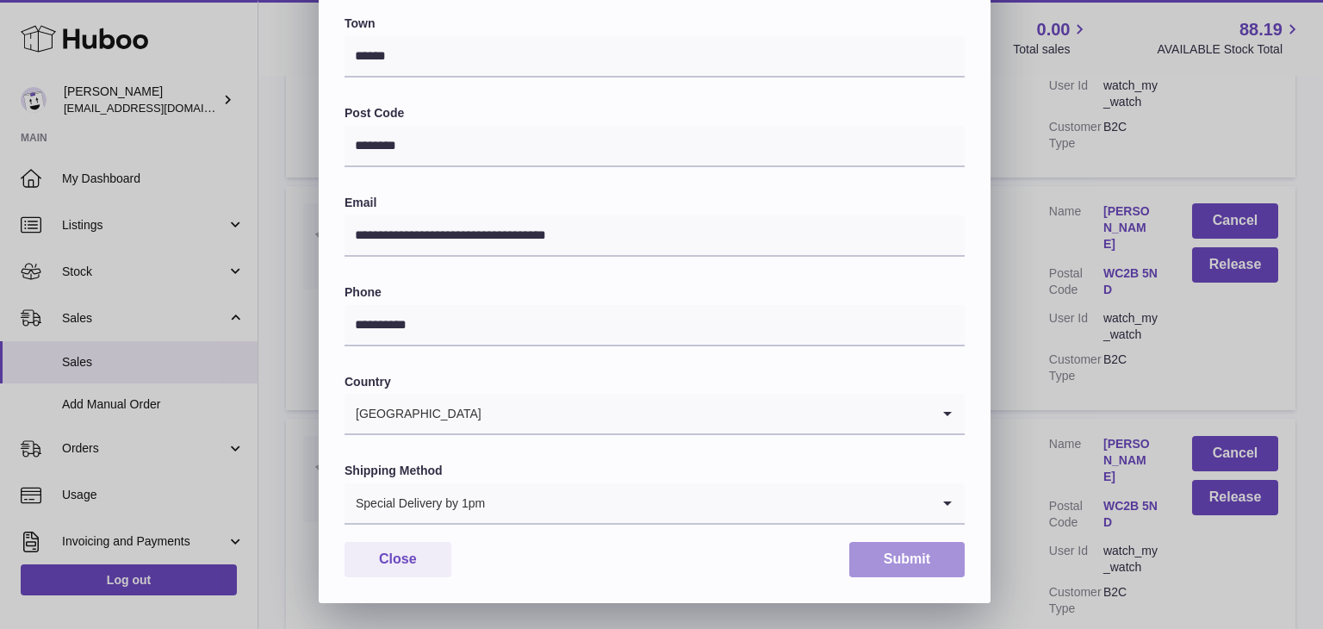
click at [899, 567] on button "Submit" at bounding box center [906, 559] width 115 height 35
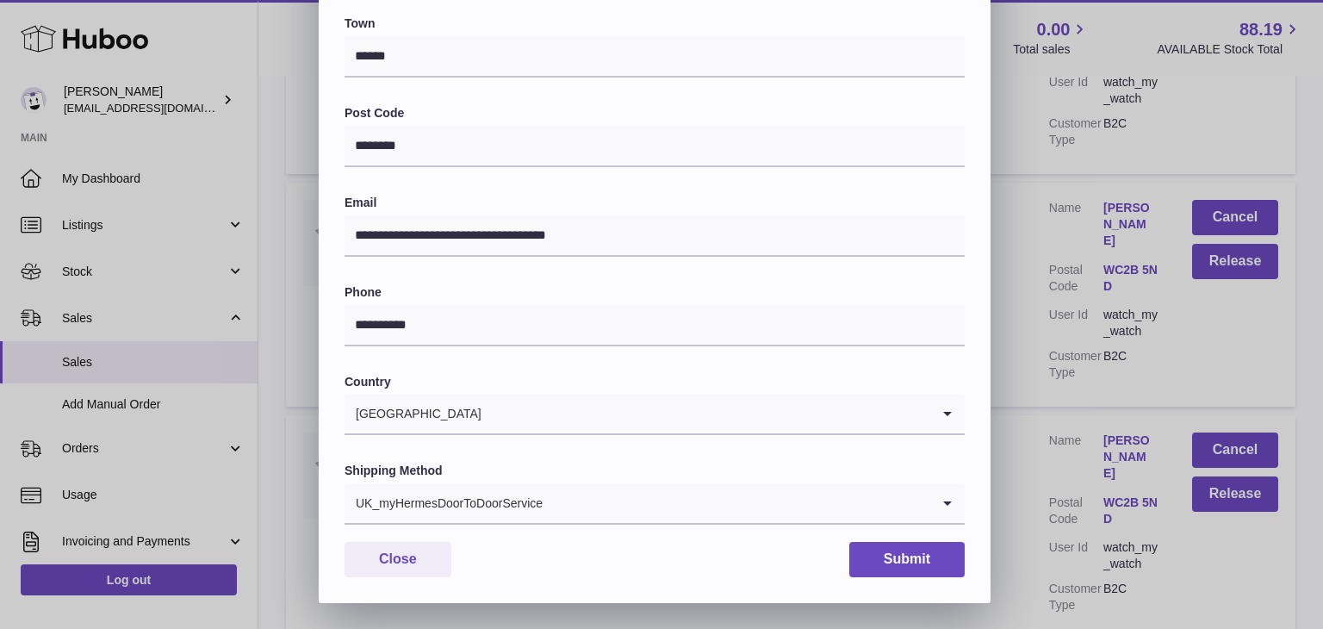
click at [571, 487] on input "Search for option" at bounding box center [736, 503] width 387 height 40
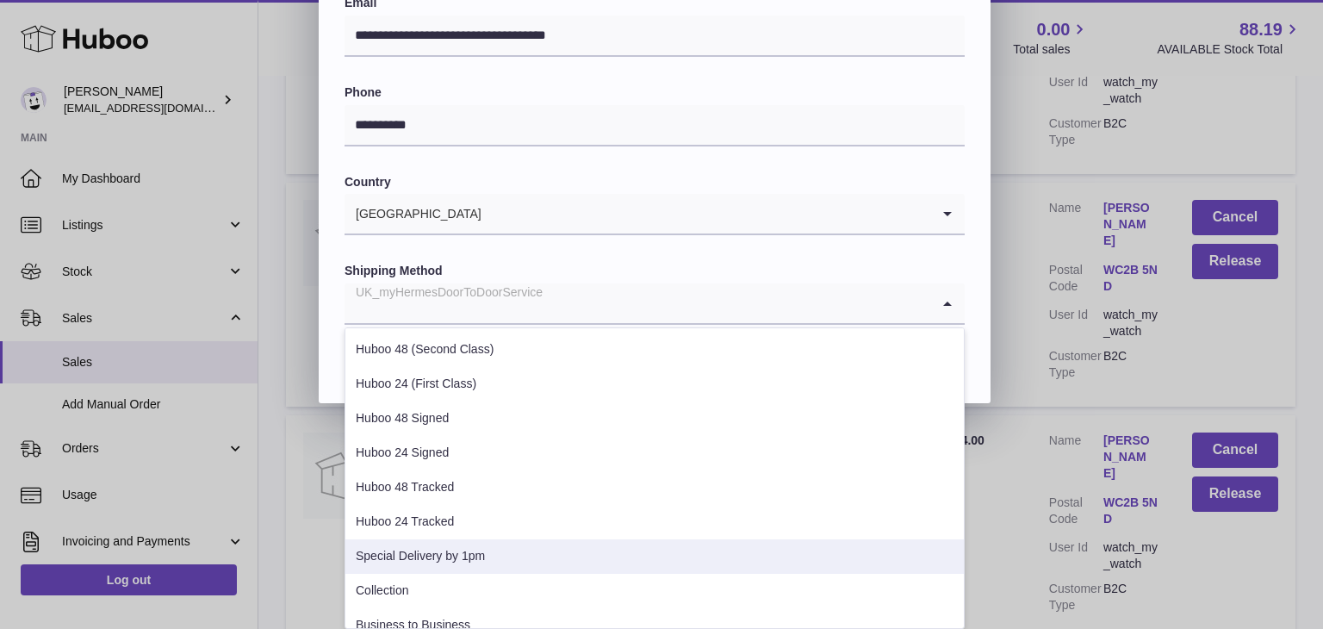
click at [518, 549] on li "Special Delivery by 1pm" at bounding box center [654, 556] width 618 height 34
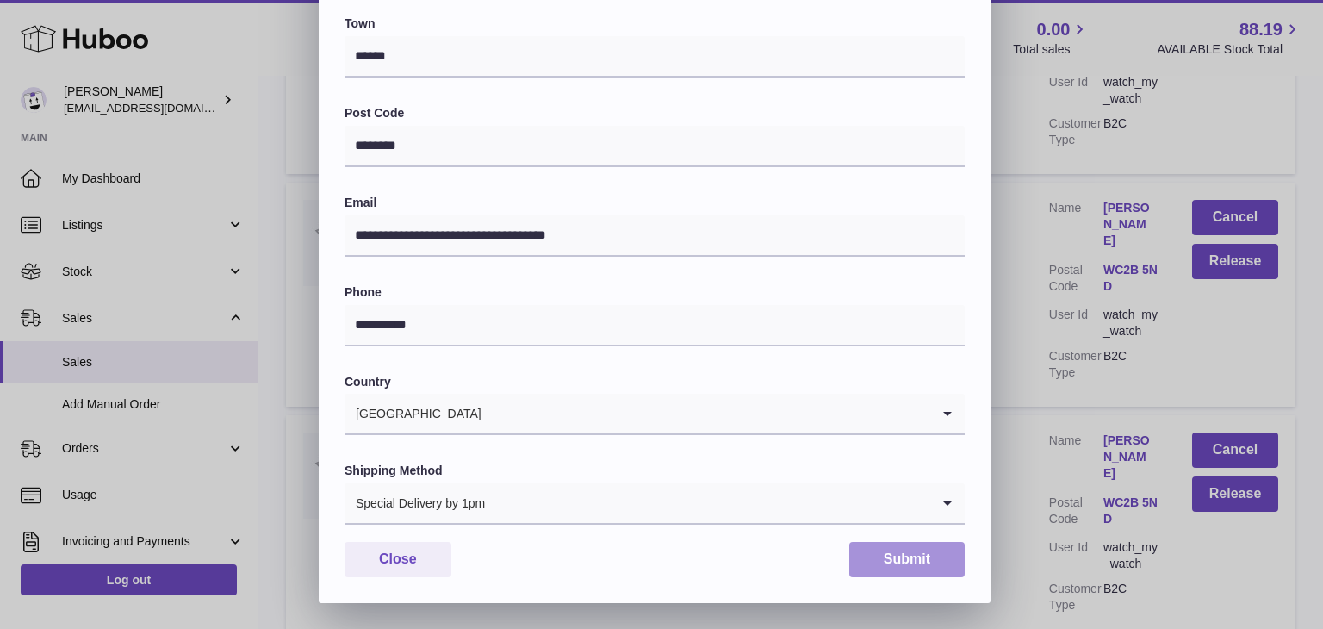
click at [895, 563] on button "Submit" at bounding box center [906, 559] width 115 height 35
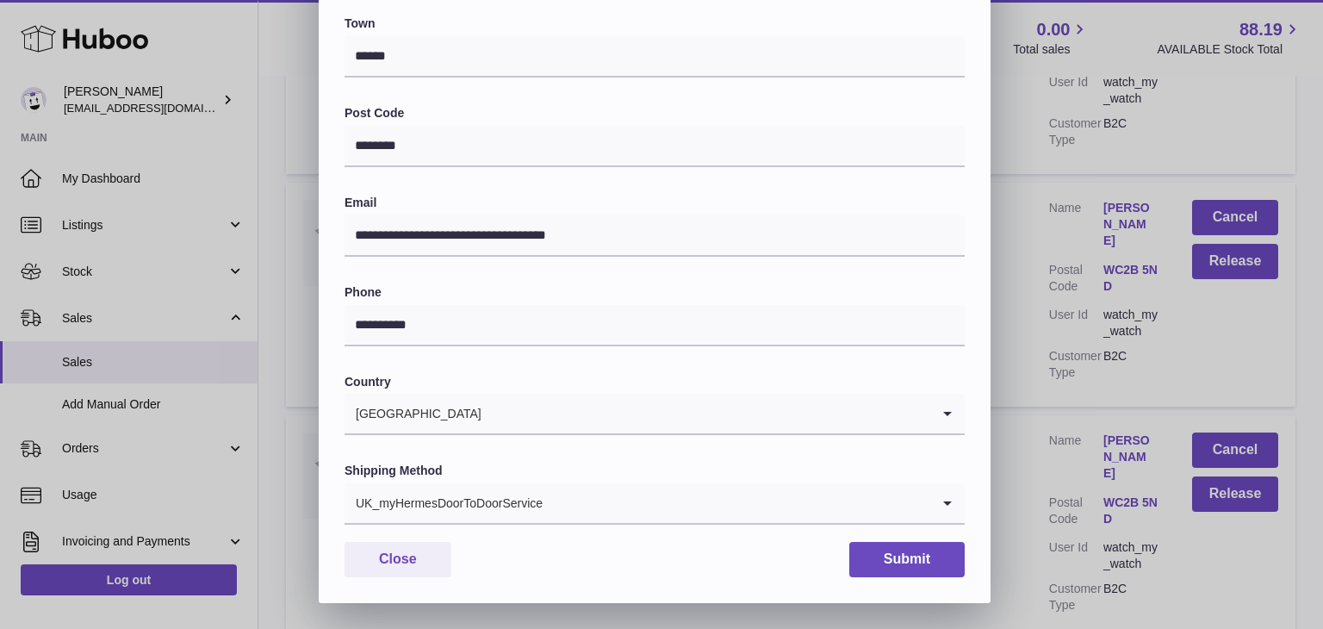
click at [596, 497] on input "Search for option" at bounding box center [736, 503] width 387 height 40
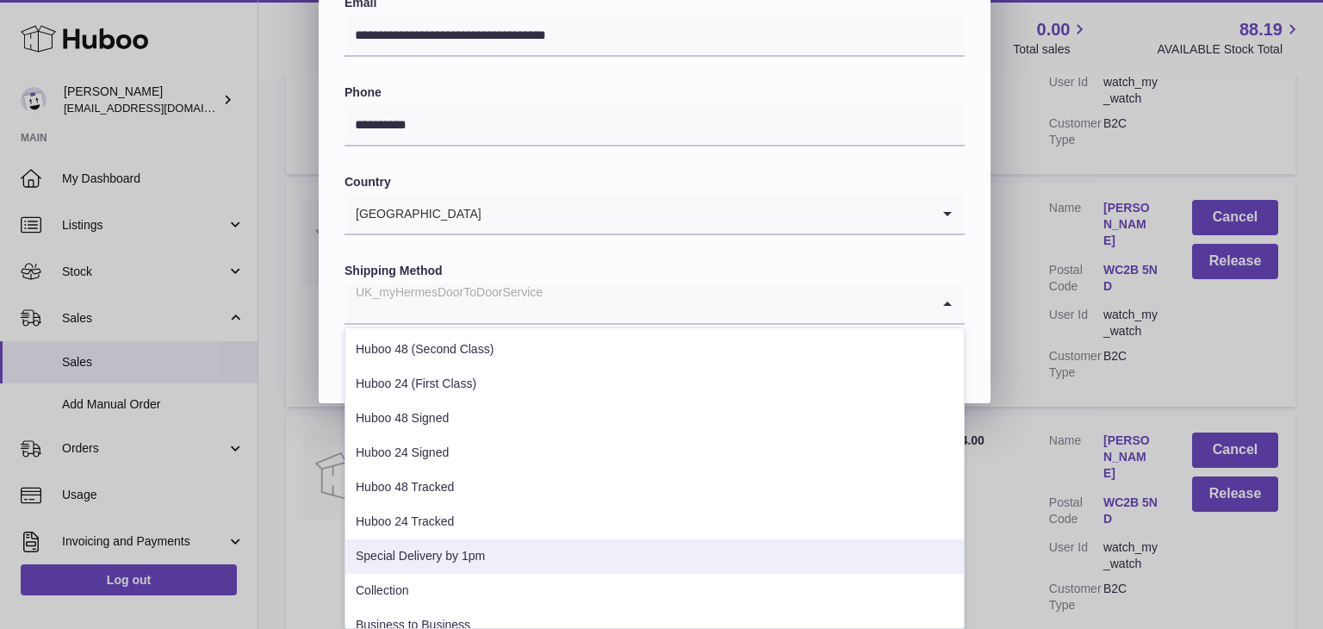
click at [537, 544] on li "Special Delivery by 1pm" at bounding box center [654, 556] width 618 height 34
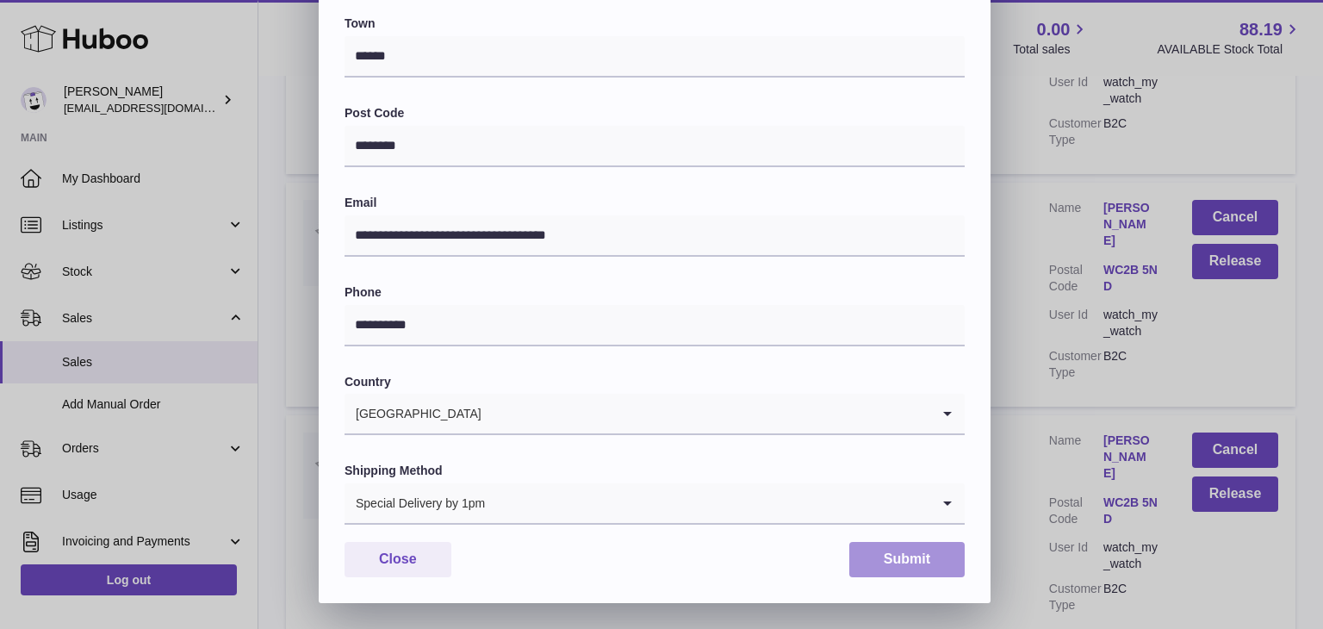
click at [880, 563] on button "Submit" at bounding box center [906, 559] width 115 height 35
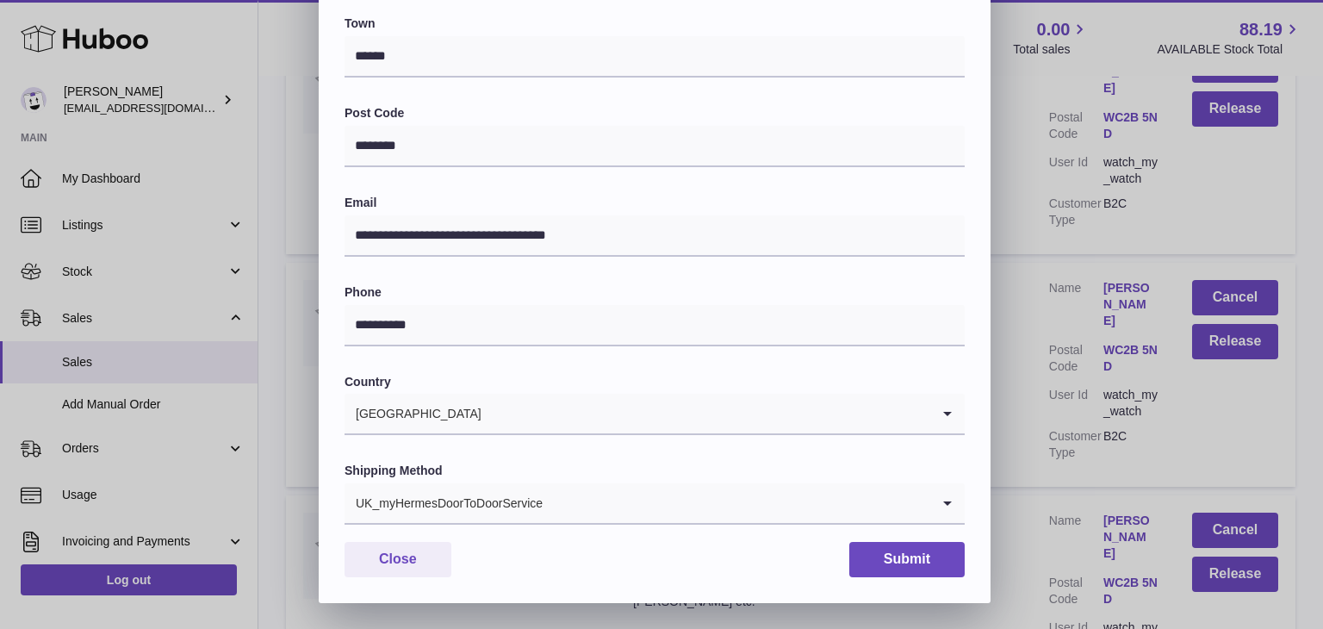
click at [590, 500] on input "Search for option" at bounding box center [736, 503] width 387 height 40
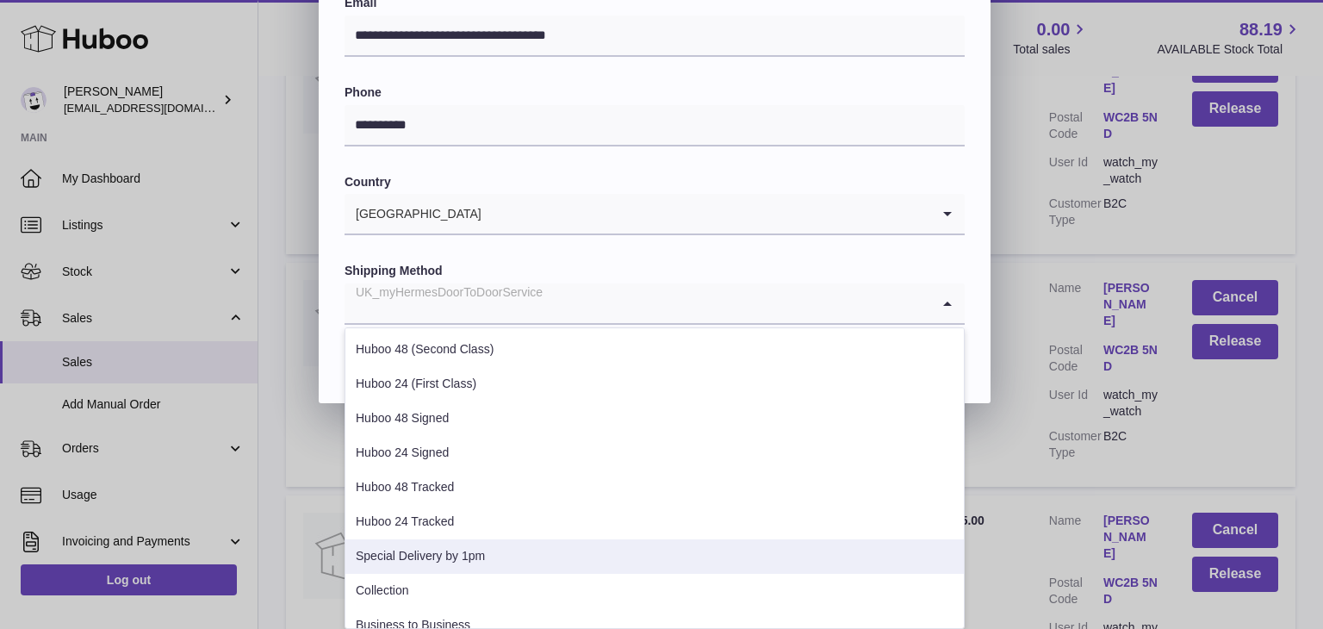
click at [520, 544] on li "Special Delivery by 1pm" at bounding box center [654, 556] width 618 height 34
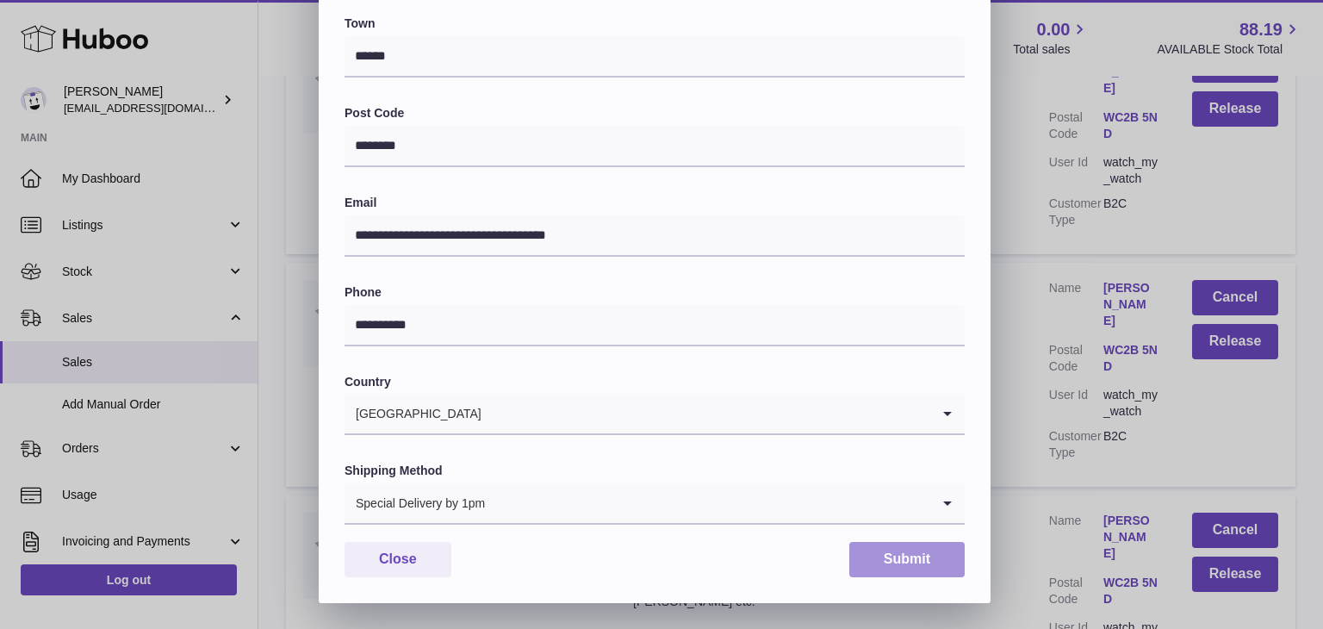
click at [885, 564] on button "Submit" at bounding box center [906, 559] width 115 height 35
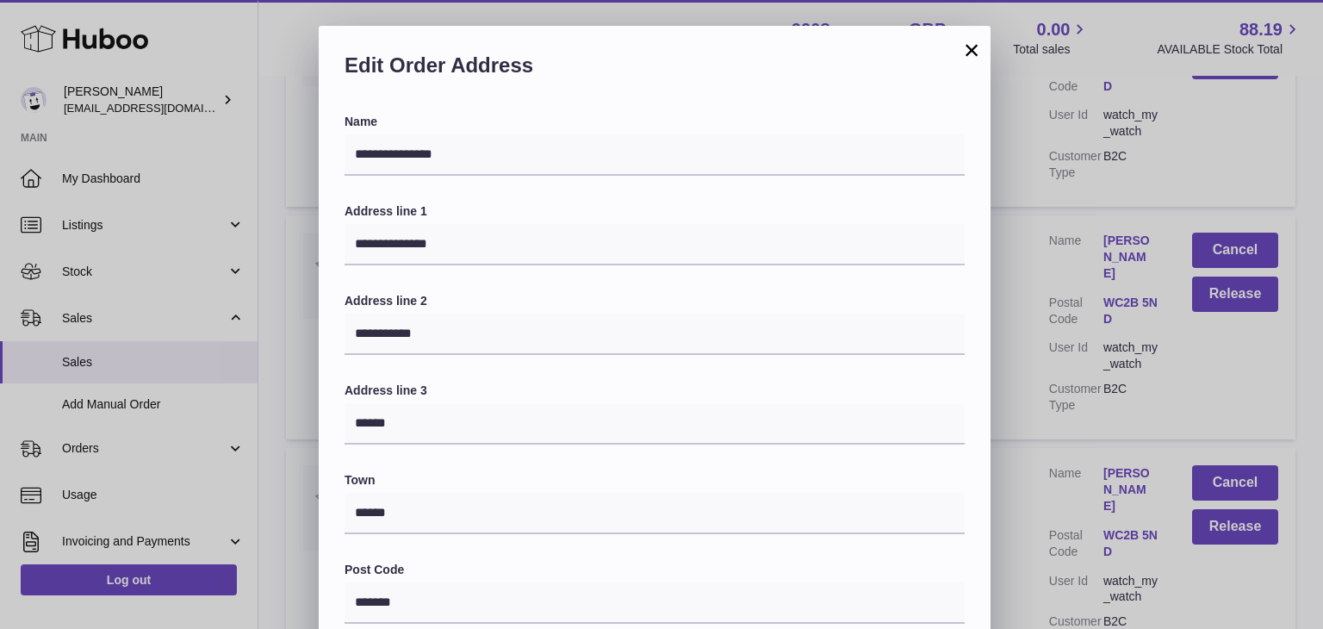
scroll to position [456, 0]
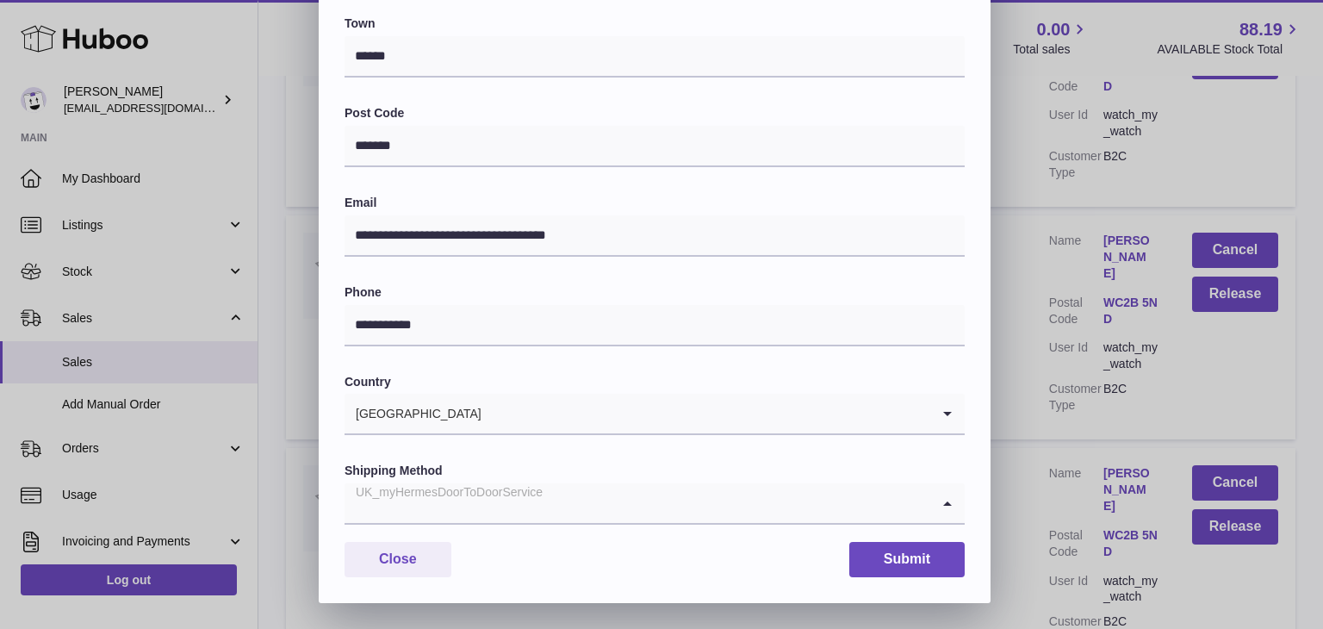
click at [573, 511] on input "Search for option" at bounding box center [637, 503] width 586 height 40
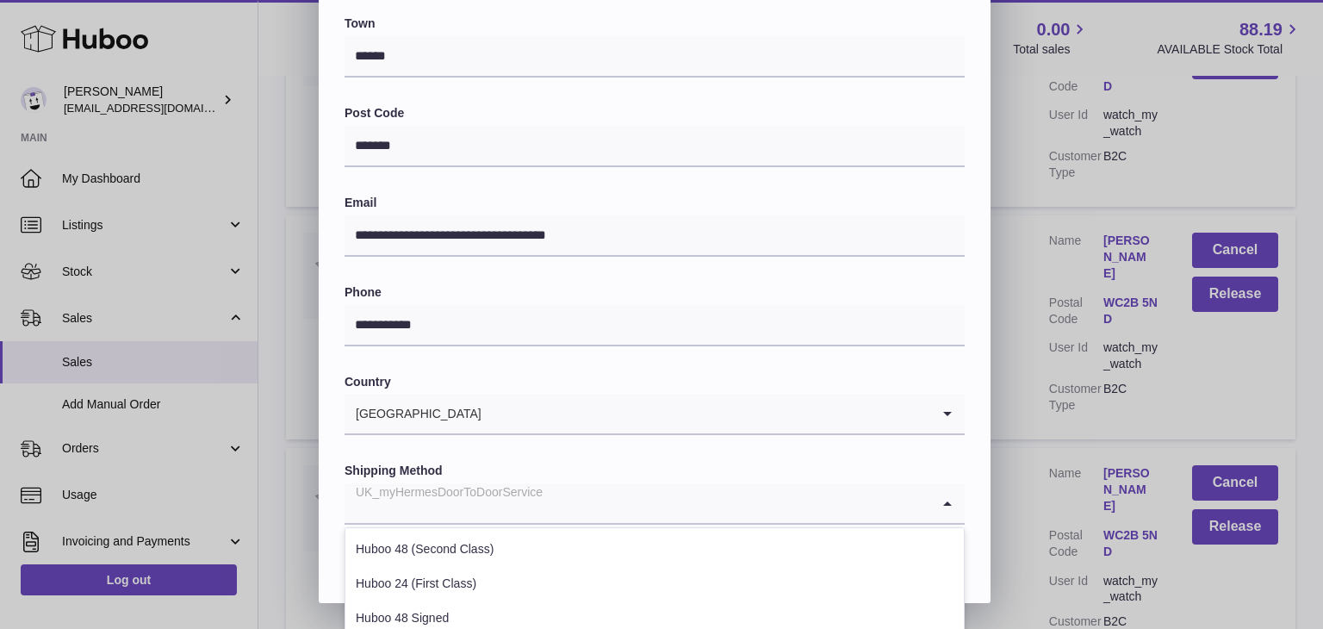
scroll to position [657, 0]
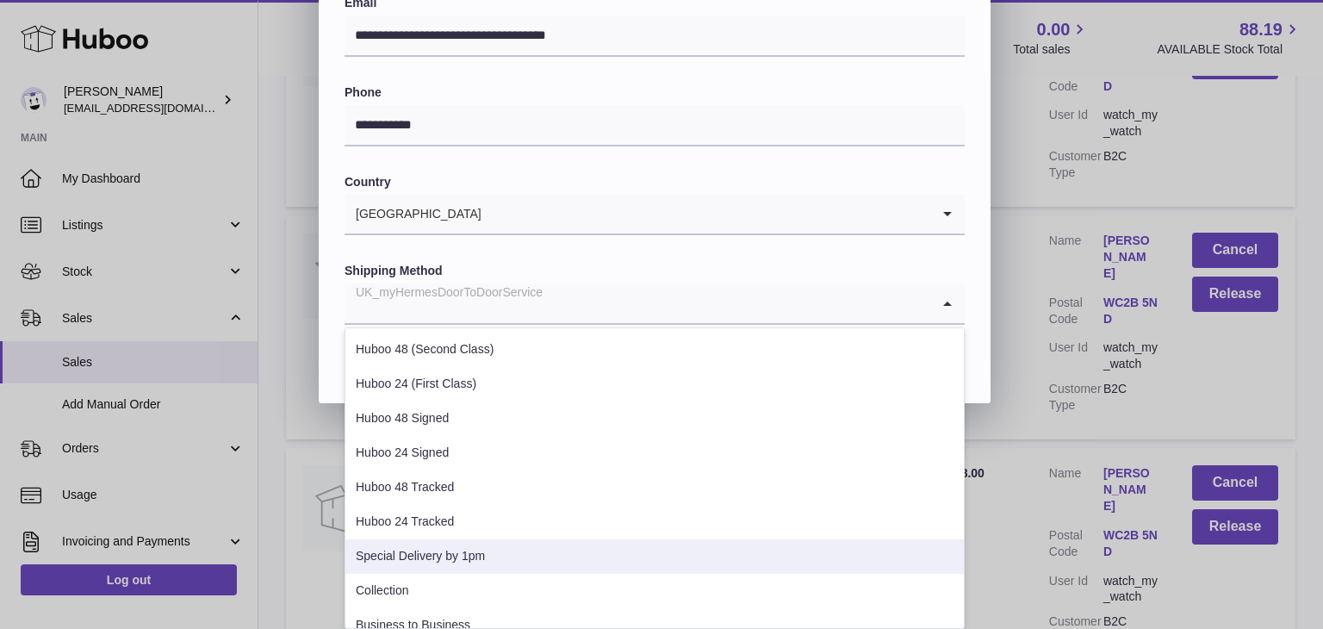
click at [524, 543] on li "Special Delivery by 1pm" at bounding box center [654, 556] width 618 height 34
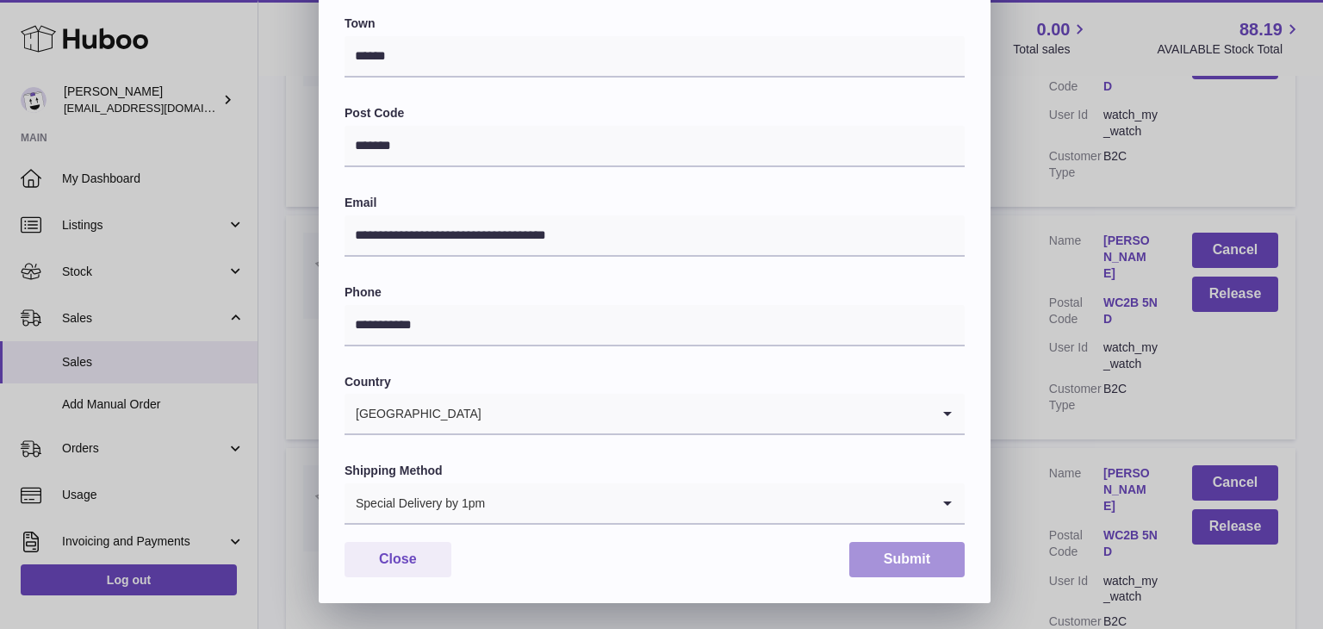
click at [916, 566] on button "Submit" at bounding box center [906, 559] width 115 height 35
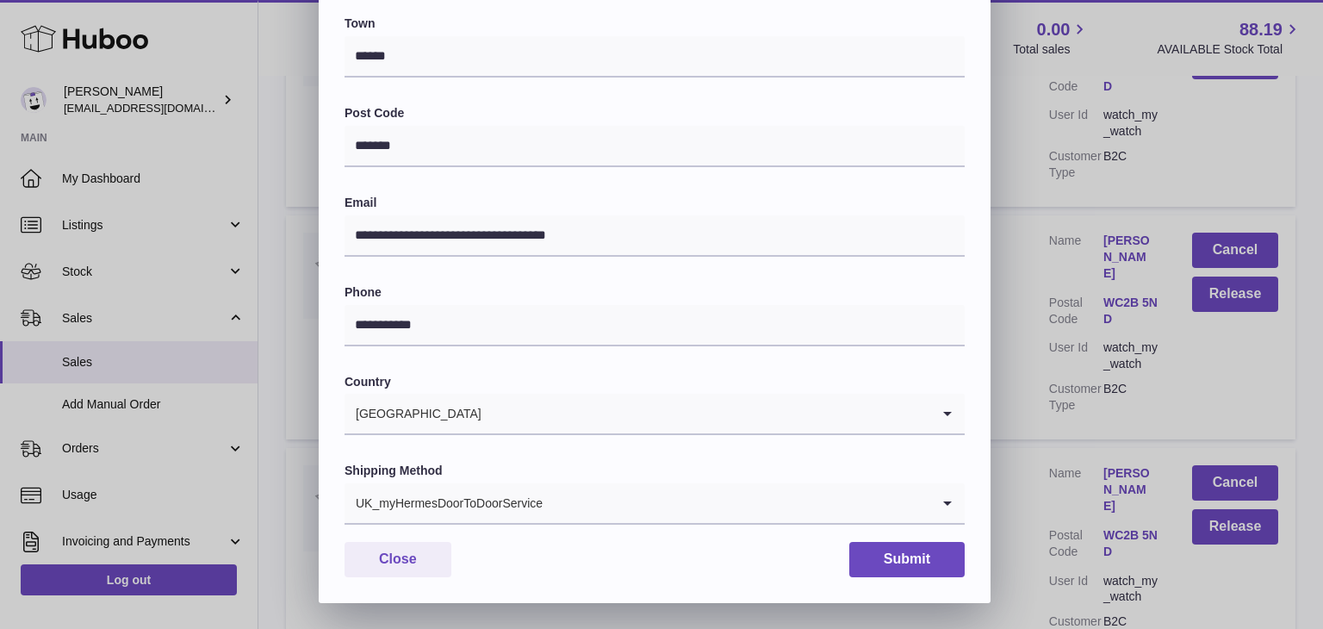
click at [651, 500] on input "Search for option" at bounding box center [736, 503] width 387 height 40
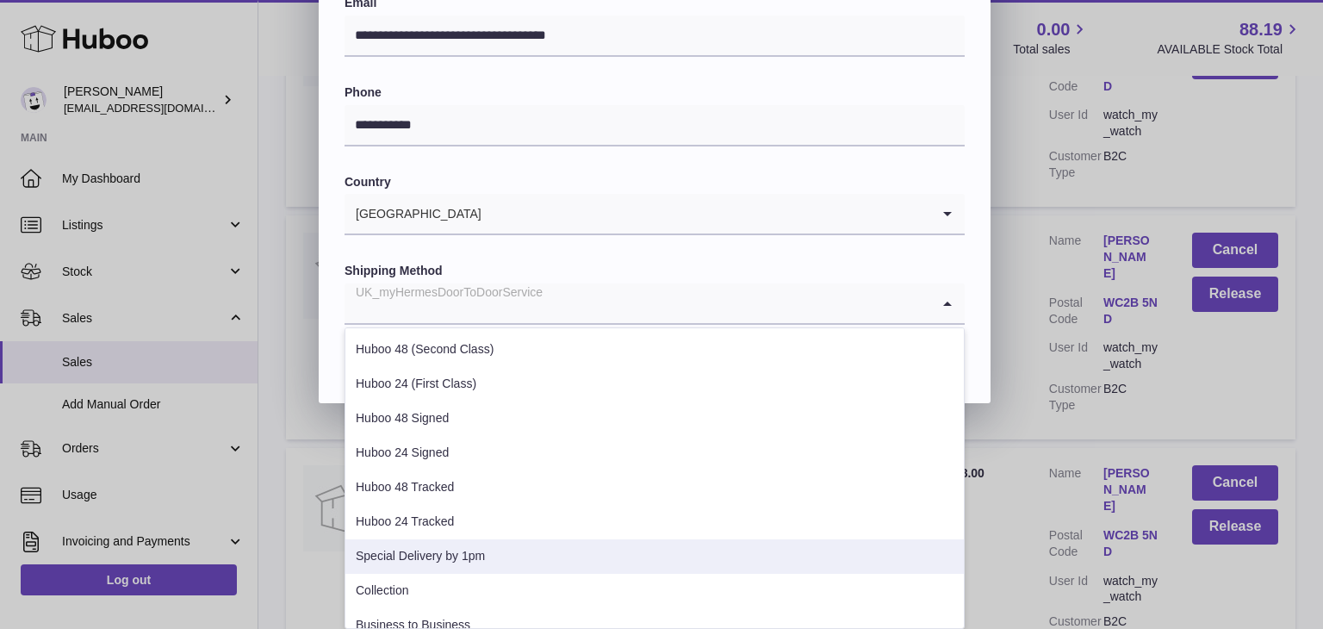
click at [587, 552] on li "Special Delivery by 1pm" at bounding box center [654, 556] width 618 height 34
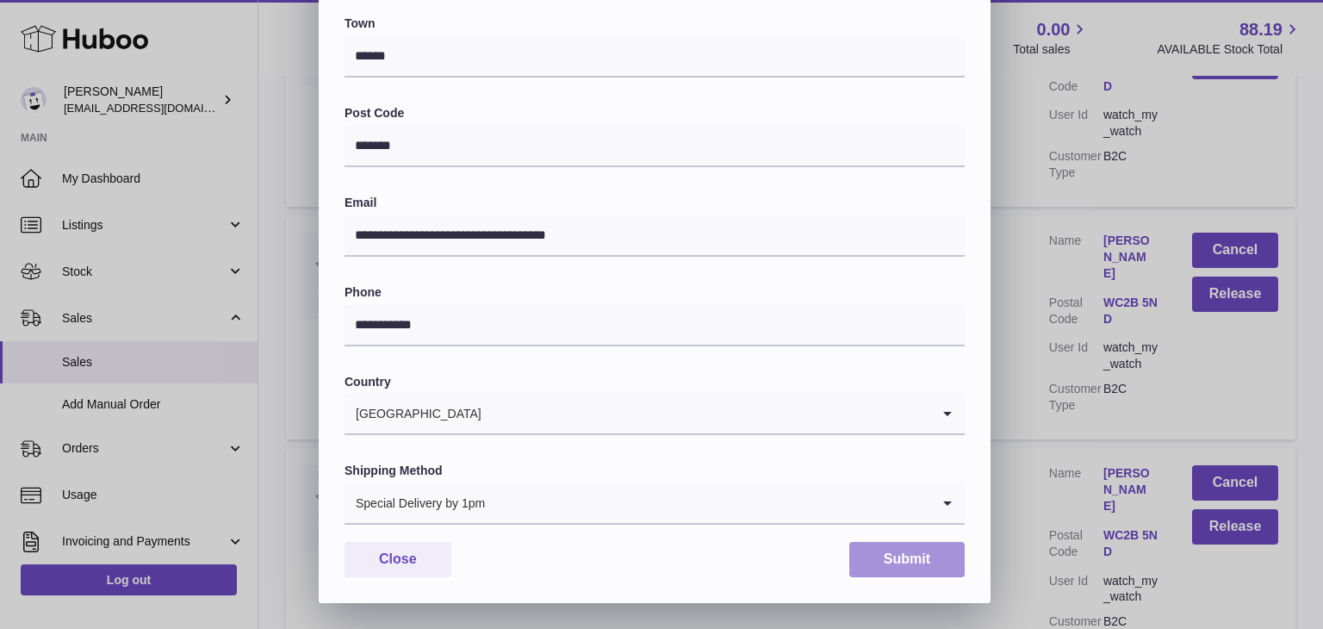
click at [868, 562] on button "Submit" at bounding box center [906, 559] width 115 height 35
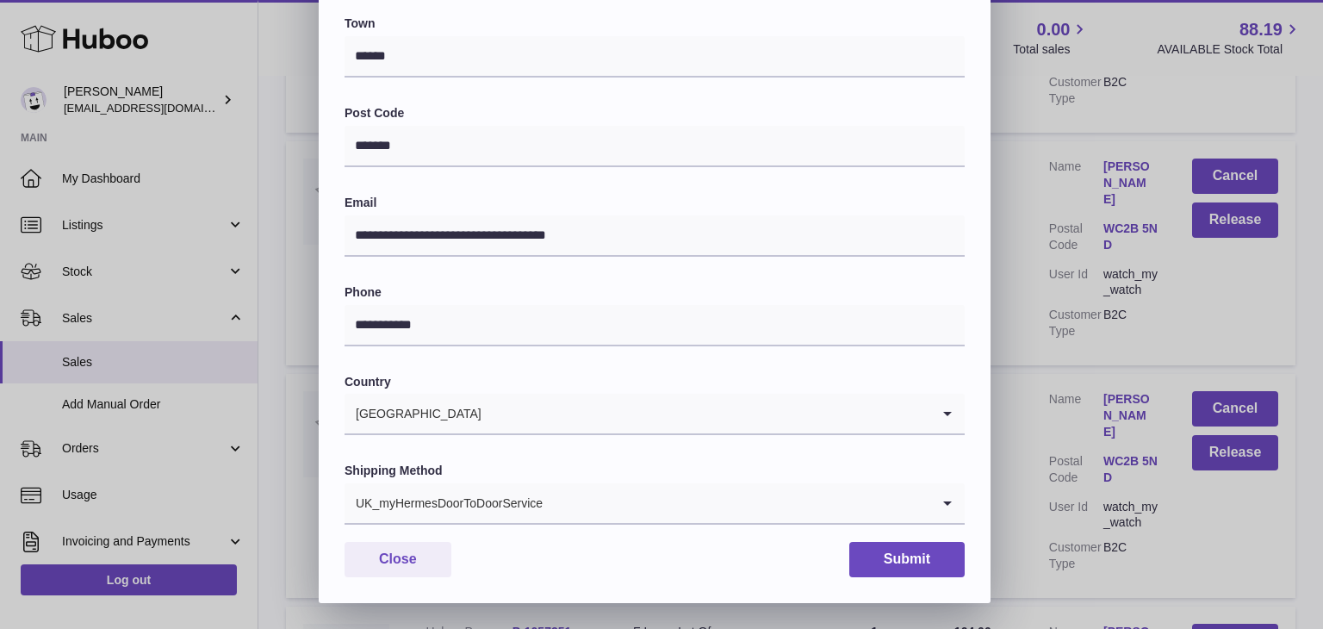
click at [620, 510] on input "Search for option" at bounding box center [736, 503] width 387 height 40
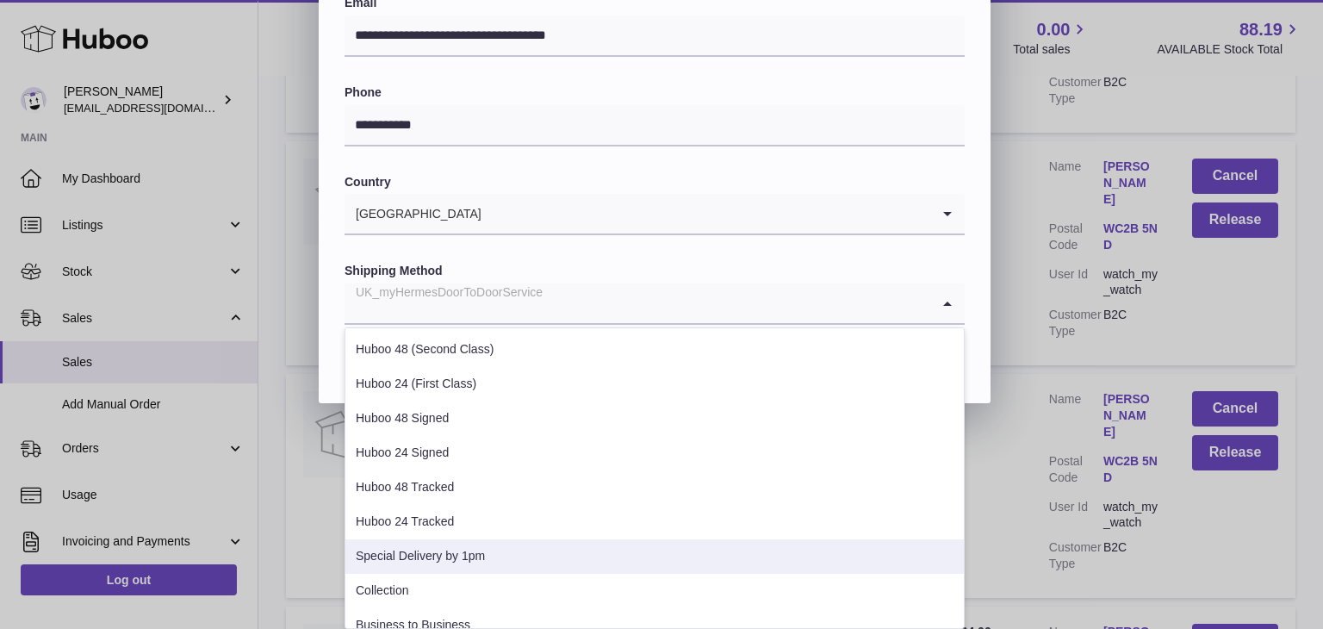
click at [579, 545] on li "Special Delivery by 1pm" at bounding box center [654, 556] width 618 height 34
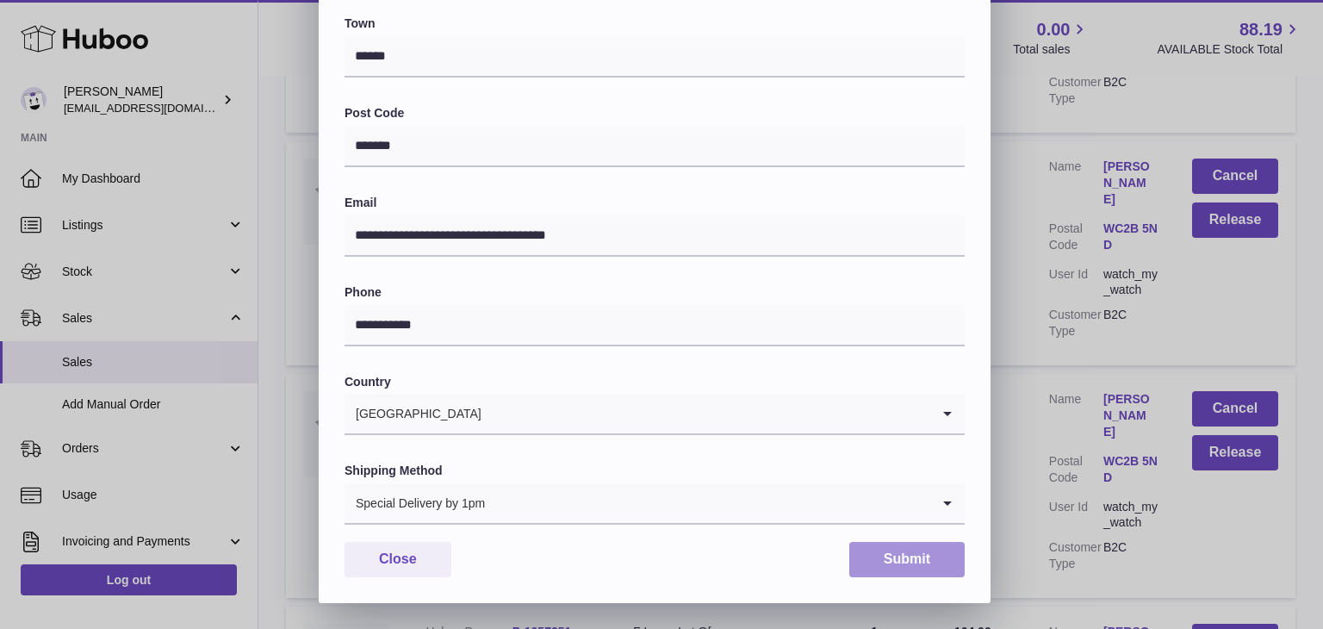
click at [884, 552] on button "Submit" at bounding box center [906, 559] width 115 height 35
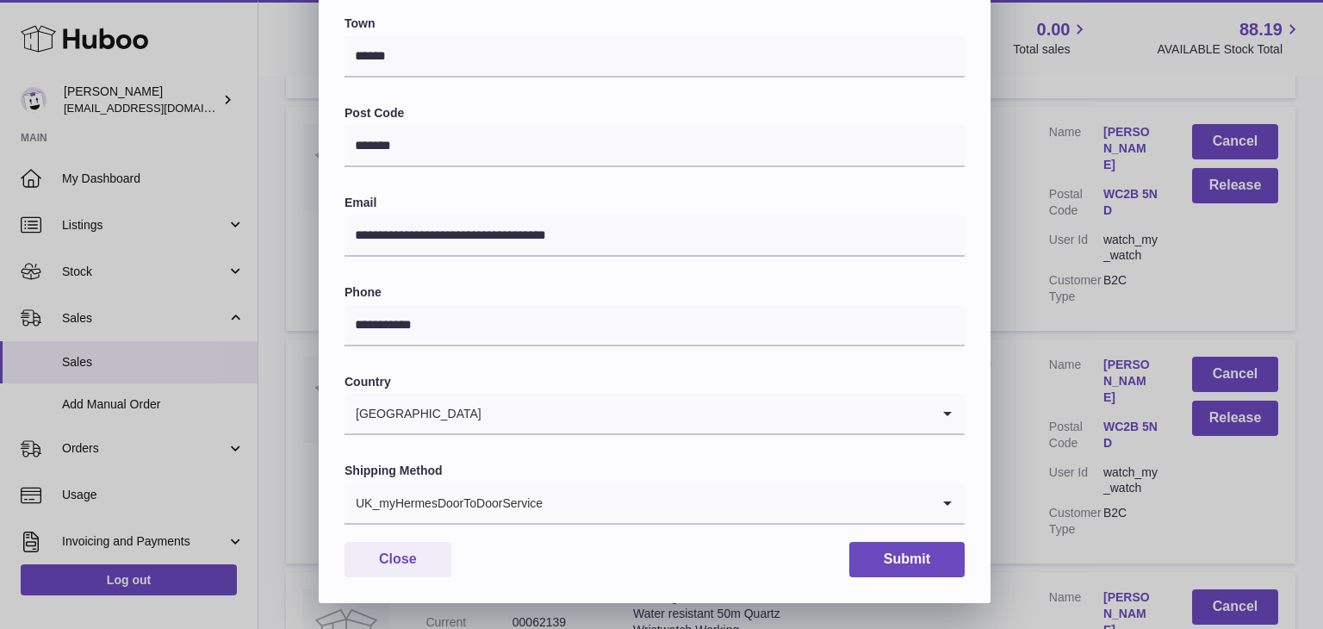
click at [670, 490] on input "Search for option" at bounding box center [736, 503] width 387 height 40
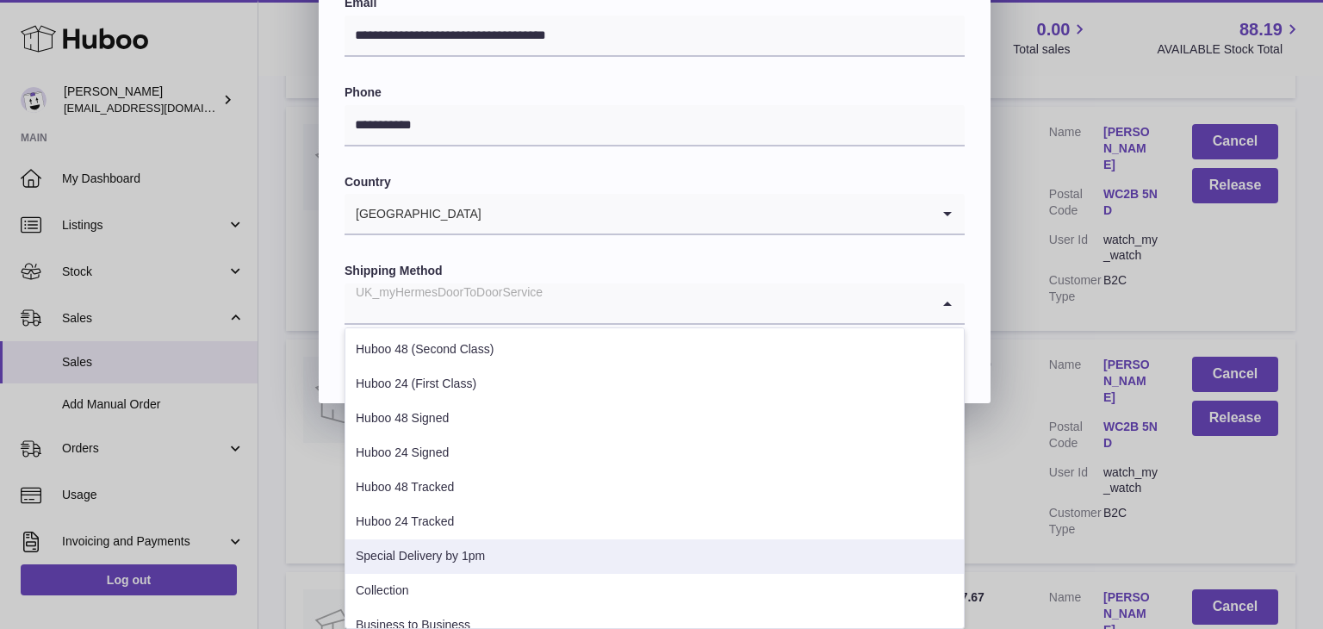
click at [616, 543] on li "Special Delivery by 1pm" at bounding box center [654, 556] width 618 height 34
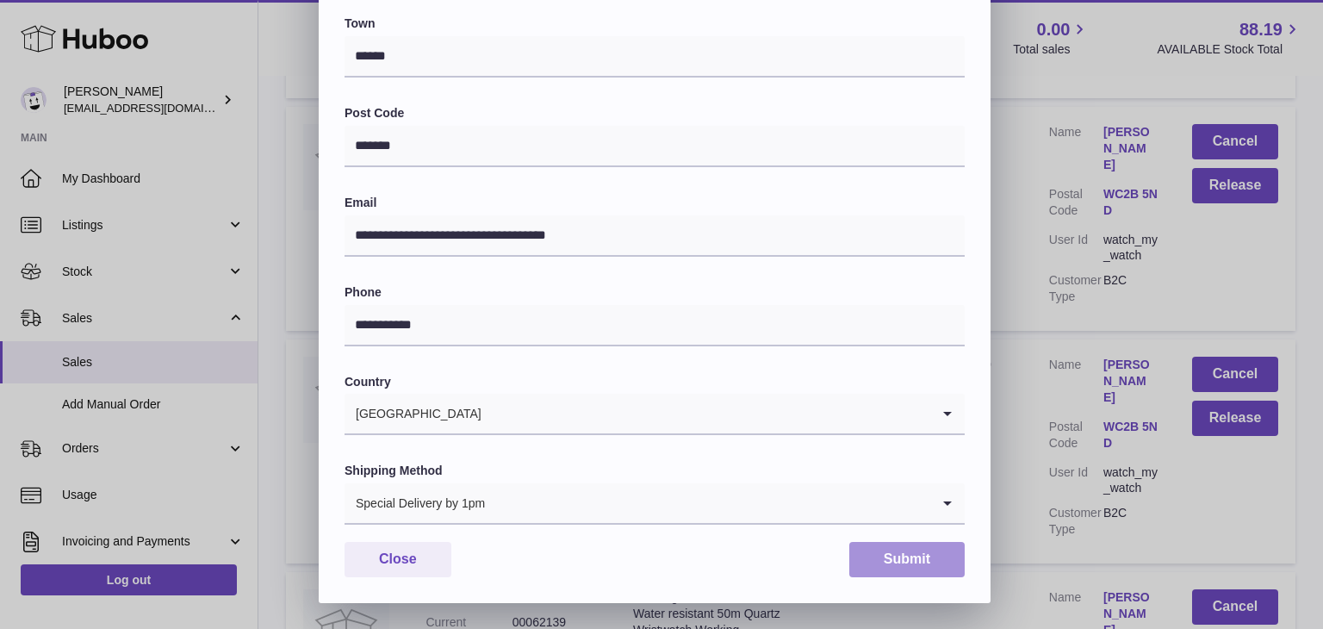
click at [923, 549] on button "Submit" at bounding box center [906, 559] width 115 height 35
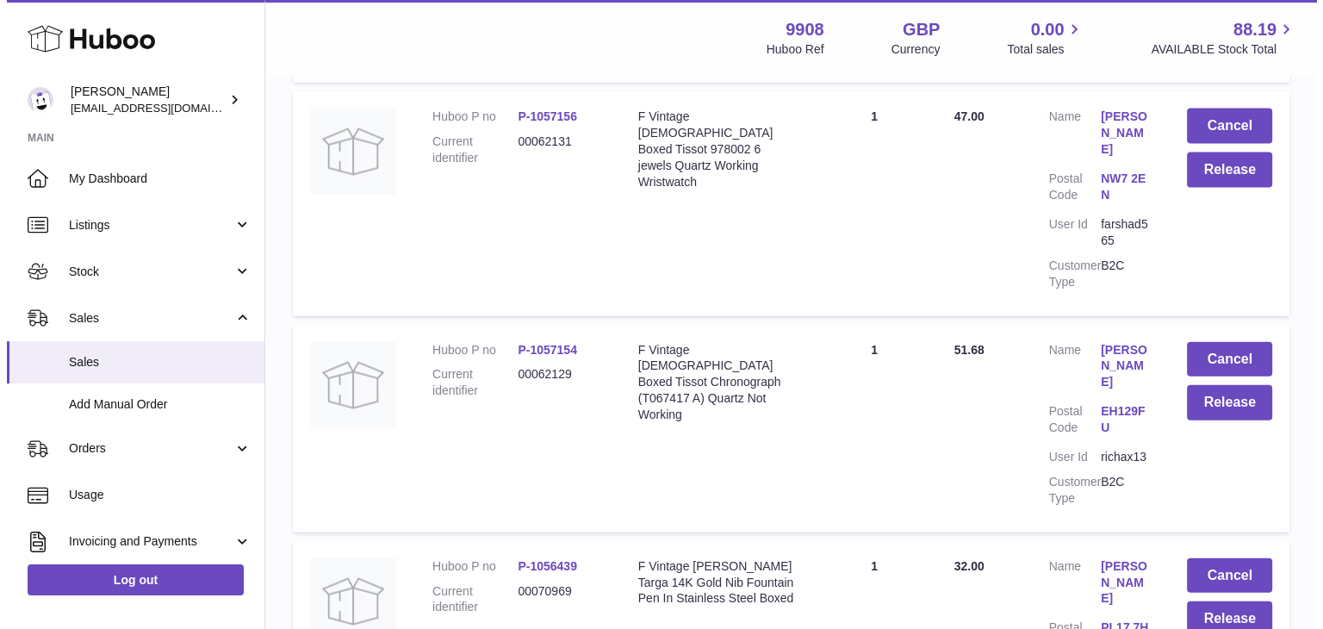
scroll to position [16870, 0]
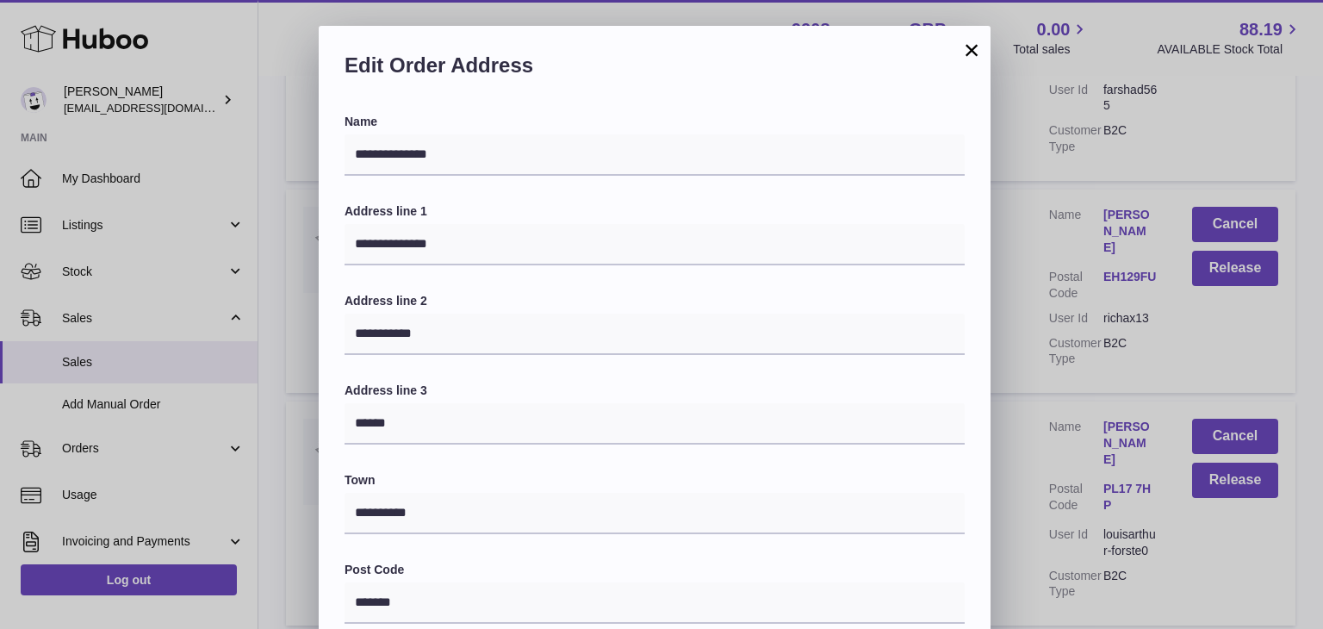
scroll to position [456, 0]
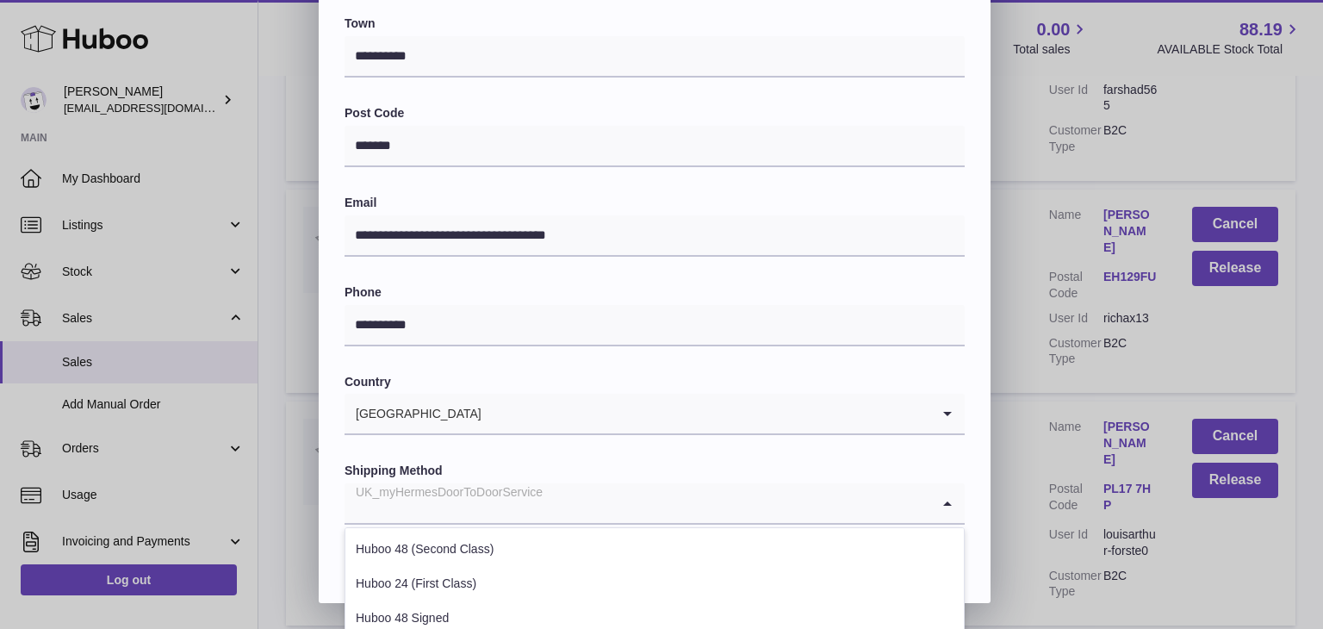
click at [588, 512] on input "Search for option" at bounding box center [637, 503] width 586 height 40
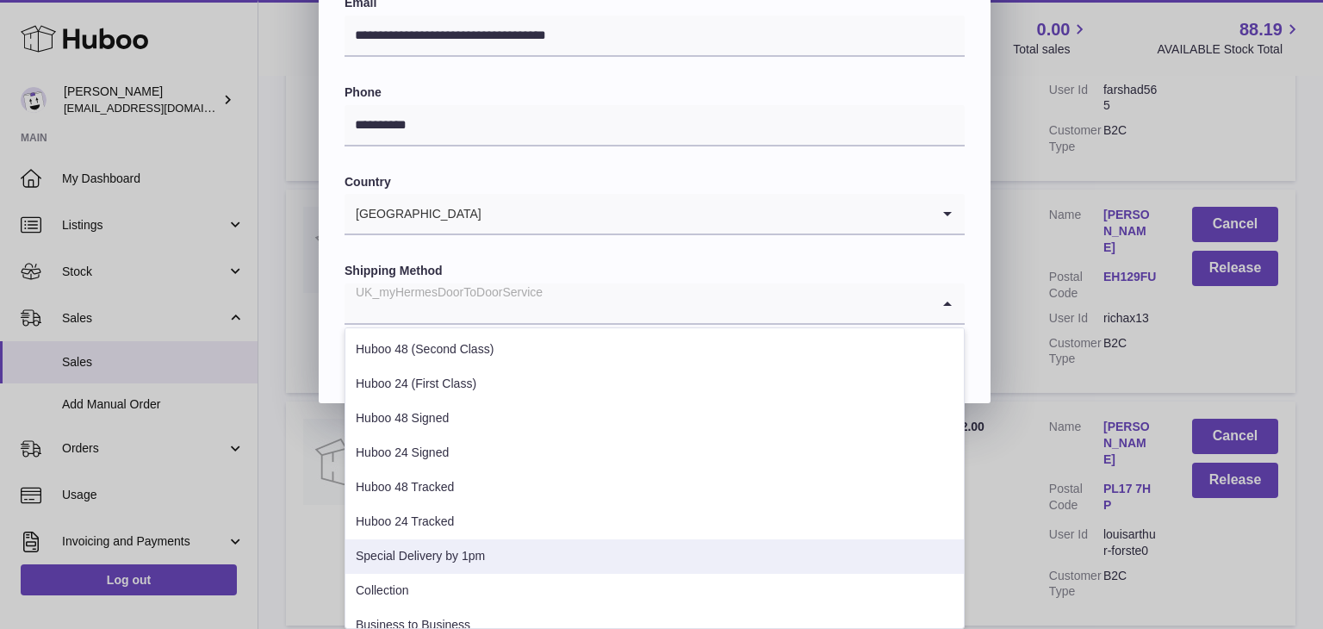
click at [546, 550] on li "Special Delivery by 1pm" at bounding box center [654, 556] width 618 height 34
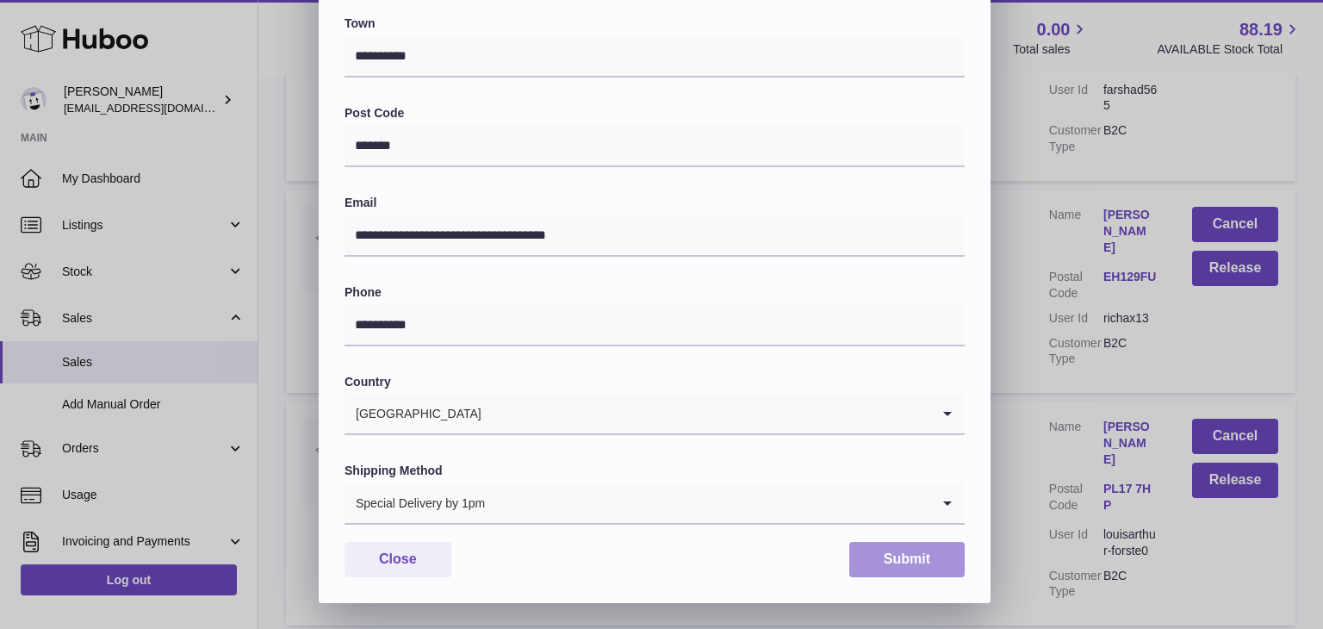
click at [876, 552] on button "Submit" at bounding box center [906, 559] width 115 height 35
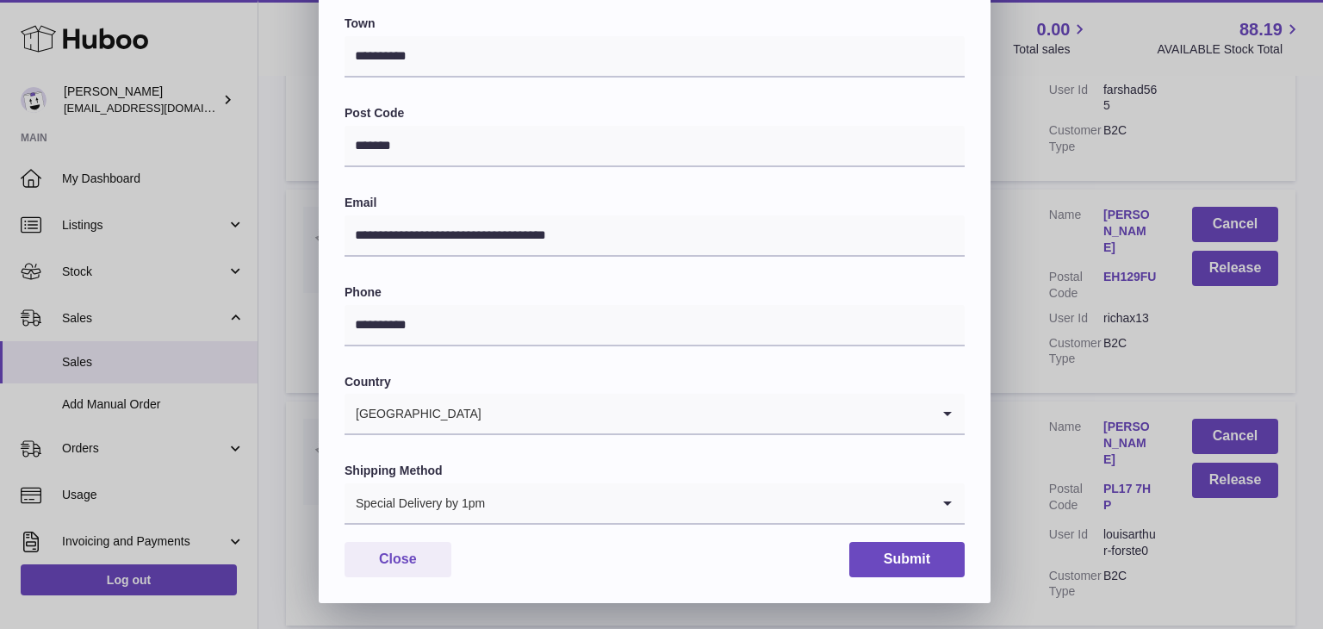
click at [1008, 357] on div "**********" at bounding box center [661, 85] width 1323 height 1033
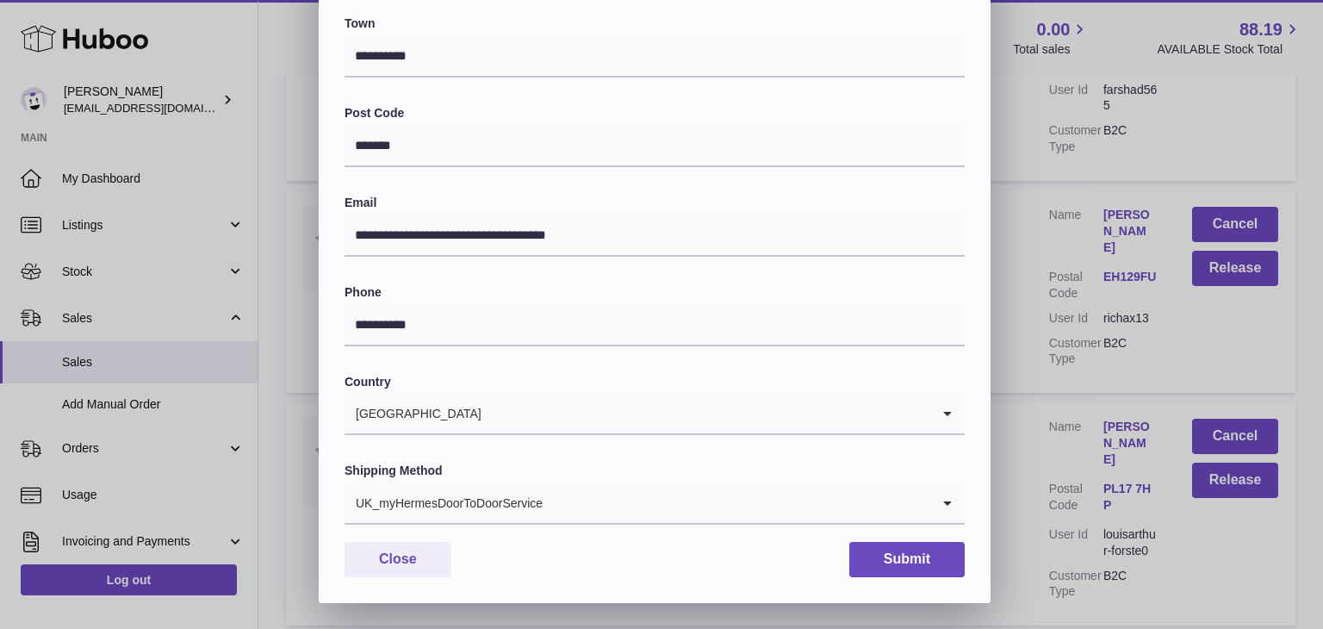
click at [620, 493] on input "Search for option" at bounding box center [736, 503] width 387 height 40
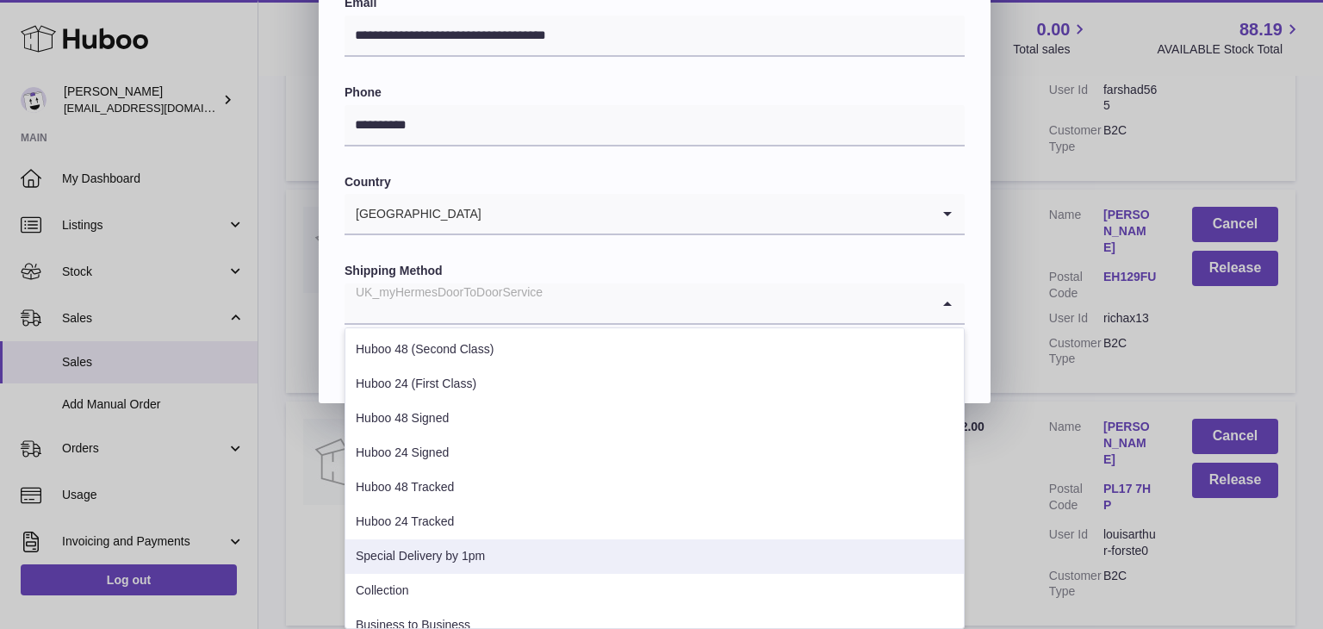
click at [549, 553] on li "Special Delivery by 1pm" at bounding box center [654, 556] width 618 height 34
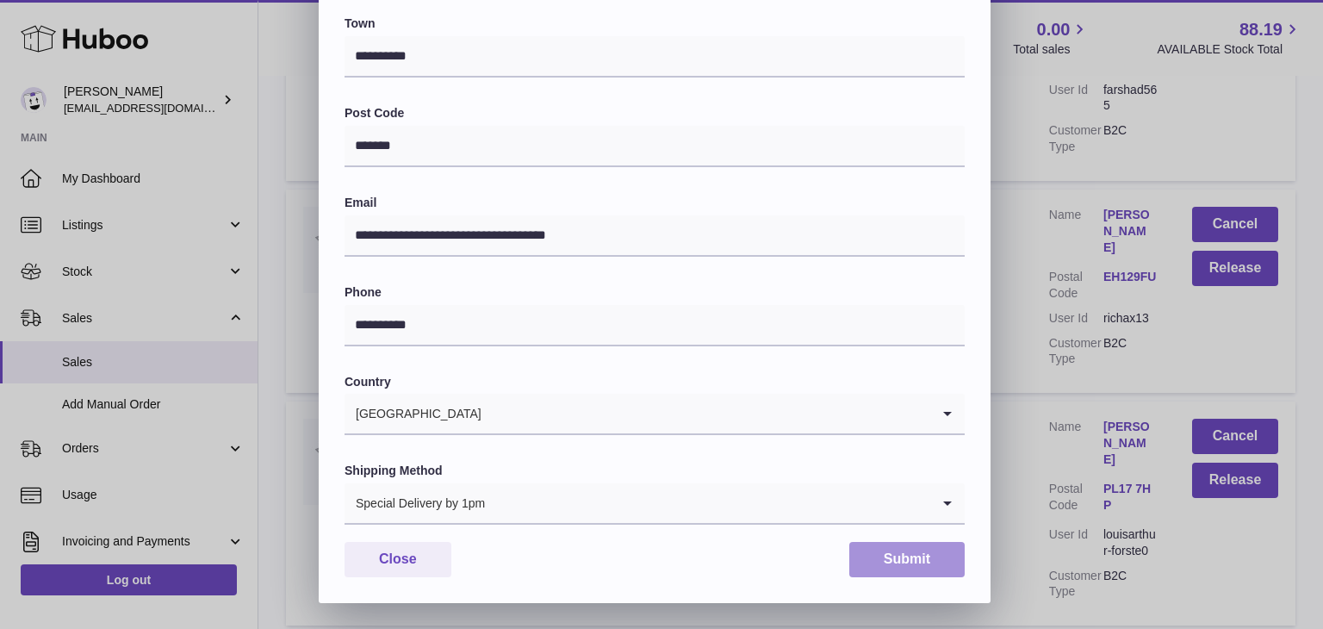
click at [870, 559] on button "Submit" at bounding box center [906, 559] width 115 height 35
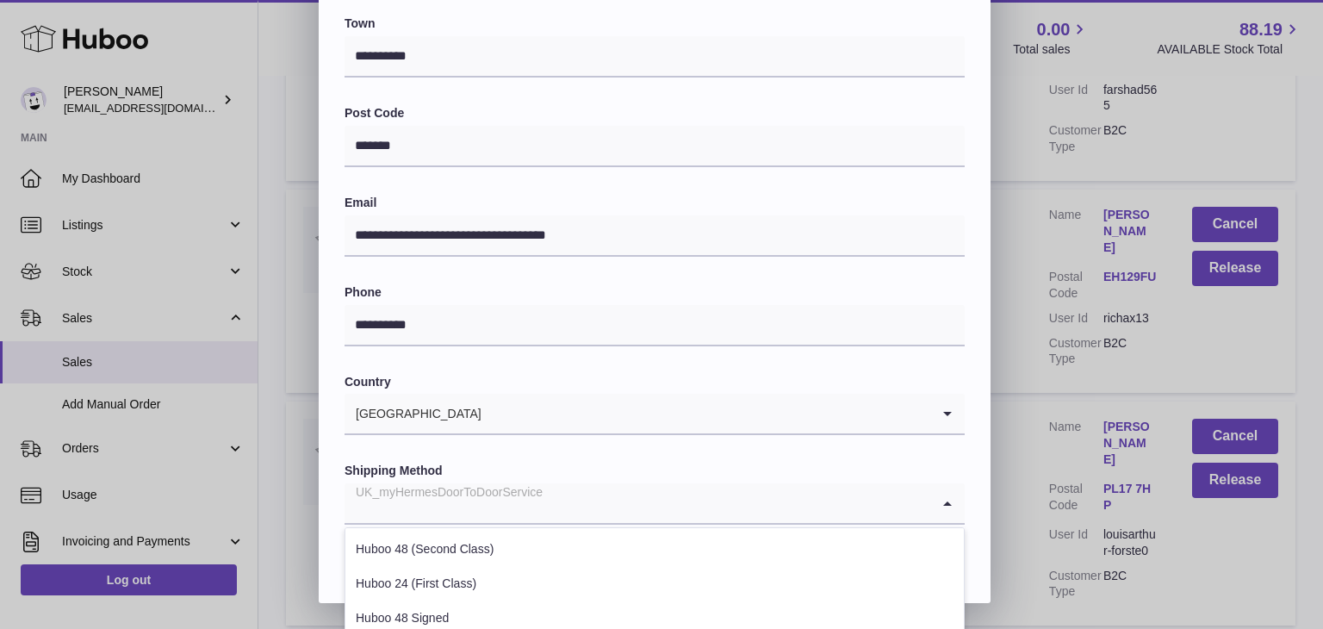
click at [629, 512] on input "Search for option" at bounding box center [637, 503] width 586 height 40
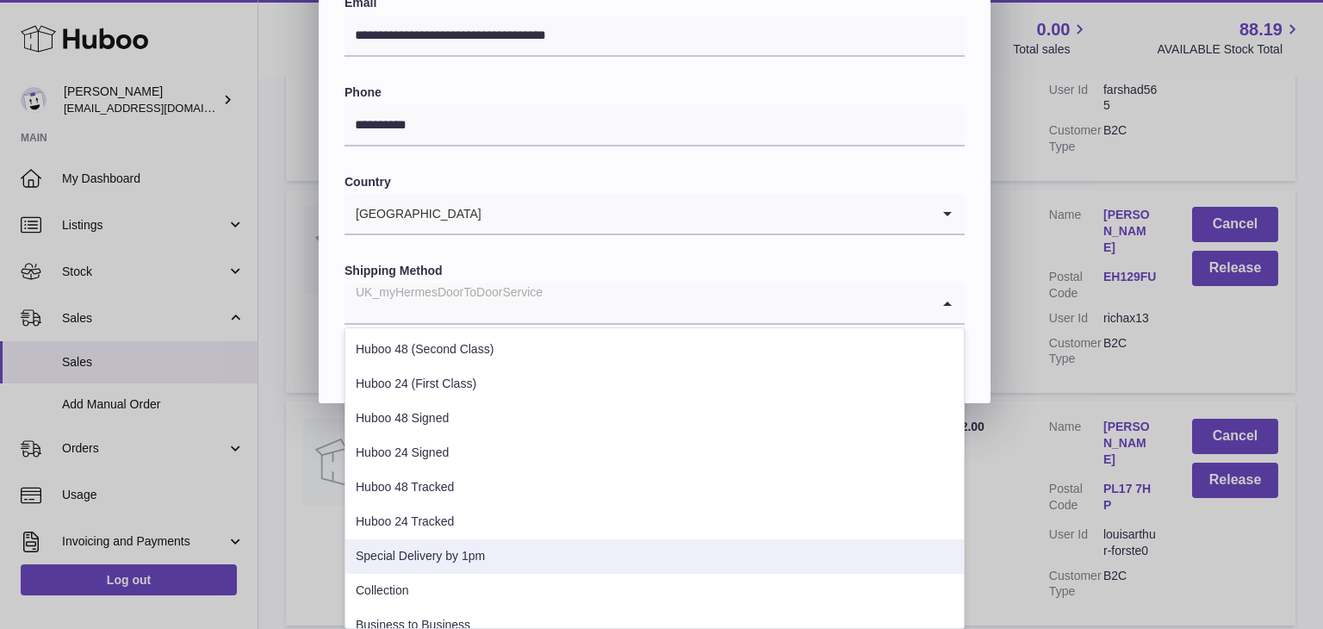
click at [563, 549] on li "Special Delivery by 1pm" at bounding box center [654, 556] width 618 height 34
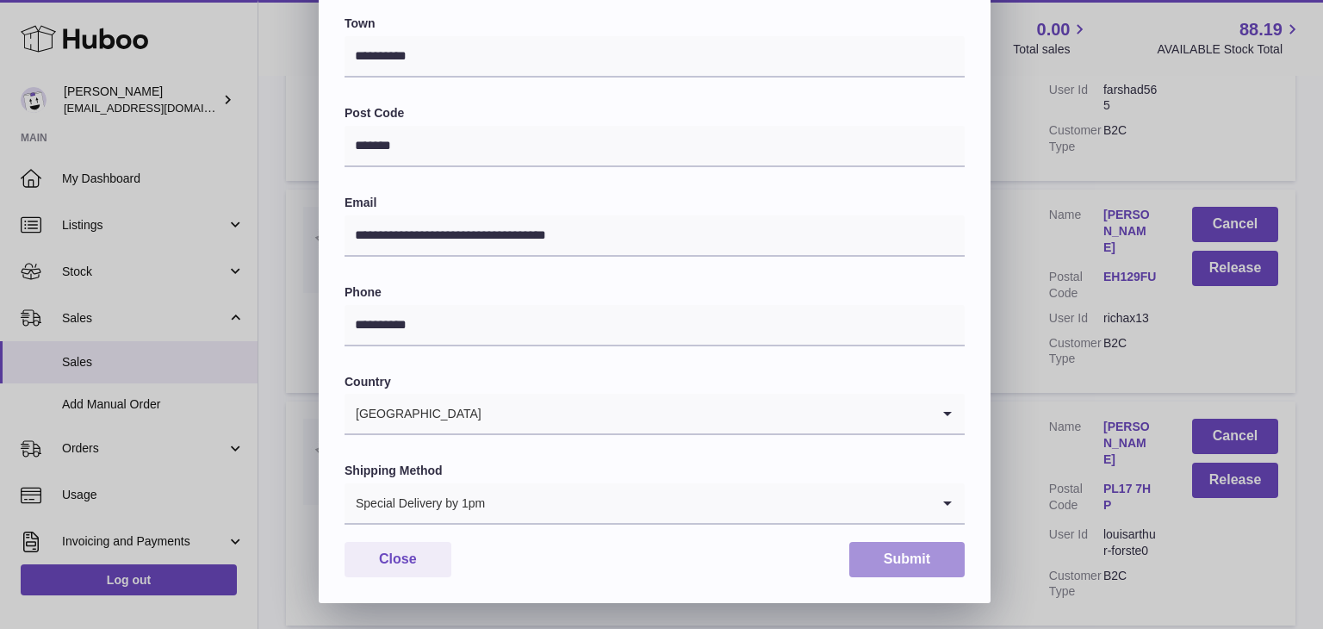
click at [913, 561] on button "Submit" at bounding box center [906, 559] width 115 height 35
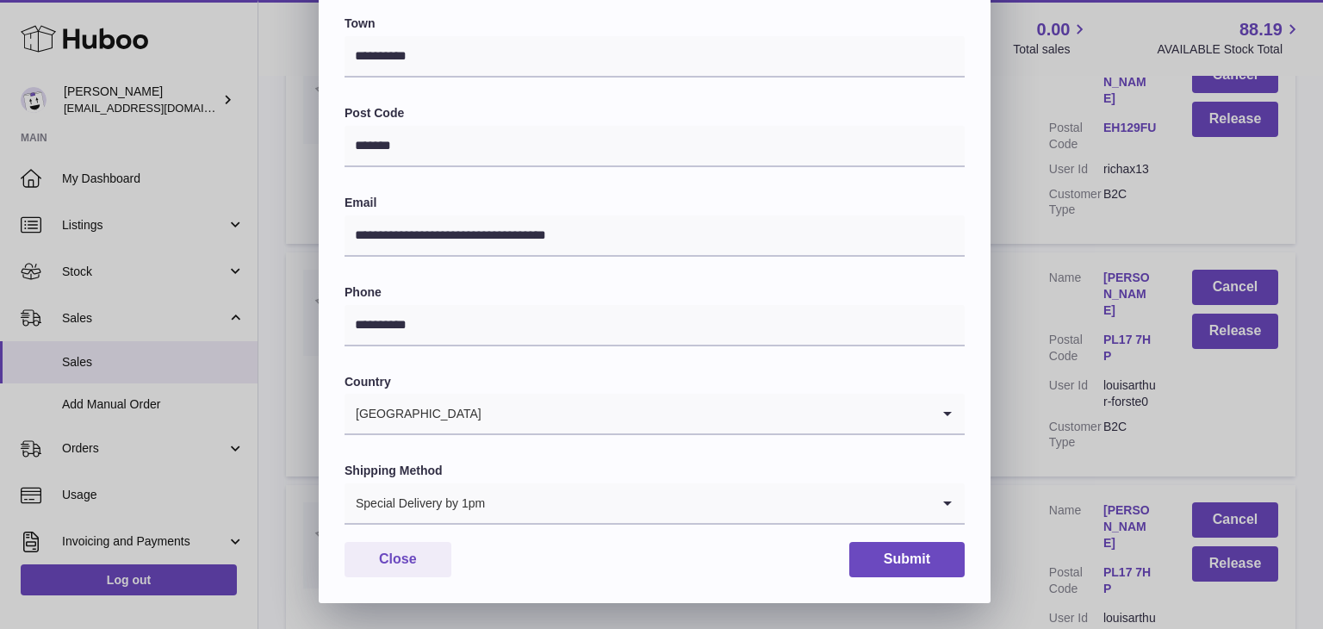
click at [1020, 407] on div "**********" at bounding box center [661, 85] width 1323 height 1033
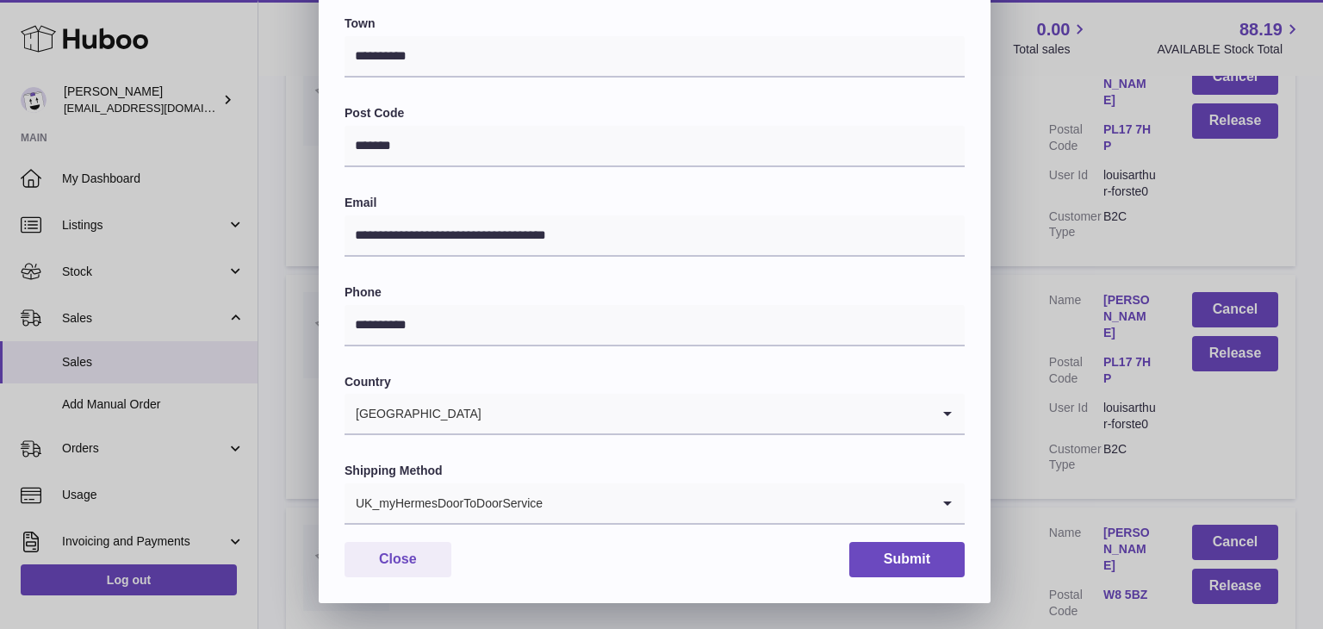
click at [635, 505] on input "Search for option" at bounding box center [736, 503] width 387 height 40
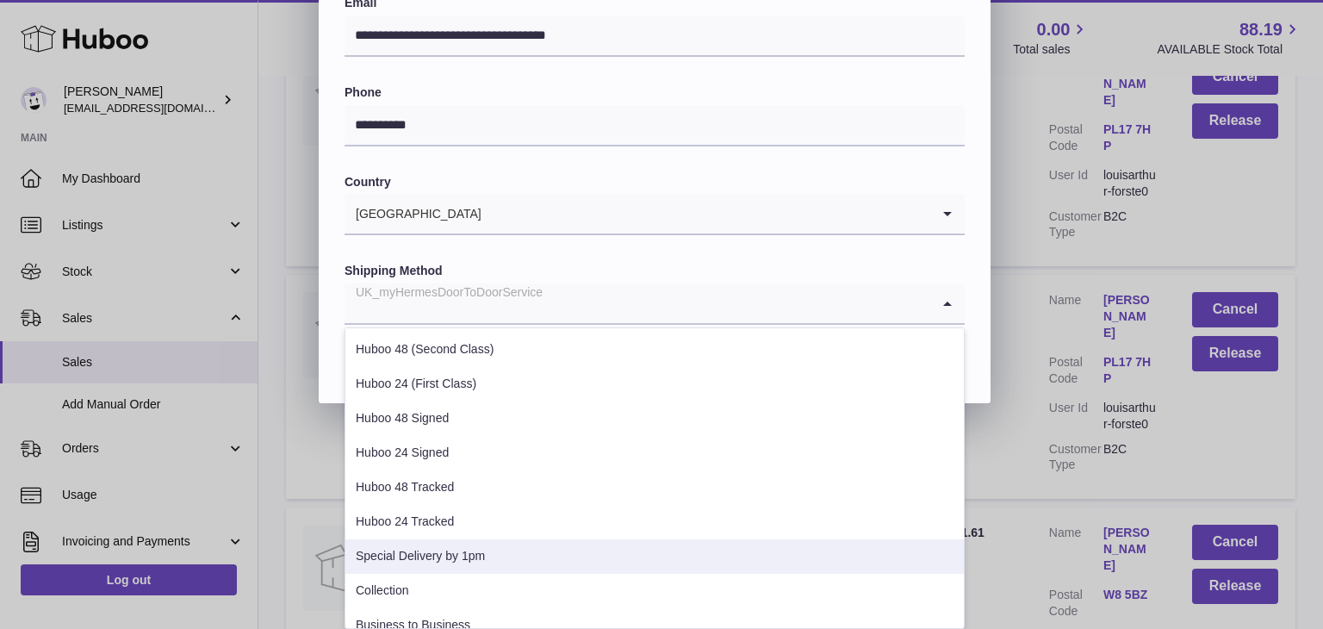
click at [572, 552] on li "Special Delivery by 1pm" at bounding box center [654, 556] width 618 height 34
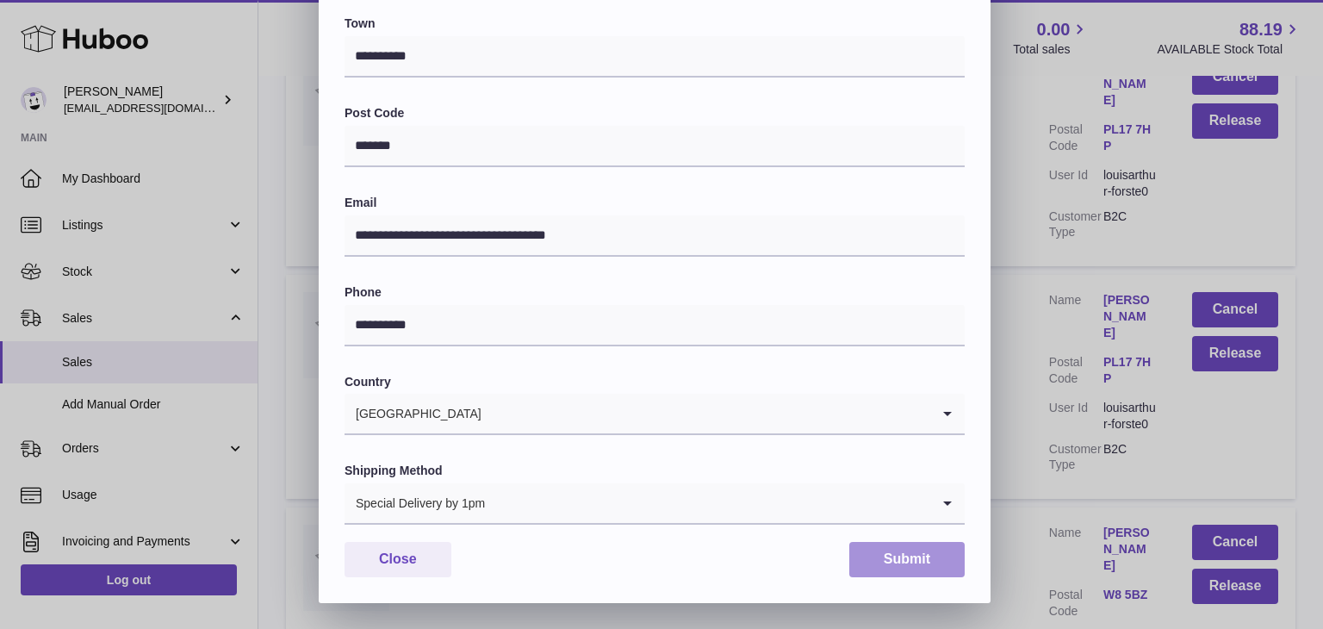
click at [915, 555] on button "Submit" at bounding box center [906, 559] width 115 height 35
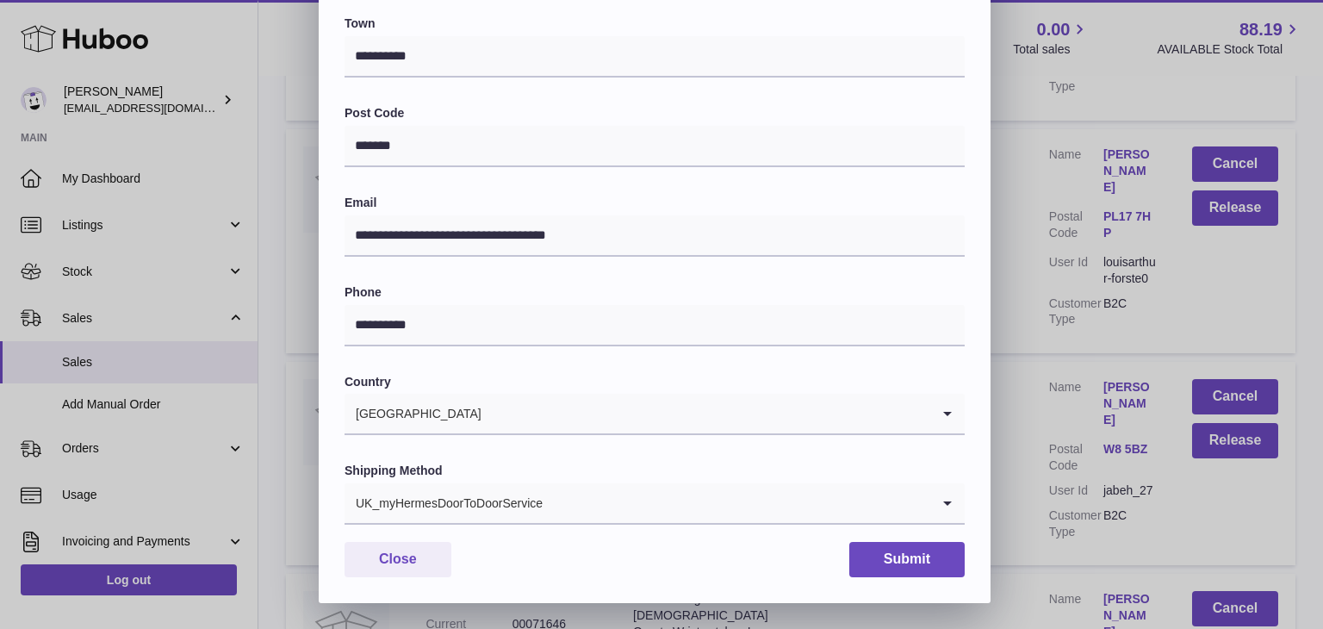
click at [635, 495] on input "Search for option" at bounding box center [736, 503] width 387 height 40
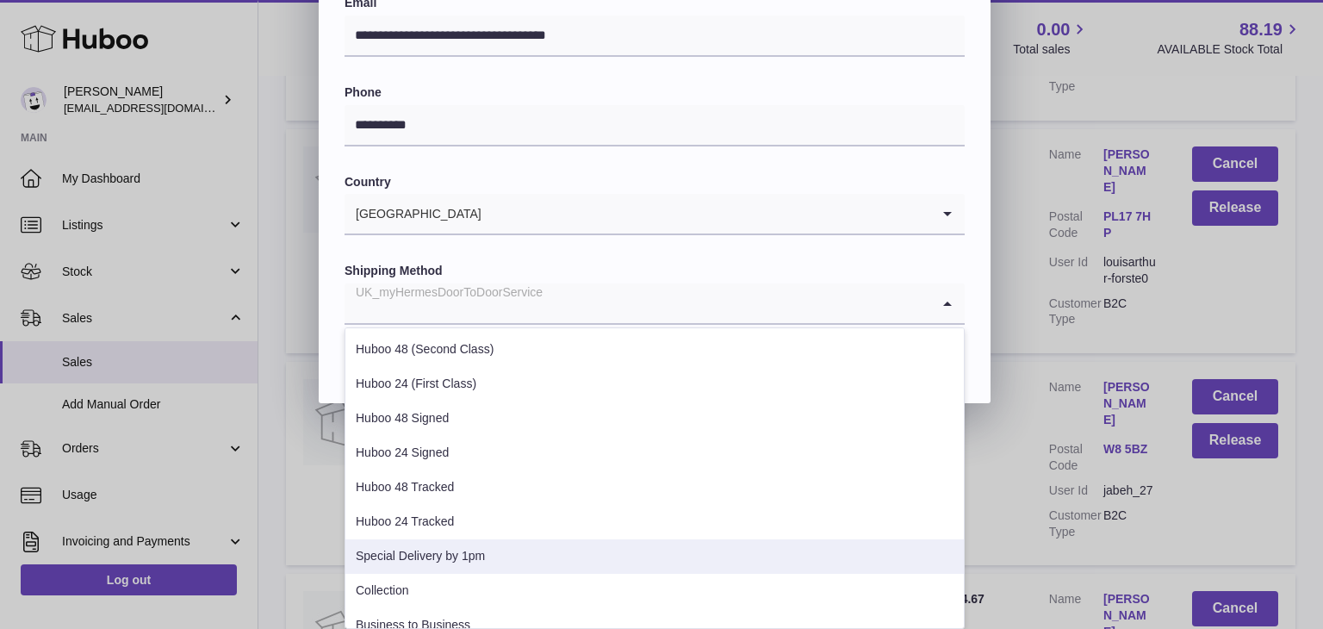
click at [568, 548] on li "Special Delivery by 1pm" at bounding box center [654, 556] width 618 height 34
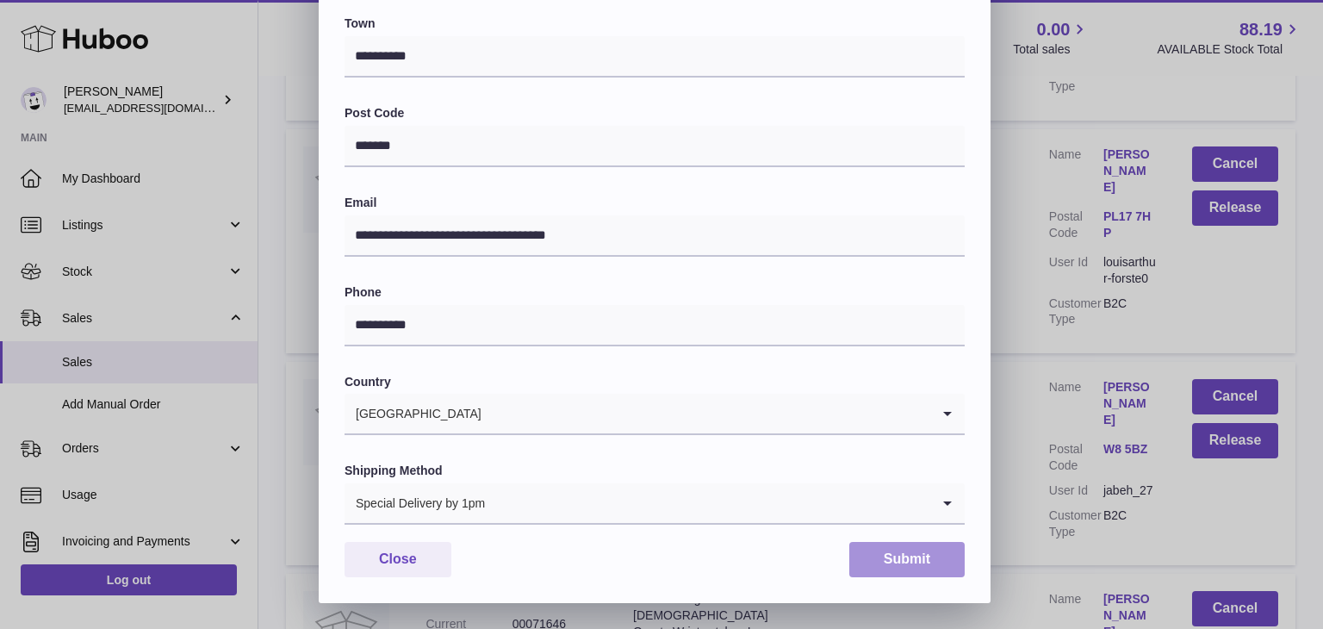
click at [899, 567] on button "Submit" at bounding box center [906, 559] width 115 height 35
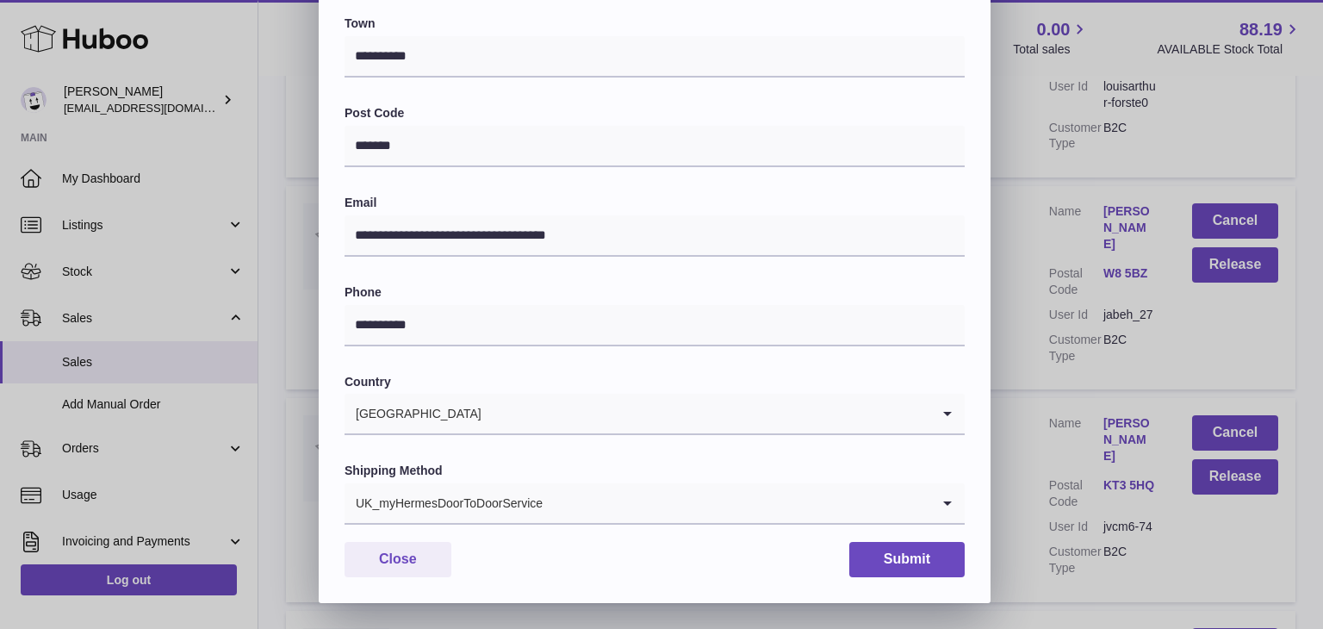
click at [703, 497] on input "Search for option" at bounding box center [736, 503] width 387 height 40
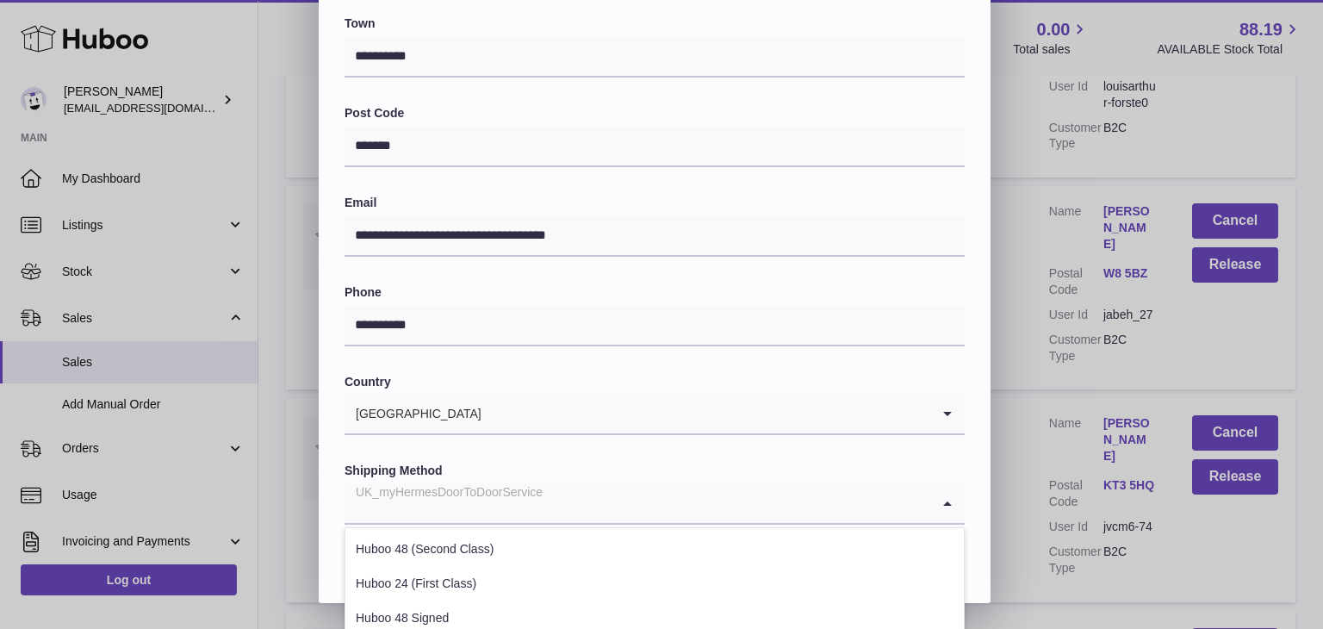
scroll to position [657, 0]
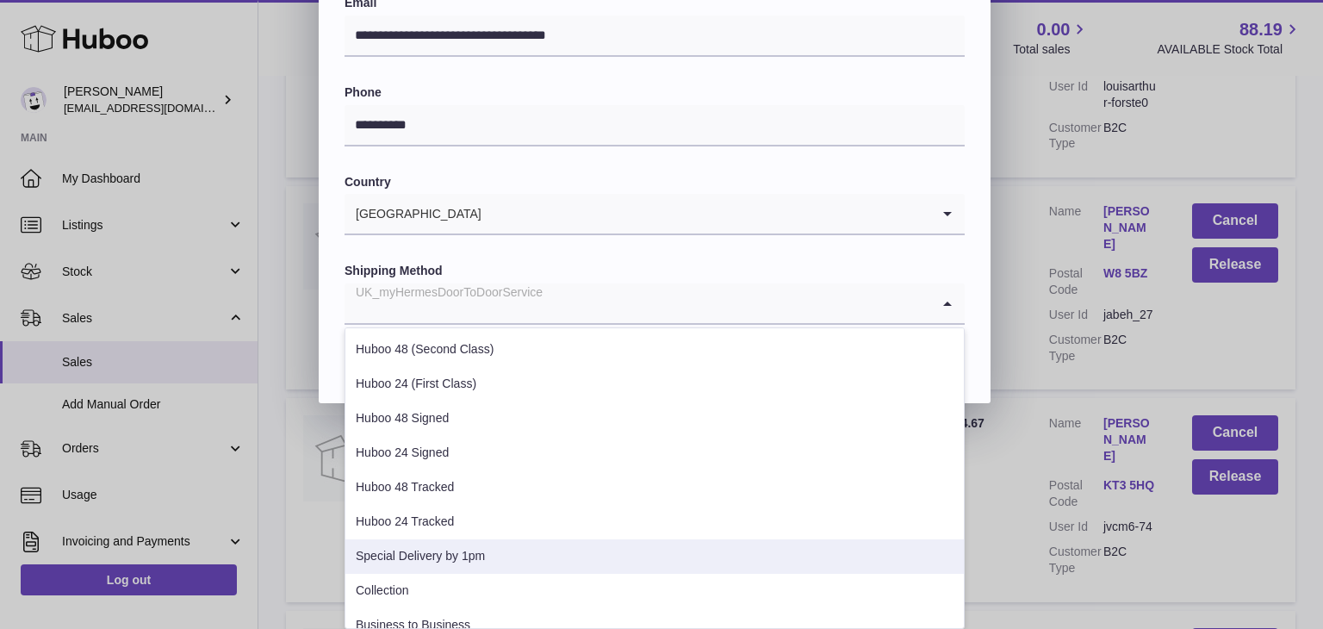
click at [558, 558] on li "Special Delivery by 1pm" at bounding box center [654, 556] width 618 height 34
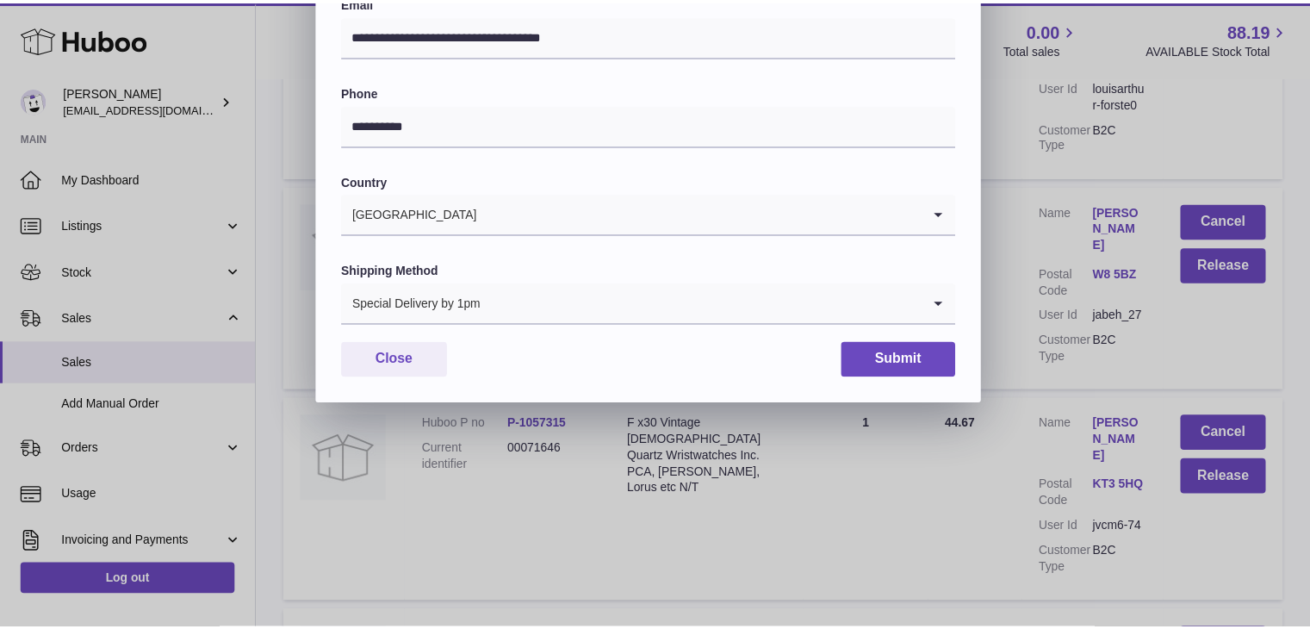
scroll to position [456, 0]
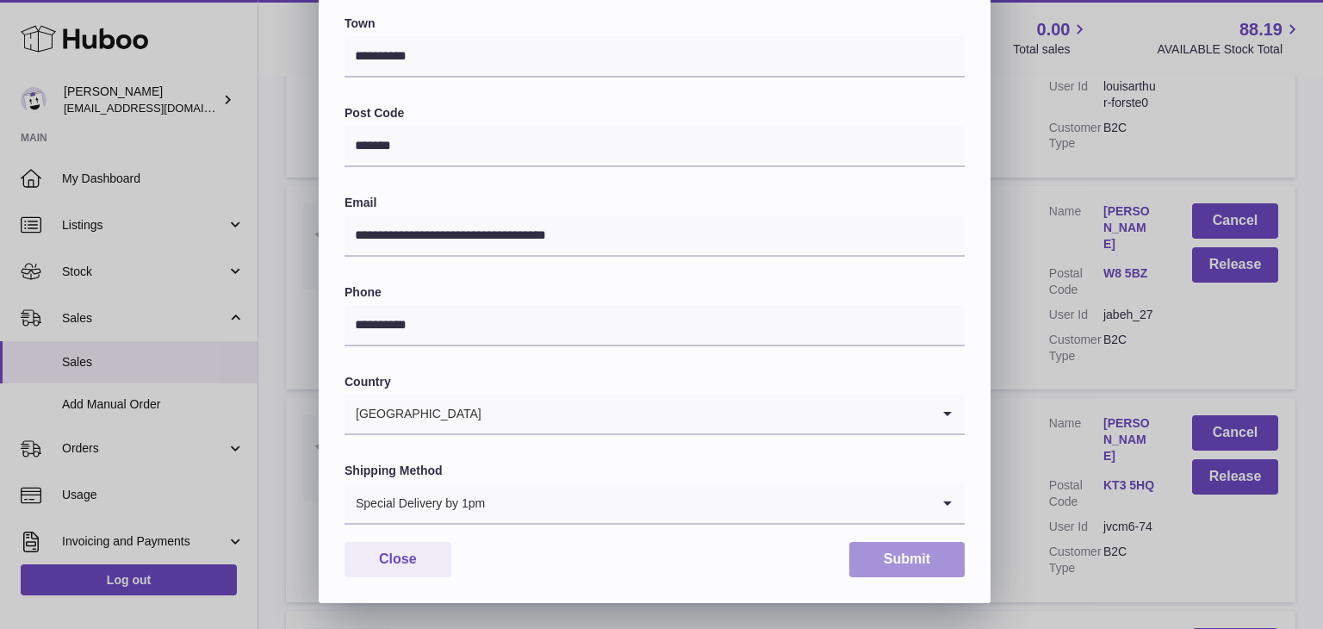
click at [868, 556] on button "Submit" at bounding box center [906, 559] width 115 height 35
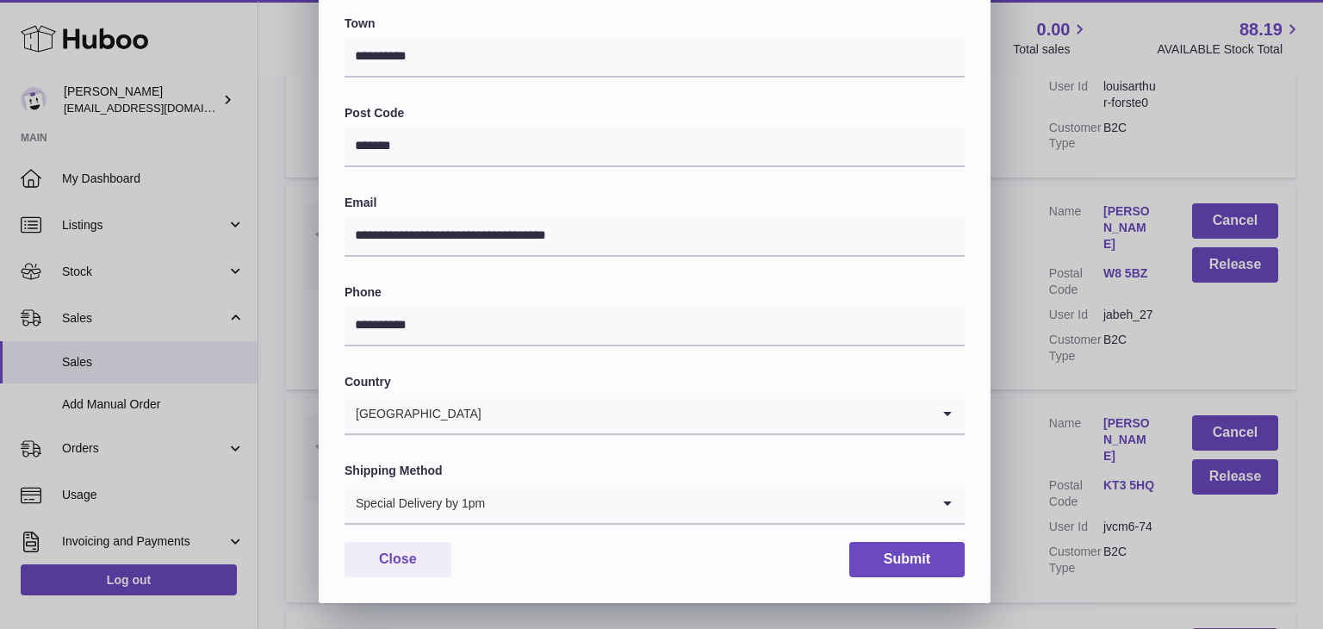
click at [1057, 396] on div "**********" at bounding box center [661, 85] width 1323 height 1033
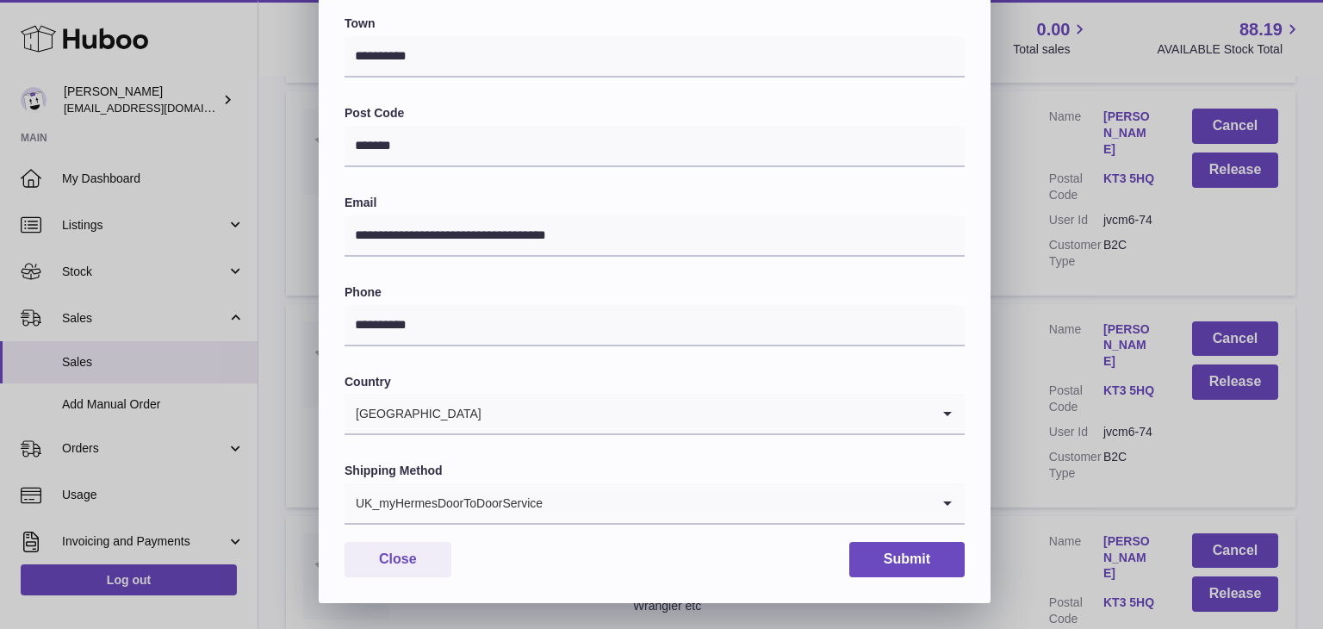
click at [623, 513] on input "Search for option" at bounding box center [736, 503] width 387 height 40
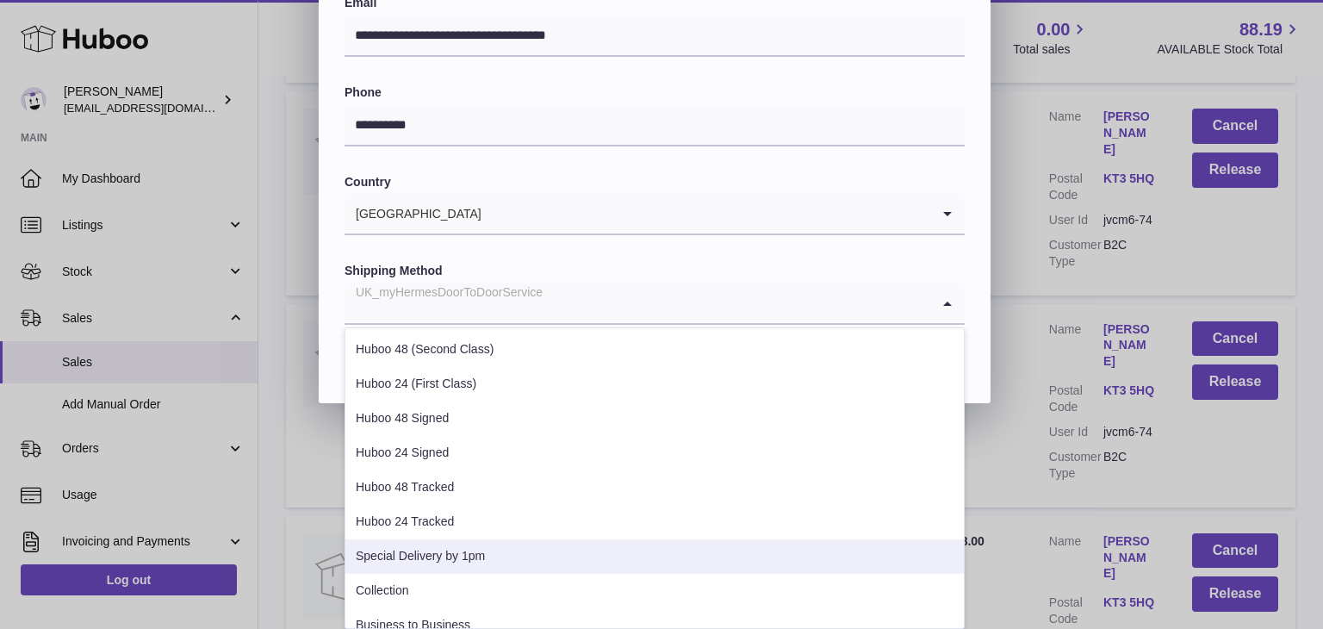
click at [553, 559] on li "Special Delivery by 1pm" at bounding box center [654, 556] width 618 height 34
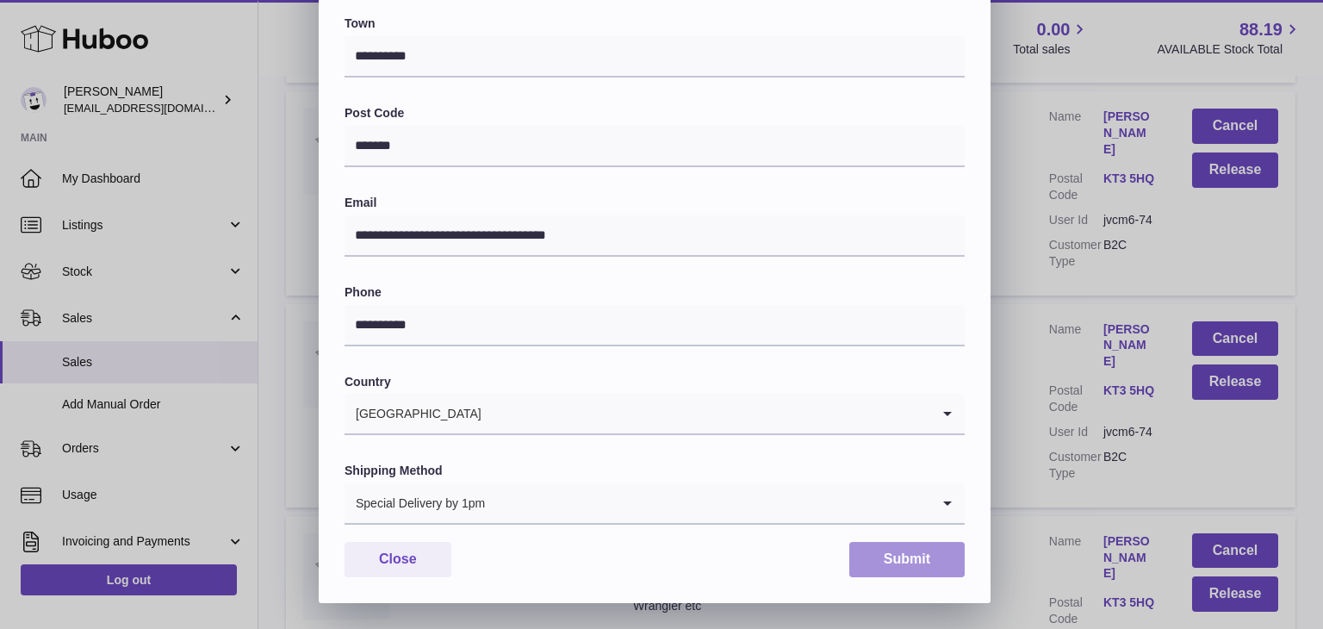
click at [889, 543] on button "Submit" at bounding box center [906, 559] width 115 height 35
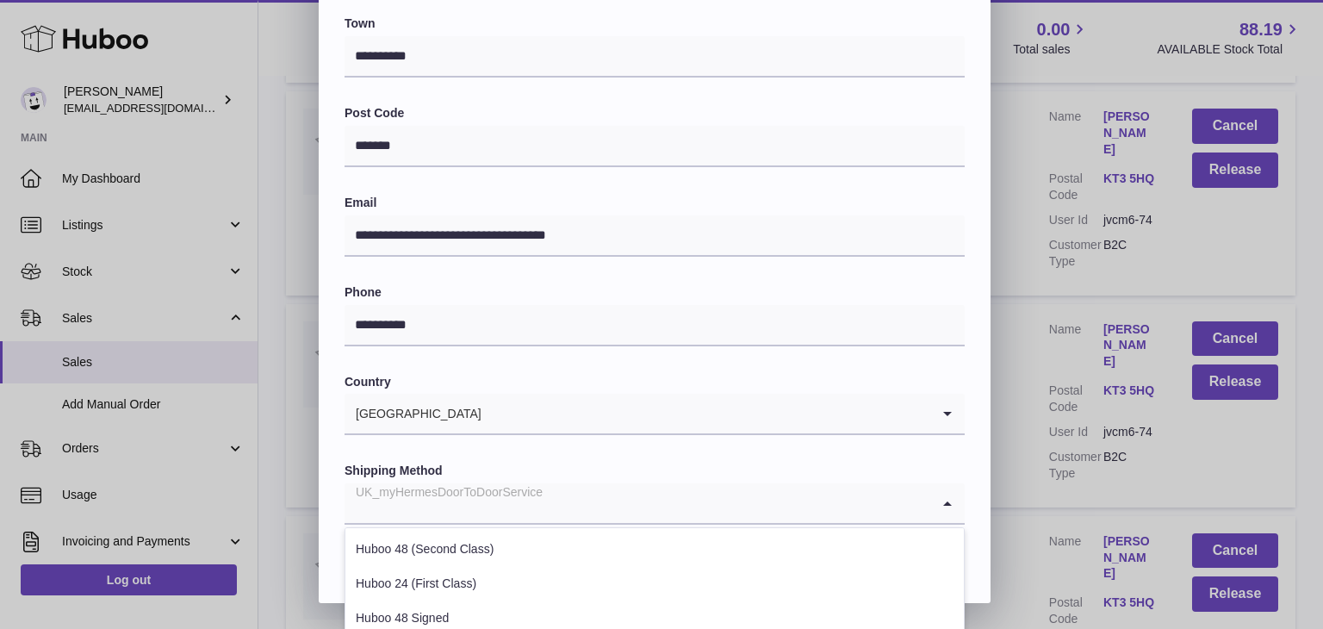
click at [773, 503] on input "Search for option" at bounding box center [637, 503] width 586 height 40
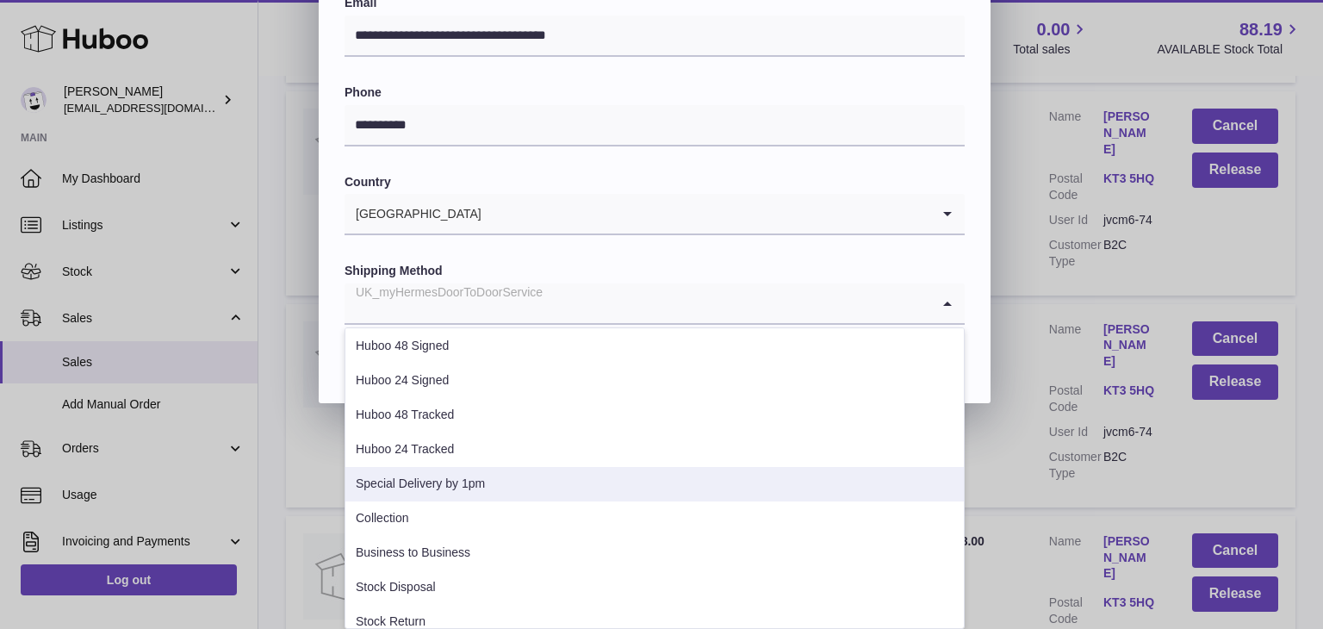
click at [467, 493] on li "Special Delivery by 1pm" at bounding box center [654, 484] width 618 height 34
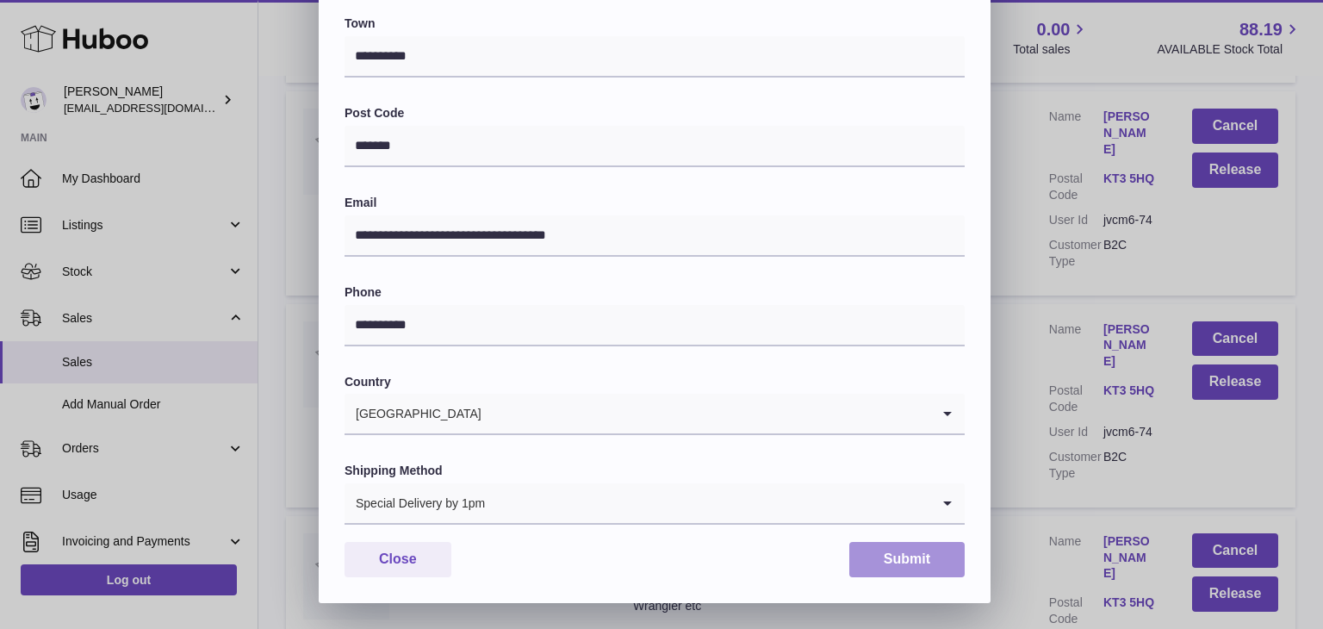
click at [899, 548] on button "Submit" at bounding box center [906, 559] width 115 height 35
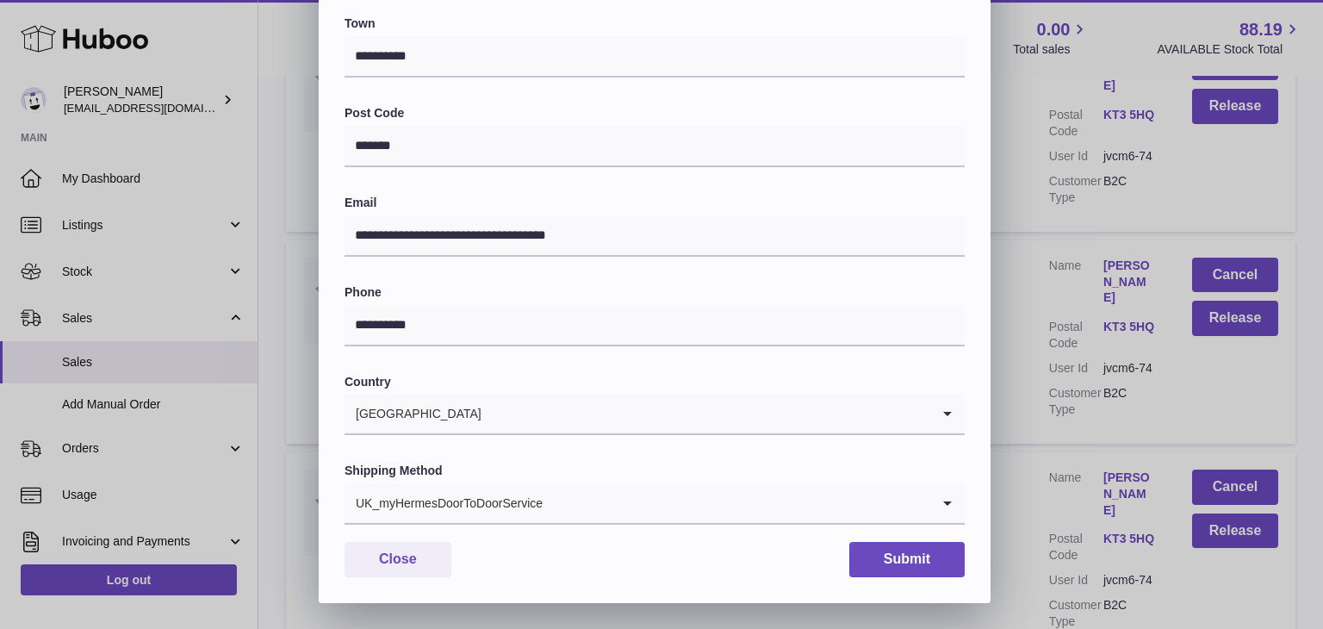
click at [646, 507] on input "Search for option" at bounding box center [736, 503] width 387 height 40
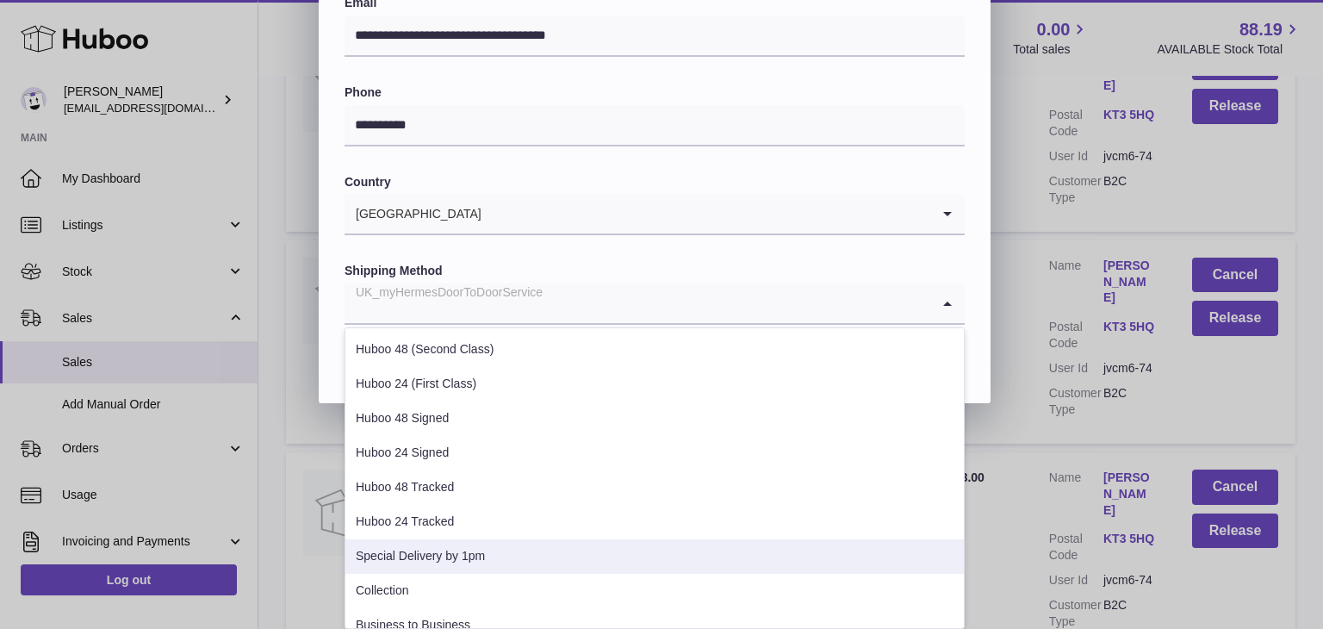
click at [567, 562] on li "Special Delivery by 1pm" at bounding box center [654, 556] width 618 height 34
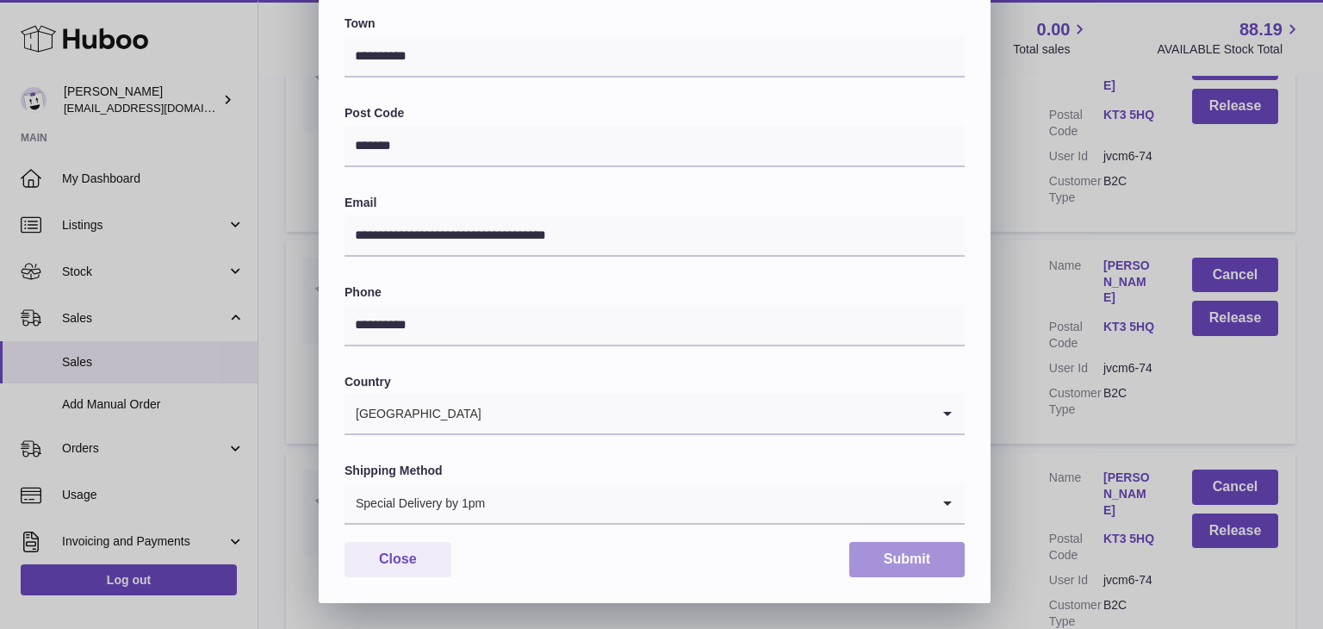
click at [899, 567] on button "Submit" at bounding box center [906, 559] width 115 height 35
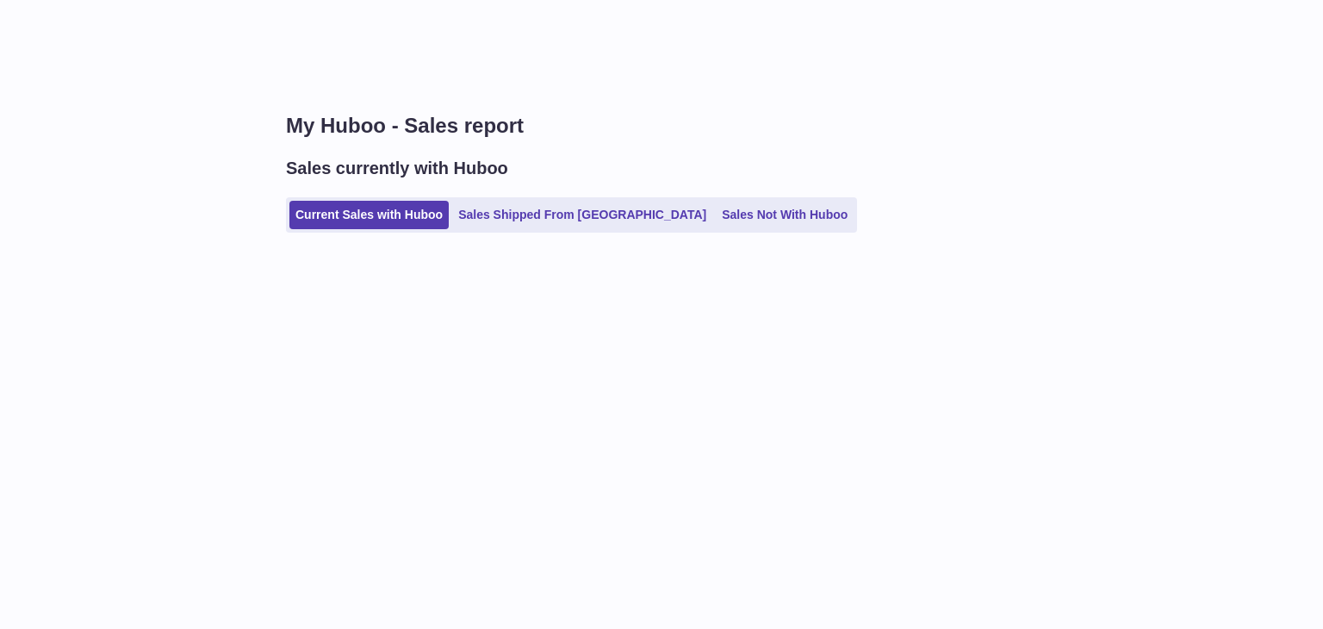
select select "***"
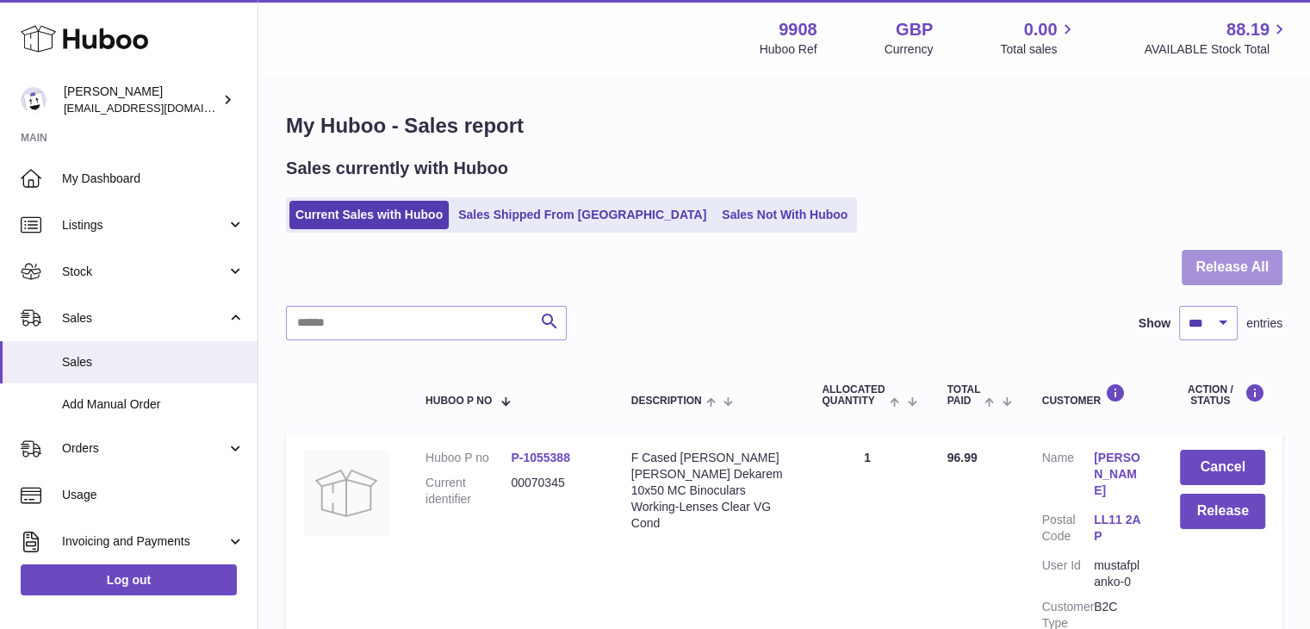
click at [1244, 268] on button "Release All" at bounding box center [1231, 267] width 101 height 35
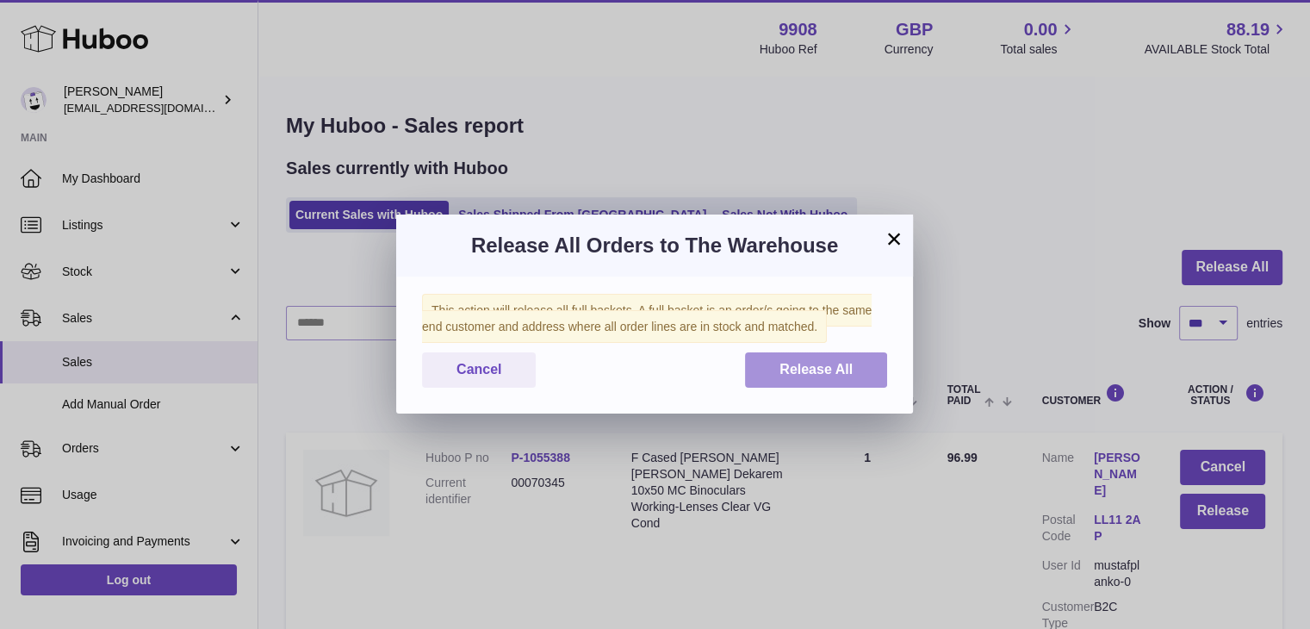
click at [840, 359] on button "Release All" at bounding box center [816, 369] width 142 height 35
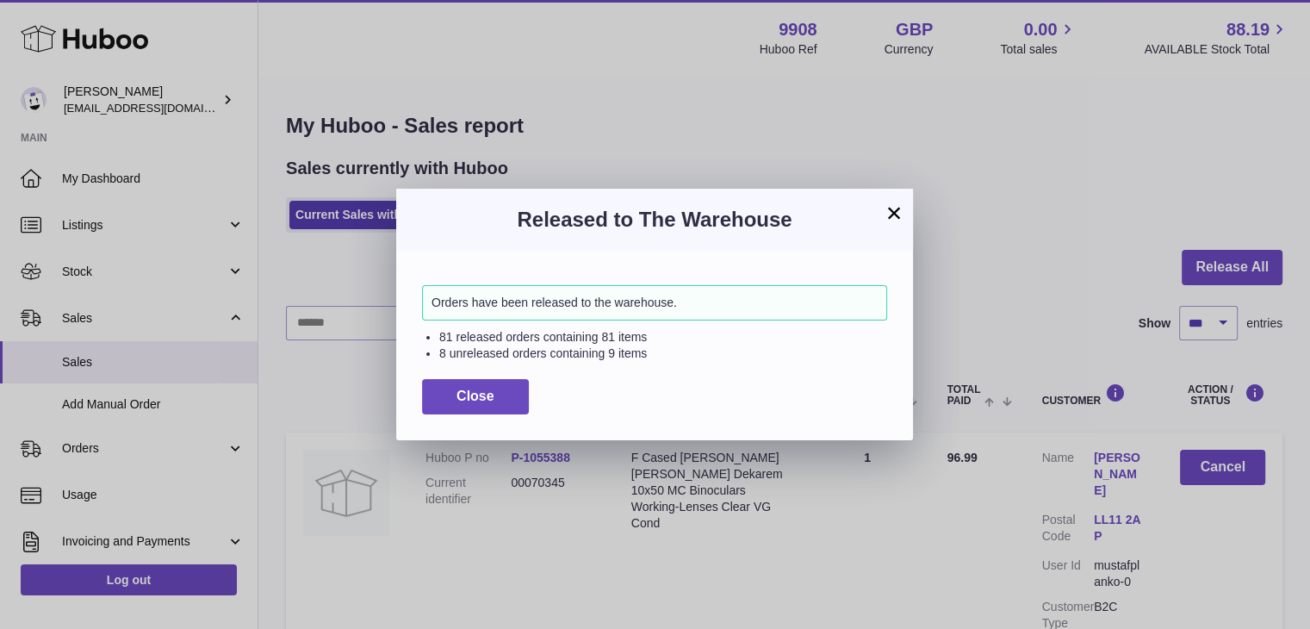
click at [890, 209] on button "×" at bounding box center [894, 212] width 21 height 21
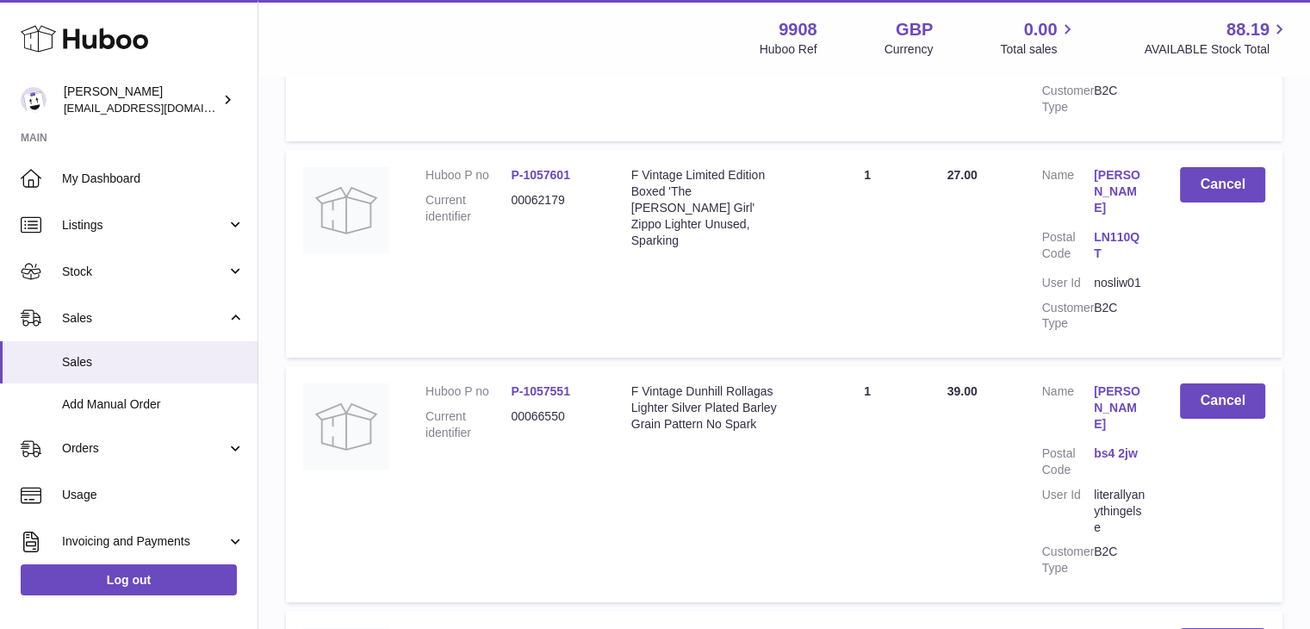
scroll to position [6224, 0]
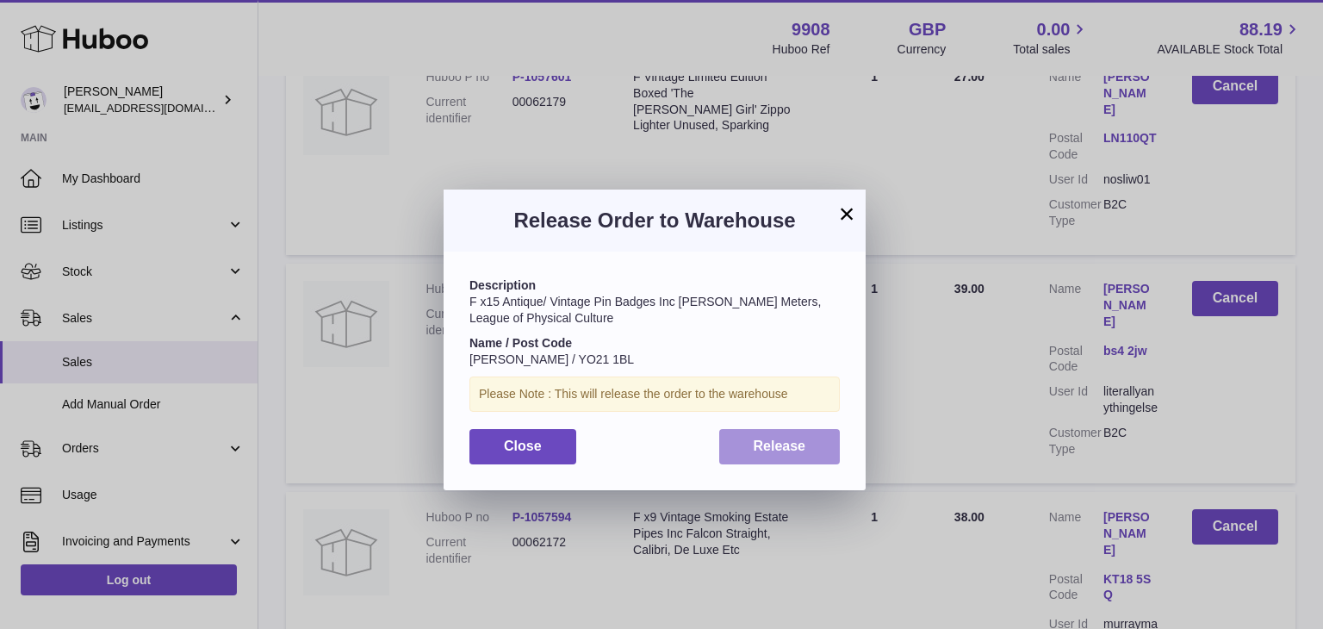
click at [800, 449] on span "Release" at bounding box center [779, 445] width 53 height 15
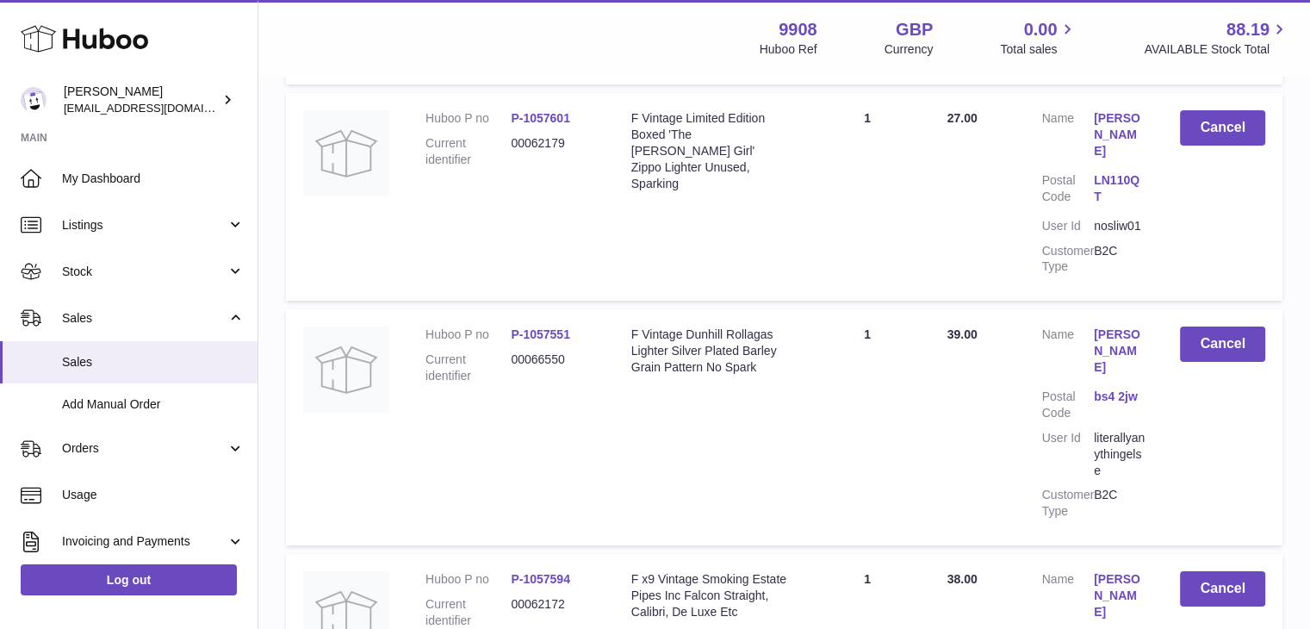
scroll to position [6321, 0]
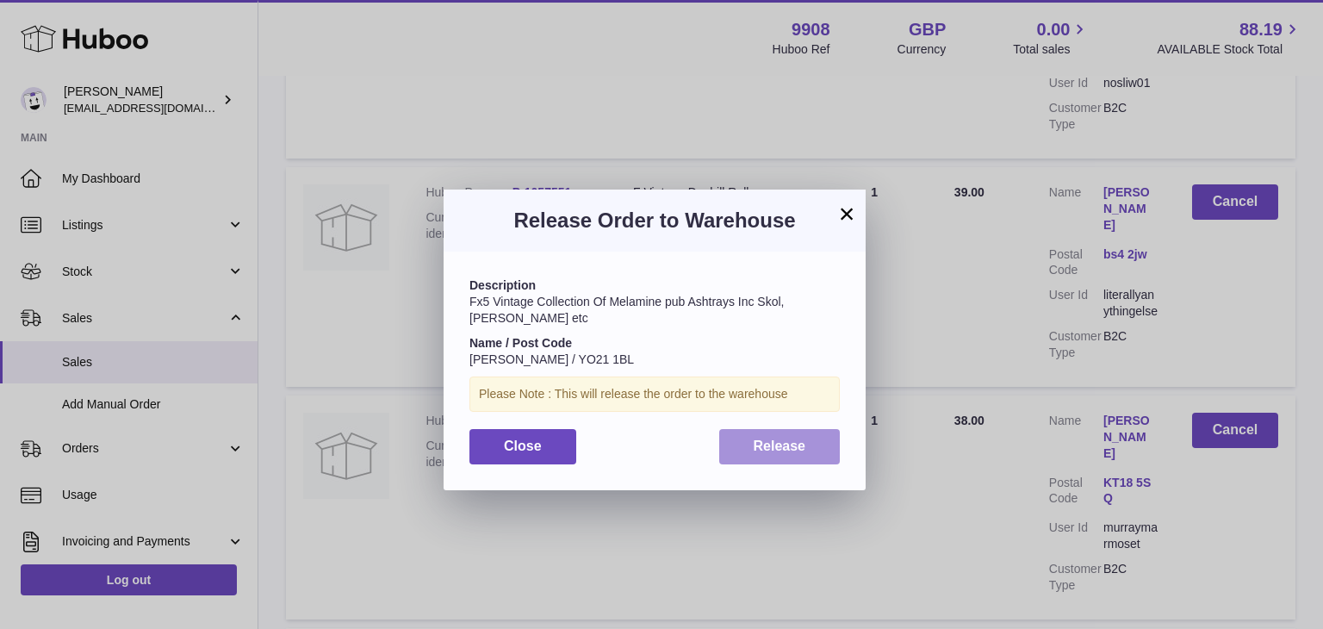
click at [790, 433] on button "Release" at bounding box center [779, 446] width 121 height 35
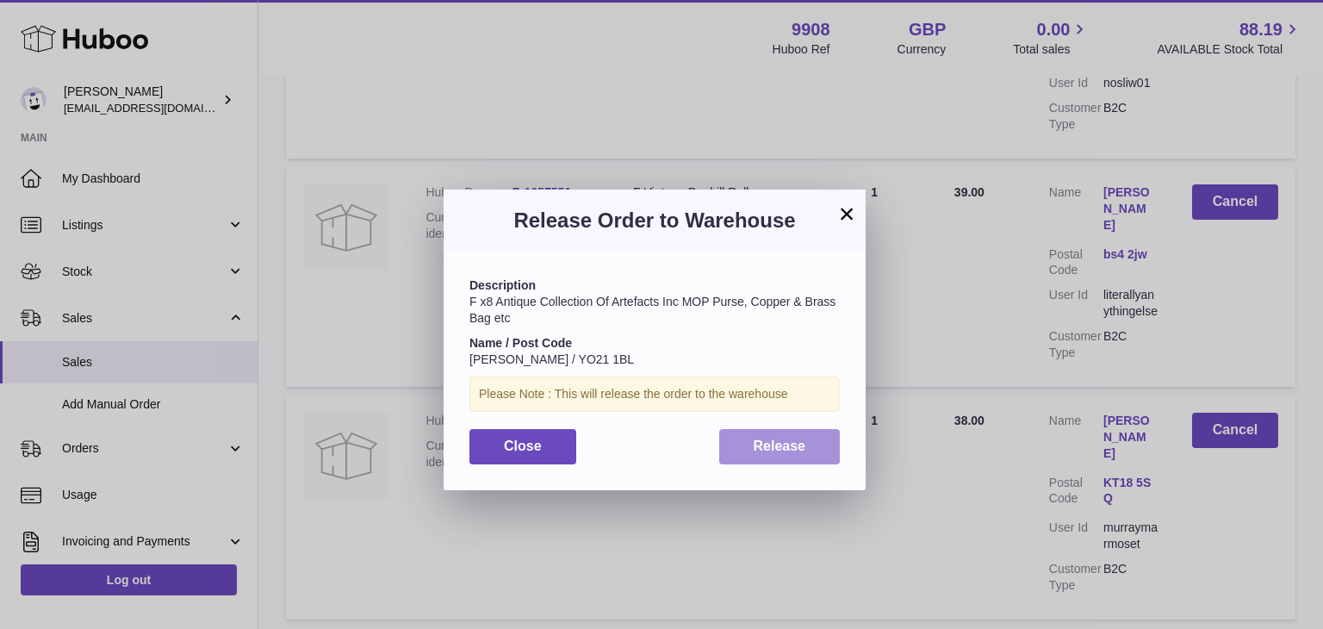
click at [760, 447] on span "Release" at bounding box center [779, 445] width 53 height 15
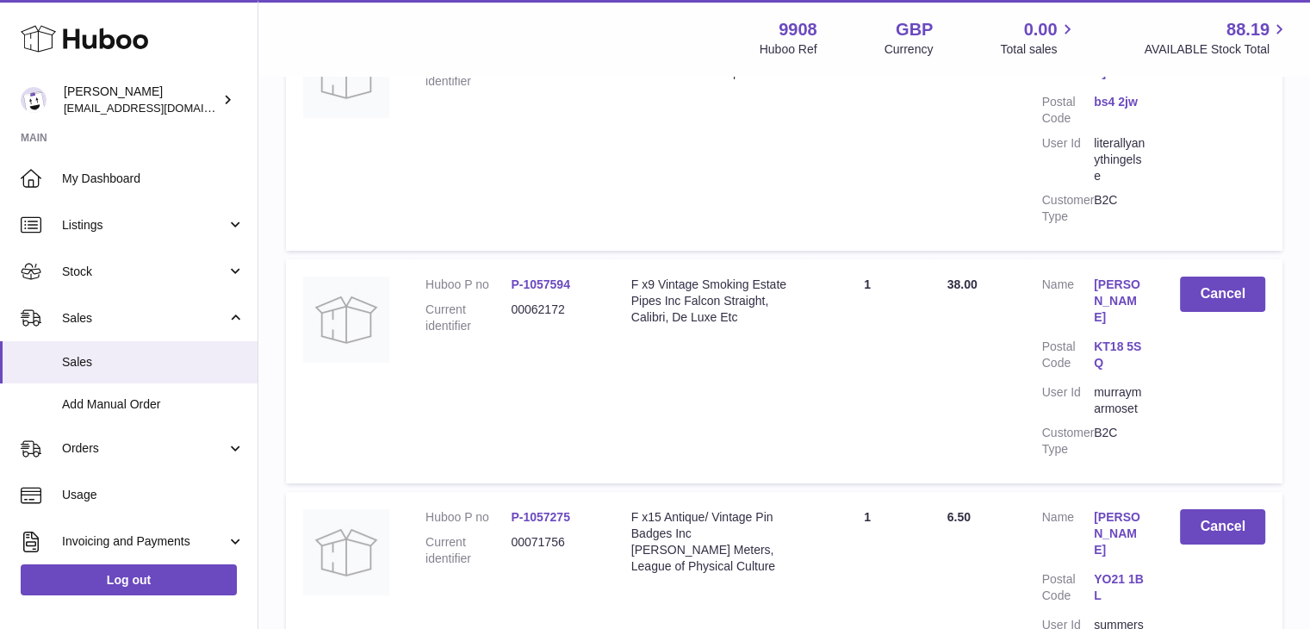
scroll to position [6615, 0]
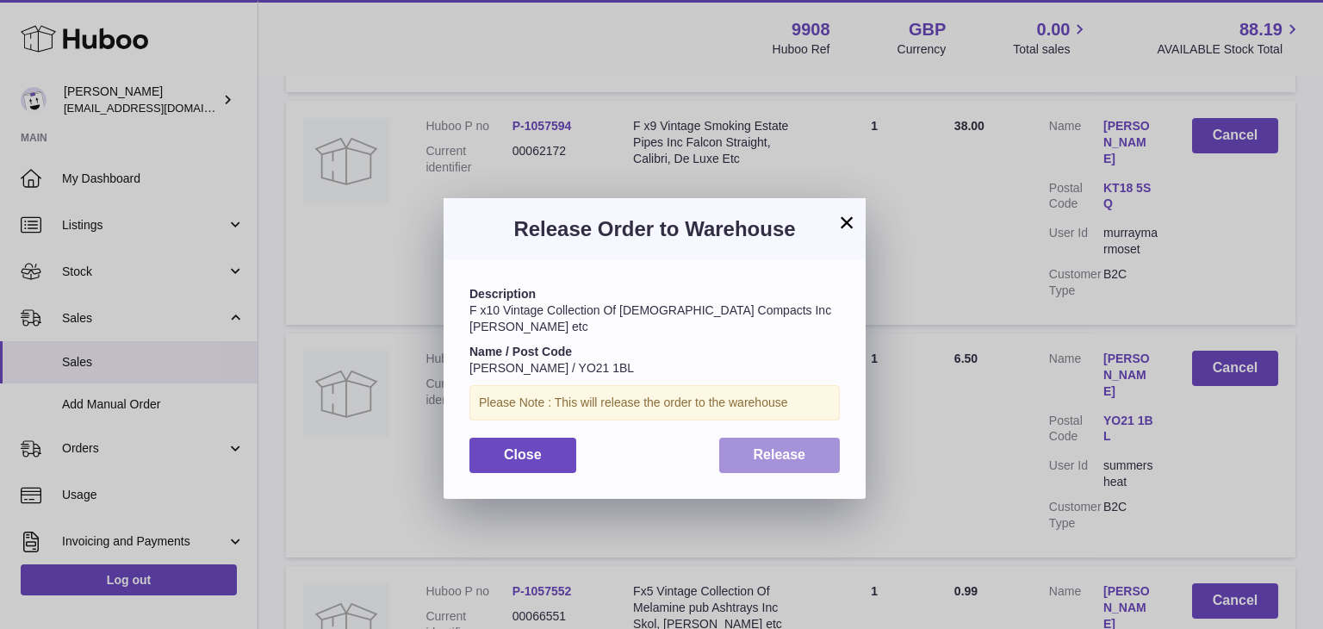
click at [782, 447] on span "Release" at bounding box center [779, 454] width 53 height 15
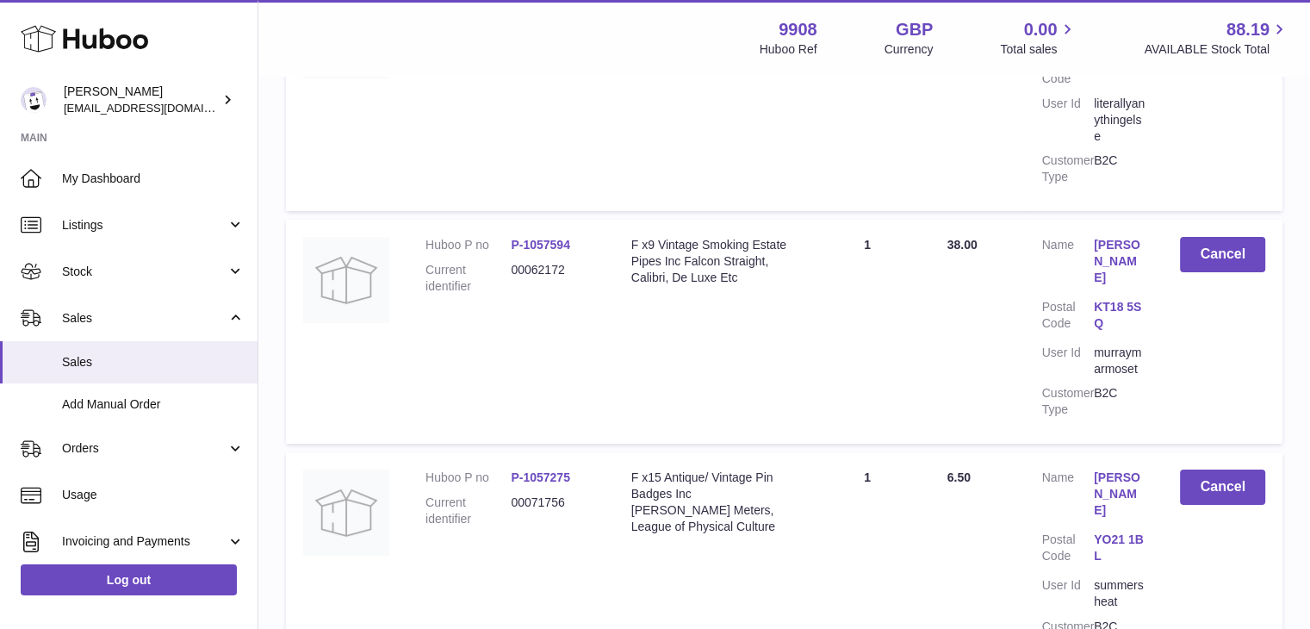
scroll to position [6878, 0]
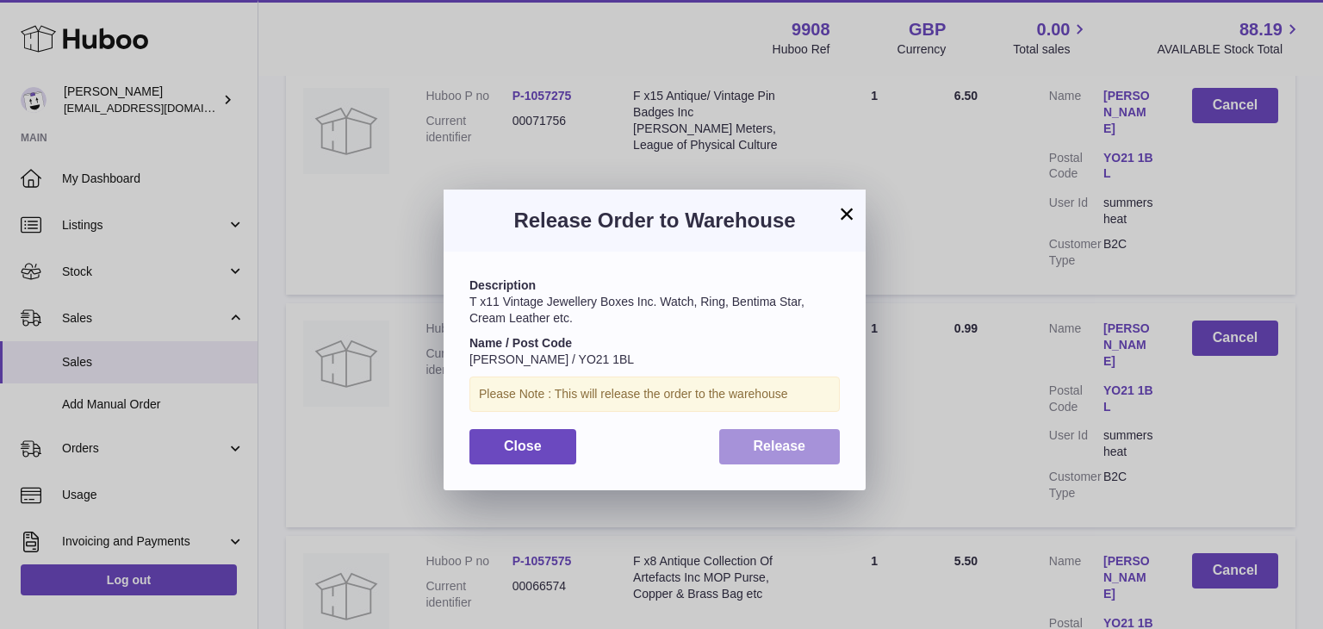
click at [778, 441] on span "Release" at bounding box center [779, 445] width 53 height 15
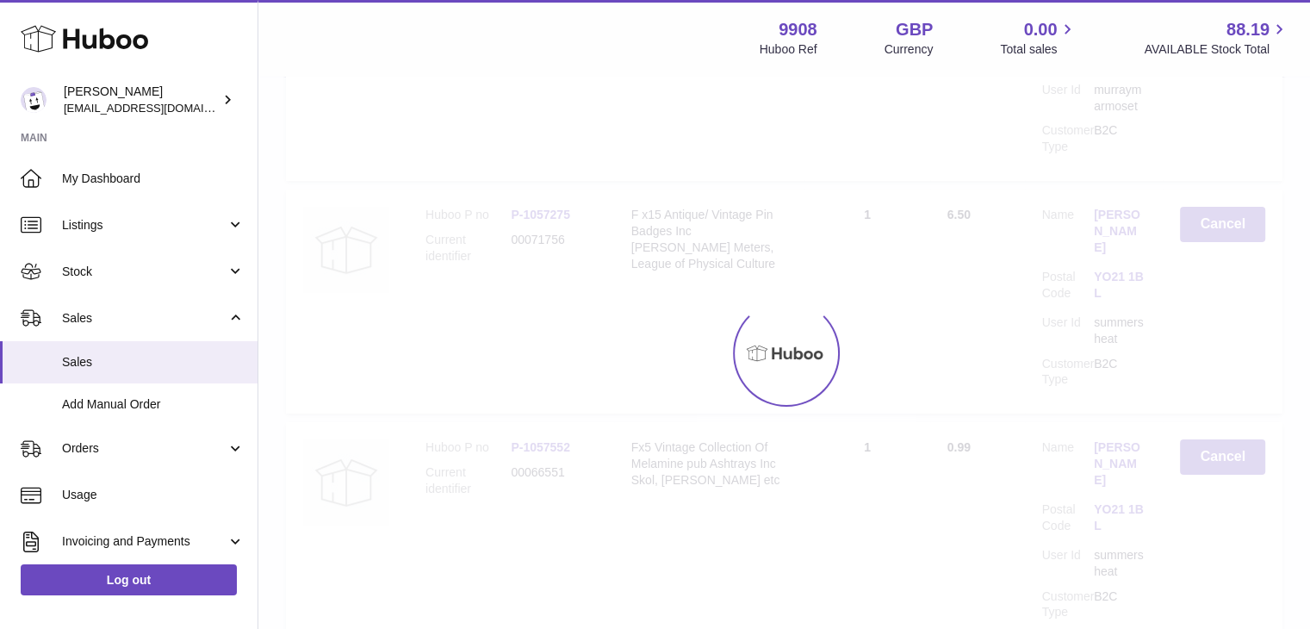
scroll to position [7088, 0]
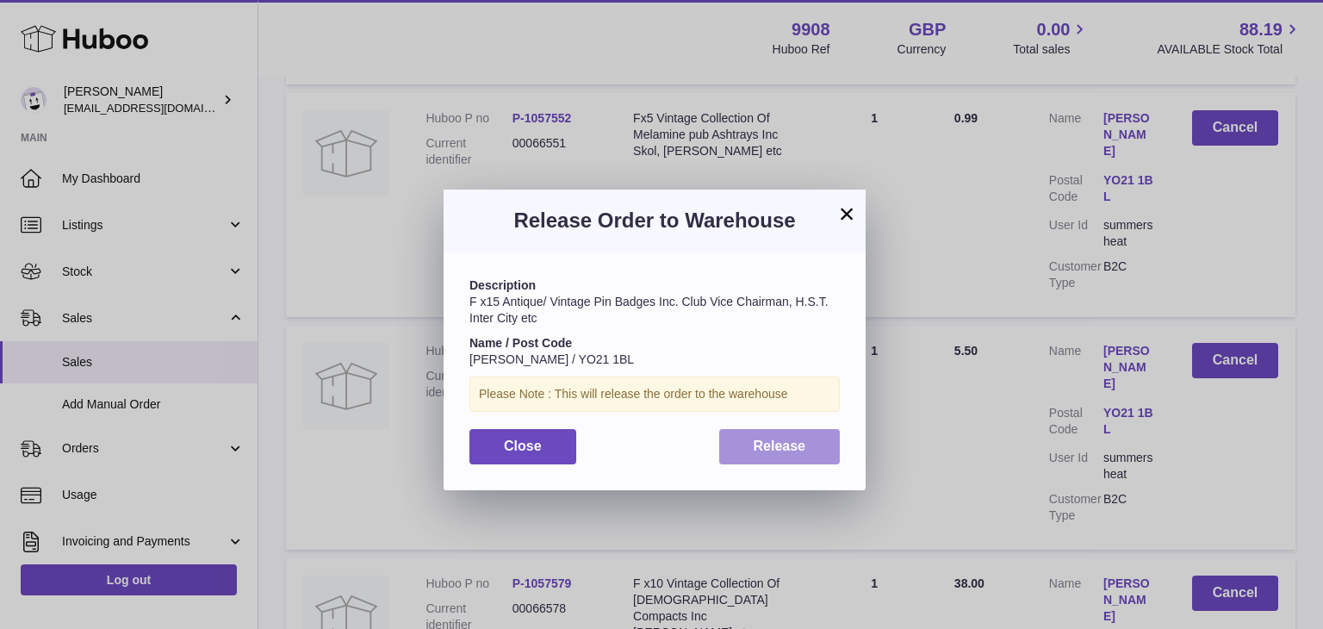
click at [782, 432] on button "Release" at bounding box center [779, 446] width 121 height 35
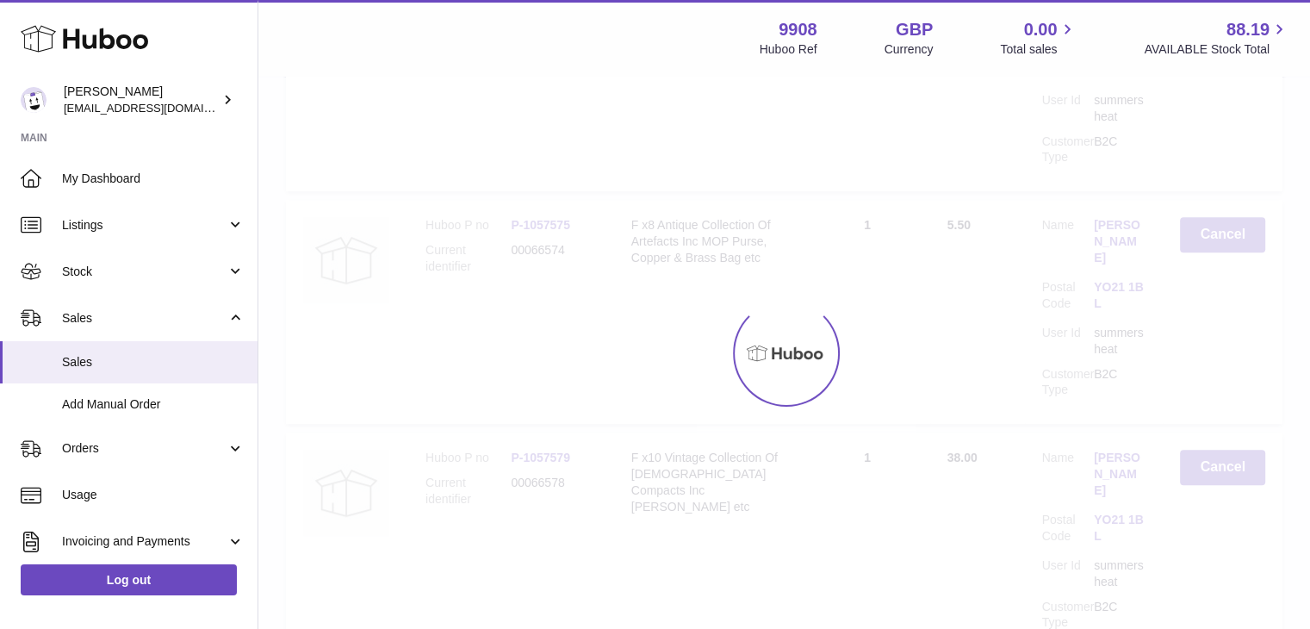
scroll to position [7343, 0]
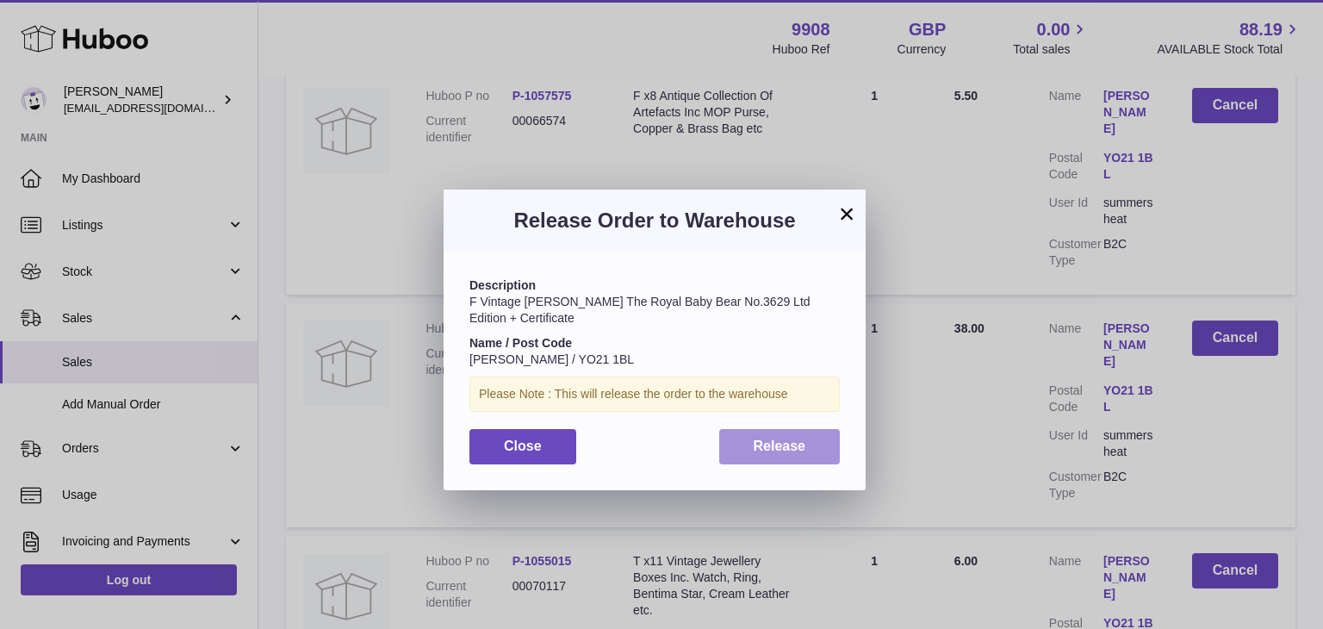
click at [756, 462] on button "Release" at bounding box center [779, 446] width 121 height 35
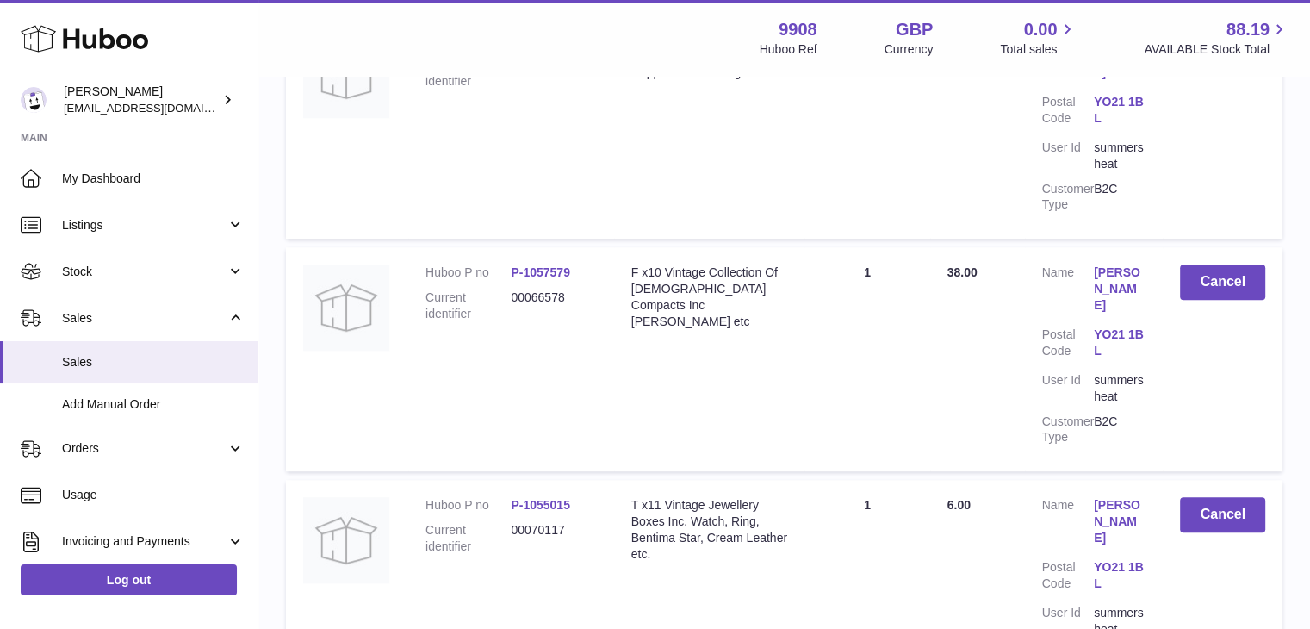
scroll to position [7526, 0]
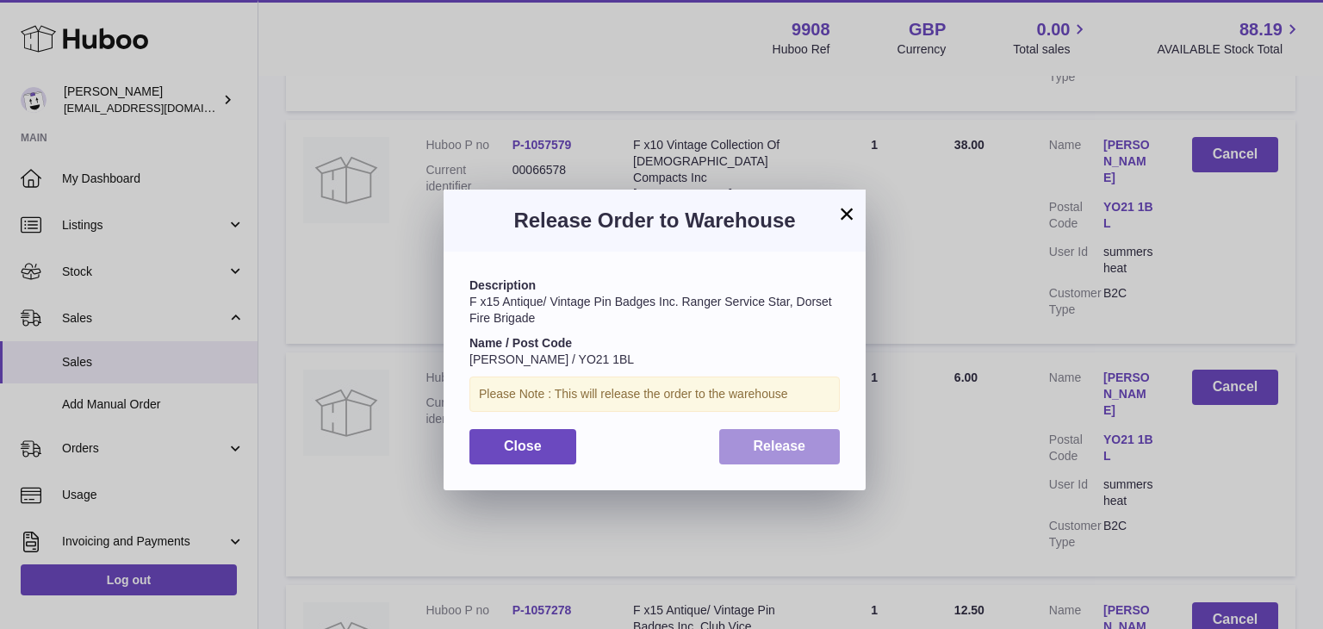
click at [760, 438] on span "Release" at bounding box center [779, 445] width 53 height 15
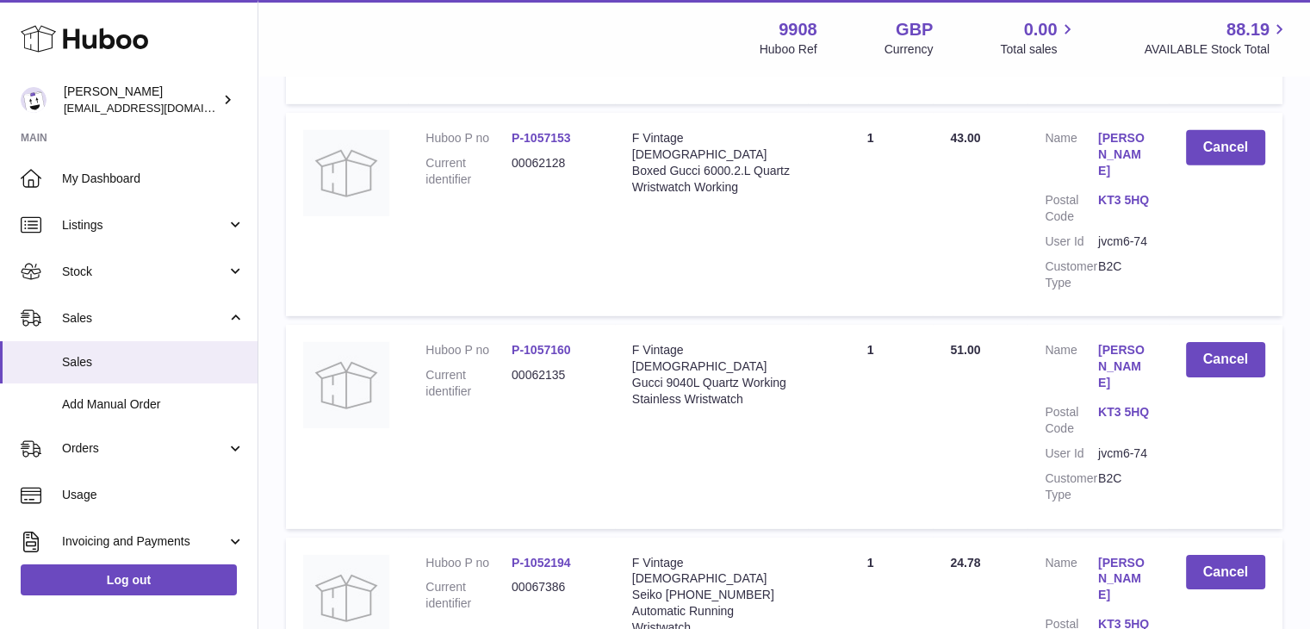
scroll to position [18762, 0]
